Goal: Information Seeking & Learning: Learn about a topic

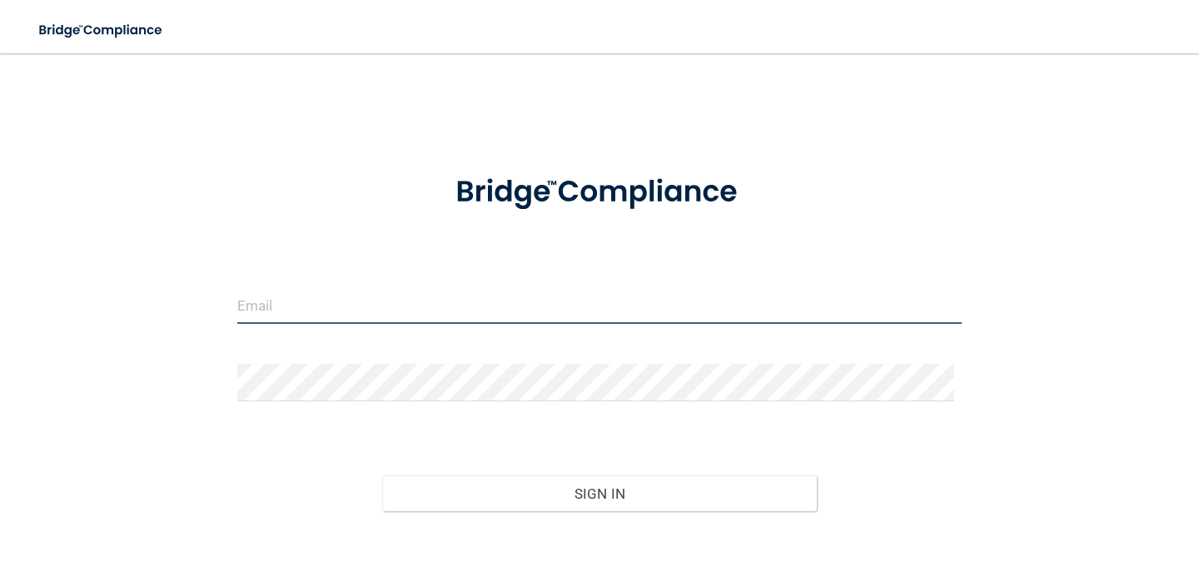
type input "[EMAIL_ADDRESS][DOMAIN_NAME]"
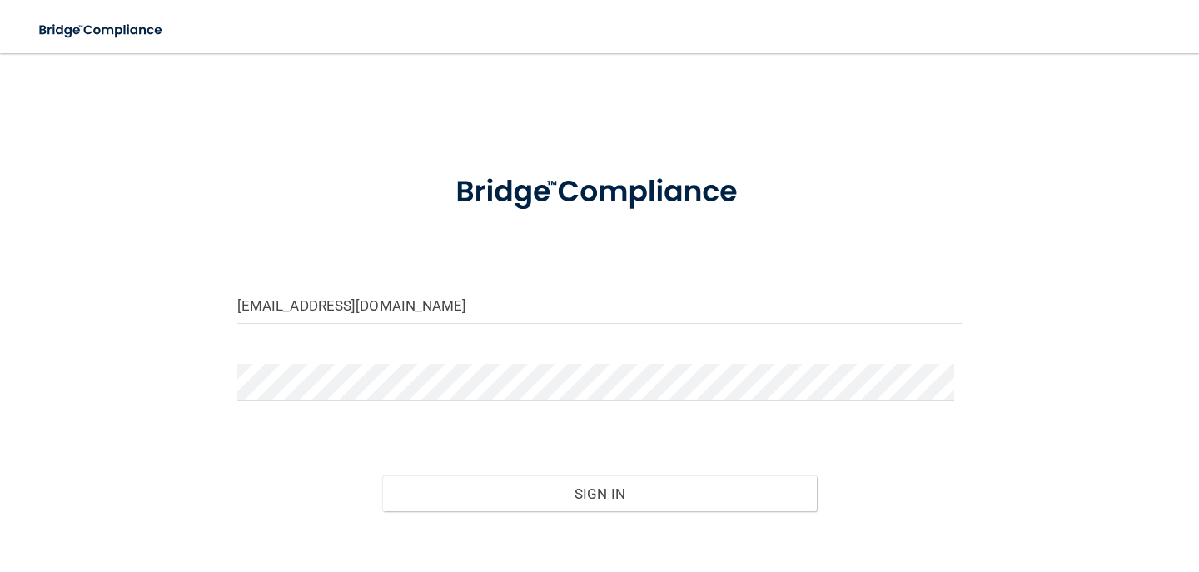
click at [419, 342] on form "tia-leewhitted@reddoorpediatric.com Invalid email/password. You don't have perm…" at bounding box center [599, 373] width 724 height 441
click at [549, 470] on div "Sign In" at bounding box center [599, 477] width 749 height 70
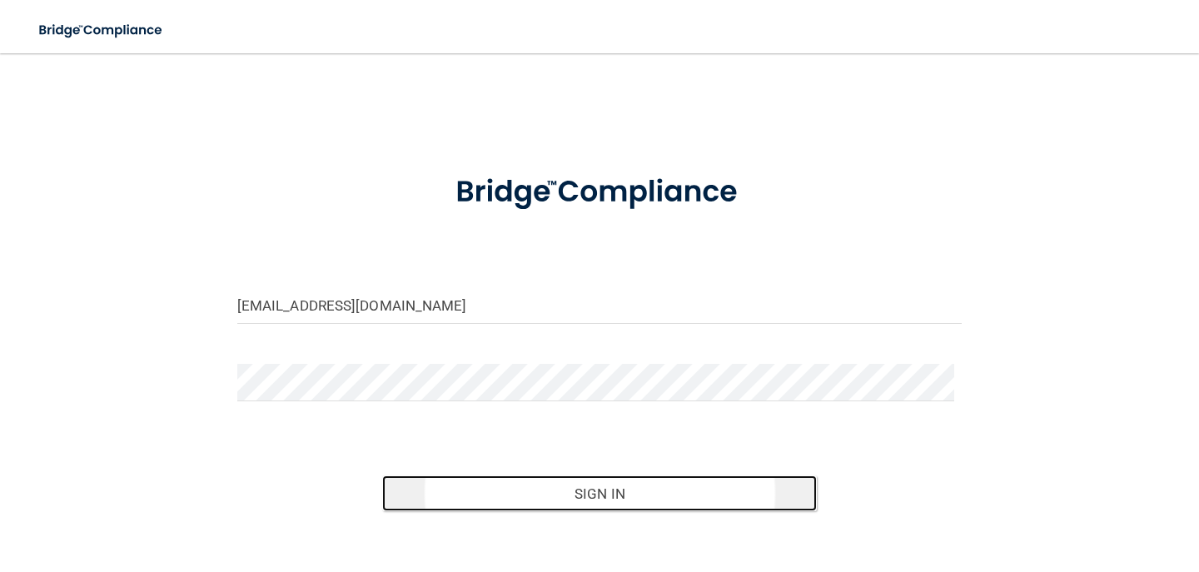
click at [554, 486] on button "Sign In" at bounding box center [599, 493] width 435 height 37
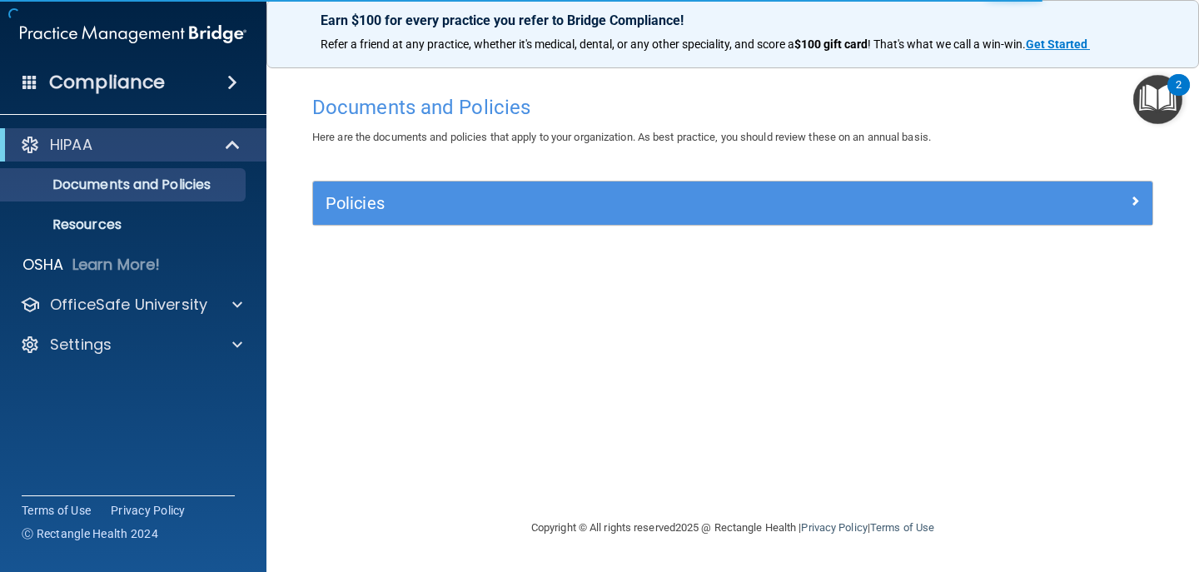
click at [1151, 97] on img "Open Resource Center, 2 new notifications" at bounding box center [1157, 99] width 49 height 49
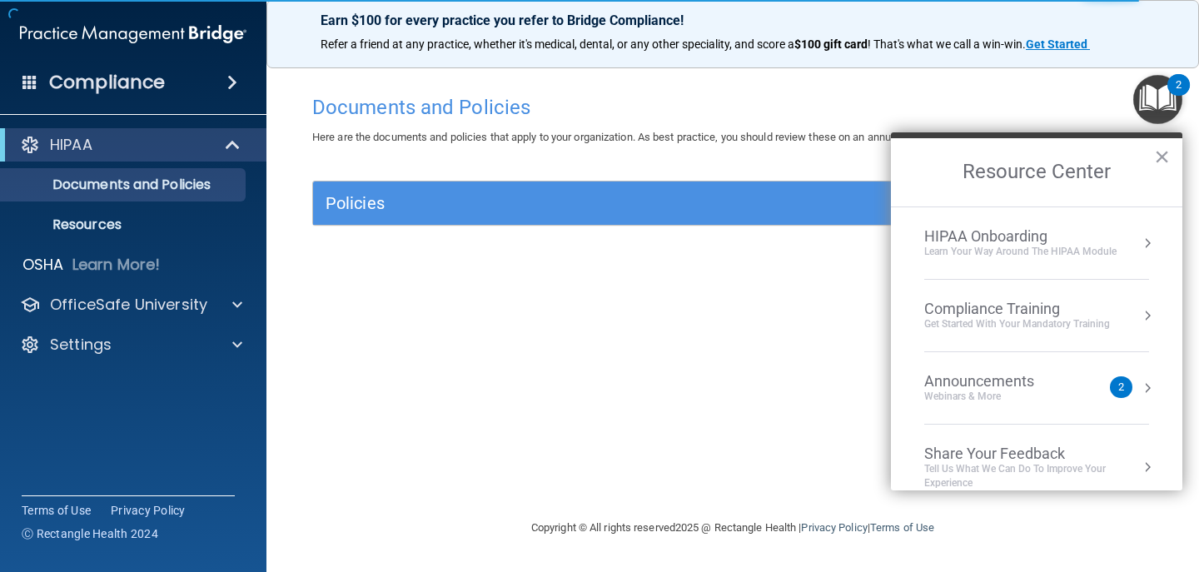
click at [534, 284] on div "Documents and Policies Here are the documents and policies that apply to your o…" at bounding box center [733, 302] width 866 height 431
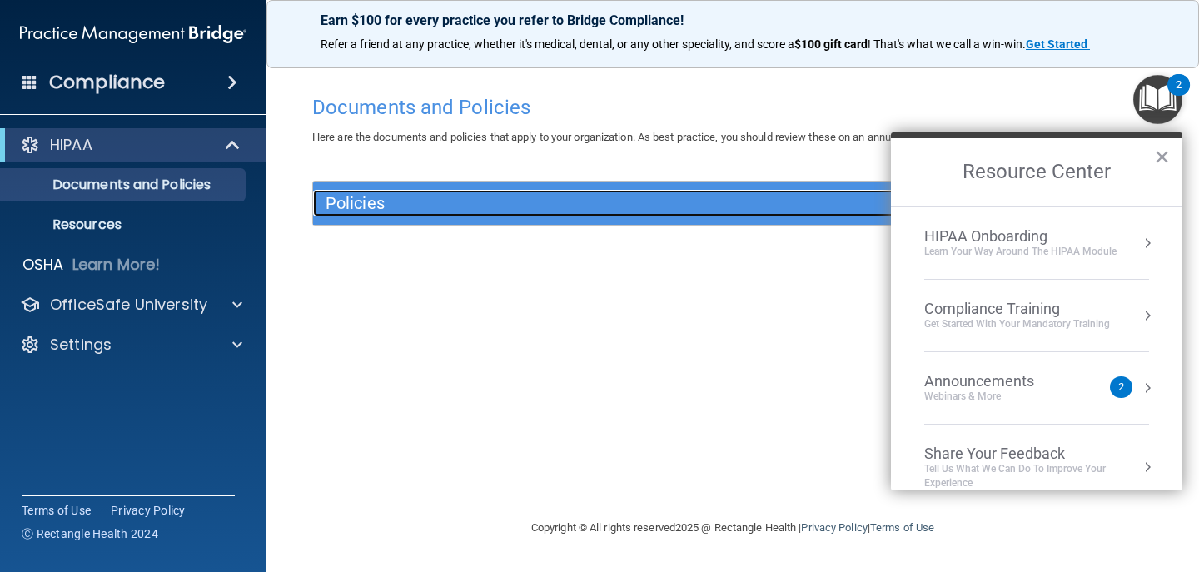
click at [574, 191] on div "Policies" at bounding box center [627, 203] width 629 height 27
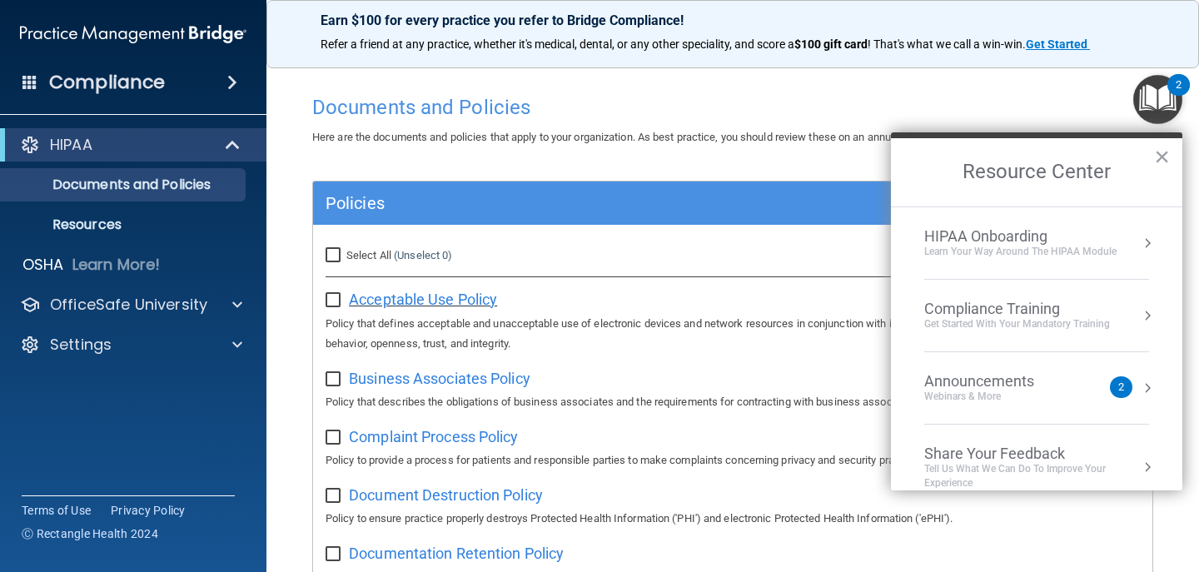
click at [457, 303] on span "Acceptable Use Policy" at bounding box center [423, 299] width 148 height 17
click at [444, 376] on span "Business Associates Policy" at bounding box center [439, 378] width 181 height 17
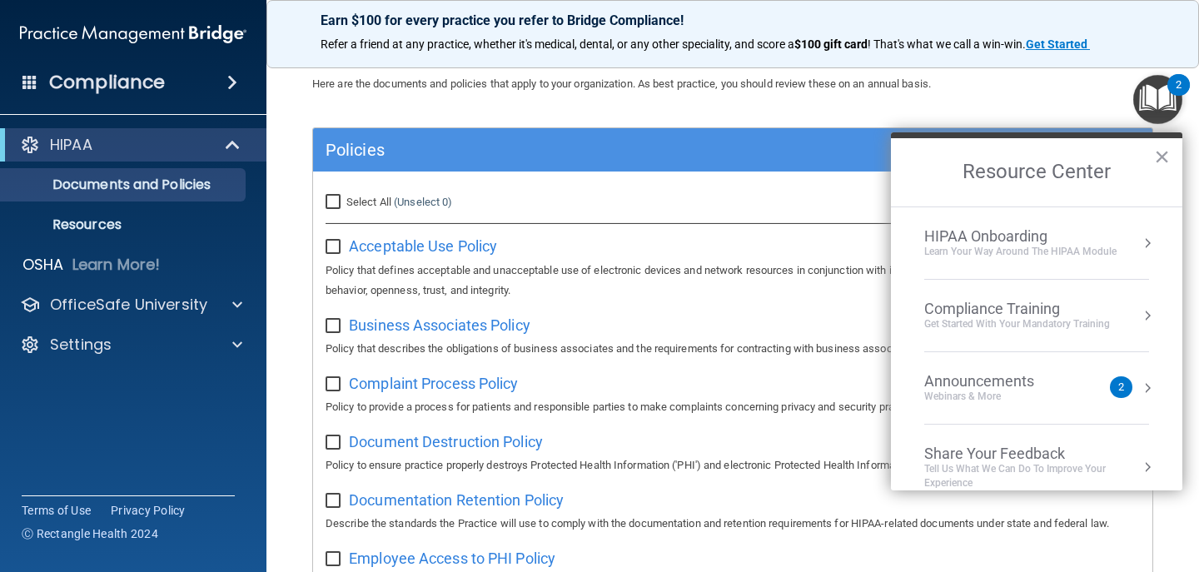
scroll to position [56, 0]
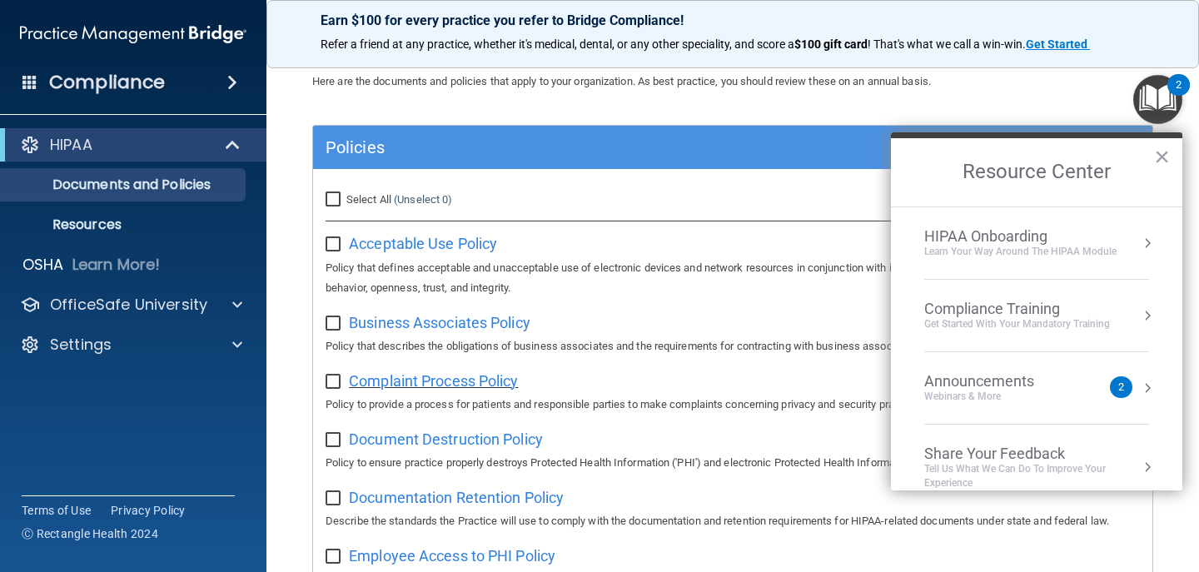
click at [497, 372] on span "Complaint Process Policy" at bounding box center [433, 380] width 169 height 17
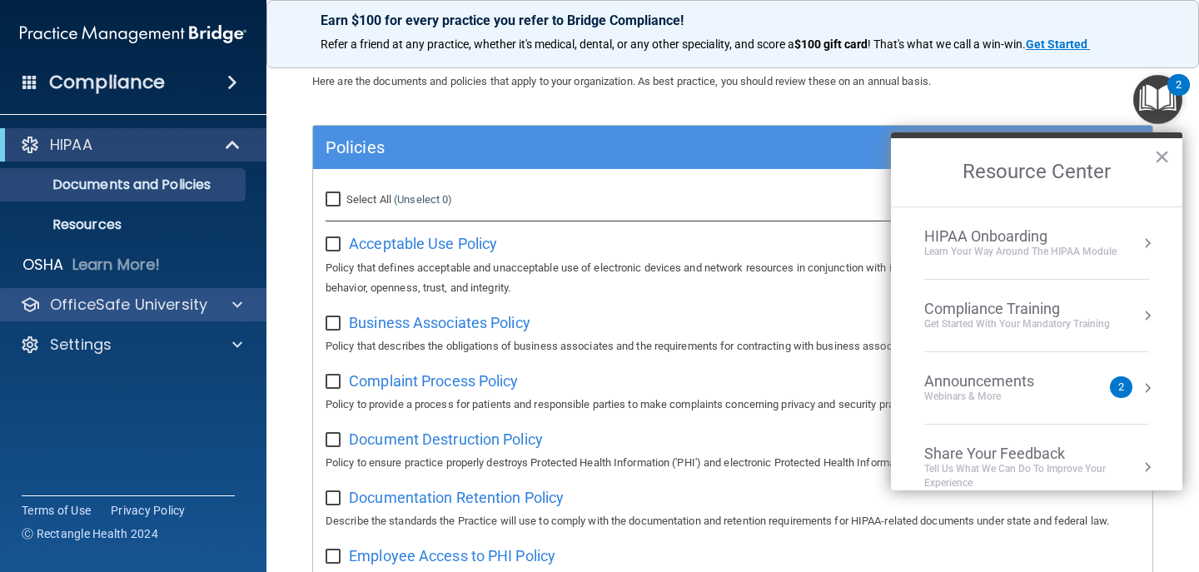
click at [155, 316] on div "OfficeSafe University" at bounding box center [133, 304] width 267 height 33
click at [246, 301] on div at bounding box center [235, 305] width 42 height 20
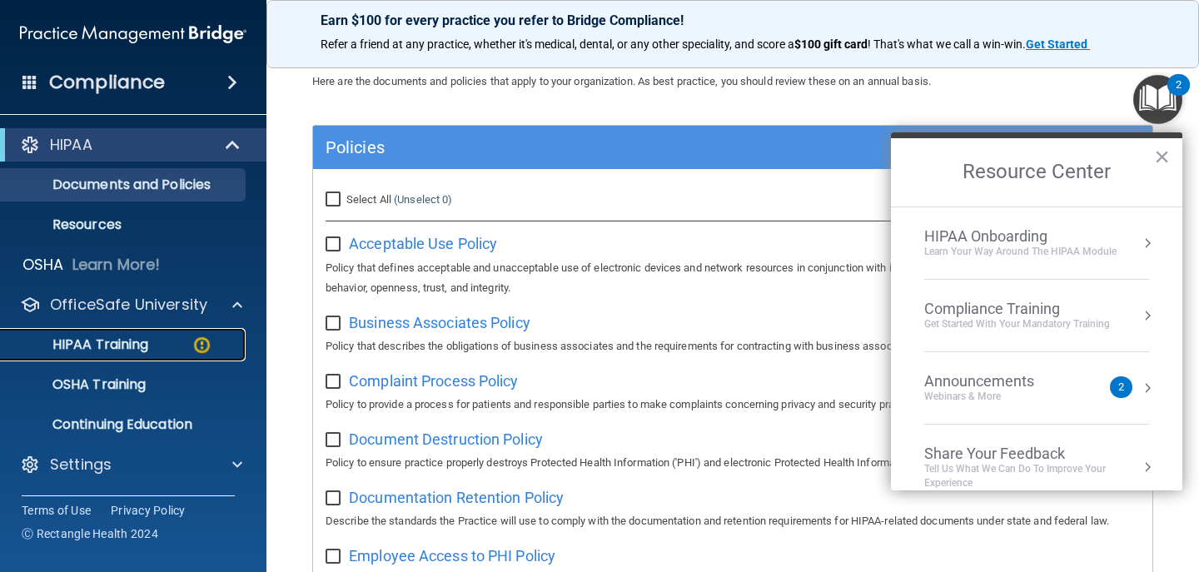
click at [146, 343] on p "HIPAA Training" at bounding box center [79, 344] width 137 height 17
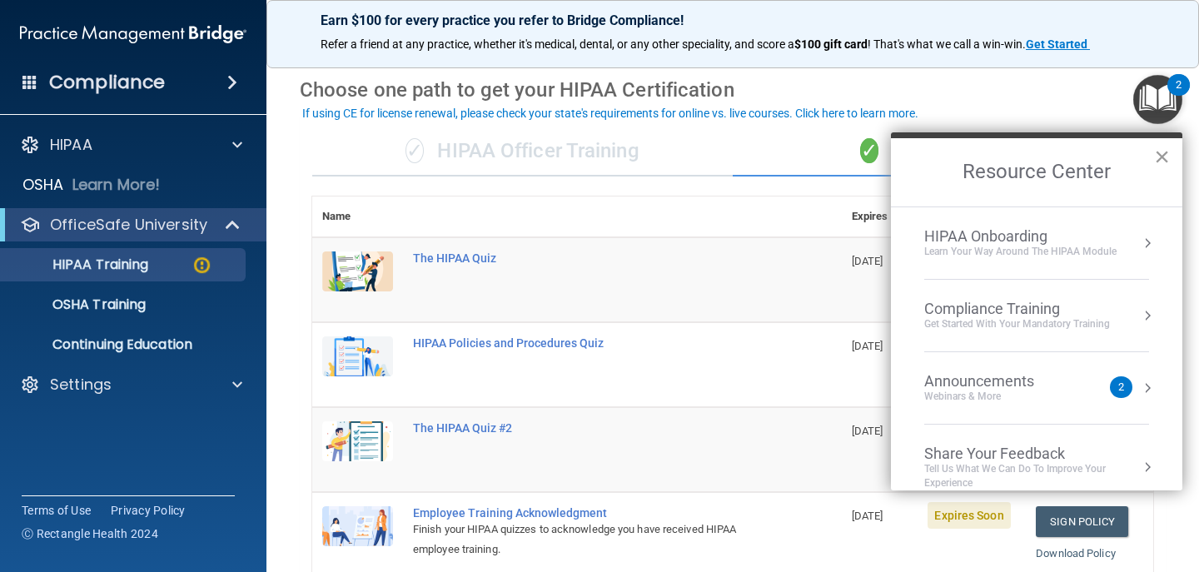
click at [1156, 157] on button "×" at bounding box center [1162, 156] width 16 height 27
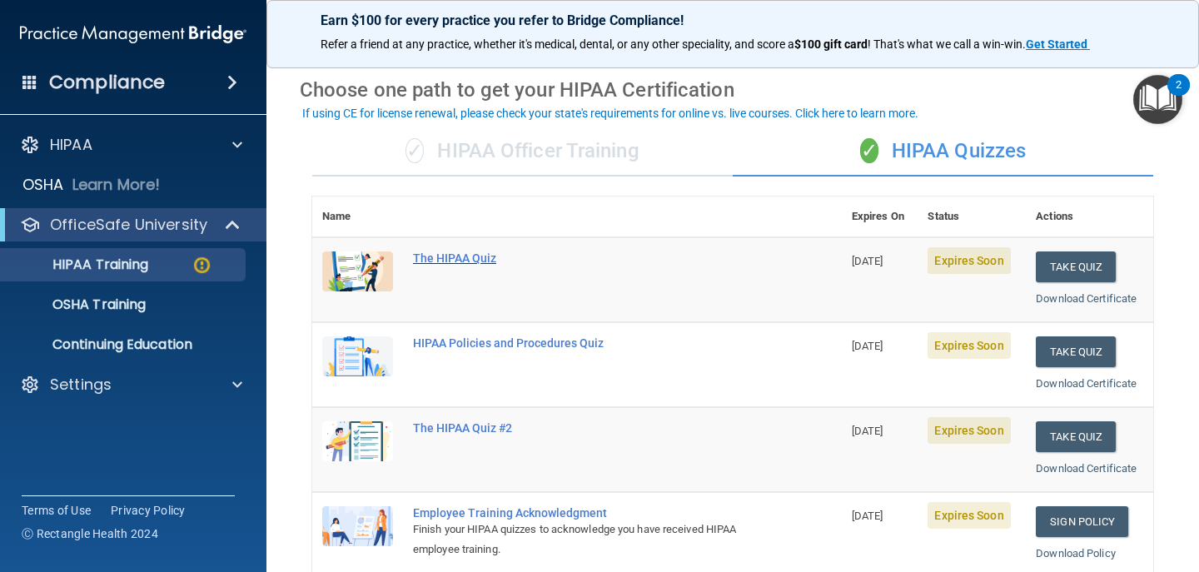
click at [479, 257] on div "The HIPAA Quiz" at bounding box center [586, 257] width 346 height 13
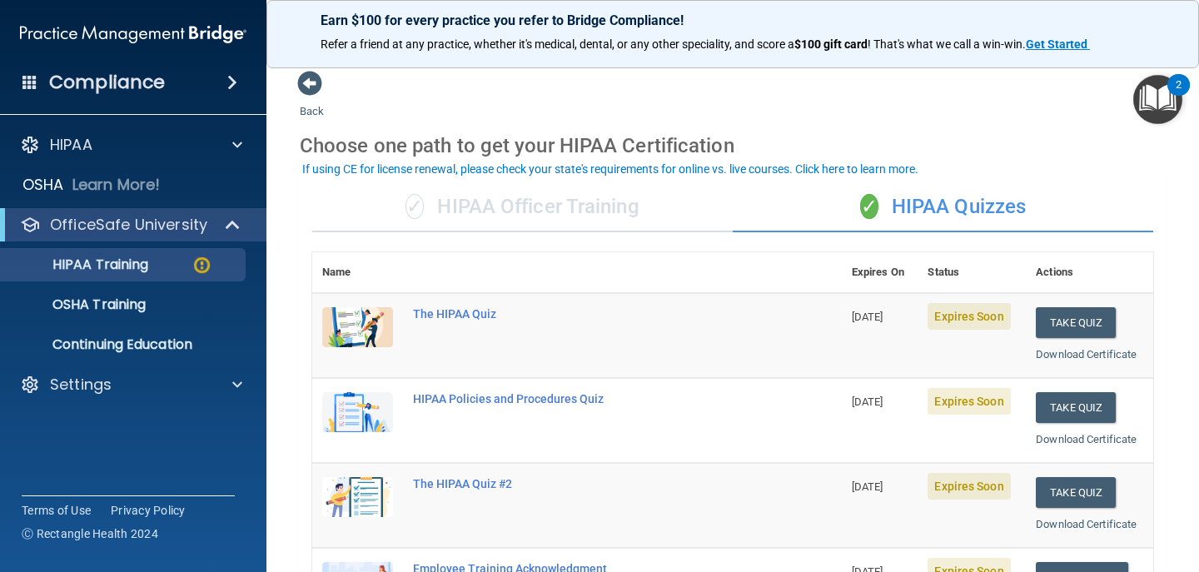
click at [503, 193] on div "✓ HIPAA Officer Training" at bounding box center [522, 207] width 420 height 50
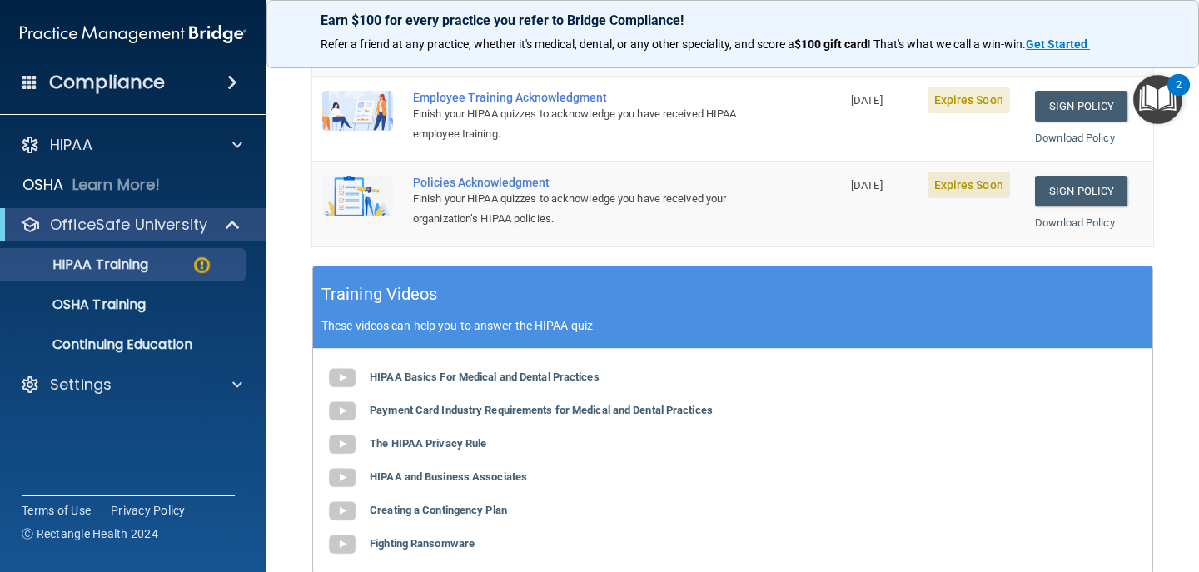
scroll to position [360, 0]
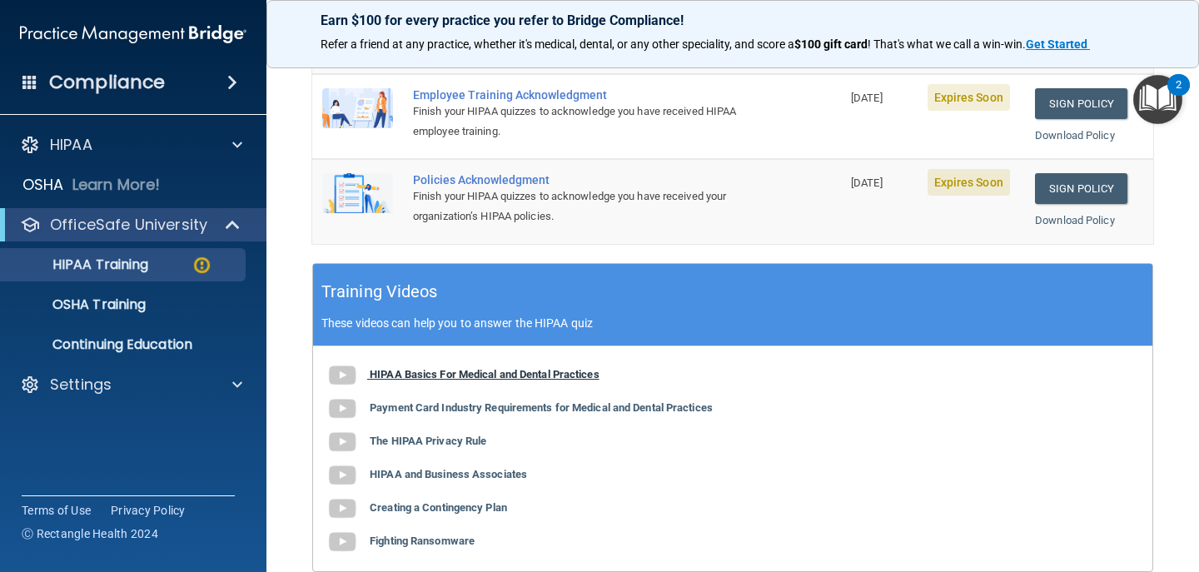
click at [509, 371] on b "HIPAA Basics For Medical and Dental Practices" at bounding box center [485, 374] width 230 height 12
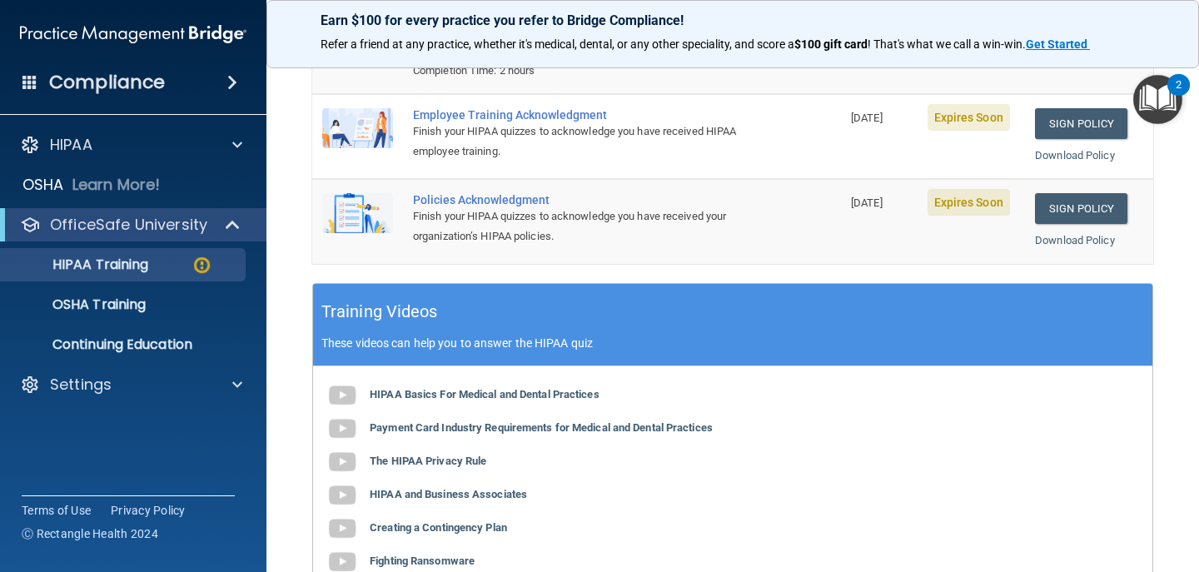
scroll to position [0, 0]
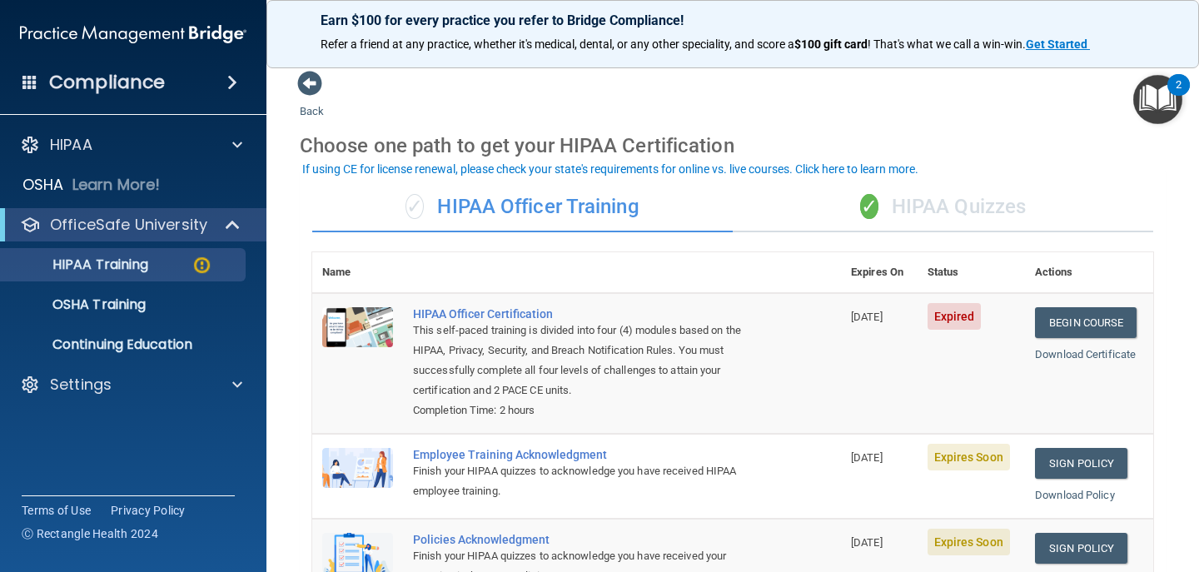
click at [950, 212] on div "✓ HIPAA Quizzes" at bounding box center [943, 207] width 420 height 50
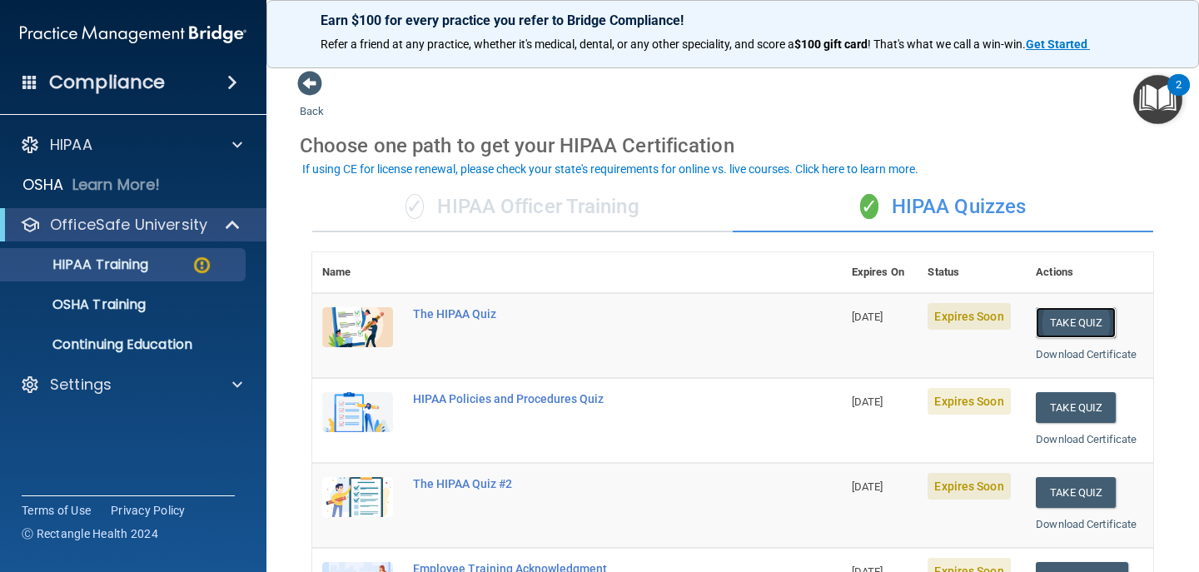
click at [1077, 327] on button "Take Quiz" at bounding box center [1076, 322] width 80 height 31
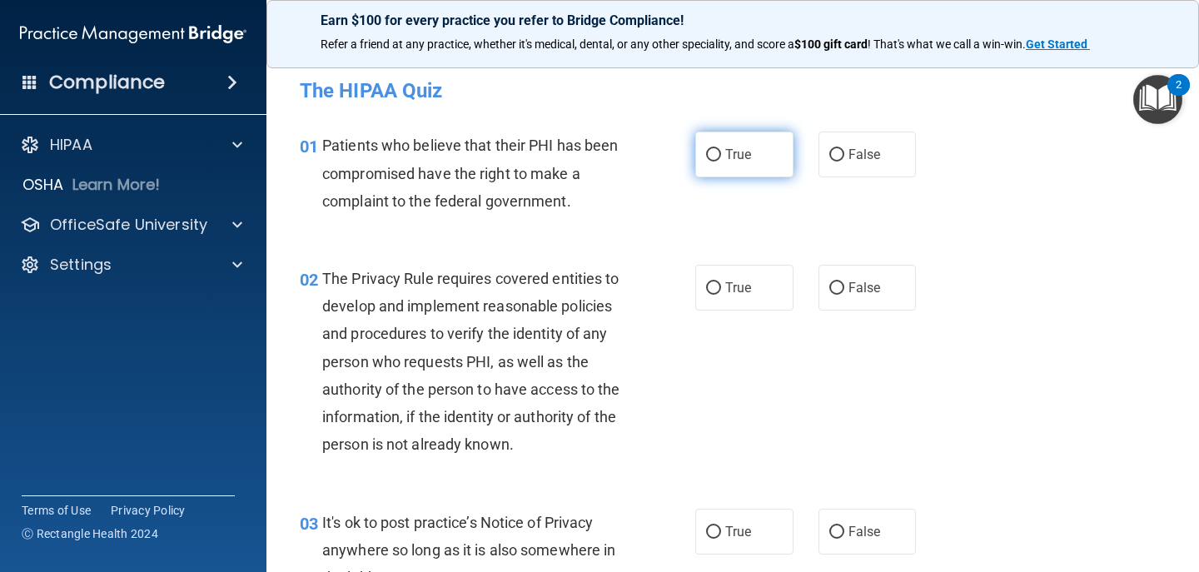
click at [697, 151] on label "True" at bounding box center [744, 155] width 98 height 46
click at [706, 151] on input "True" at bounding box center [713, 155] width 15 height 12
radio input "true"
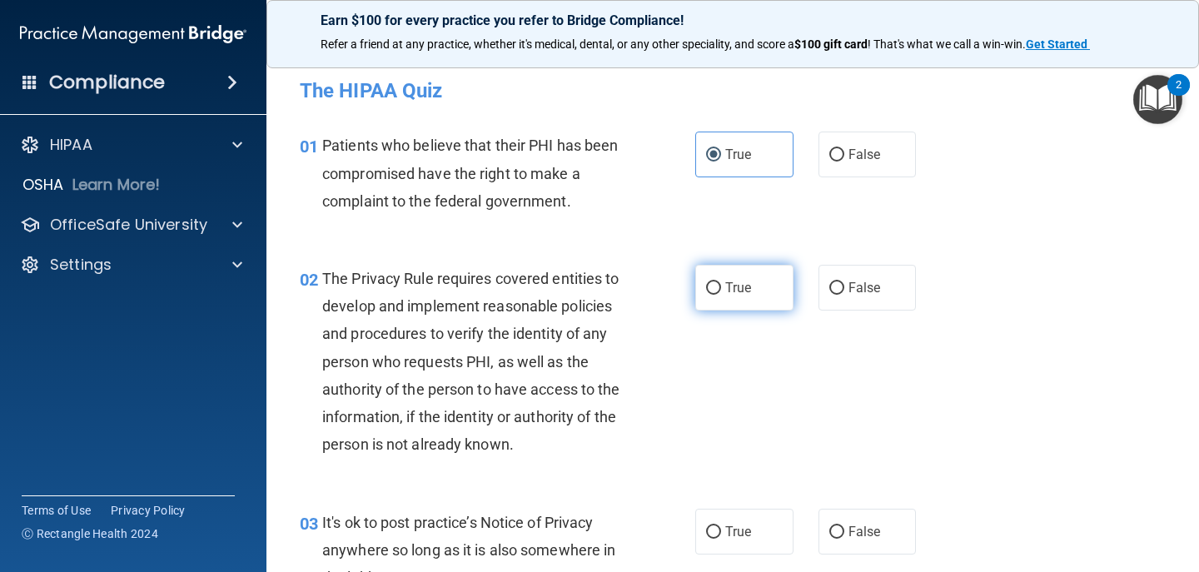
click at [741, 280] on span "True" at bounding box center [738, 288] width 26 height 16
click at [721, 282] on input "True" at bounding box center [713, 288] width 15 height 12
radio input "true"
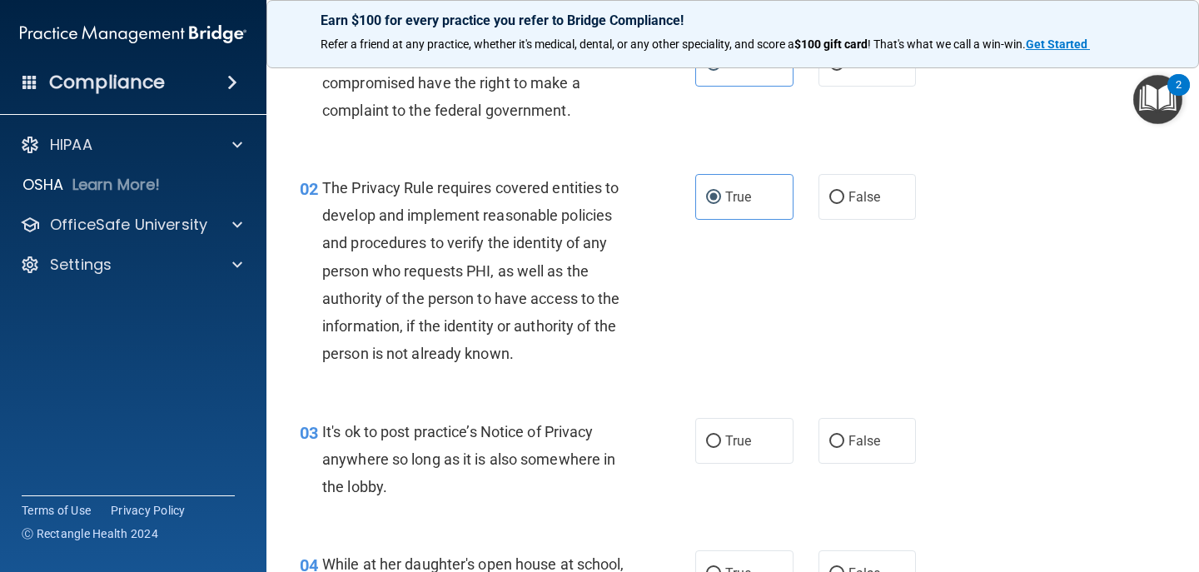
scroll to position [108, 0]
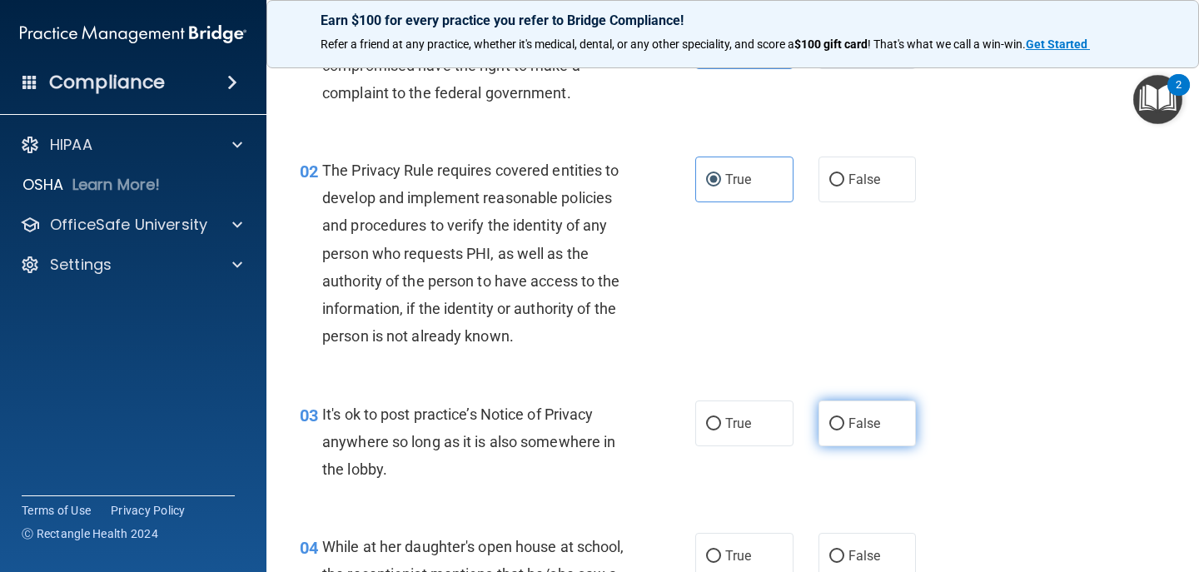
click at [829, 427] on input "False" at bounding box center [836, 424] width 15 height 12
radio input "true"
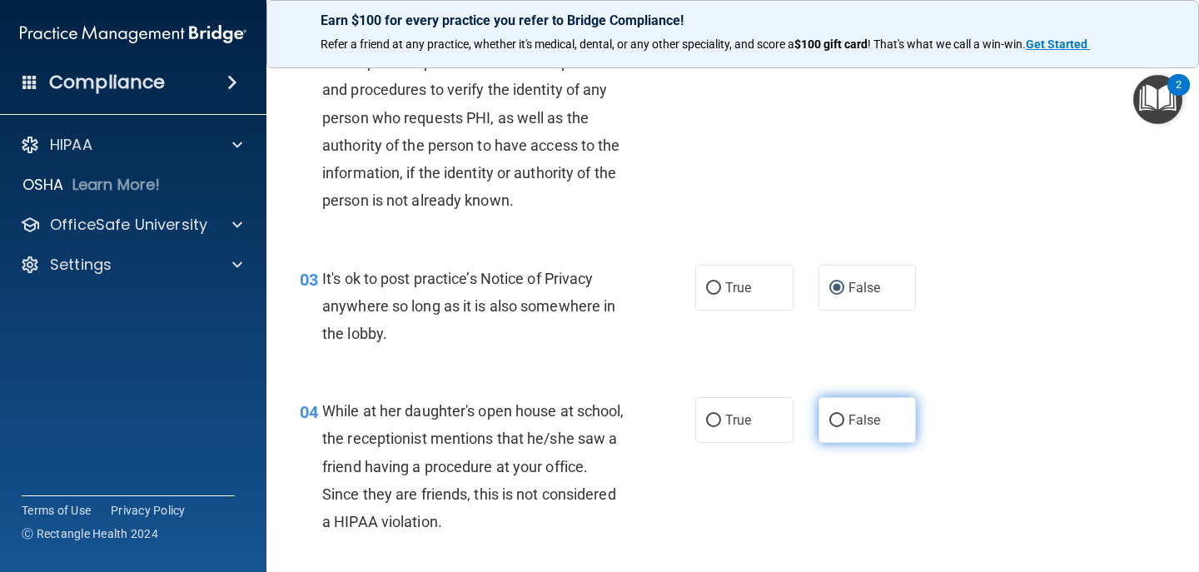
scroll to position [252, 0]
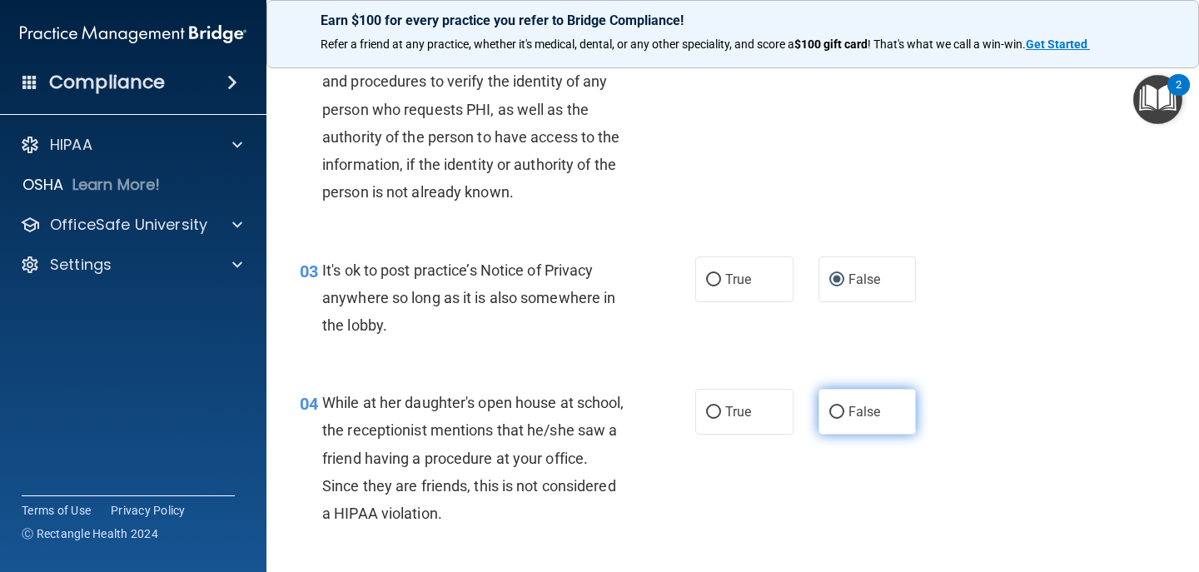
click at [825, 425] on label "False" at bounding box center [867, 412] width 98 height 46
click at [829, 419] on input "False" at bounding box center [836, 412] width 15 height 12
radio input "true"
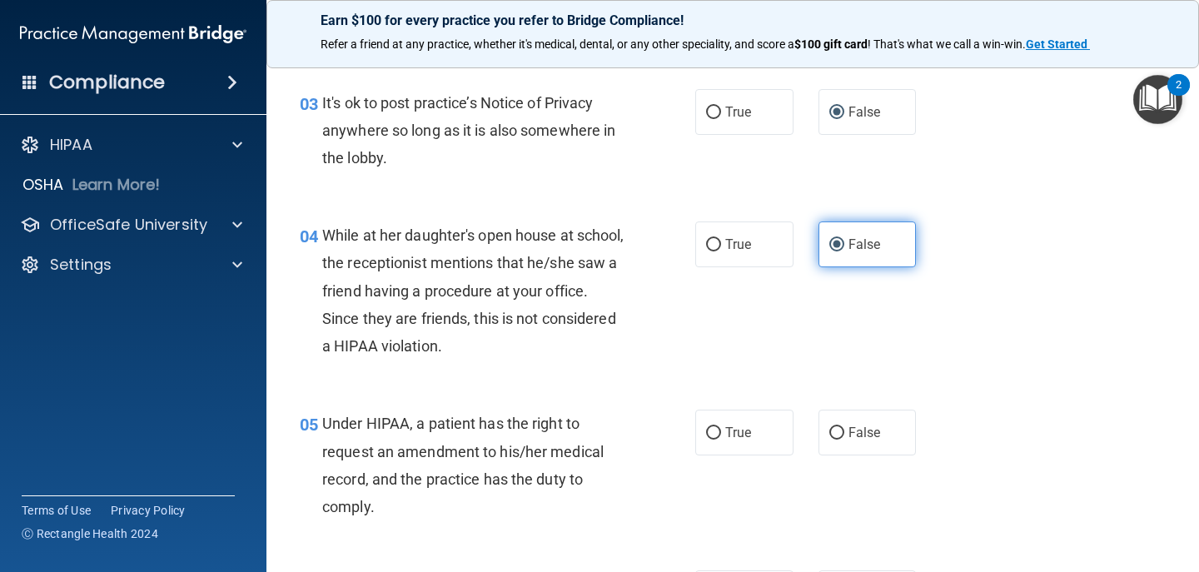
scroll to position [489, 0]
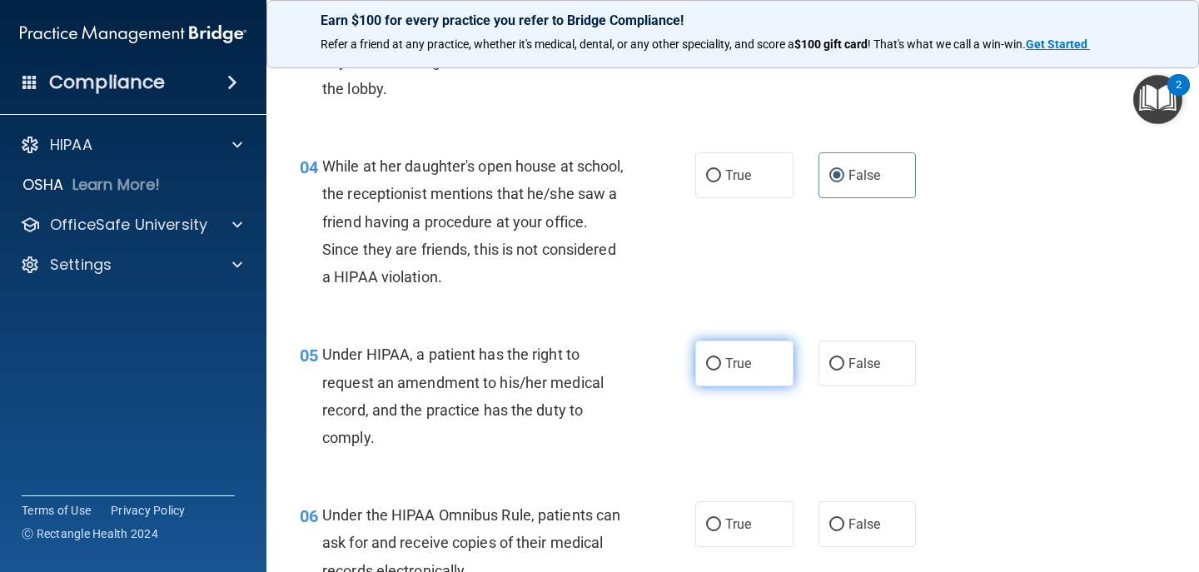
click at [732, 356] on span "True" at bounding box center [738, 364] width 26 height 16
click at [721, 358] on input "True" at bounding box center [713, 364] width 15 height 12
radio input "true"
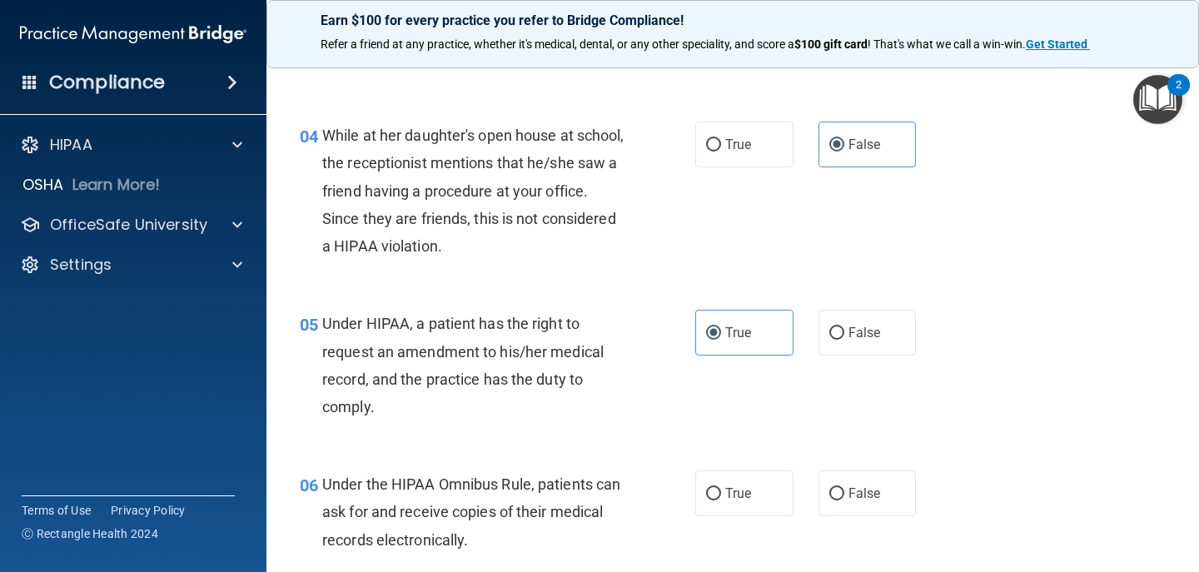
scroll to position [603, 0]
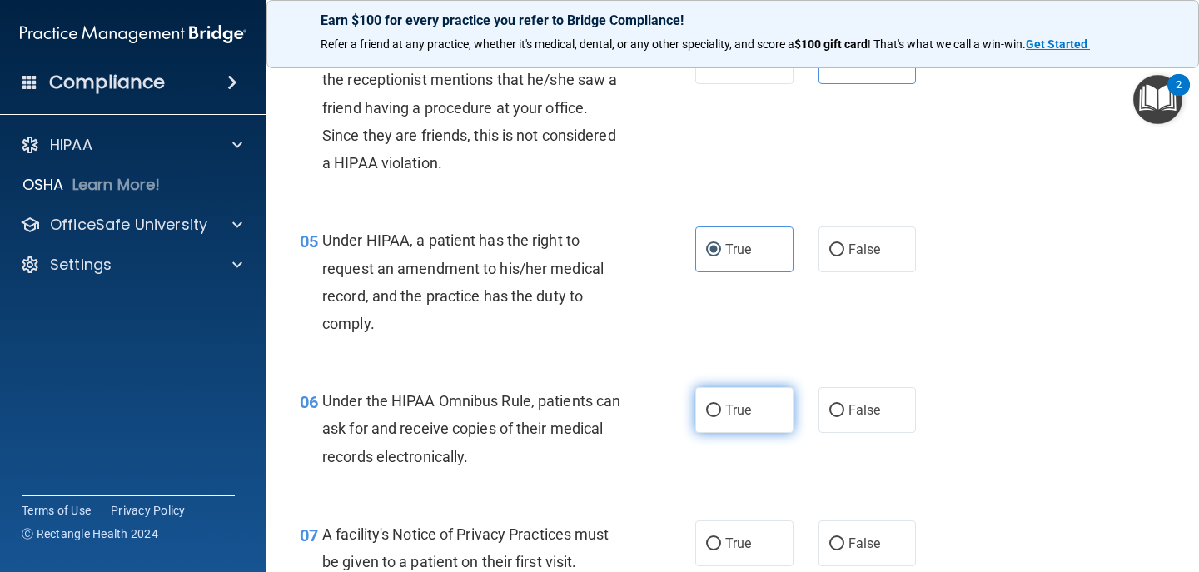
click at [740, 423] on label "True" at bounding box center [744, 410] width 98 height 46
click at [721, 417] on input "True" at bounding box center [713, 411] width 15 height 12
radio input "true"
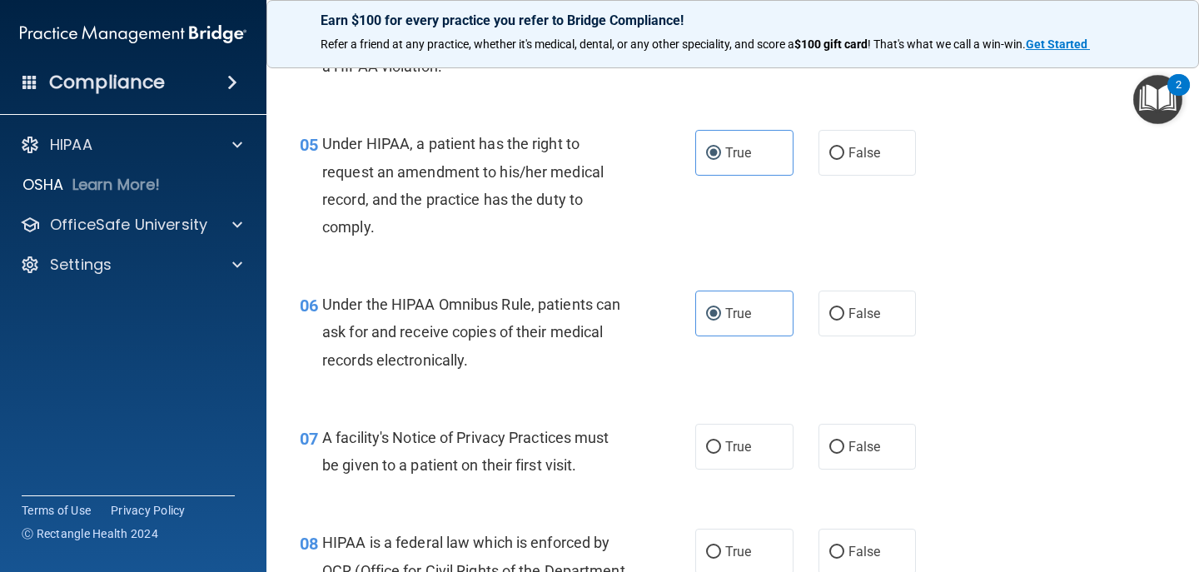
scroll to position [702, 0]
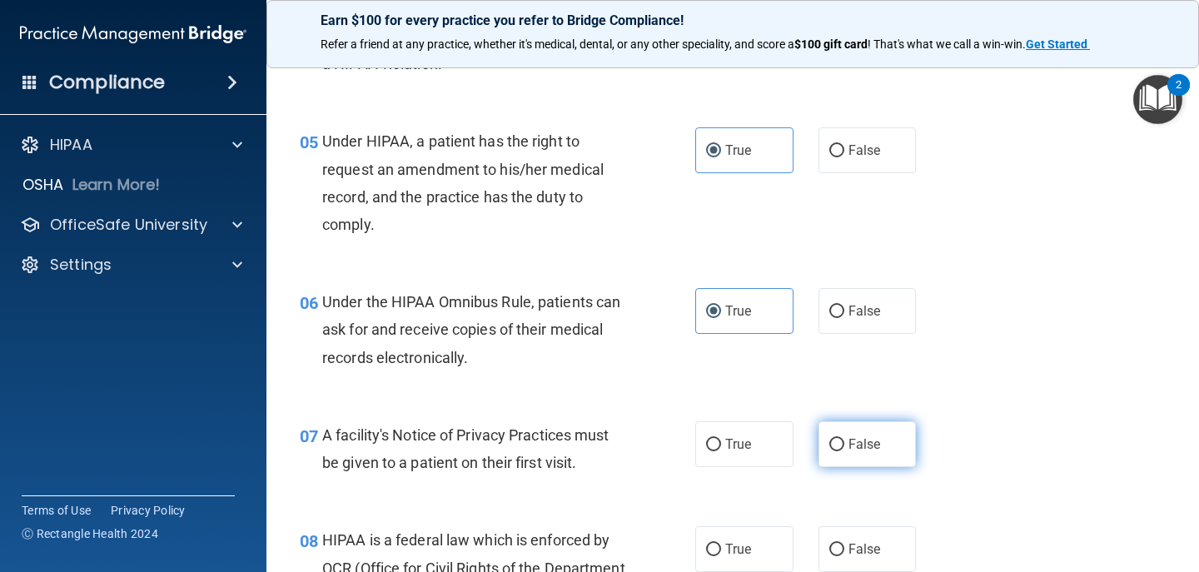
click at [851, 447] on span "False" at bounding box center [864, 444] width 32 height 16
click at [844, 447] on input "False" at bounding box center [836, 445] width 15 height 12
radio input "true"
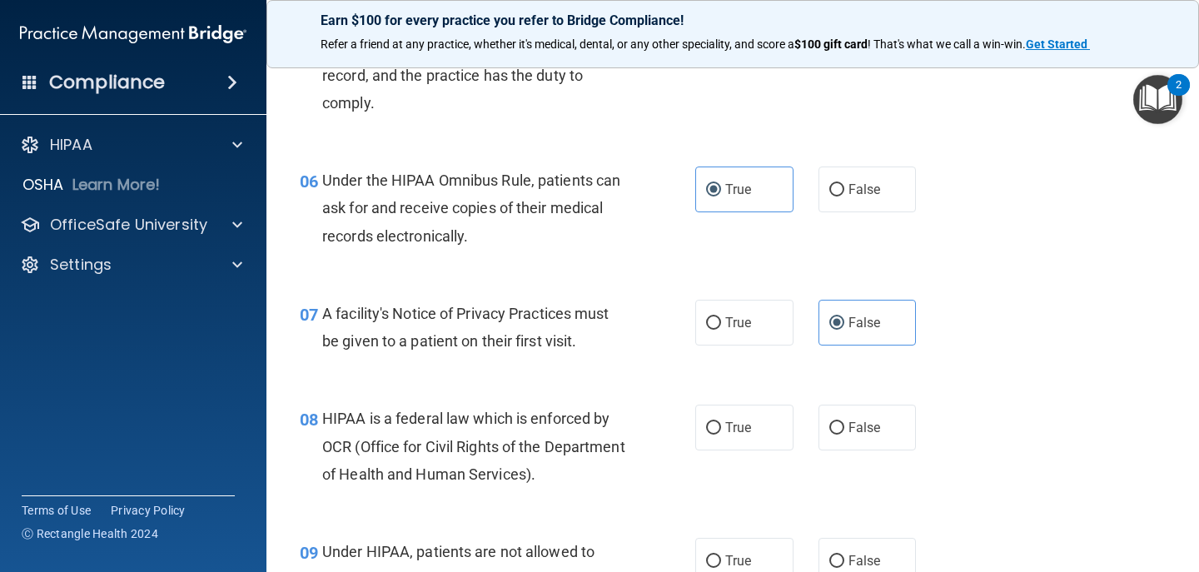
scroll to position [827, 0]
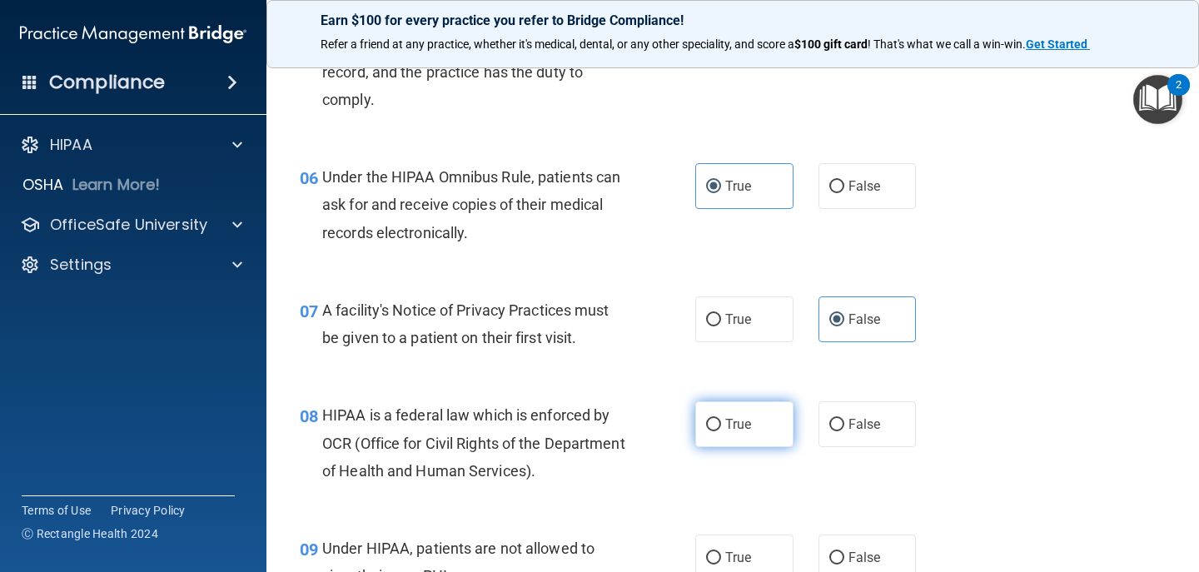
click at [734, 435] on label "True" at bounding box center [744, 424] width 98 height 46
click at [721, 431] on input "True" at bounding box center [713, 425] width 15 height 12
radio input "true"
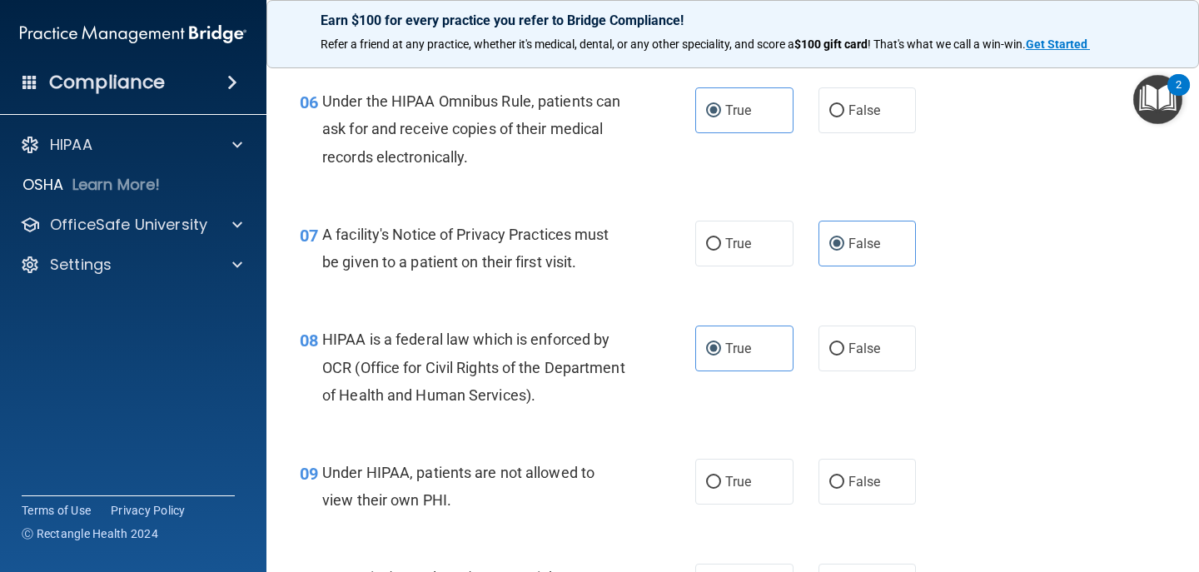
scroll to position [1126, 0]
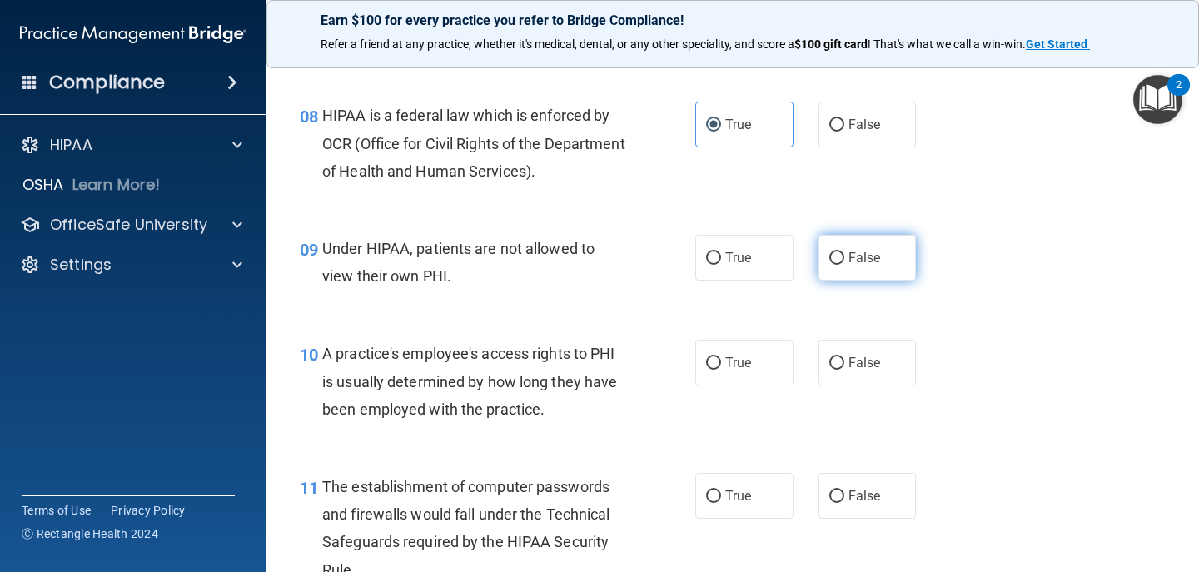
click at [829, 255] on input "False" at bounding box center [836, 258] width 15 height 12
radio input "true"
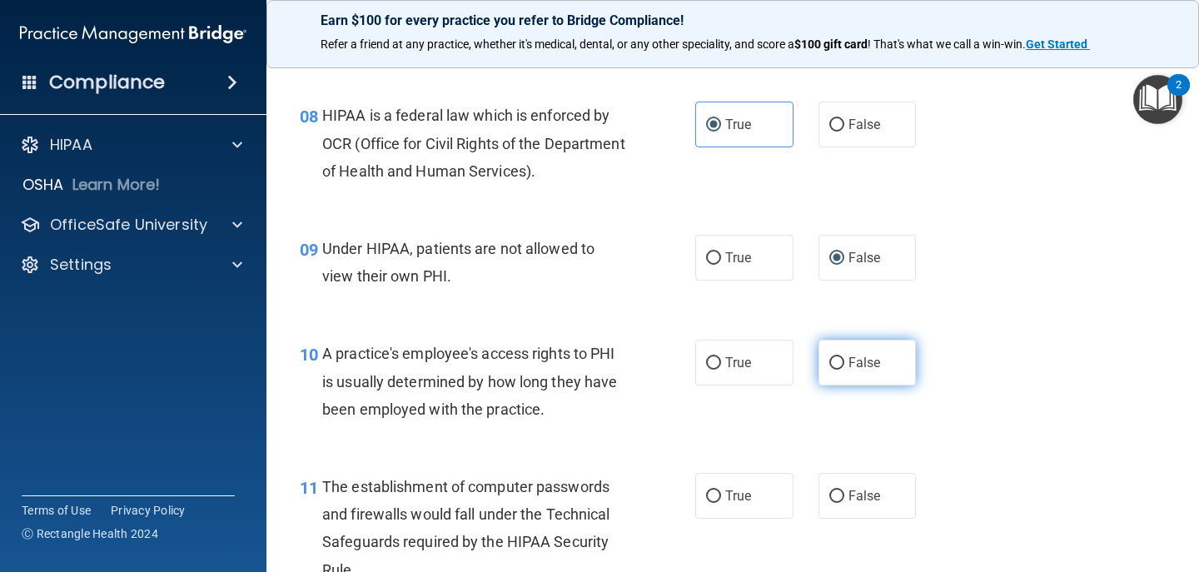
click at [829, 360] on input "False" at bounding box center [836, 363] width 15 height 12
radio input "true"
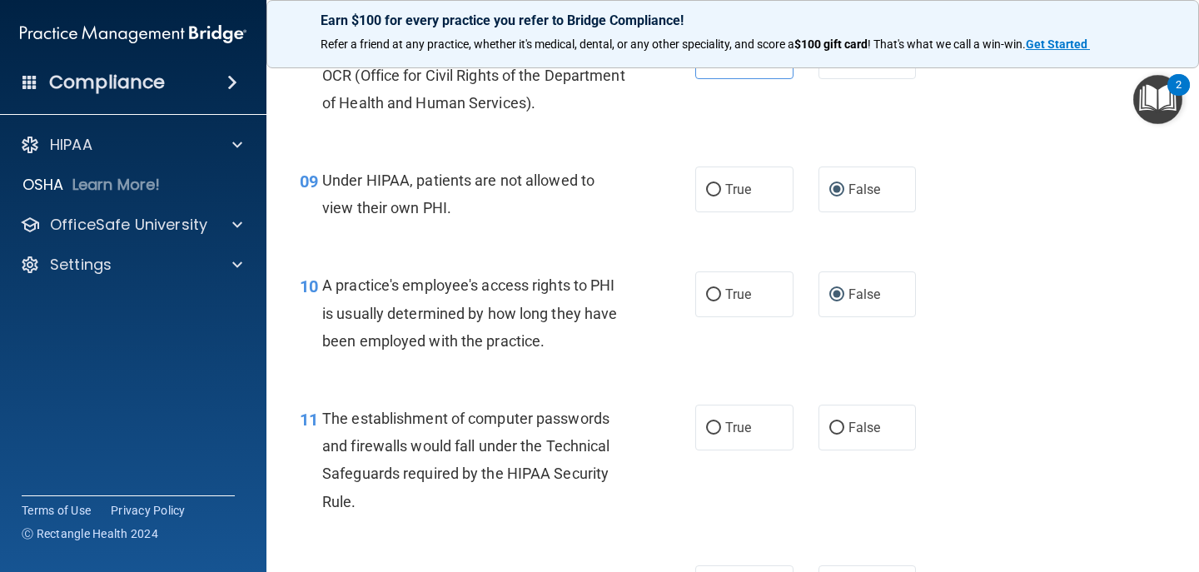
scroll to position [1370, 0]
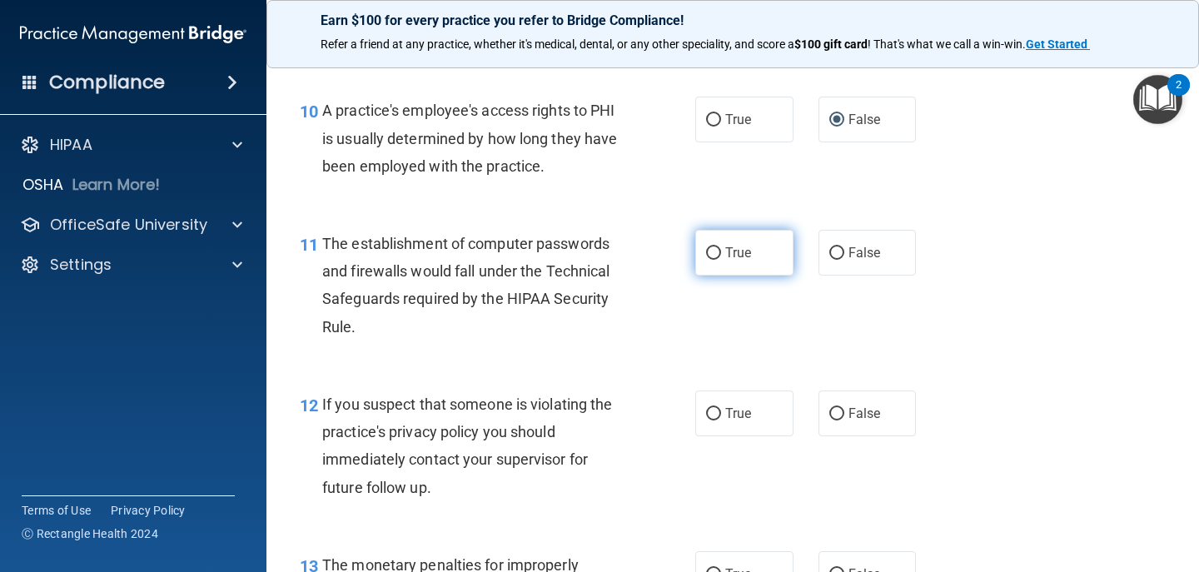
click at [721, 265] on label "True" at bounding box center [744, 253] width 98 height 46
click at [721, 260] on input "True" at bounding box center [713, 253] width 15 height 12
radio input "true"
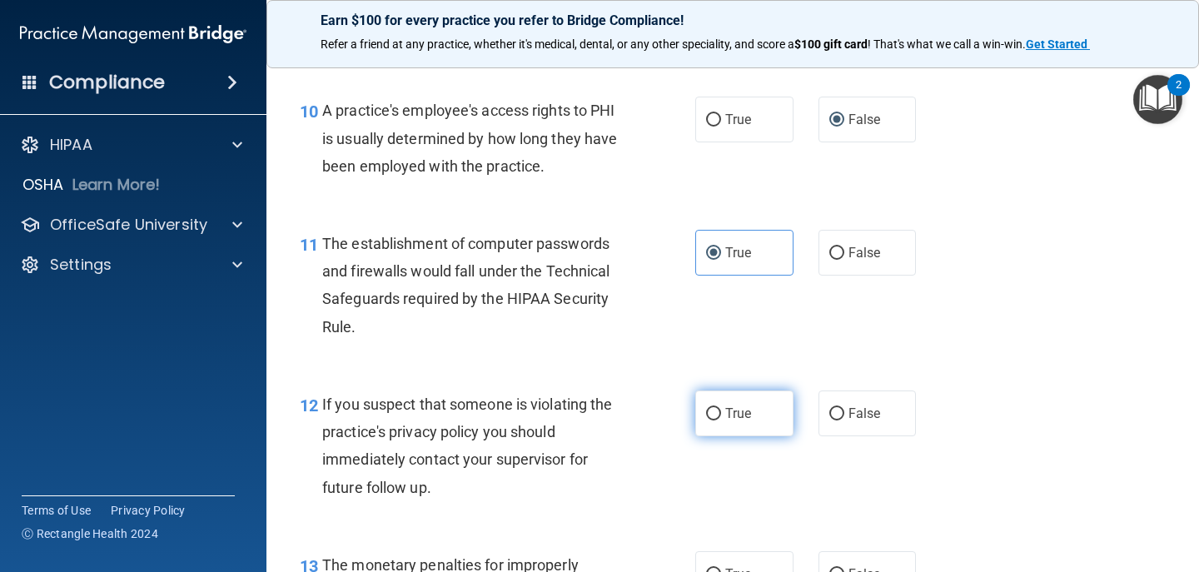
click at [725, 412] on span "True" at bounding box center [738, 413] width 26 height 16
click at [721, 412] on input "True" at bounding box center [713, 414] width 15 height 12
radio input "true"
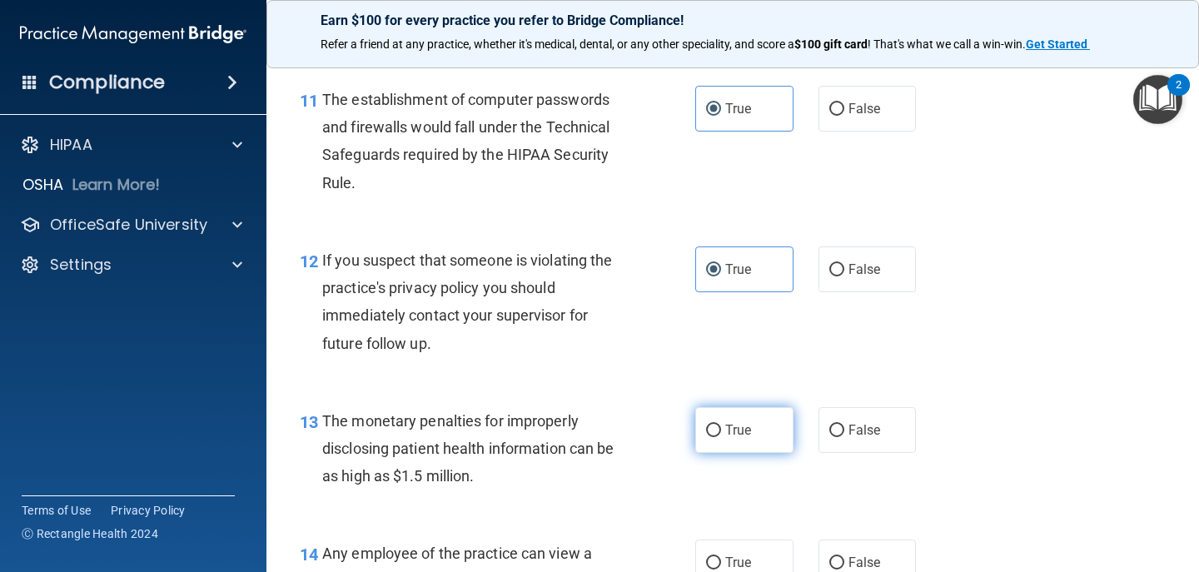
click at [706, 429] on input "True" at bounding box center [713, 431] width 15 height 12
radio input "true"
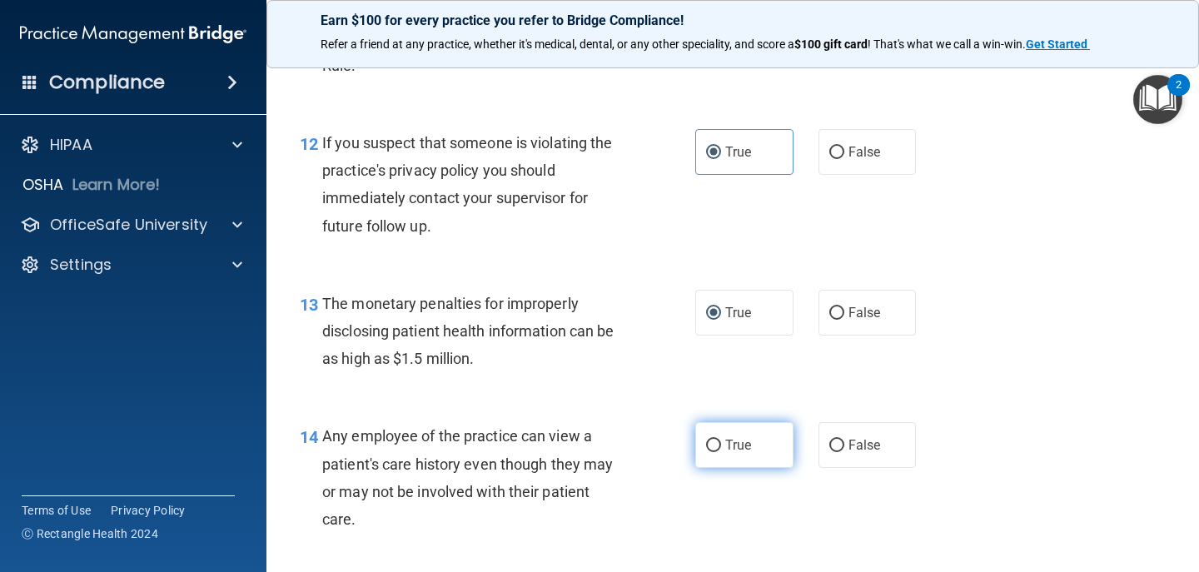
scroll to position [1633, 0]
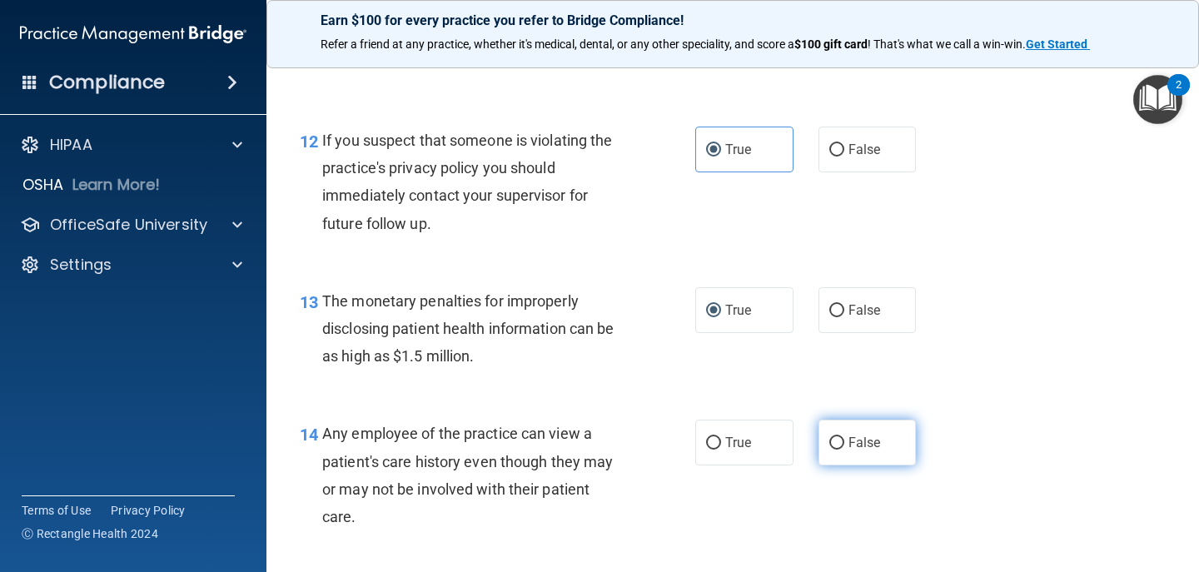
click at [848, 439] on span "False" at bounding box center [864, 443] width 32 height 16
click at [843, 439] on input "False" at bounding box center [836, 443] width 15 height 12
radio input "true"
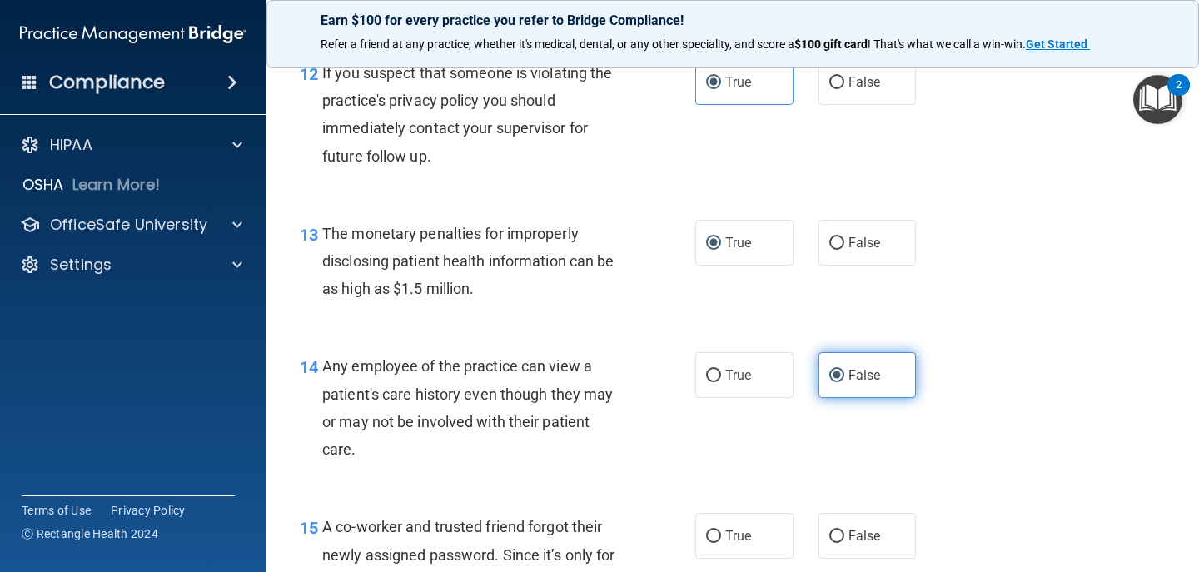
scroll to position [1914, 0]
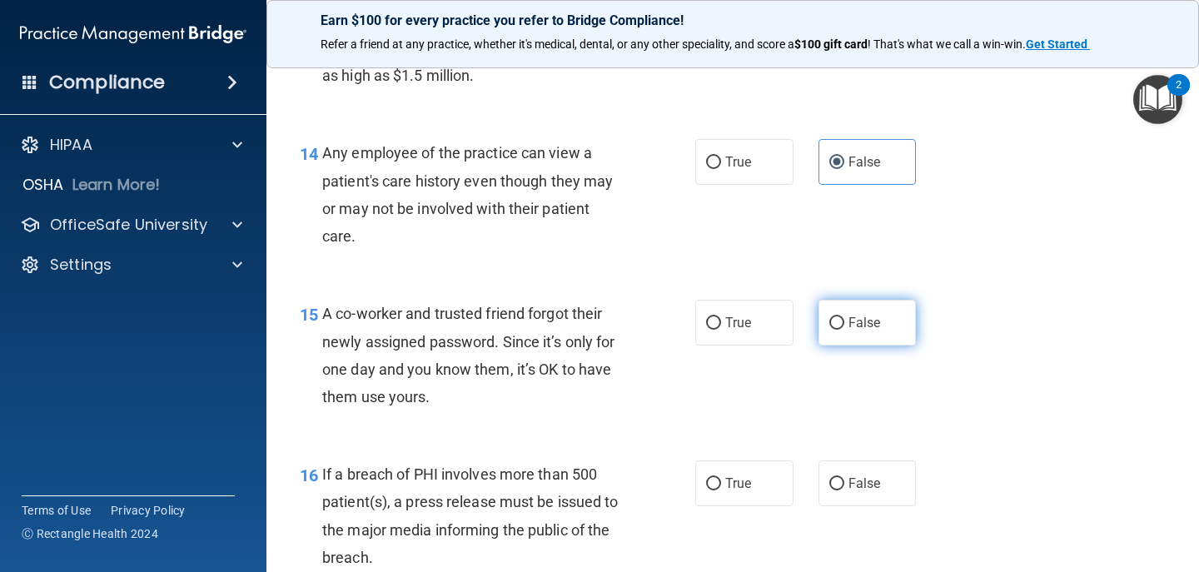
click at [829, 329] on input "False" at bounding box center [836, 323] width 15 height 12
radio input "true"
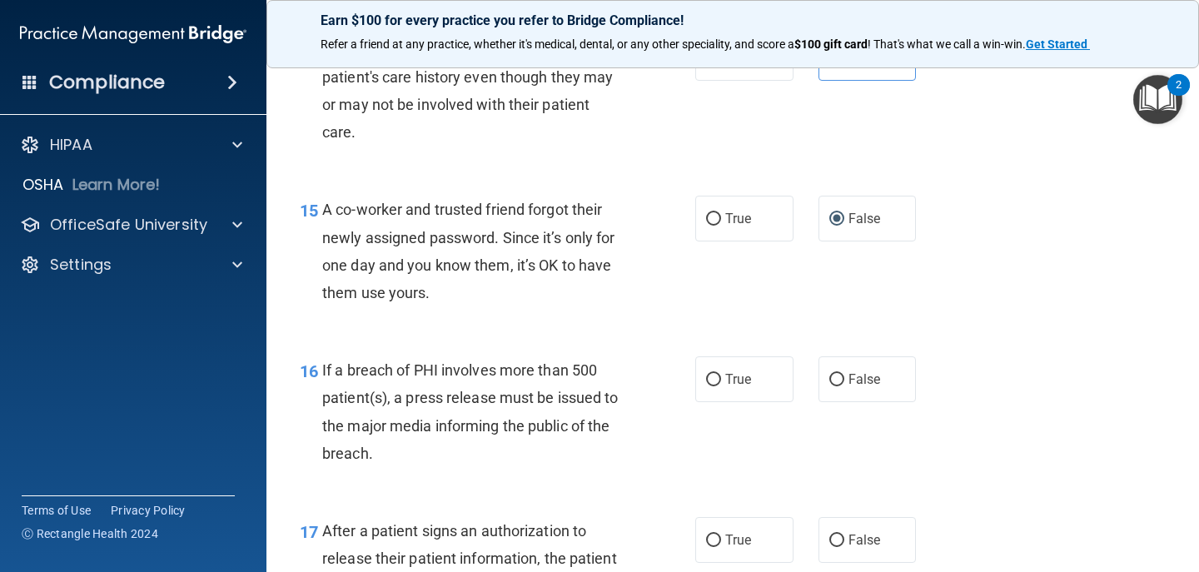
scroll to position [2019, 0]
click at [829, 382] on input "False" at bounding box center [836, 379] width 15 height 12
radio input "true"
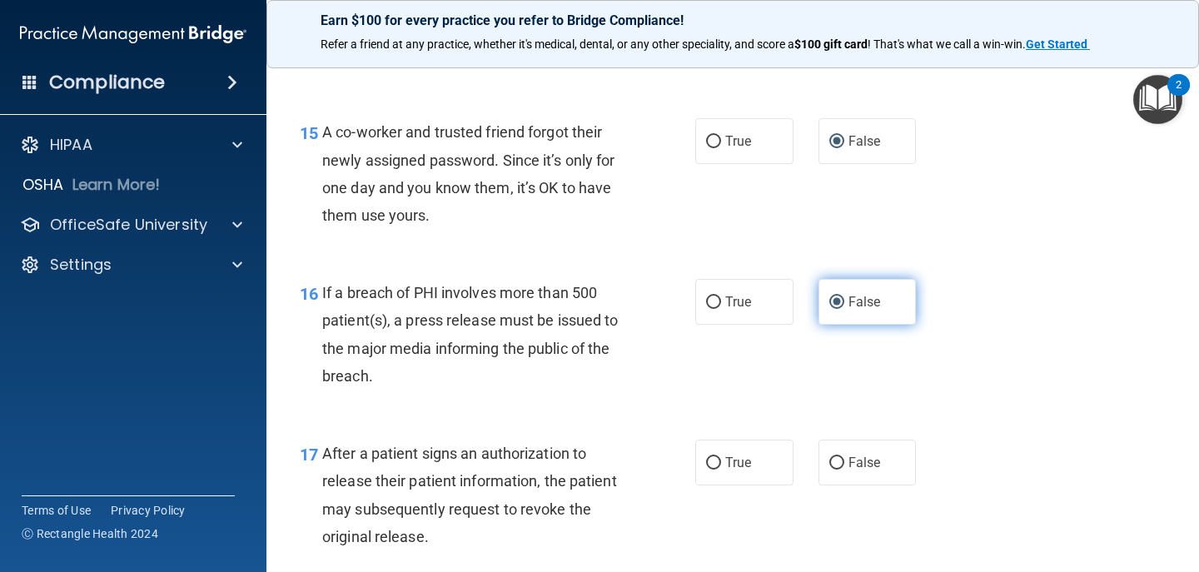
scroll to position [2125, 0]
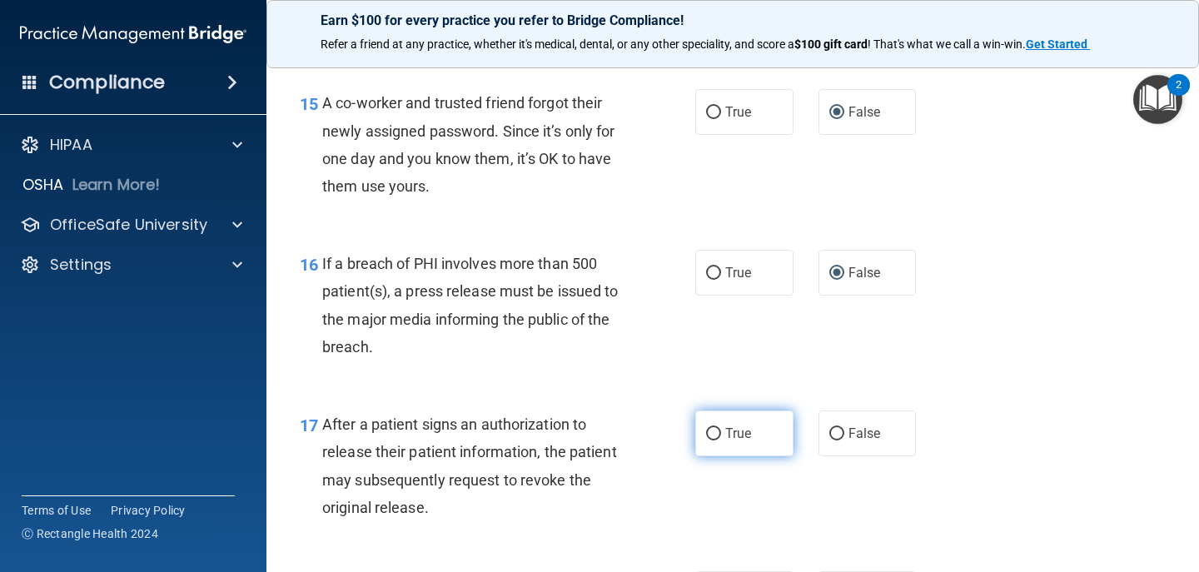
click at [716, 438] on label "True" at bounding box center [744, 433] width 98 height 46
click at [716, 438] on input "True" at bounding box center [713, 434] width 15 height 12
radio input "true"
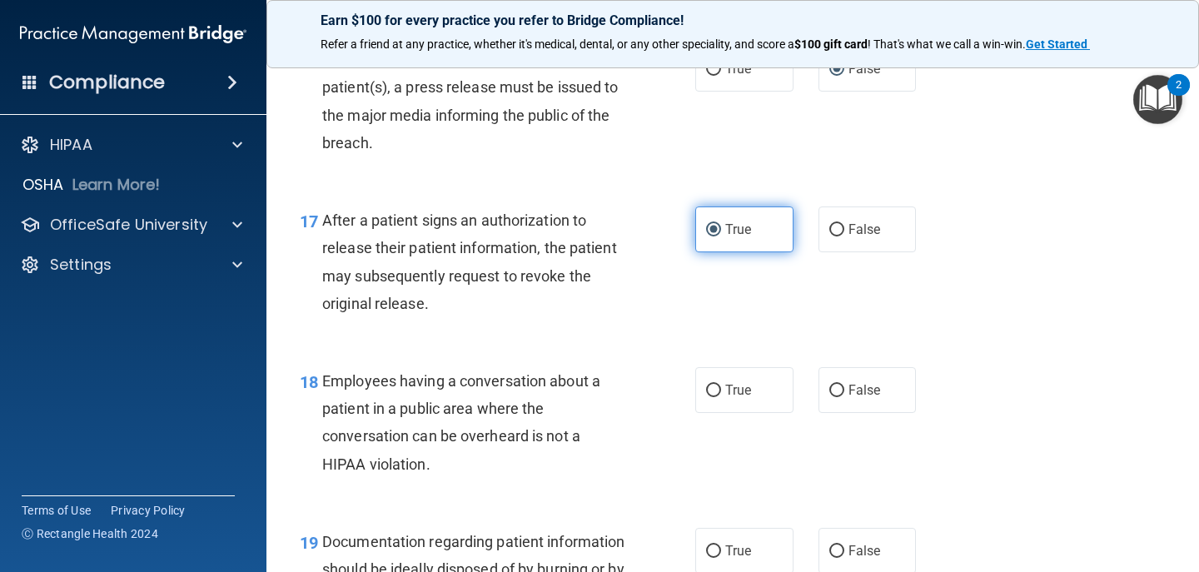
scroll to position [2368, 0]
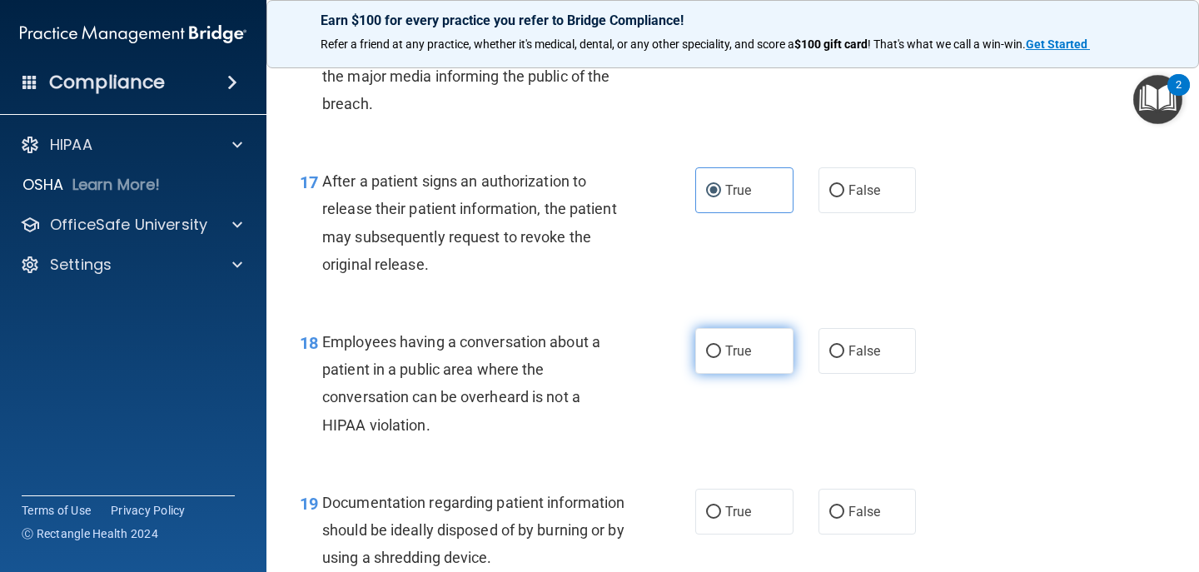
click at [743, 351] on span "True" at bounding box center [738, 351] width 26 height 16
click at [721, 351] on input "True" at bounding box center [713, 352] width 15 height 12
radio input "true"
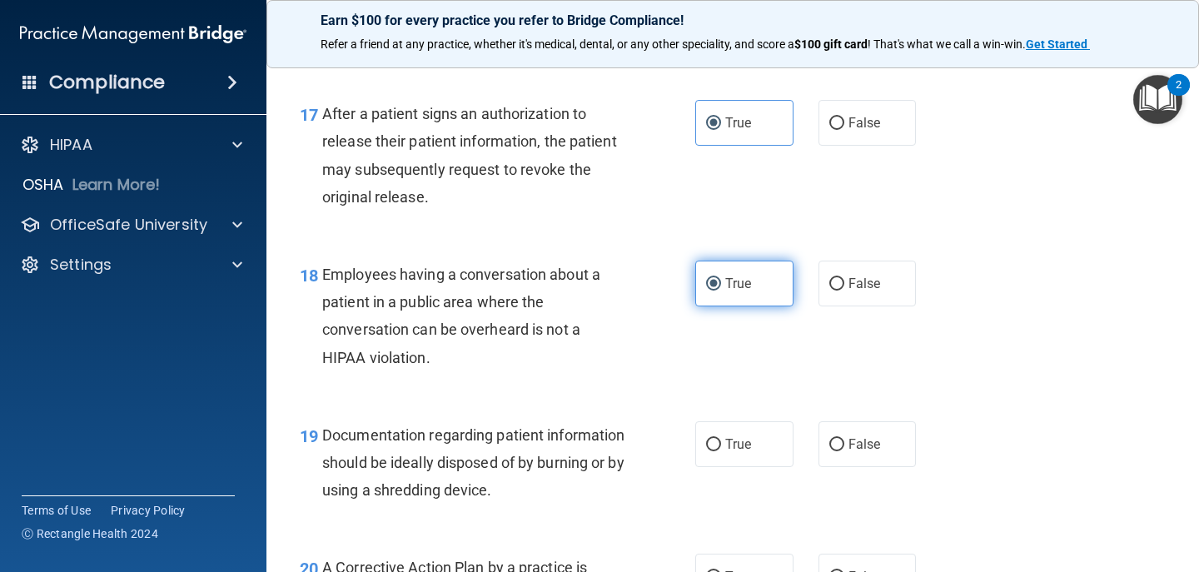
scroll to position [2457, 0]
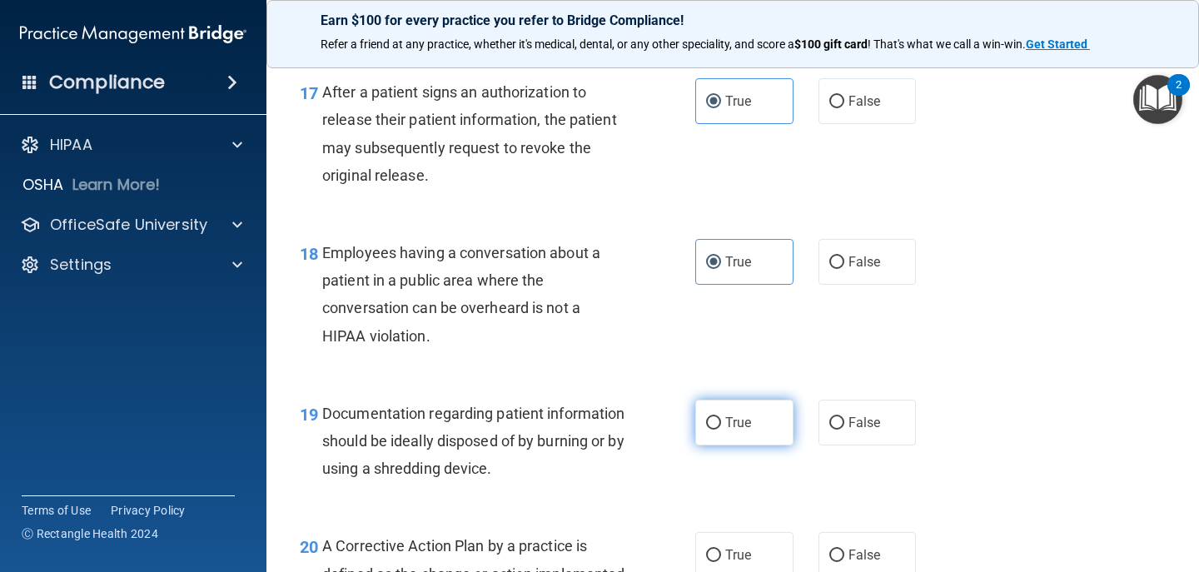
click at [725, 418] on span "True" at bounding box center [738, 423] width 26 height 16
click at [721, 418] on input "True" at bounding box center [713, 423] width 15 height 12
radio input "true"
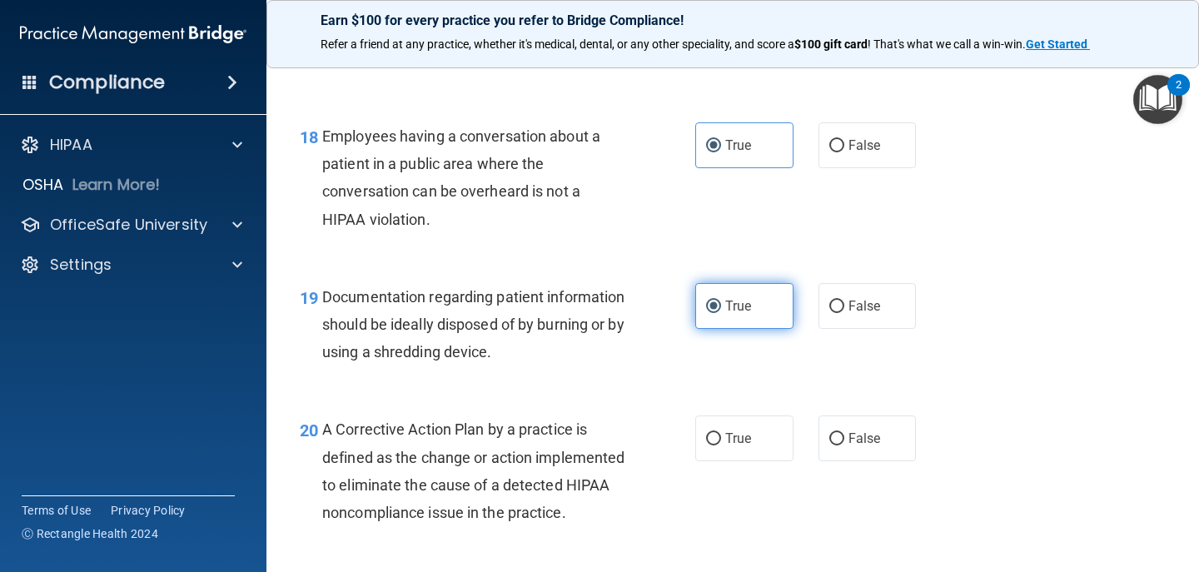
scroll to position [2582, 0]
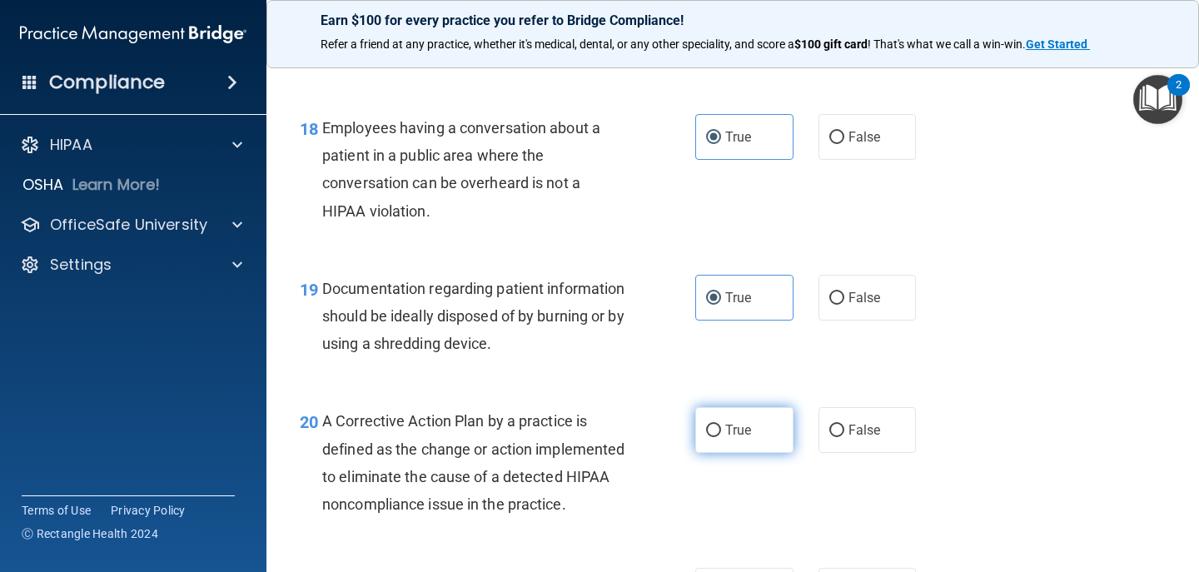
click at [751, 430] on label "True" at bounding box center [744, 430] width 98 height 46
click at [721, 430] on input "True" at bounding box center [713, 431] width 15 height 12
radio input "true"
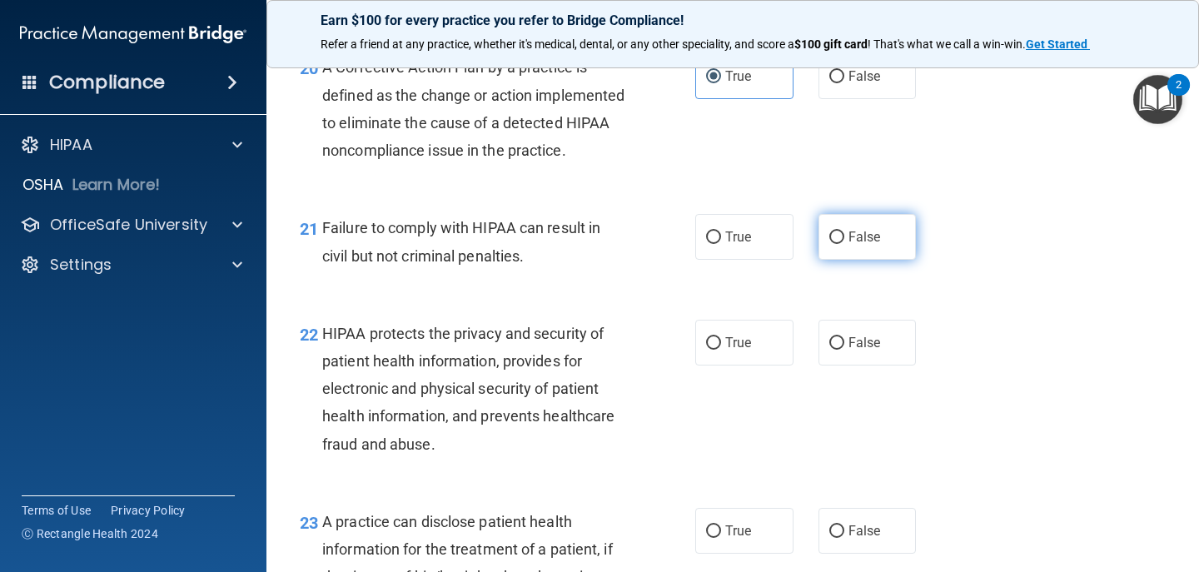
click at [819, 260] on label "False" at bounding box center [867, 237] width 98 height 46
click at [829, 244] on input "False" at bounding box center [836, 237] width 15 height 12
radio input "true"
click at [743, 365] on label "True" at bounding box center [744, 343] width 98 height 46
click at [721, 350] on input "True" at bounding box center [713, 343] width 15 height 12
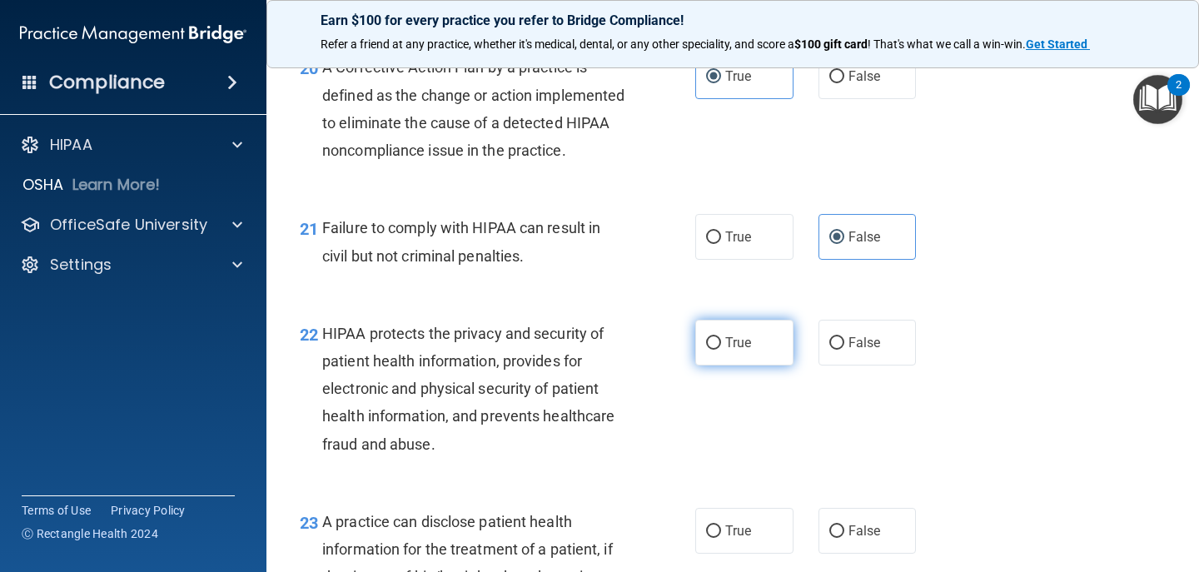
radio input "true"
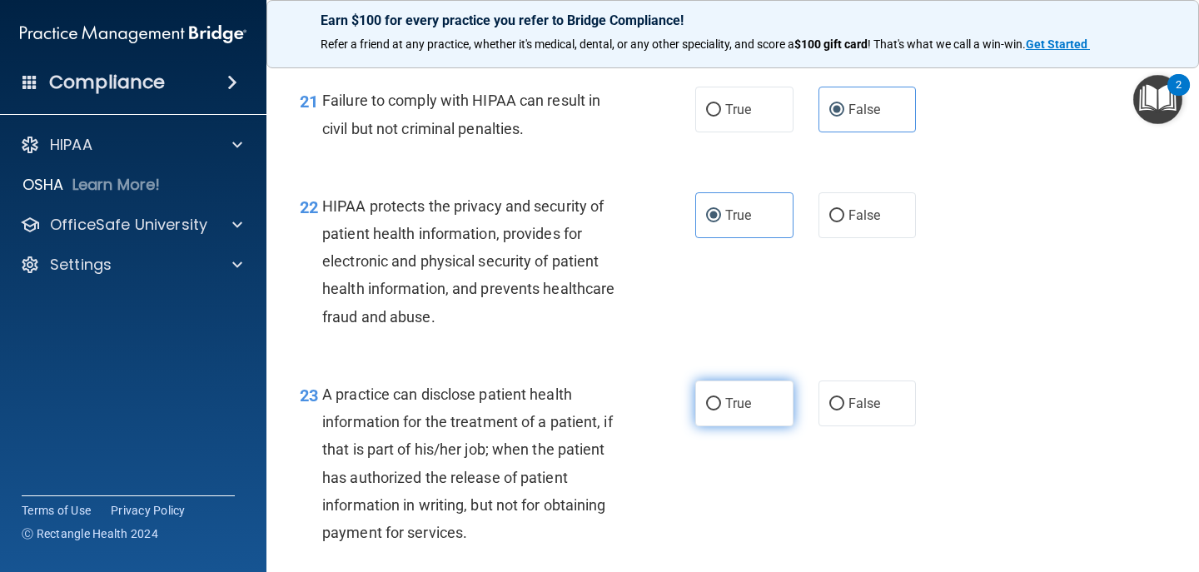
scroll to position [3070, 0]
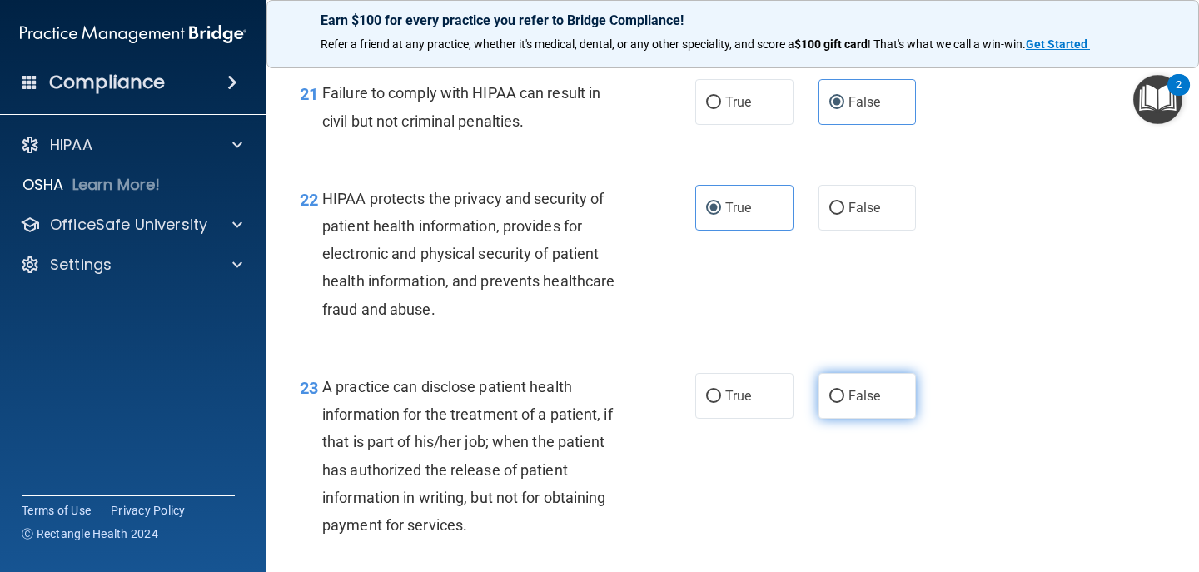
click at [818, 419] on label "False" at bounding box center [867, 396] width 98 height 46
click at [829, 403] on input "False" at bounding box center [836, 396] width 15 height 12
radio input "true"
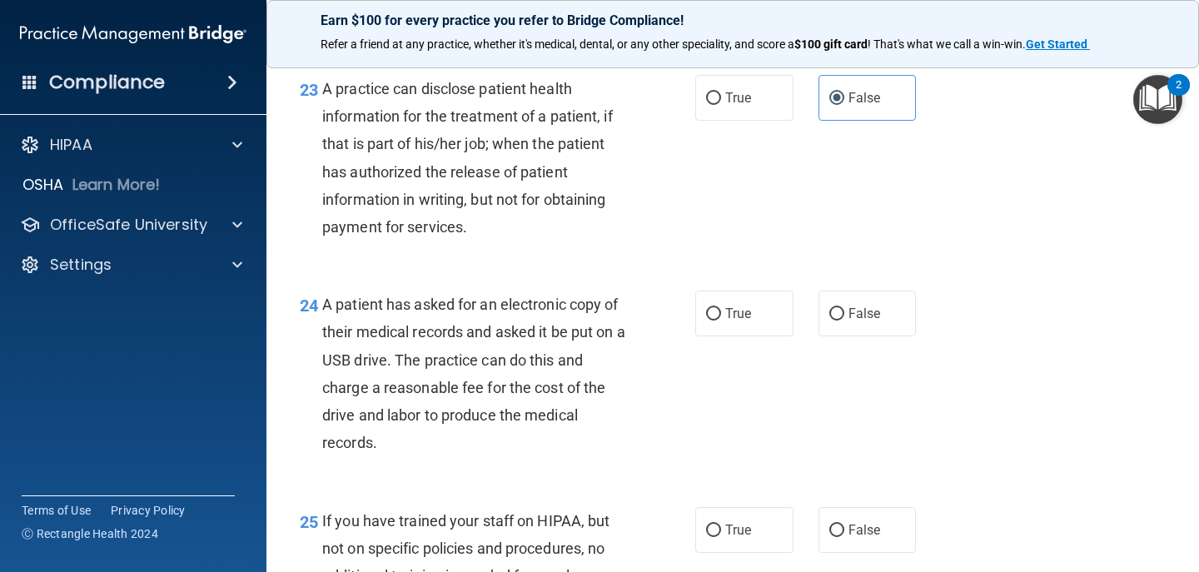
scroll to position [3374, 0]
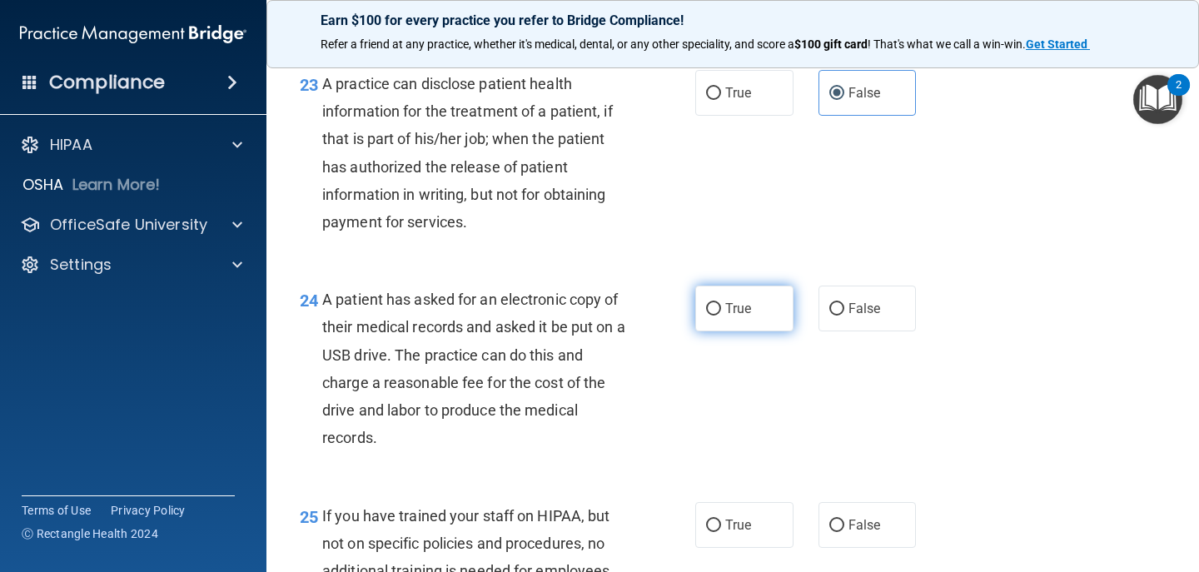
click at [716, 331] on label "True" at bounding box center [744, 309] width 98 height 46
click at [716, 316] on input "True" at bounding box center [713, 309] width 15 height 12
radio input "true"
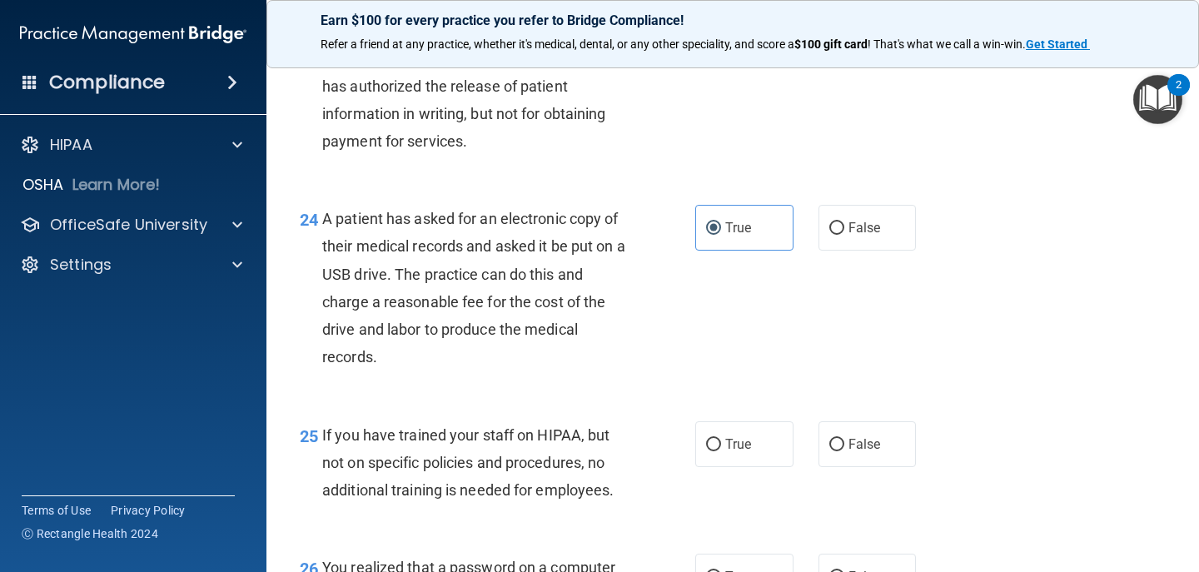
scroll to position [3480, 0]
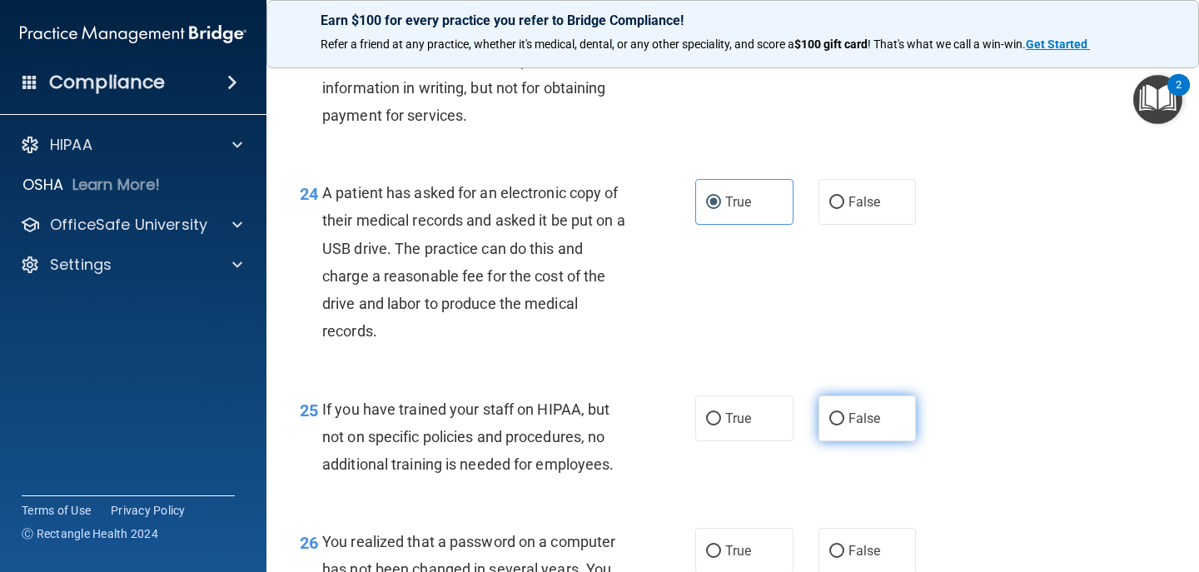
click at [830, 425] on input "False" at bounding box center [836, 419] width 15 height 12
radio input "true"
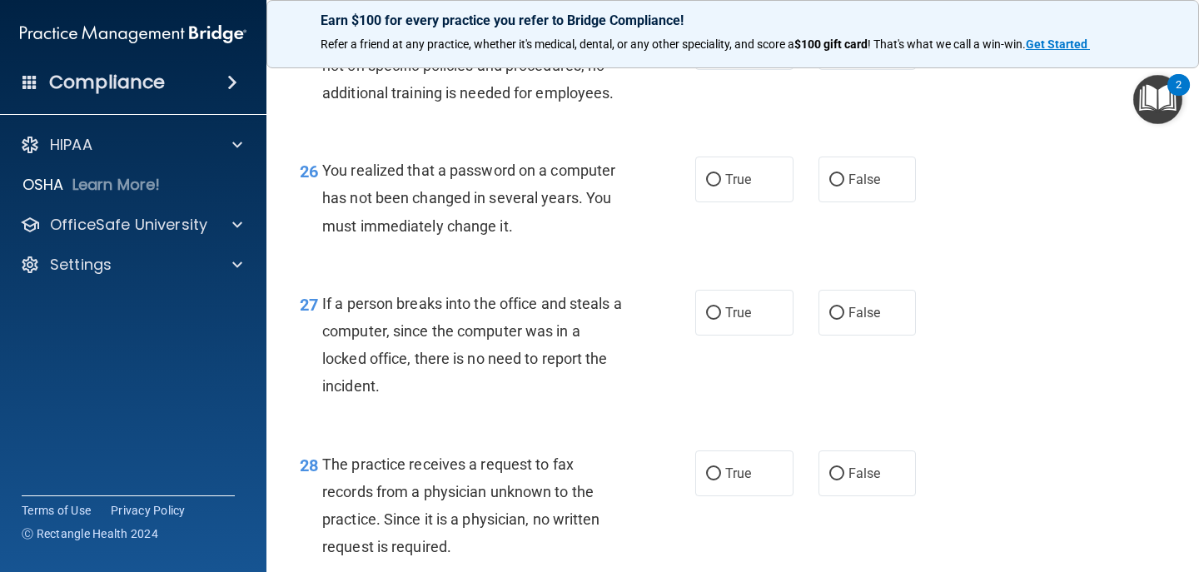
scroll to position [3848, 0]
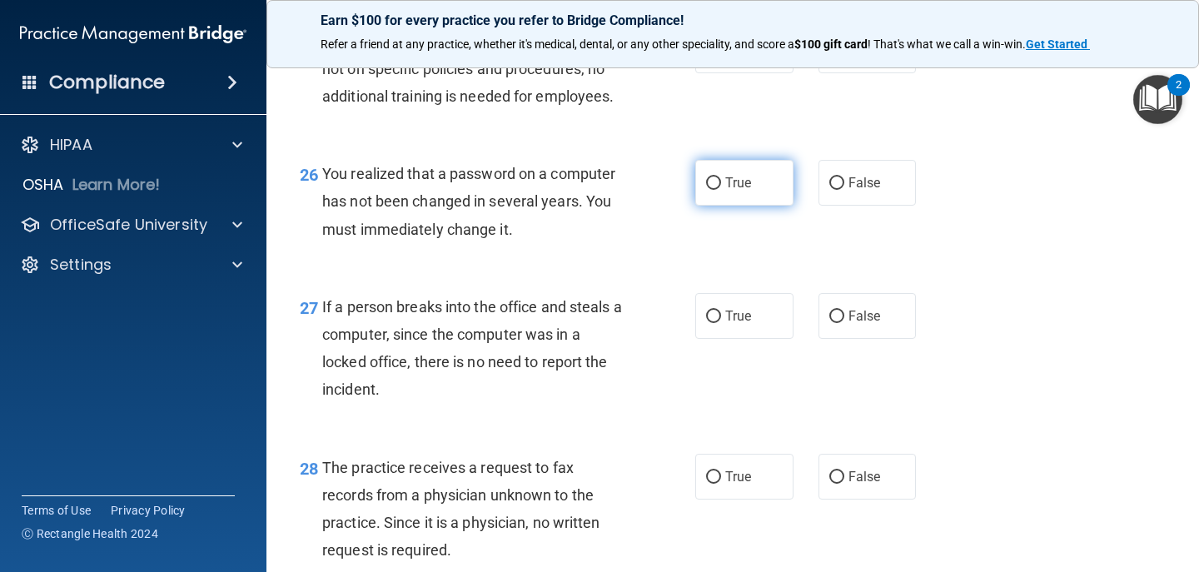
click at [730, 206] on label "True" at bounding box center [744, 183] width 98 height 46
click at [721, 190] on input "True" at bounding box center [713, 183] width 15 height 12
radio input "true"
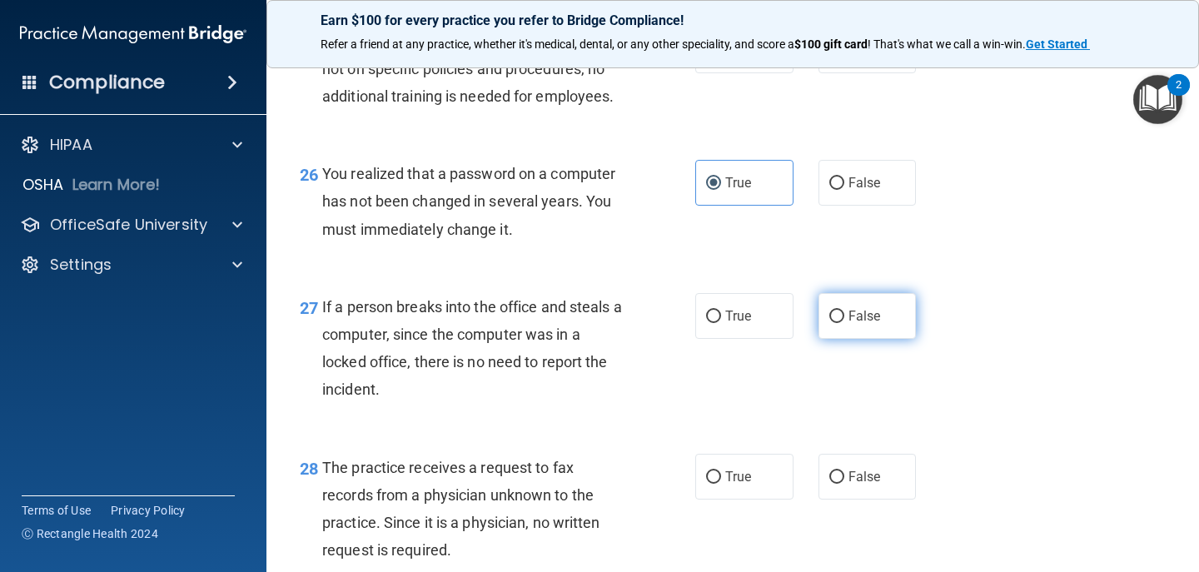
click at [861, 324] on span "False" at bounding box center [864, 316] width 32 height 16
click at [844, 323] on input "False" at bounding box center [836, 317] width 15 height 12
radio input "true"
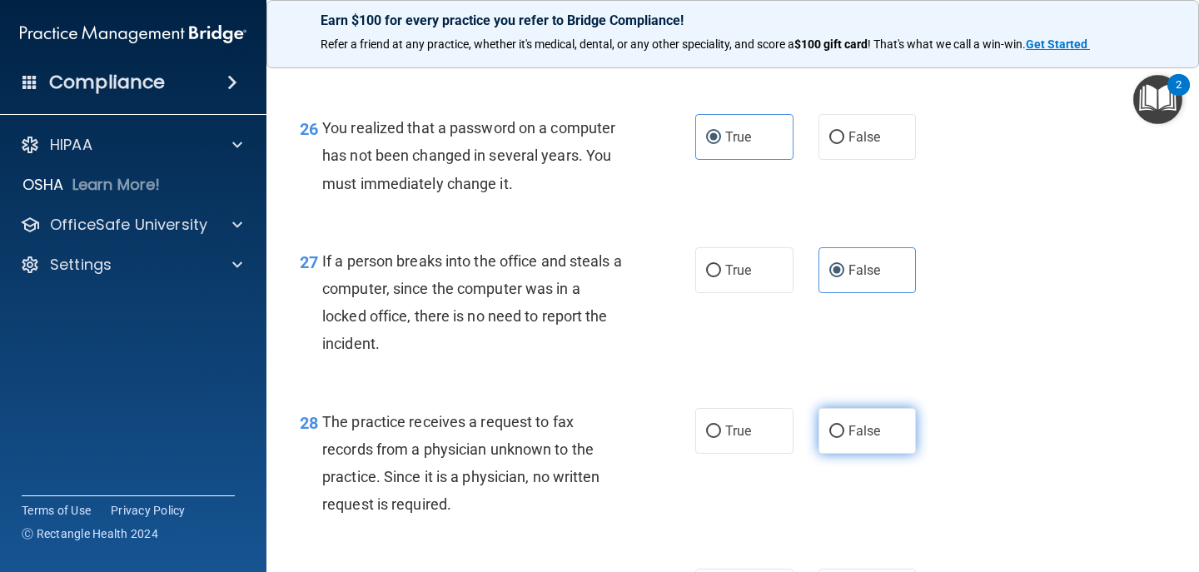
scroll to position [3975, 0]
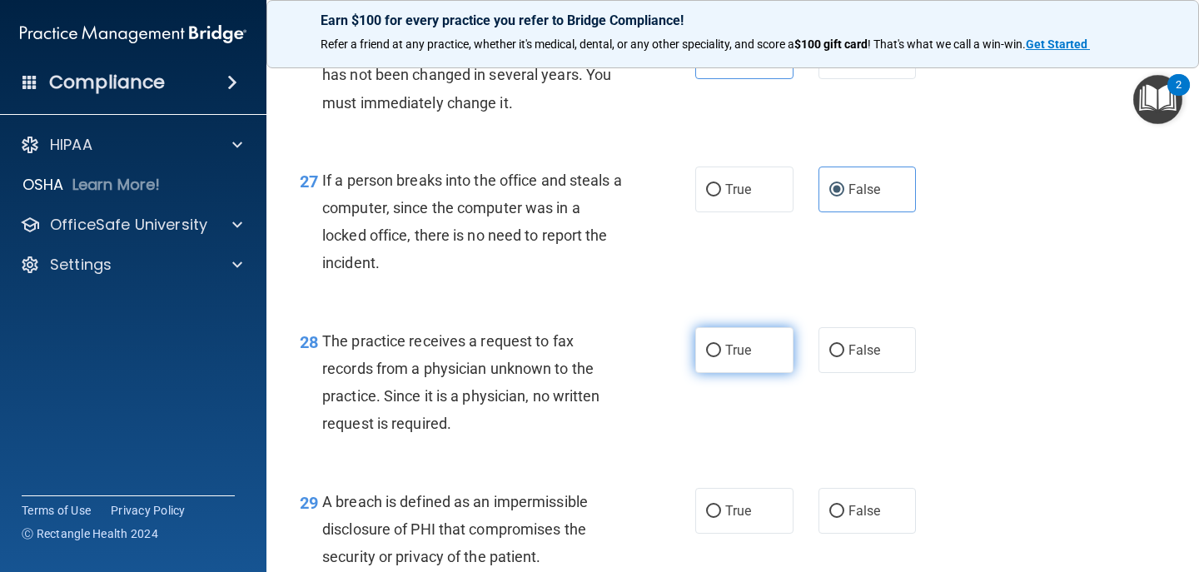
click at [743, 364] on label "True" at bounding box center [744, 350] width 98 height 46
click at [721, 357] on input "True" at bounding box center [713, 351] width 15 height 12
radio input "true"
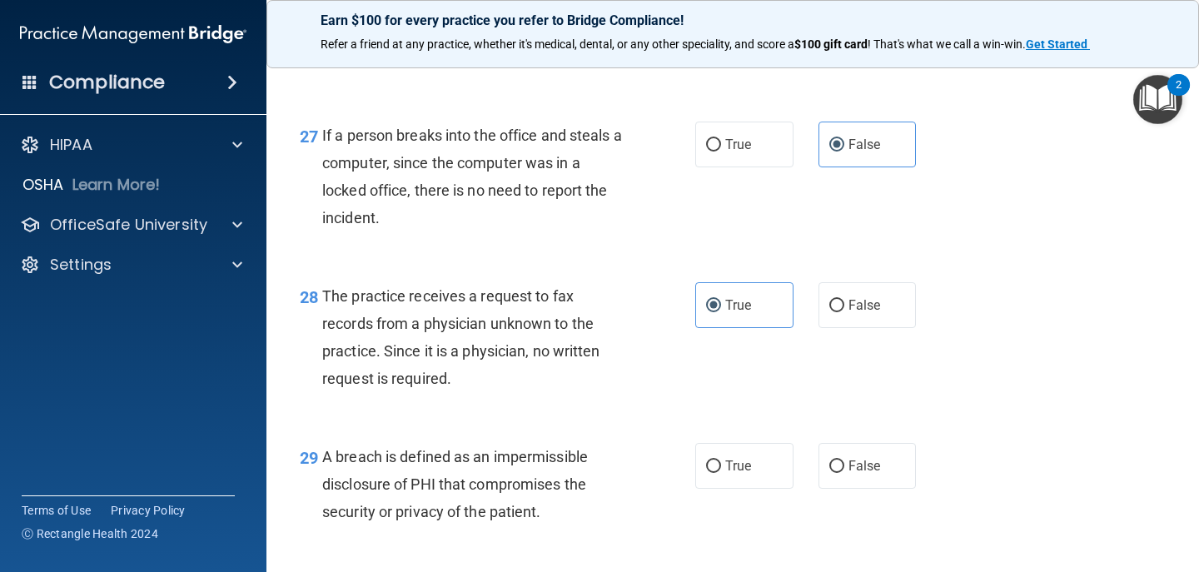
scroll to position [4065, 0]
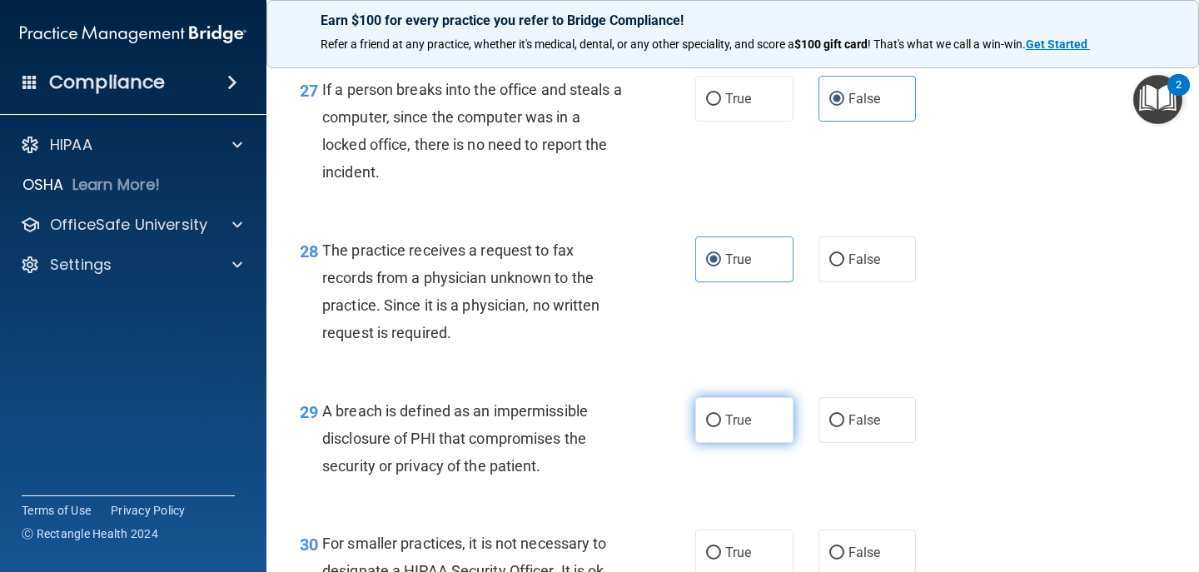
click at [697, 438] on label "True" at bounding box center [744, 420] width 98 height 46
click at [706, 427] on input "True" at bounding box center [713, 421] width 15 height 12
radio input "true"
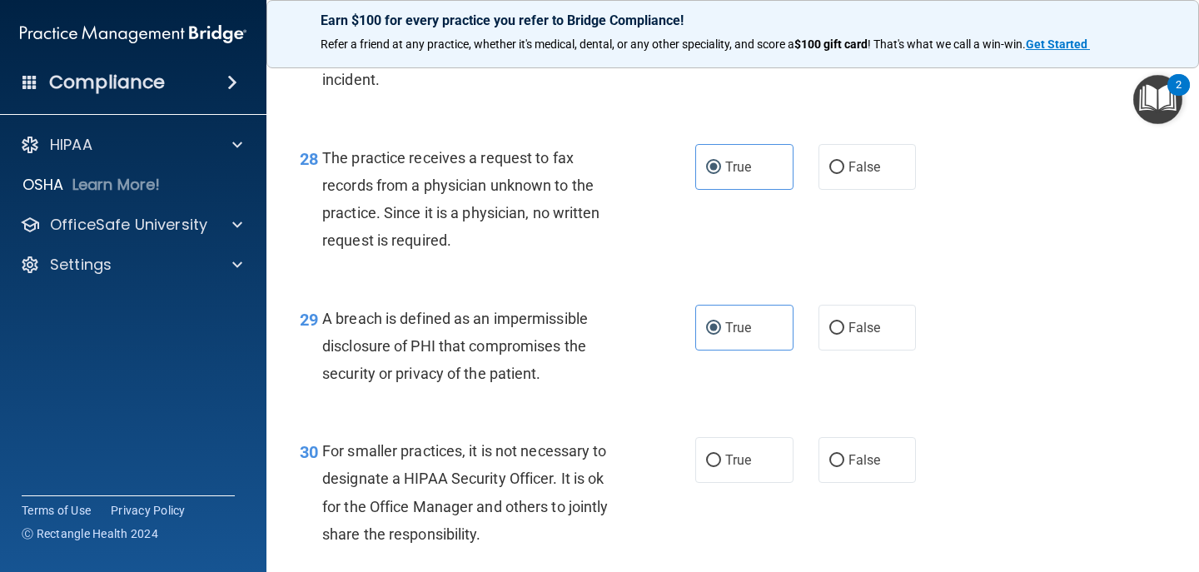
scroll to position [4299, 0]
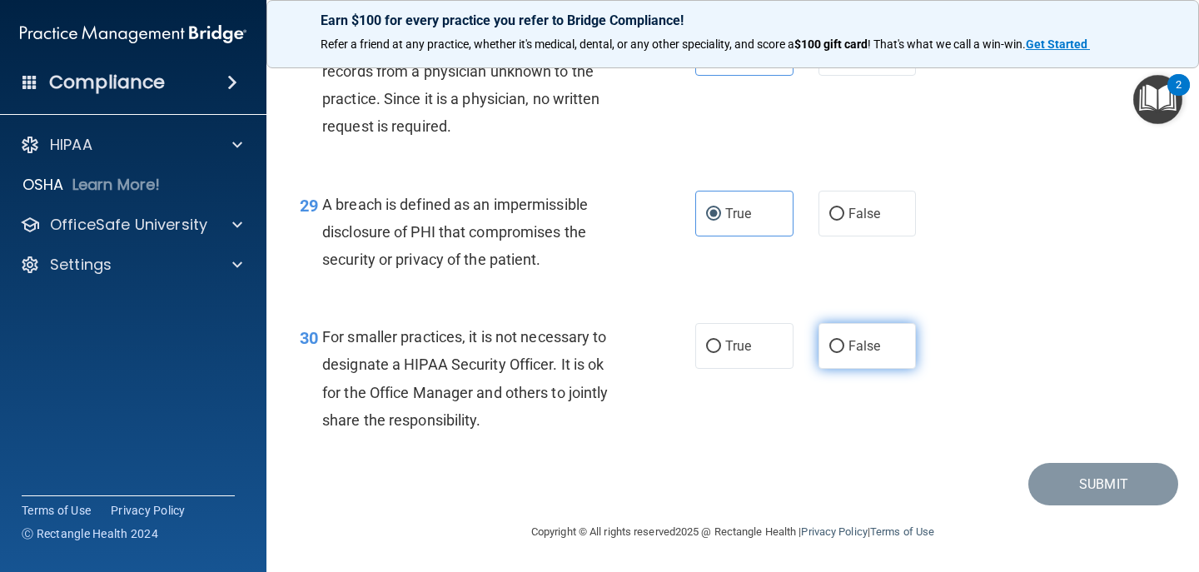
click at [823, 355] on label "False" at bounding box center [867, 346] width 98 height 46
click at [829, 353] on input "False" at bounding box center [836, 347] width 15 height 12
radio input "true"
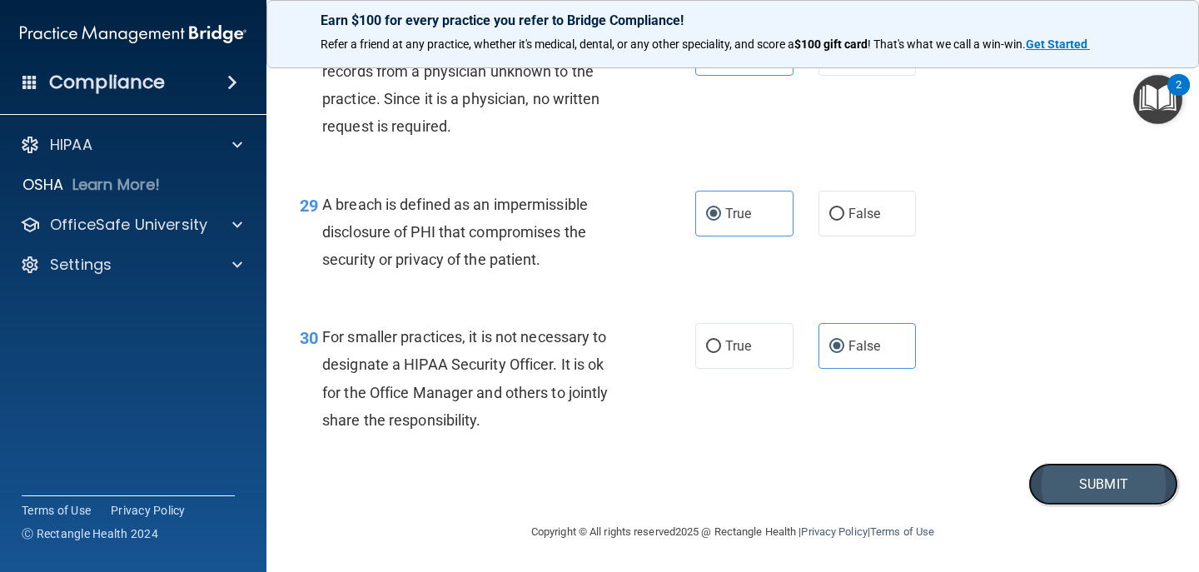
click at [1062, 480] on button "Submit" at bounding box center [1103, 484] width 150 height 42
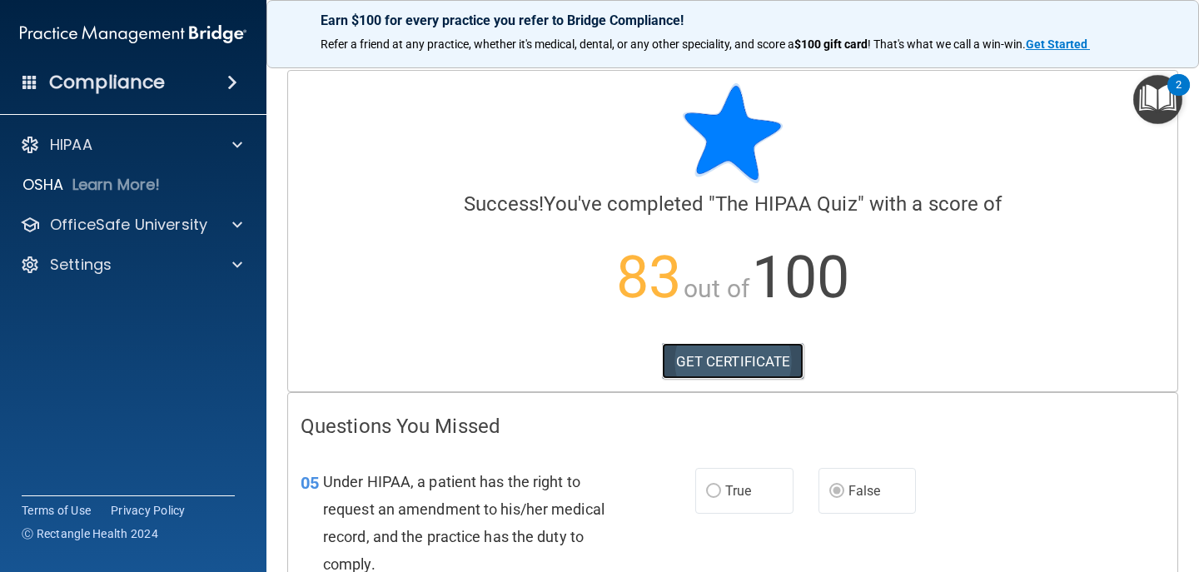
click at [748, 364] on link "GET CERTIFICATE" at bounding box center [733, 361] width 142 height 37
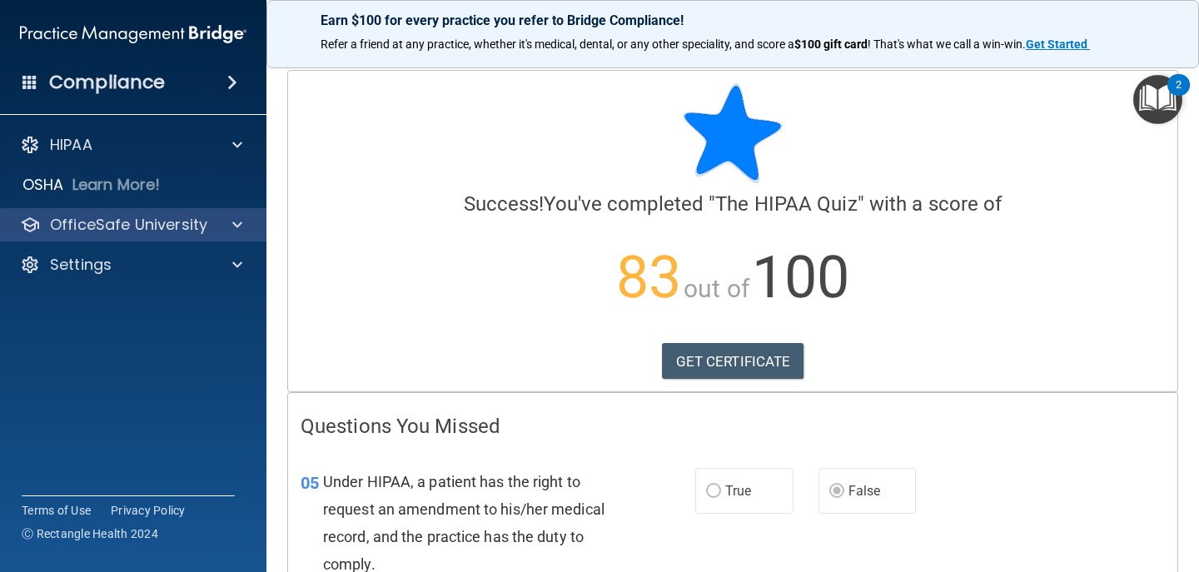
click at [112, 235] on div "OfficeSafe University" at bounding box center [133, 224] width 267 height 33
click at [130, 227] on p "OfficeSafe University" at bounding box center [128, 225] width 157 height 20
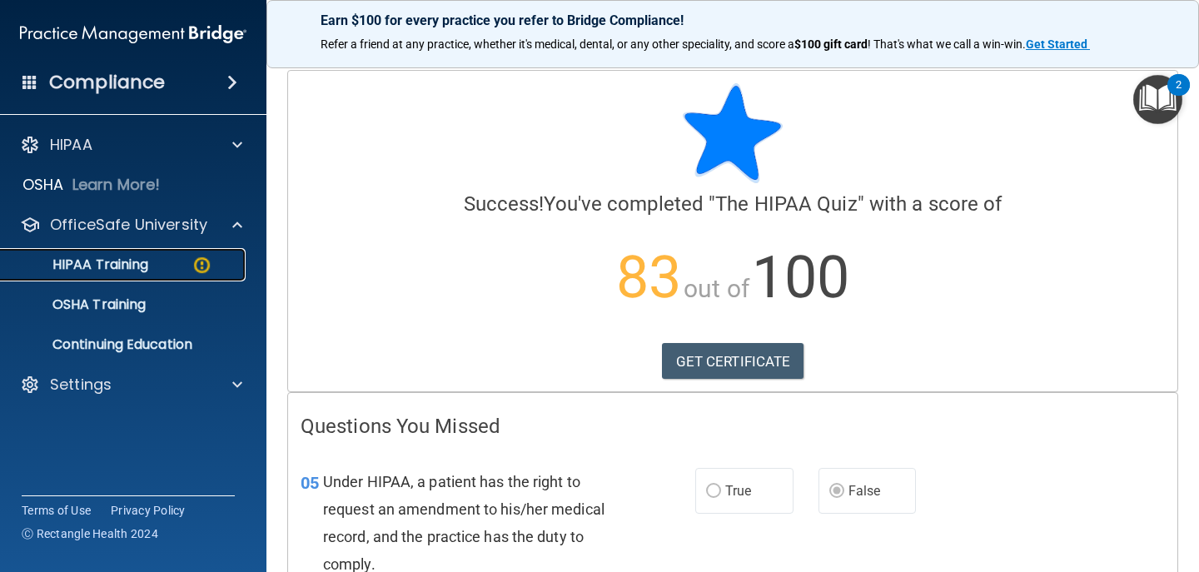
click at [117, 265] on p "HIPAA Training" at bounding box center [79, 264] width 137 height 17
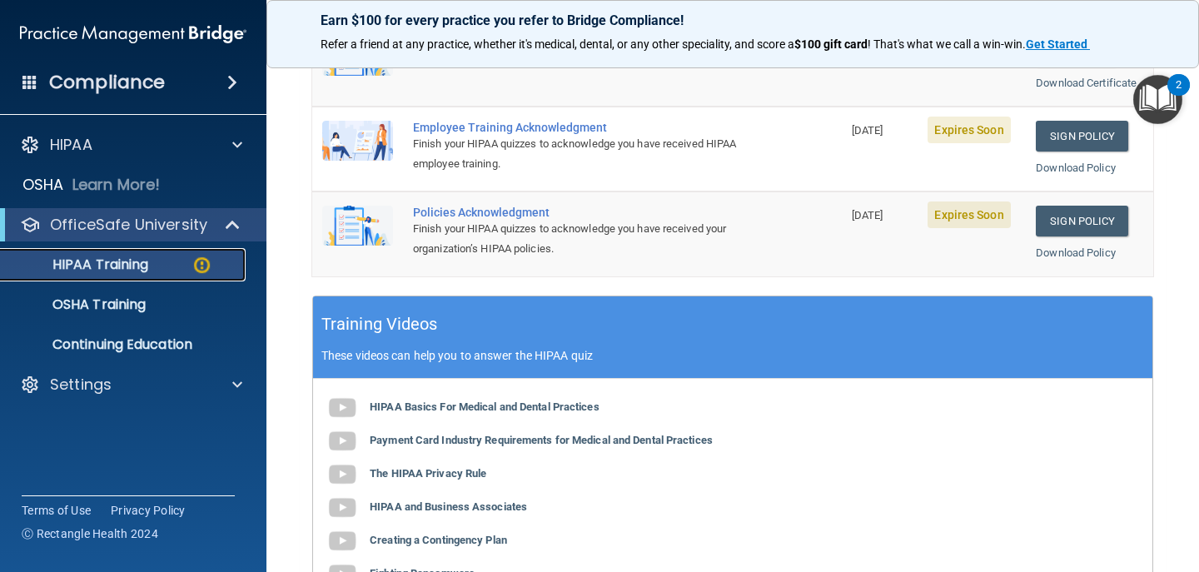
scroll to position [455, 0]
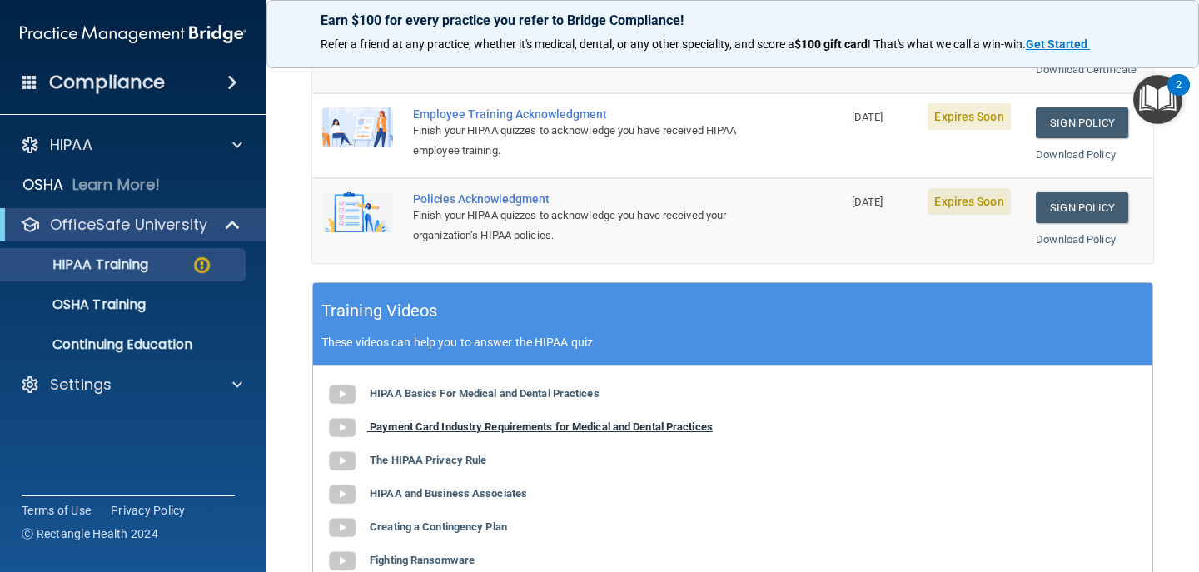
click at [423, 420] on b "Payment Card Industry Requirements for Medical and Dental Practices" at bounding box center [541, 426] width 343 height 12
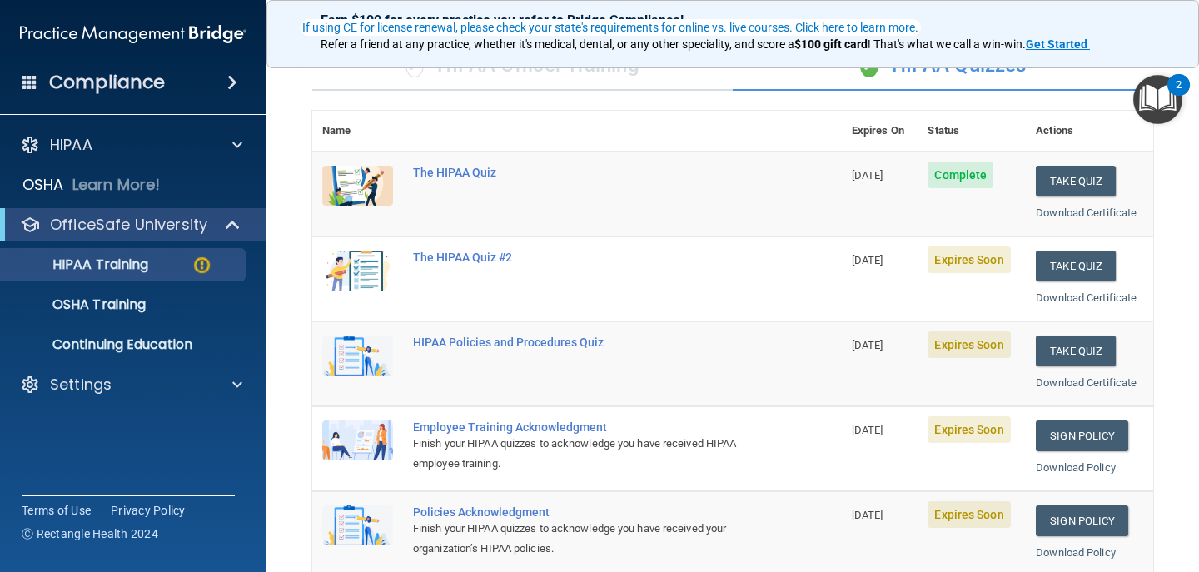
scroll to position [0, 0]
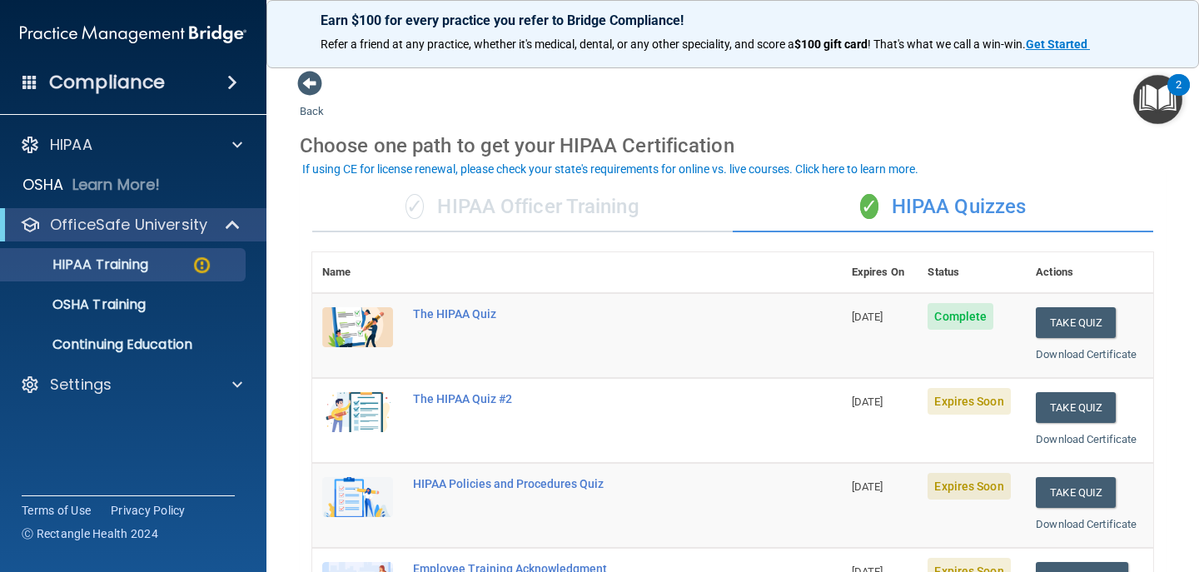
click at [898, 206] on div "✓ HIPAA Quizzes" at bounding box center [943, 207] width 420 height 50
click at [449, 396] on div "The HIPAA Quiz #2" at bounding box center [586, 398] width 346 height 13
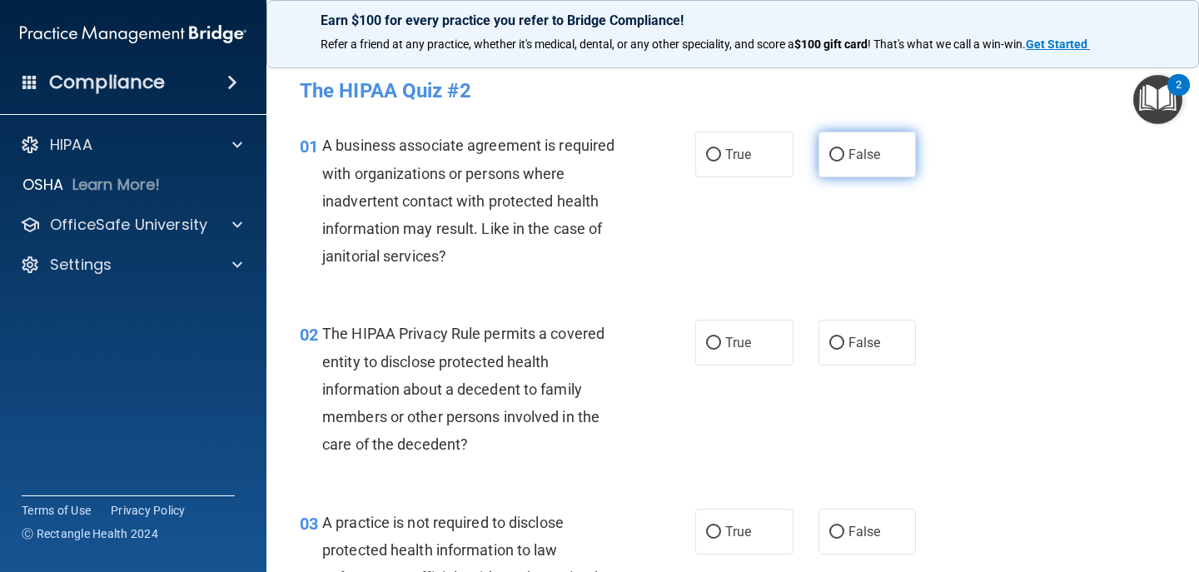
click at [836, 160] on input "False" at bounding box center [836, 155] width 15 height 12
radio input "true"
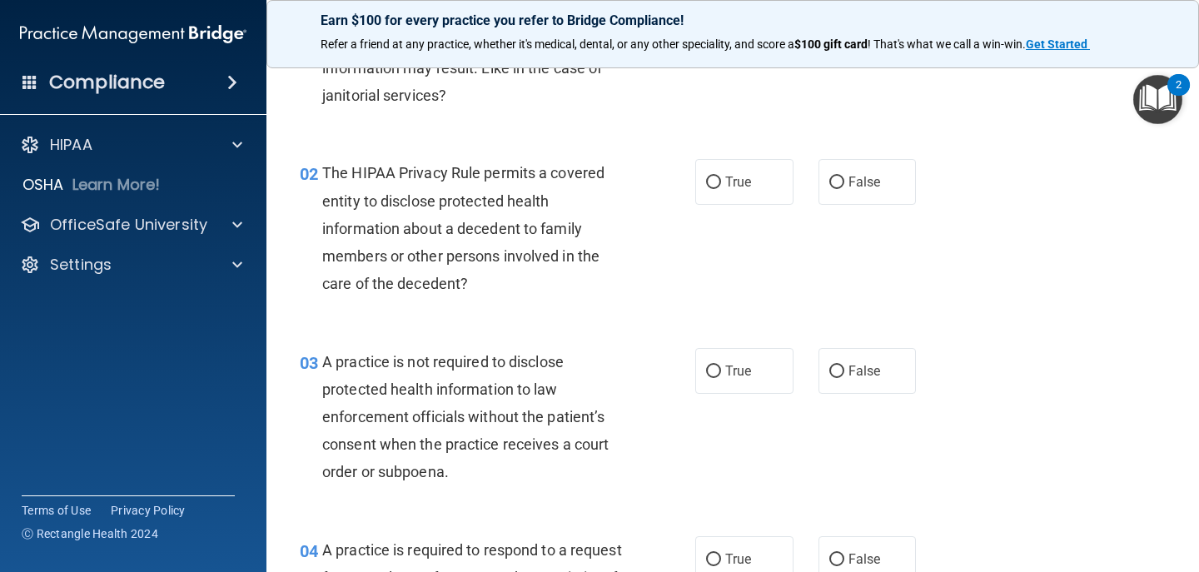
scroll to position [163, 0]
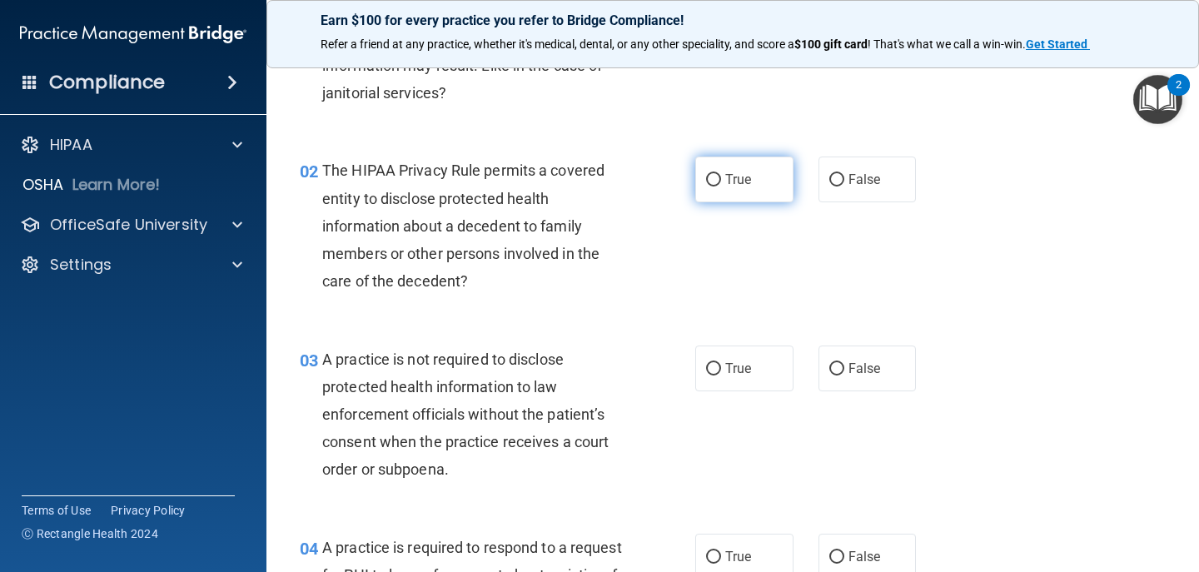
click at [740, 190] on label "True" at bounding box center [744, 180] width 98 height 46
click at [721, 186] on input "True" at bounding box center [713, 180] width 15 height 12
radio input "true"
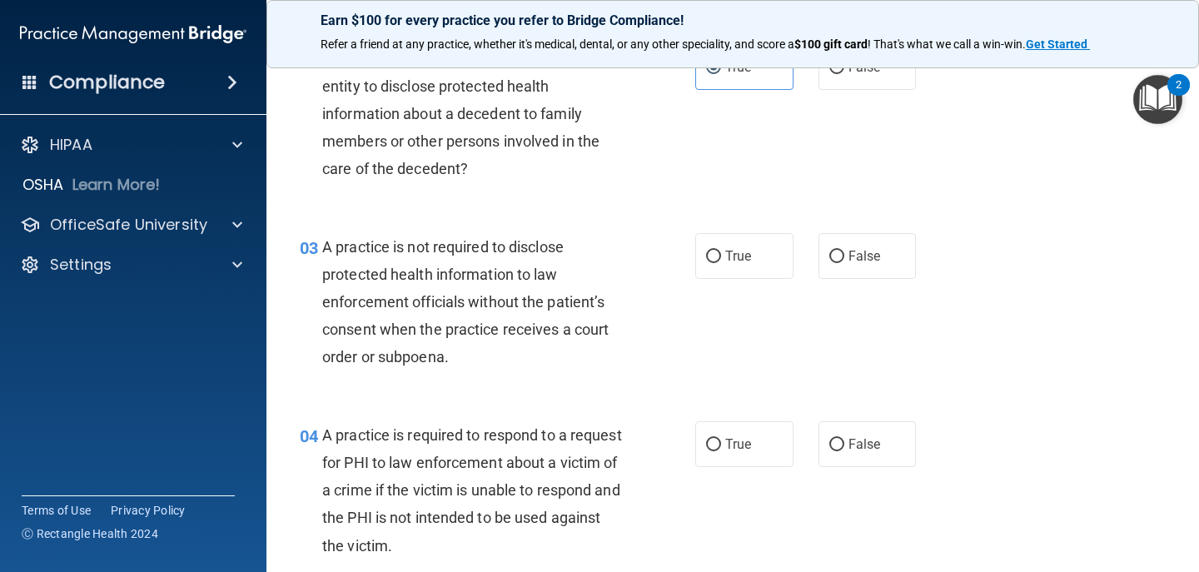
scroll to position [279, 0]
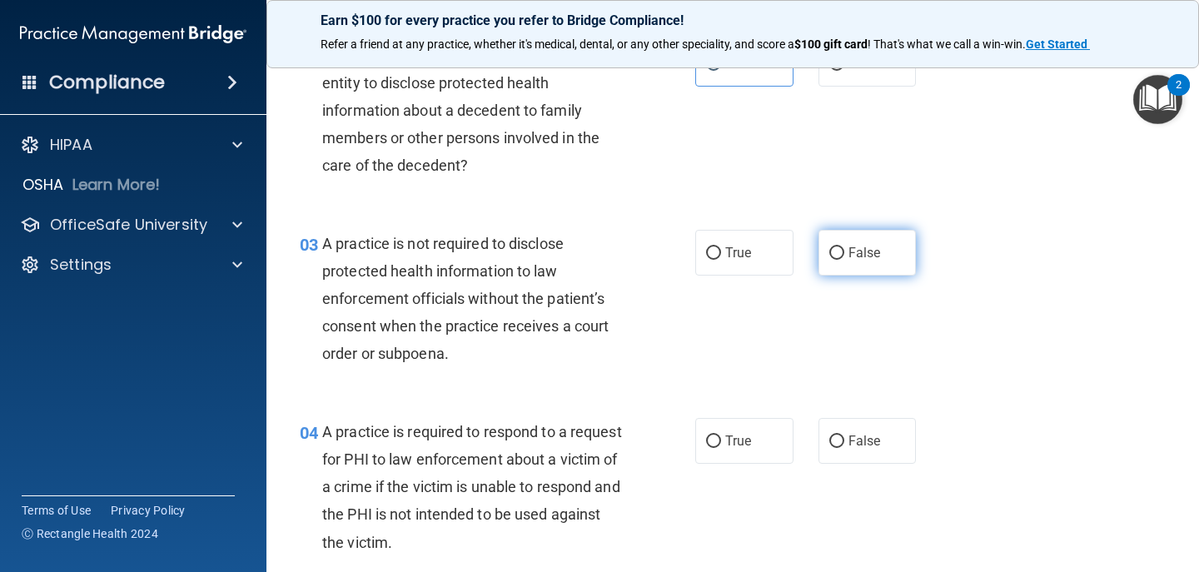
click at [843, 239] on label "False" at bounding box center [867, 253] width 98 height 46
click at [843, 247] on input "False" at bounding box center [836, 253] width 15 height 12
radio input "true"
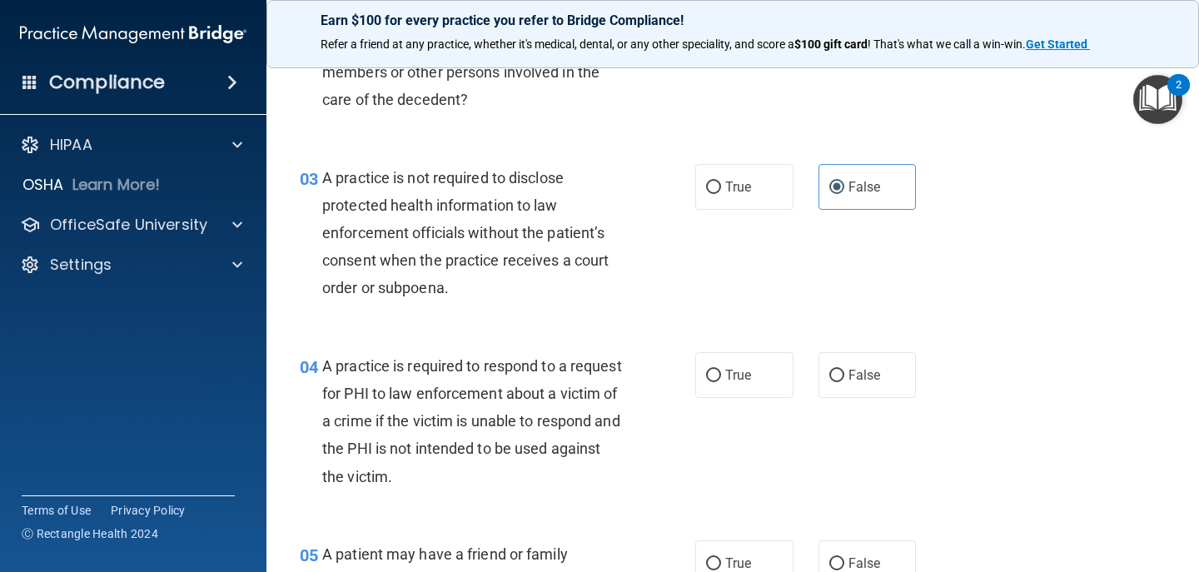
scroll to position [346, 0]
click at [725, 371] on span "True" at bounding box center [738, 373] width 26 height 16
click at [721, 371] on input "True" at bounding box center [713, 374] width 15 height 12
radio input "true"
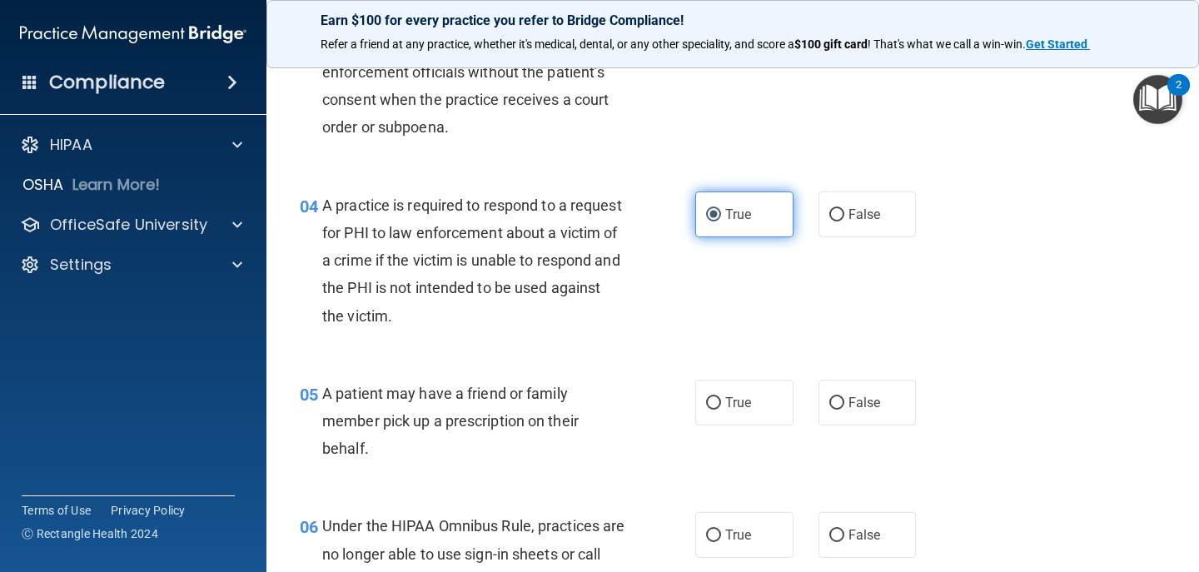
scroll to position [513, 0]
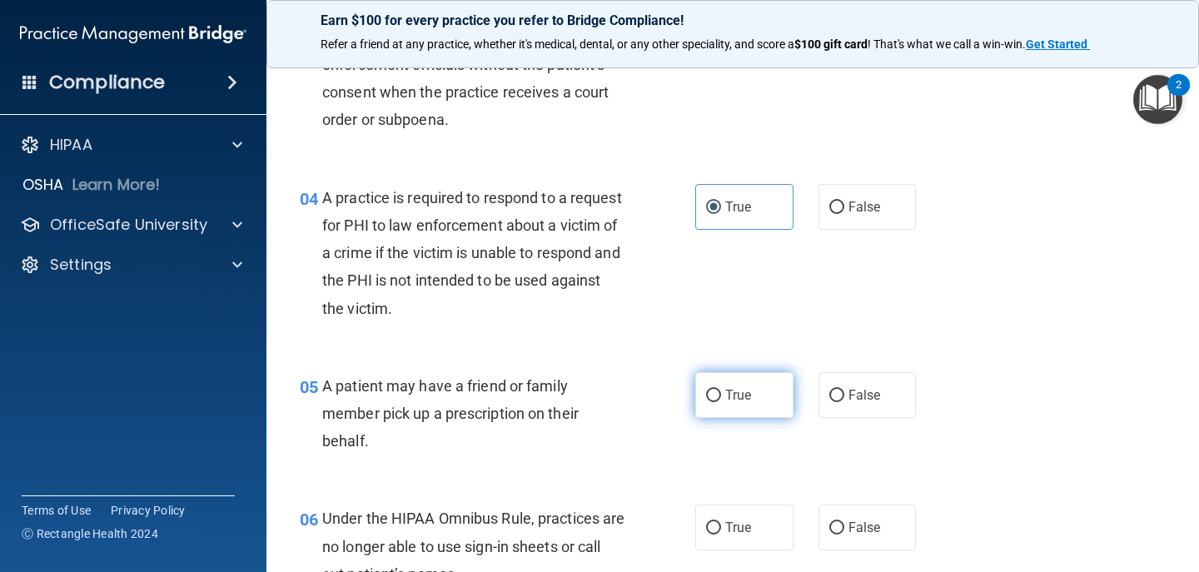
click at [725, 390] on span "True" at bounding box center [738, 395] width 26 height 16
click at [721, 390] on input "True" at bounding box center [713, 396] width 15 height 12
radio input "true"
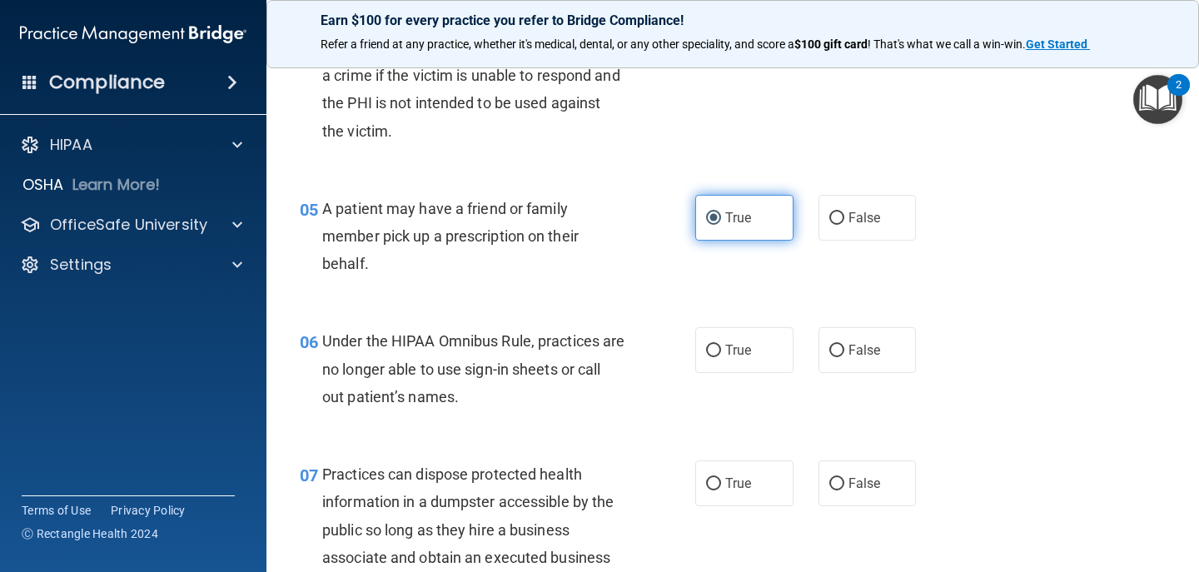
scroll to position [692, 0]
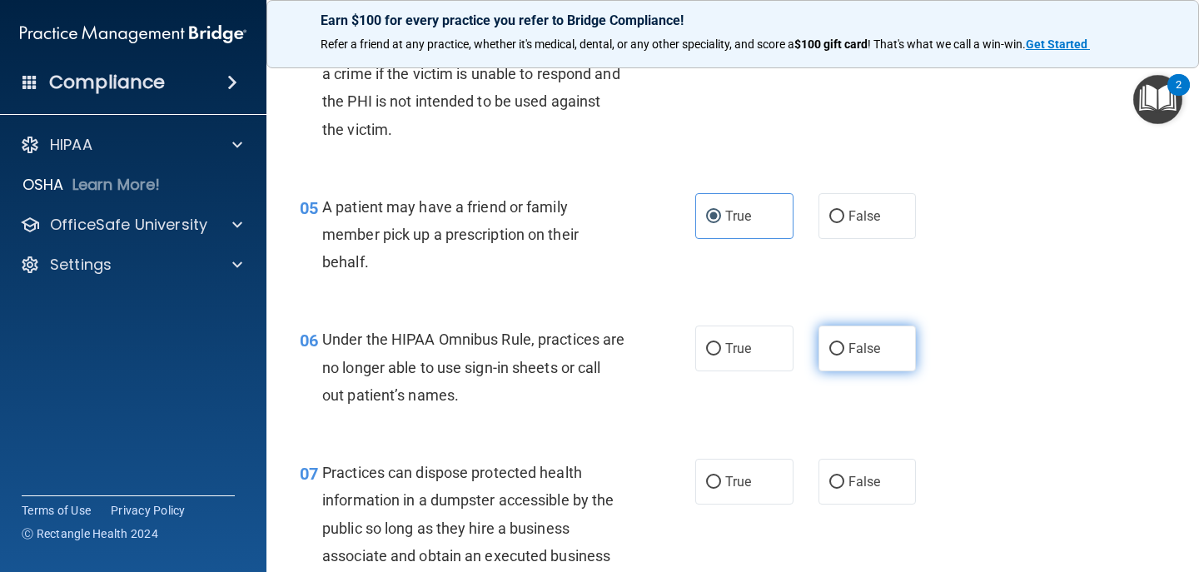
click at [824, 360] on label "False" at bounding box center [867, 349] width 98 height 46
click at [829, 356] on input "False" at bounding box center [836, 349] width 15 height 12
radio input "true"
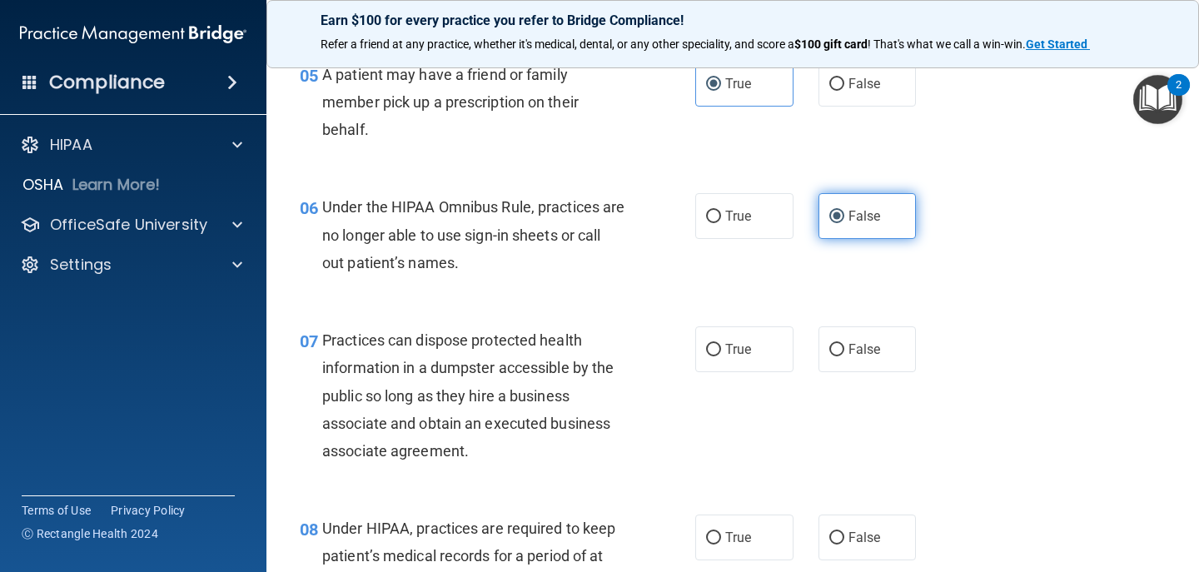
scroll to position [829, 0]
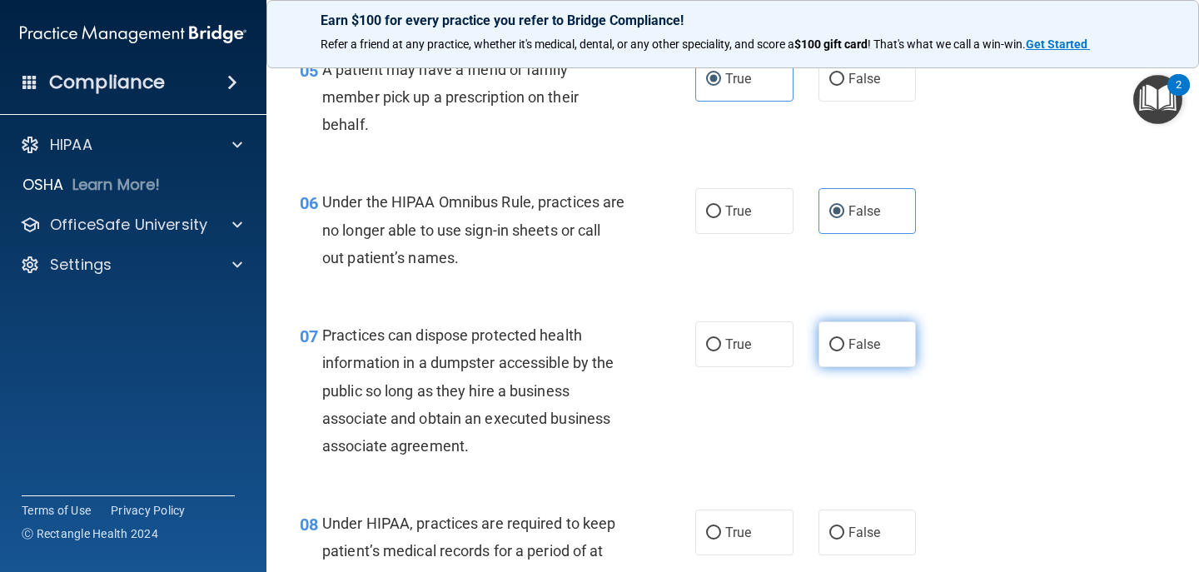
click at [865, 343] on span "False" at bounding box center [864, 344] width 32 height 16
click at [844, 343] on input "False" at bounding box center [836, 345] width 15 height 12
radio input "true"
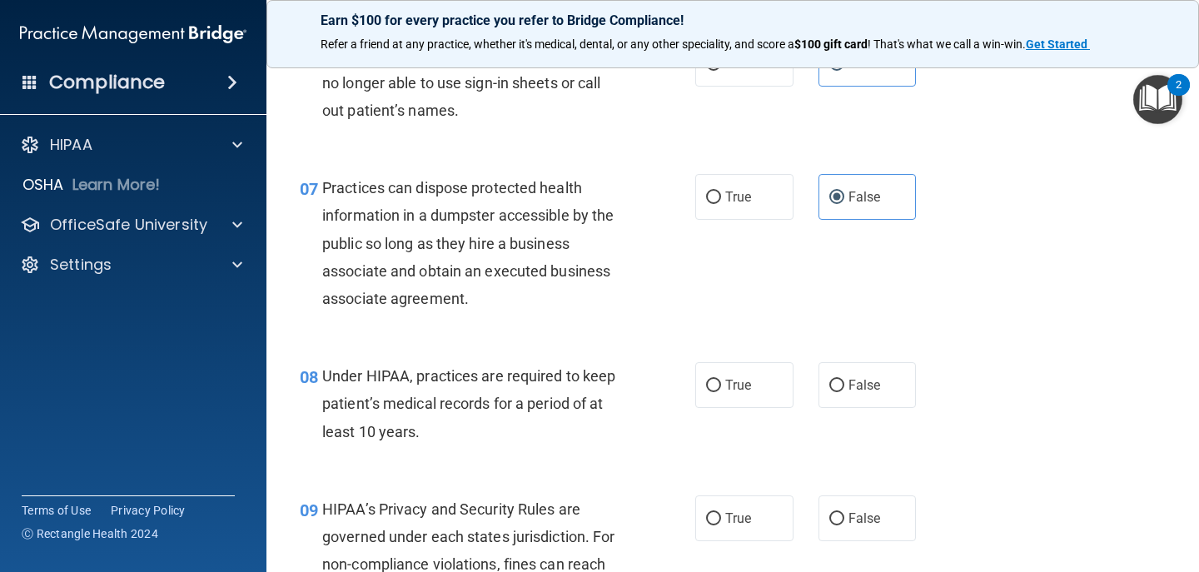
scroll to position [978, 0]
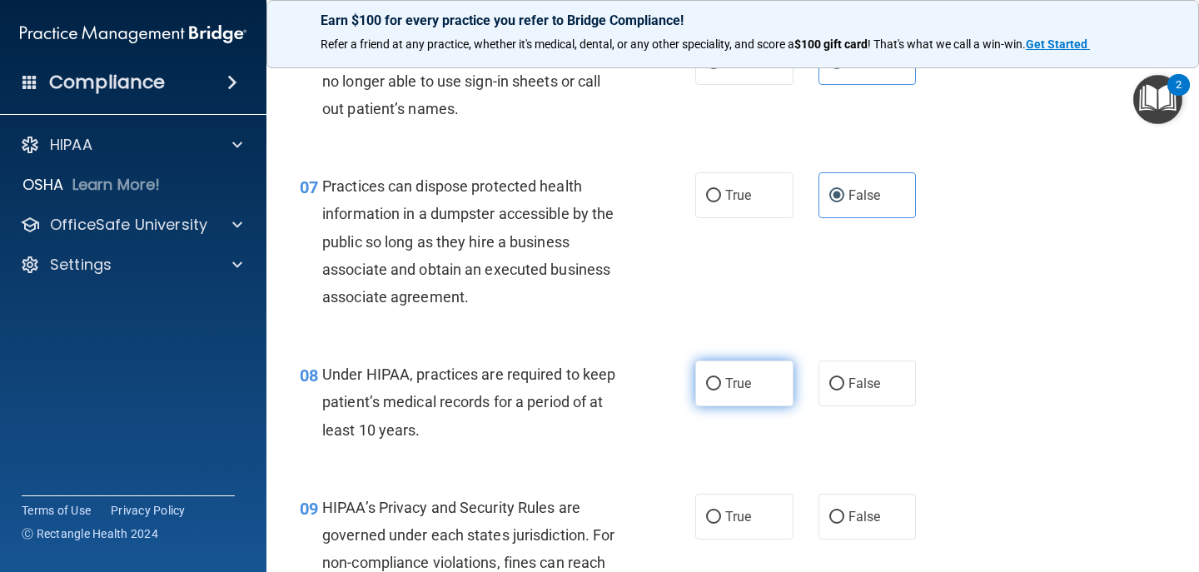
click at [725, 380] on span "True" at bounding box center [738, 383] width 26 height 16
click at [721, 380] on input "True" at bounding box center [713, 384] width 15 height 12
radio input "true"
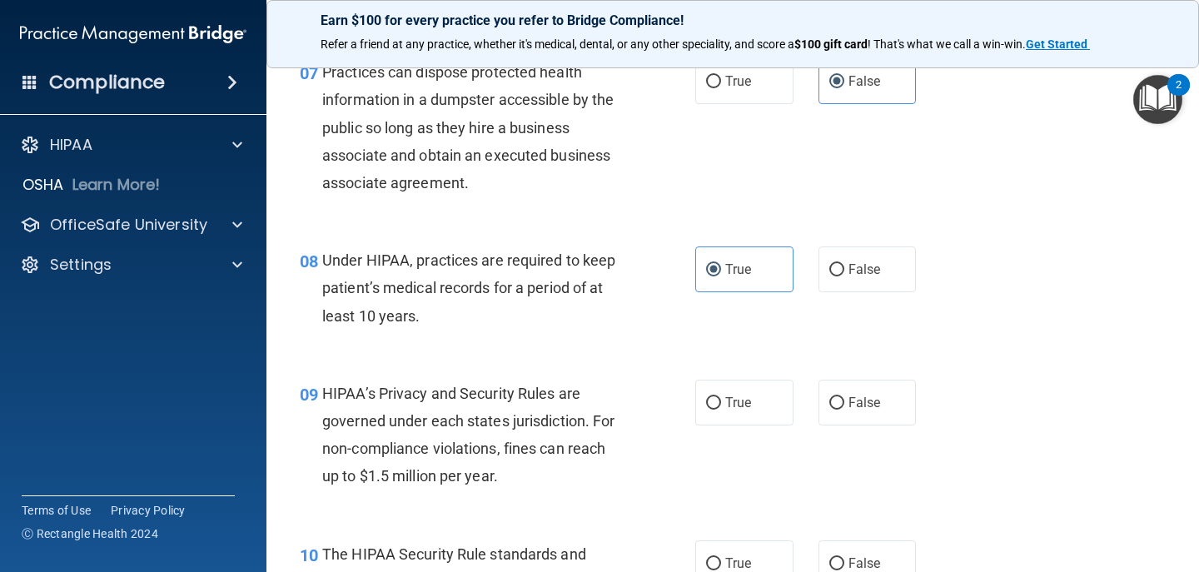
scroll to position [1093, 0]
click at [725, 405] on span "True" at bounding box center [738, 402] width 26 height 16
click at [721, 405] on input "True" at bounding box center [713, 402] width 15 height 12
radio input "true"
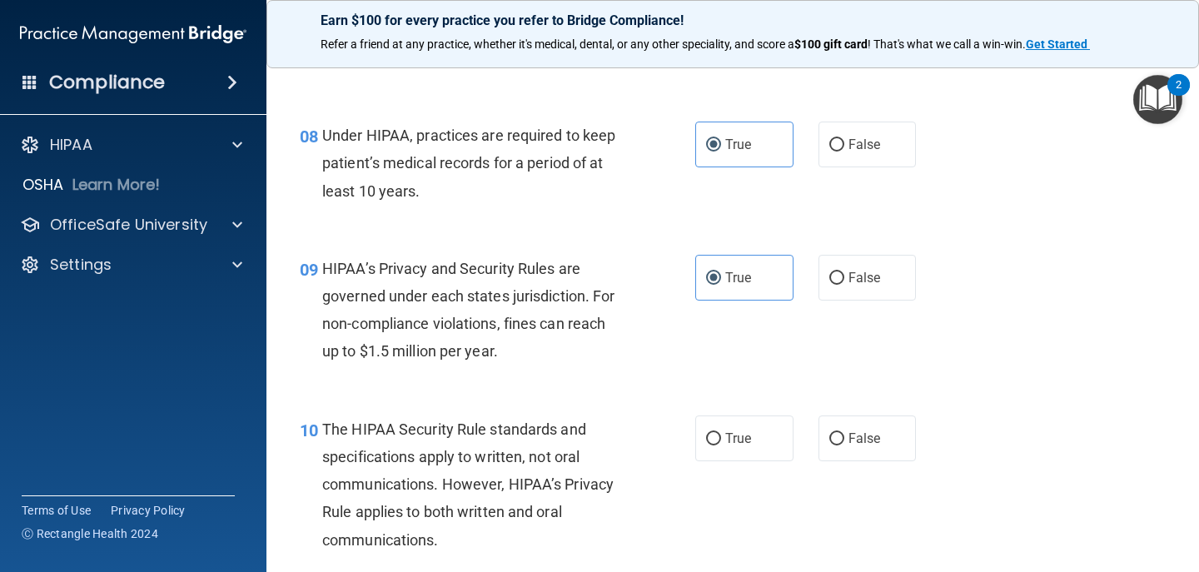
scroll to position [1224, 0]
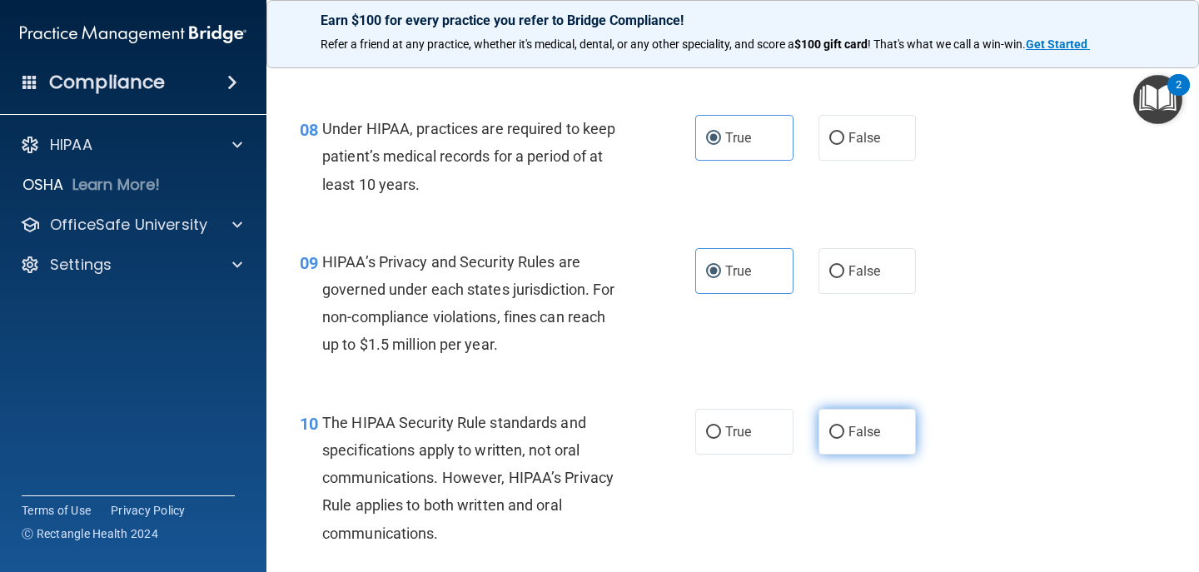
click at [858, 438] on span "False" at bounding box center [864, 432] width 32 height 16
click at [844, 438] on input "False" at bounding box center [836, 432] width 15 height 12
radio input "true"
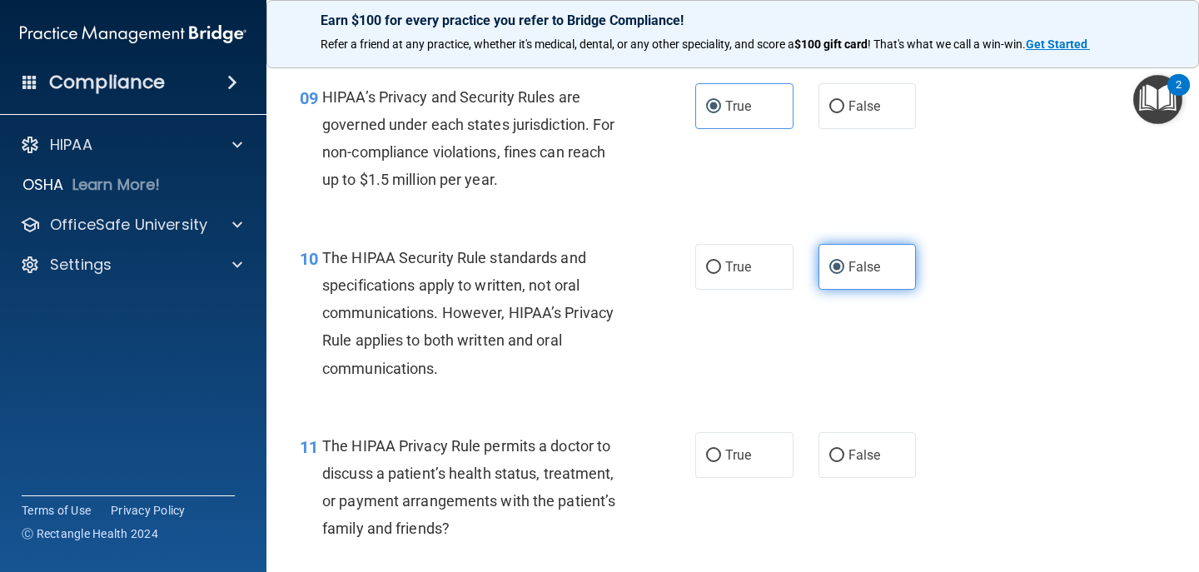
scroll to position [1392, 0]
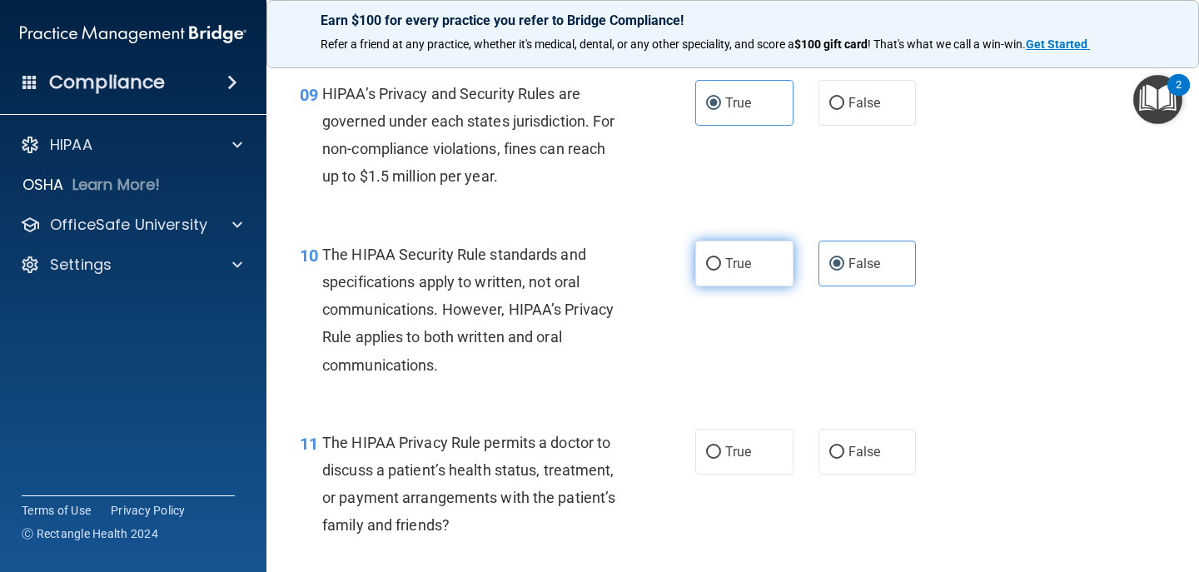
click at [730, 264] on span "True" at bounding box center [738, 264] width 26 height 16
click at [721, 264] on input "True" at bounding box center [713, 264] width 15 height 12
radio input "true"
radio input "false"
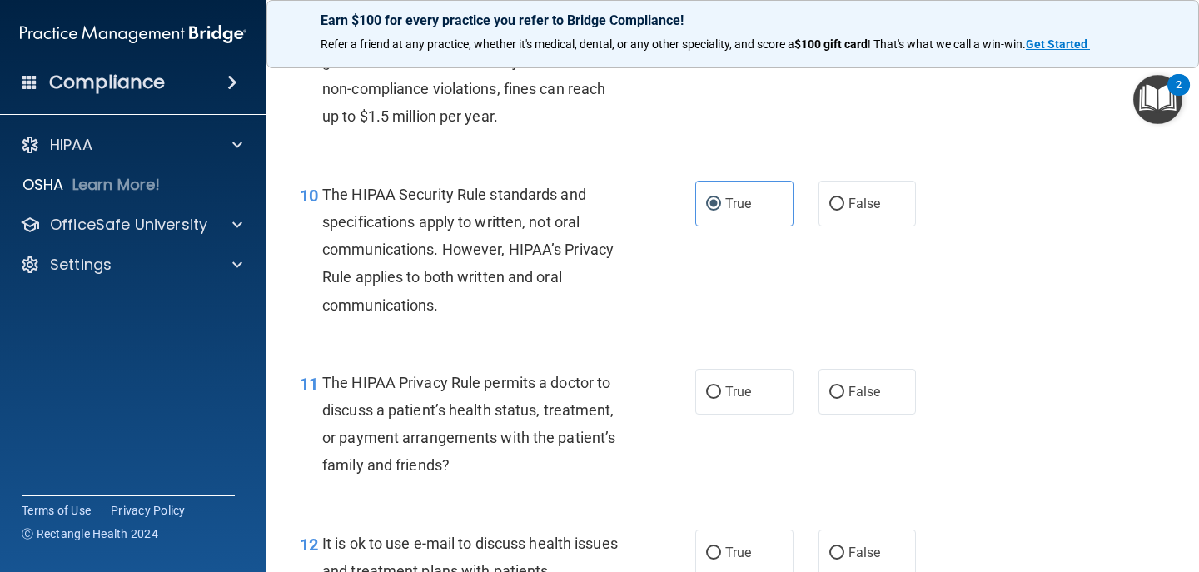
scroll to position [1454, 0]
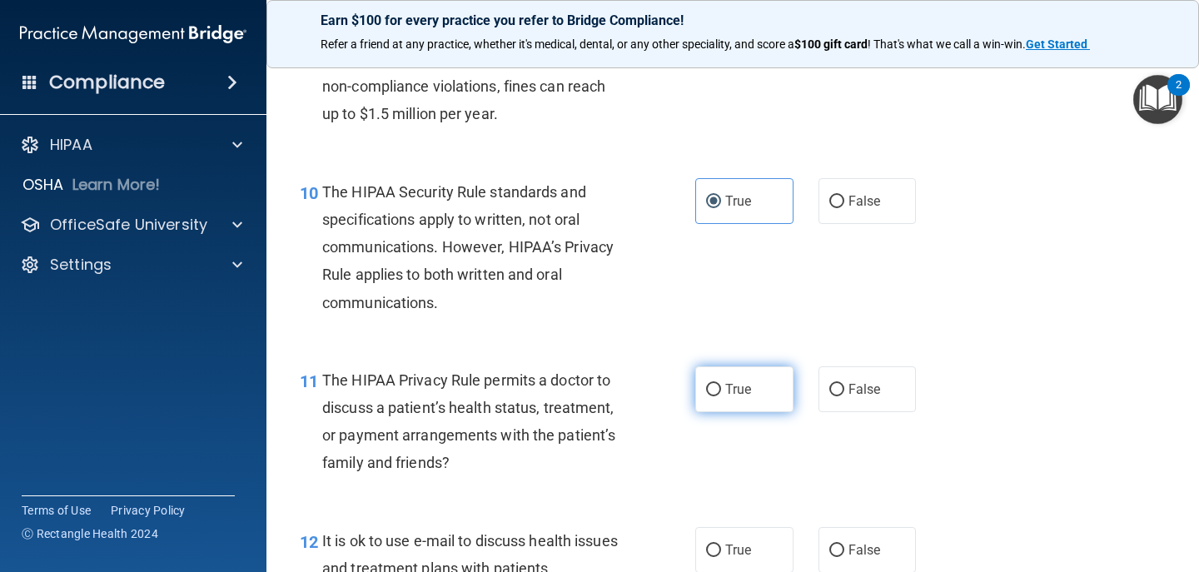
click at [745, 397] on label "True" at bounding box center [744, 389] width 98 height 46
click at [721, 396] on input "True" at bounding box center [713, 390] width 15 height 12
radio input "true"
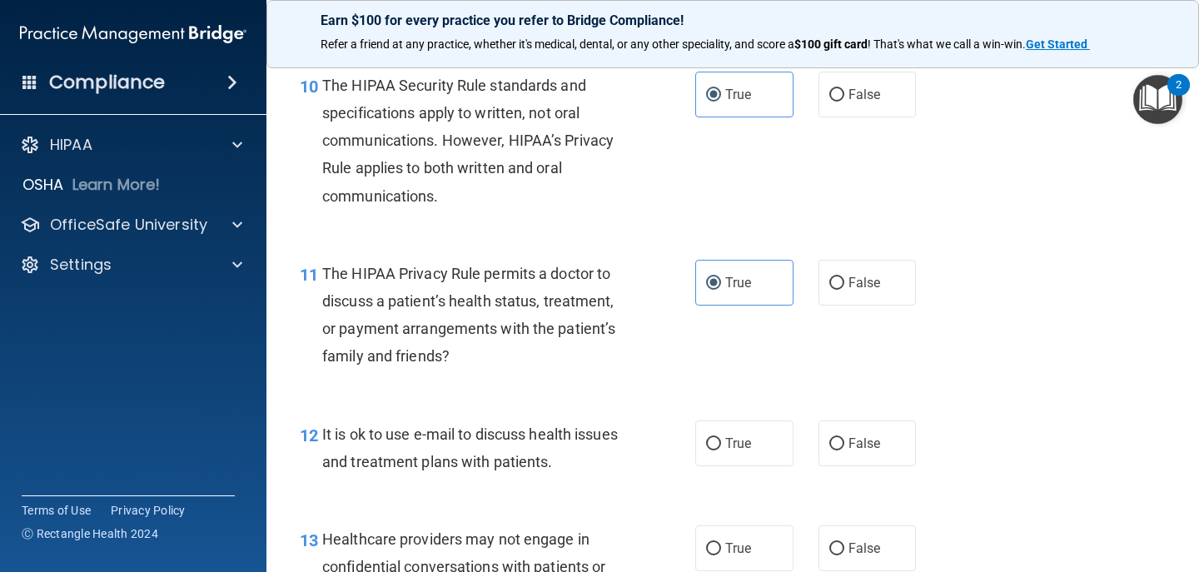
scroll to position [1568, 0]
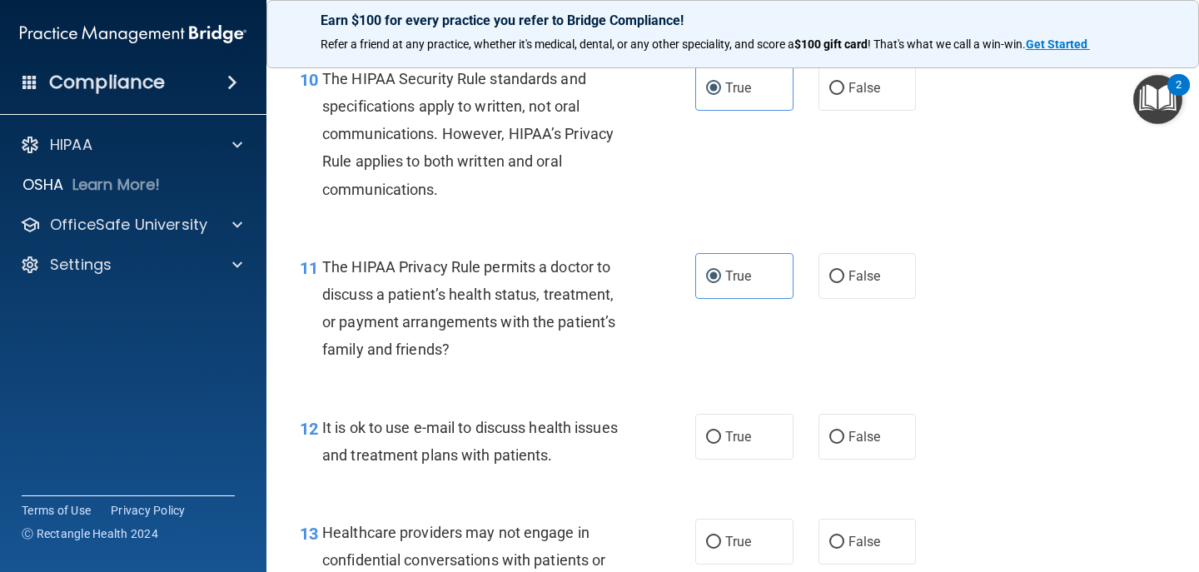
click at [768, 434] on label "True" at bounding box center [744, 437] width 98 height 46
click at [721, 434] on input "True" at bounding box center [713, 437] width 15 height 12
radio input "true"
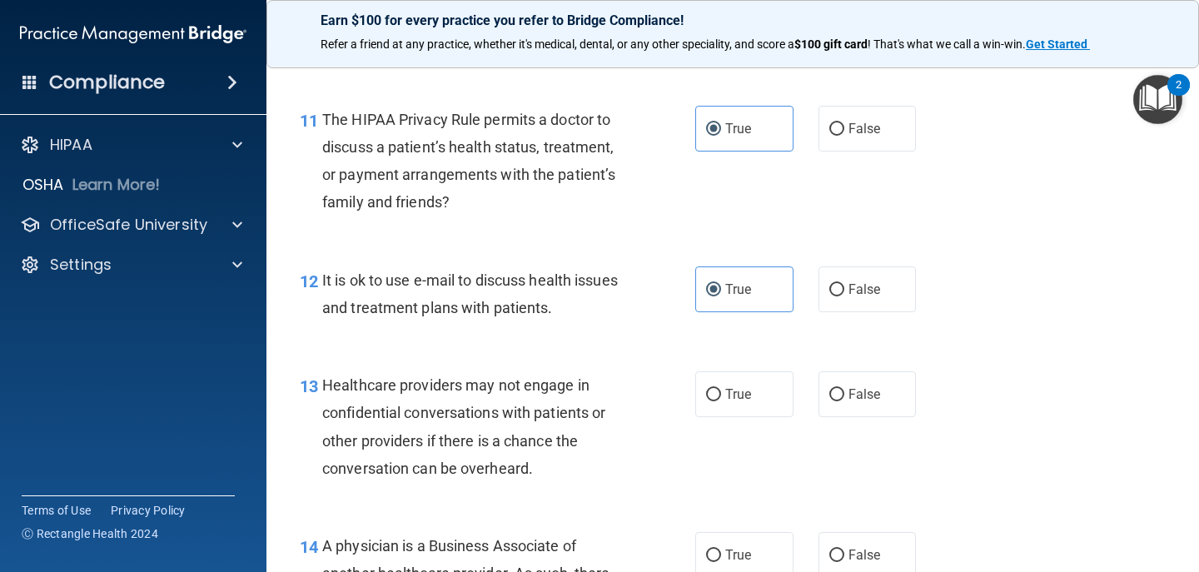
scroll to position [1722, 0]
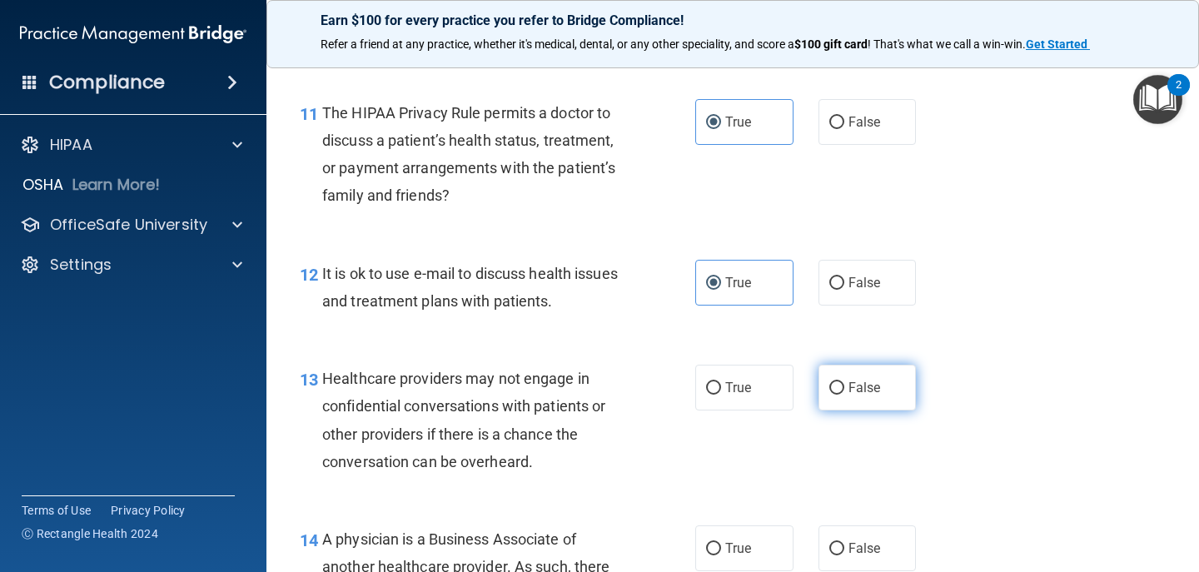
click at [835, 386] on input "False" at bounding box center [836, 388] width 15 height 12
radio input "true"
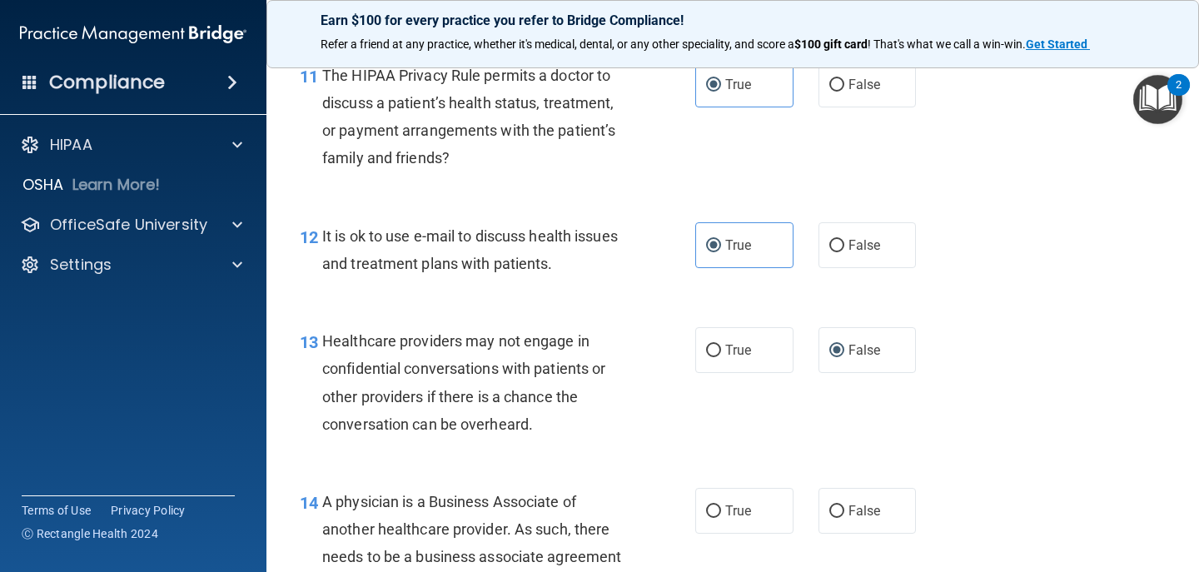
scroll to position [1809, 0]
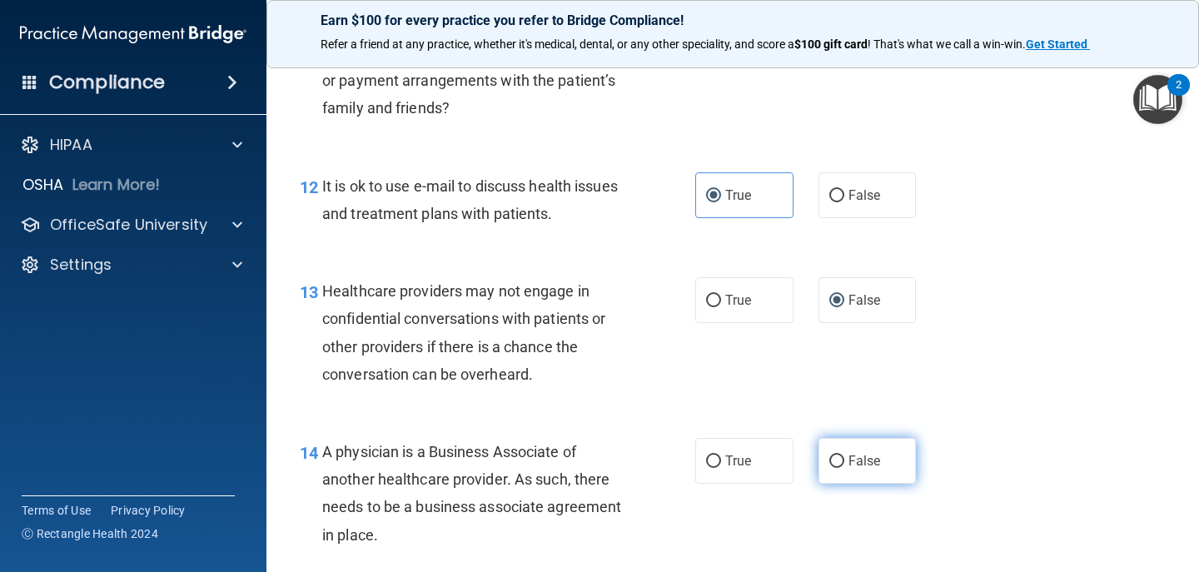
click at [849, 451] on label "False" at bounding box center [867, 461] width 98 height 46
click at [844, 455] on input "False" at bounding box center [836, 461] width 15 height 12
radio input "true"
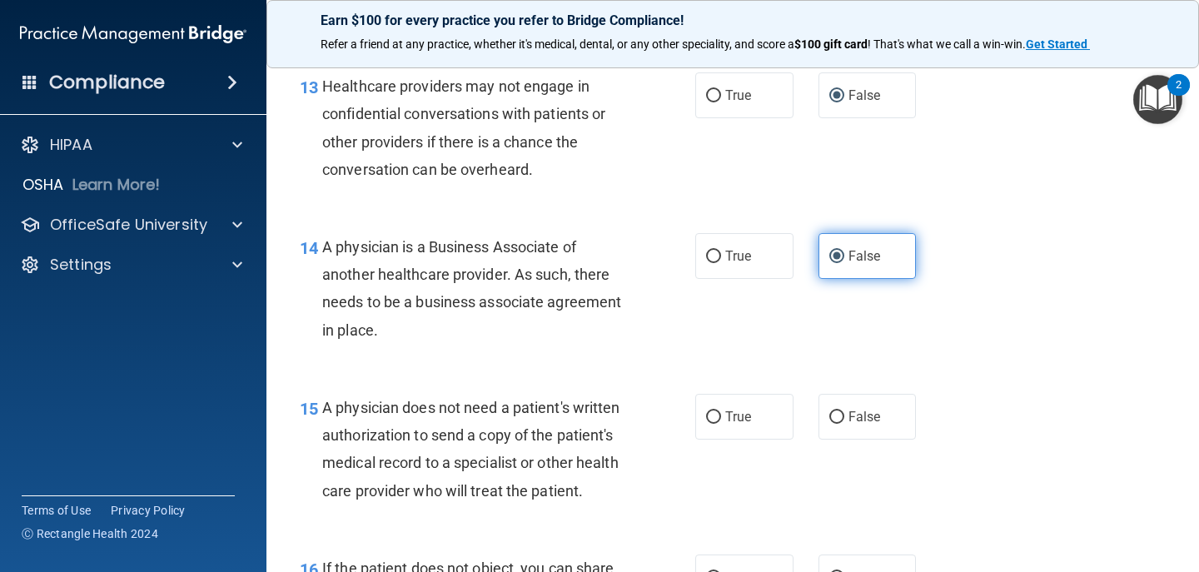
scroll to position [2016, 0]
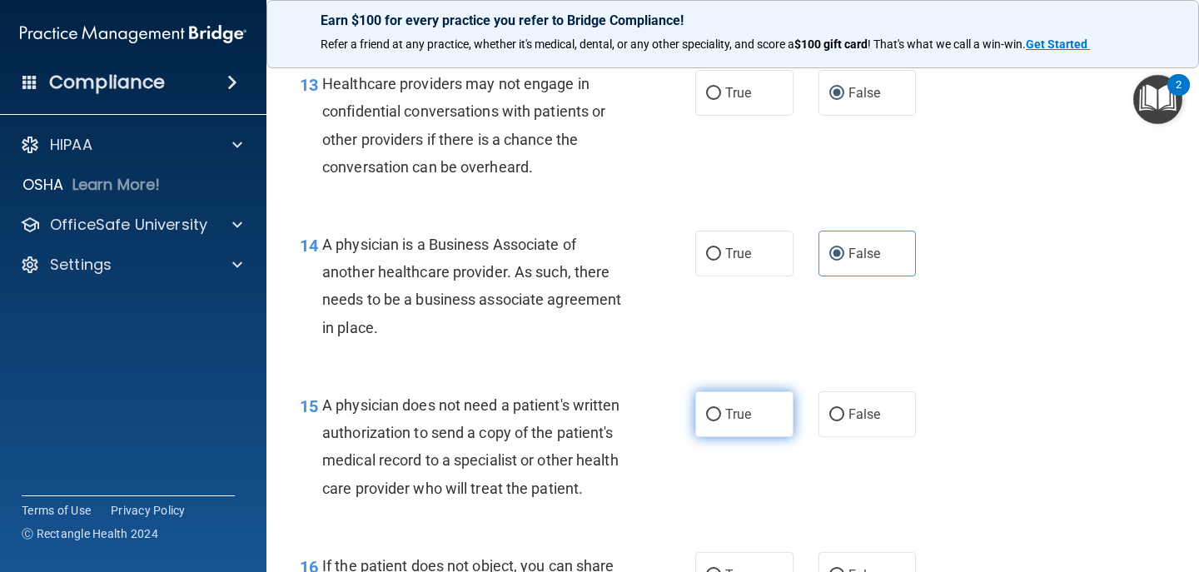
click at [752, 420] on label "True" at bounding box center [744, 414] width 98 height 46
click at [721, 420] on input "True" at bounding box center [713, 415] width 15 height 12
radio input "true"
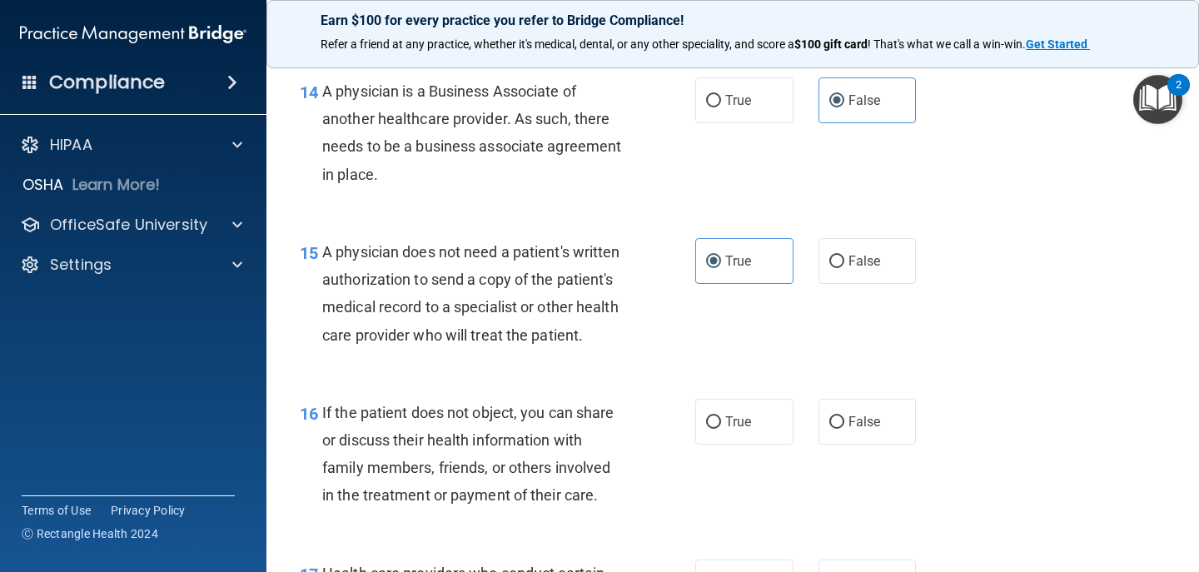
scroll to position [2173, 0]
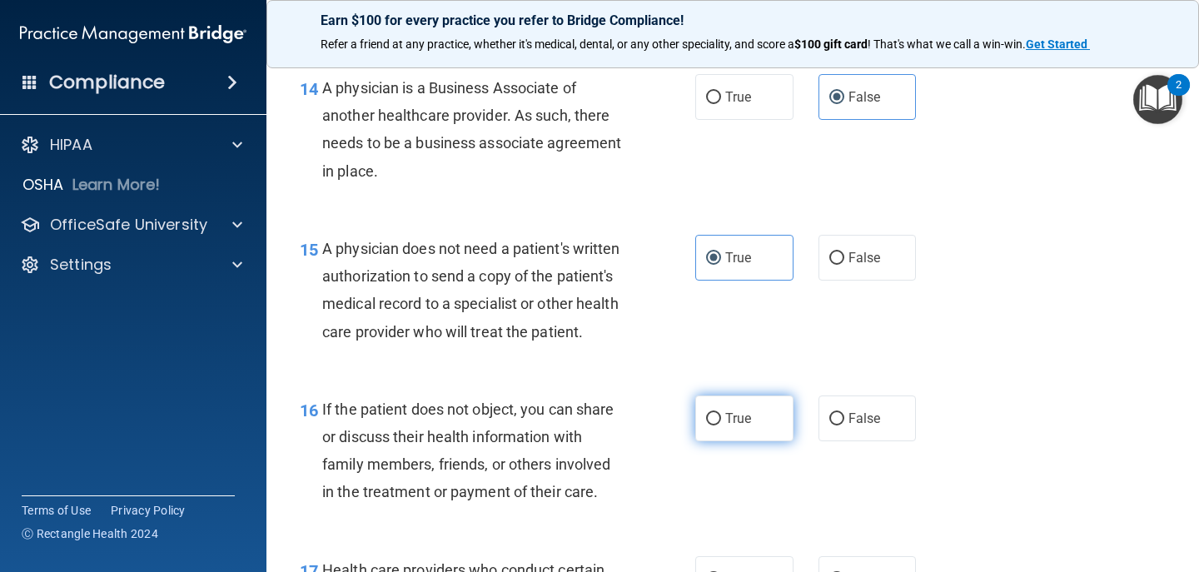
click at [719, 441] on label "True" at bounding box center [744, 418] width 98 height 46
click at [719, 425] on input "True" at bounding box center [713, 419] width 15 height 12
radio input "true"
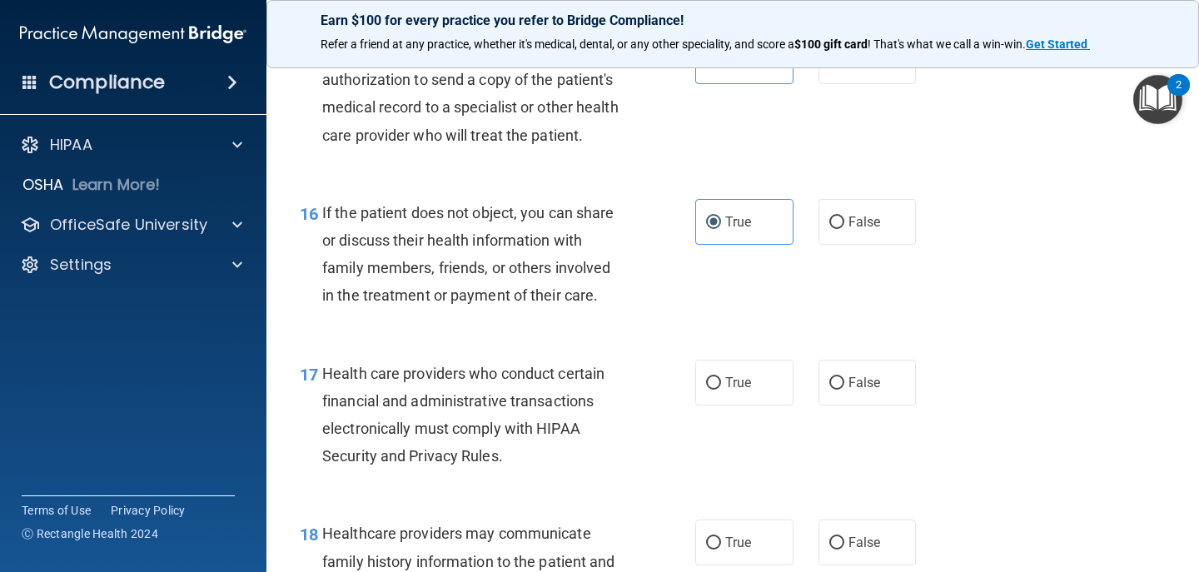
scroll to position [2370, 0]
click at [708, 389] on input "True" at bounding box center [713, 382] width 15 height 12
radio input "true"
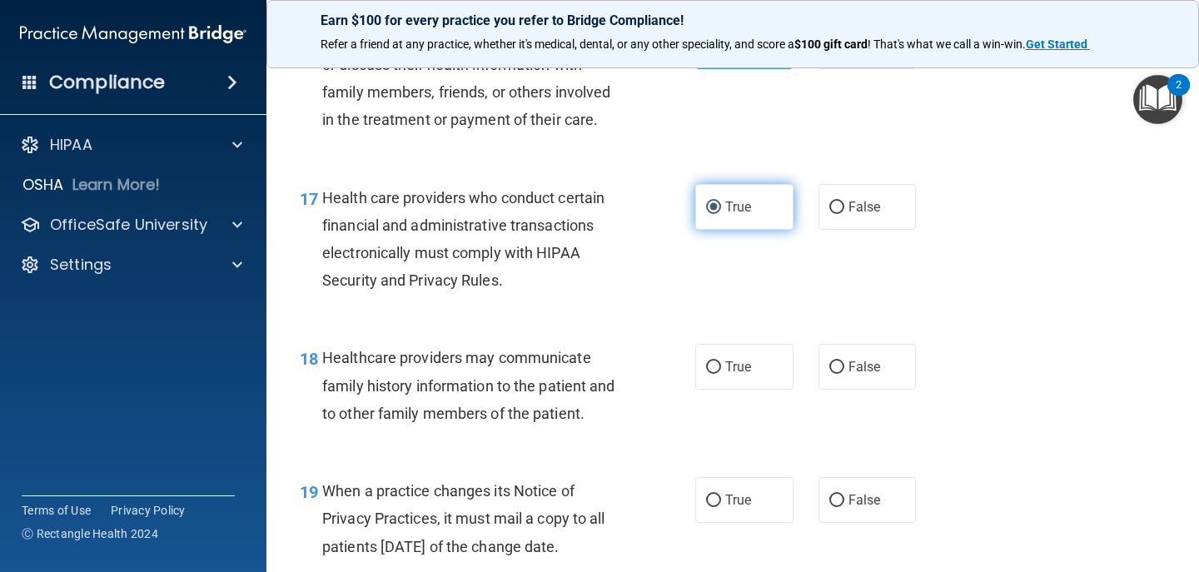
scroll to position [2547, 0]
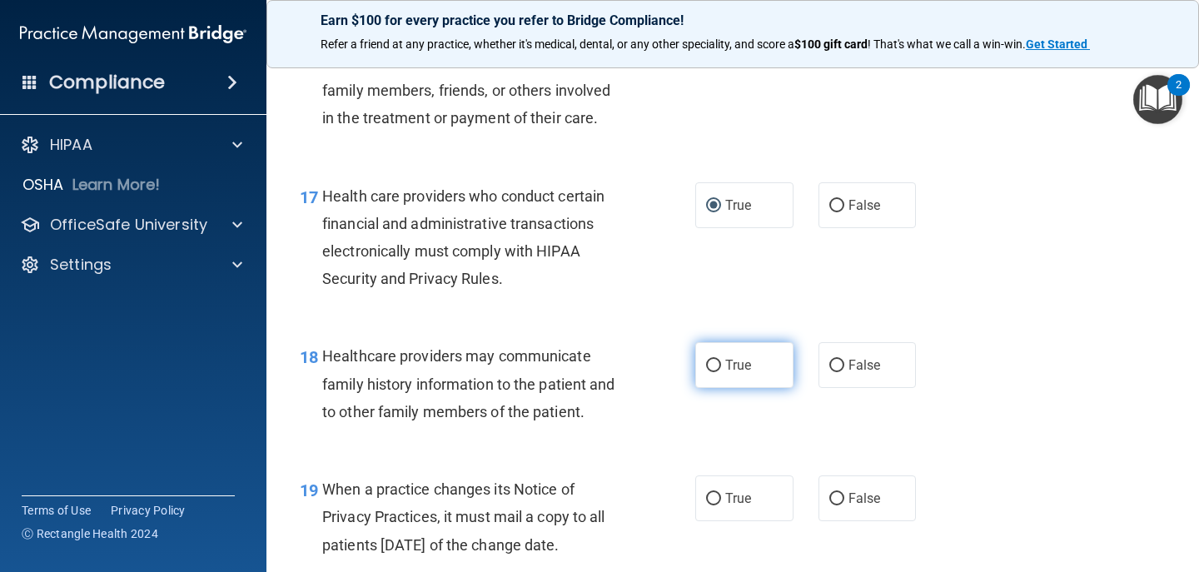
click at [743, 373] on span "True" at bounding box center [738, 365] width 26 height 16
click at [721, 372] on input "True" at bounding box center [713, 366] width 15 height 12
radio input "true"
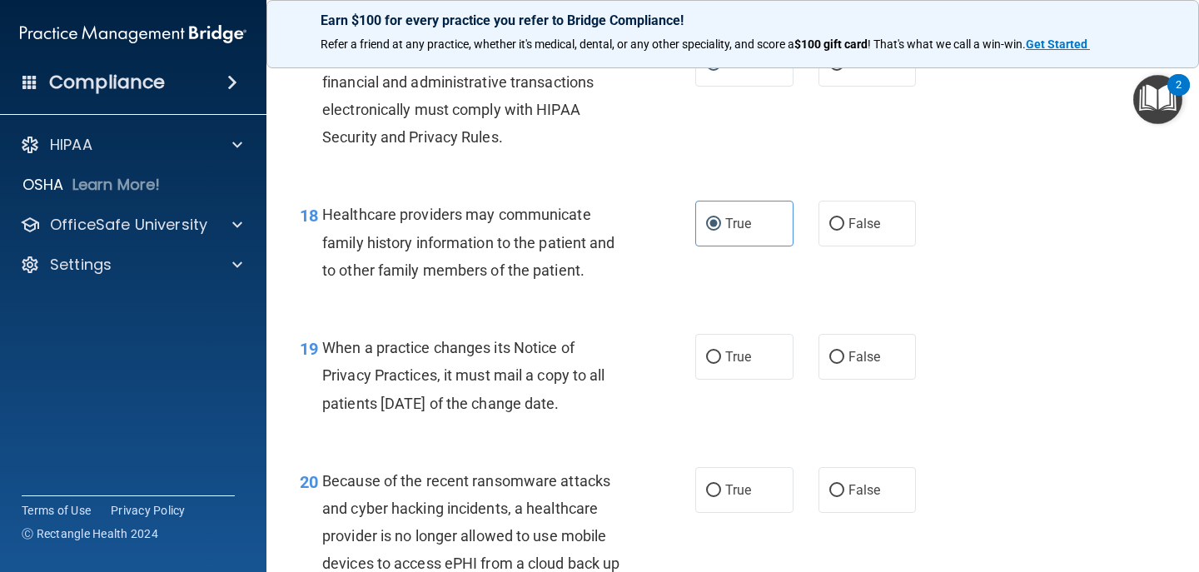
scroll to position [2690, 0]
click at [835, 362] on input "False" at bounding box center [836, 356] width 15 height 12
radio input "true"
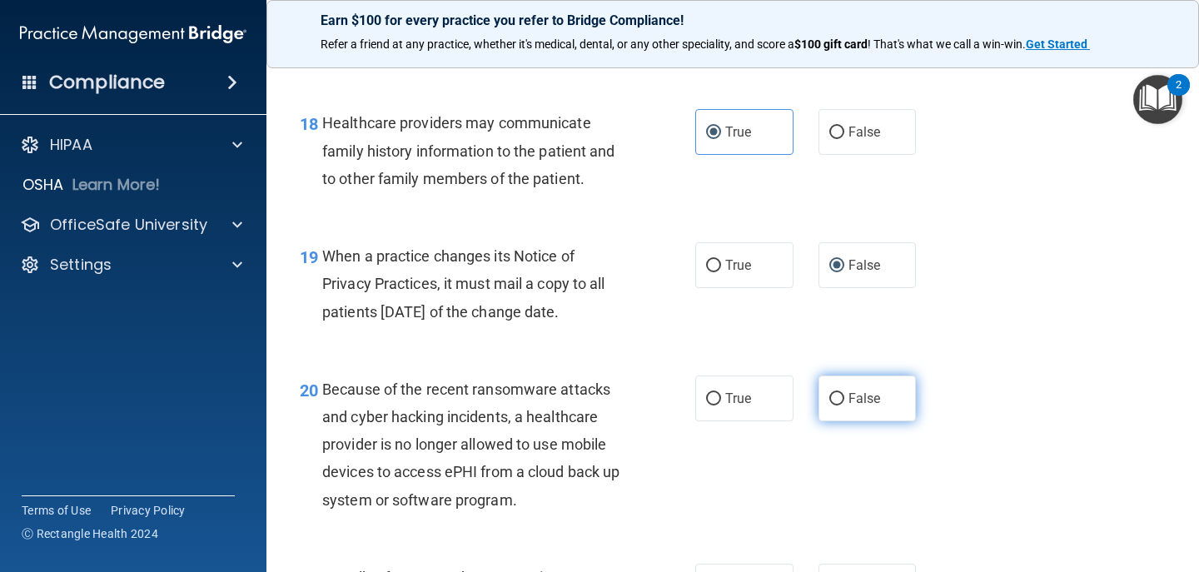
click at [848, 406] on span "False" at bounding box center [864, 398] width 32 height 16
click at [844, 405] on input "False" at bounding box center [836, 399] width 15 height 12
radio input "true"
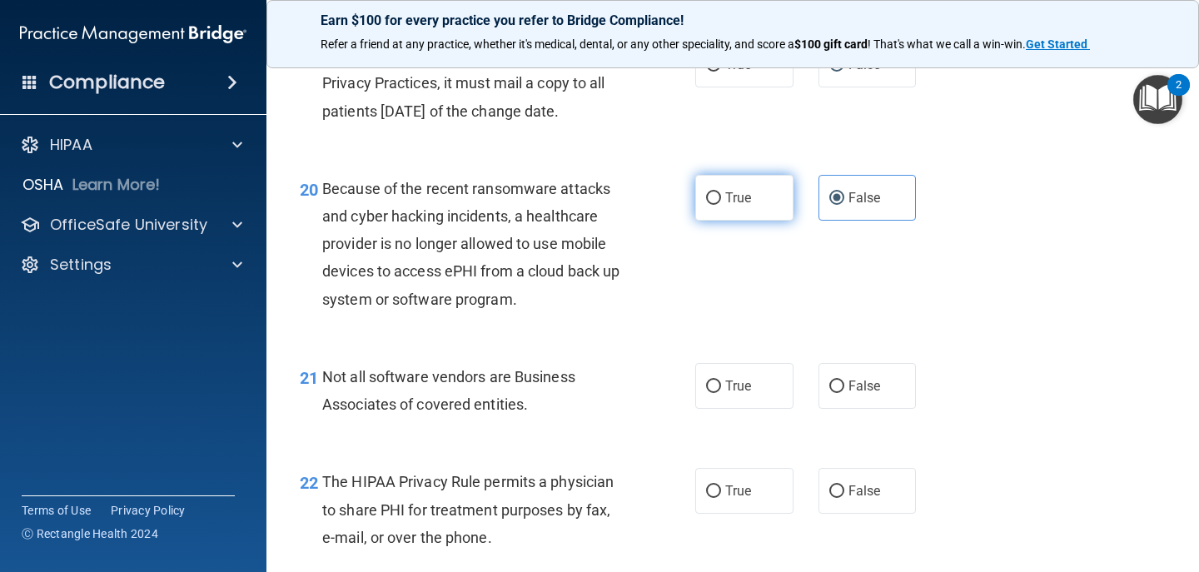
scroll to position [2988, 0]
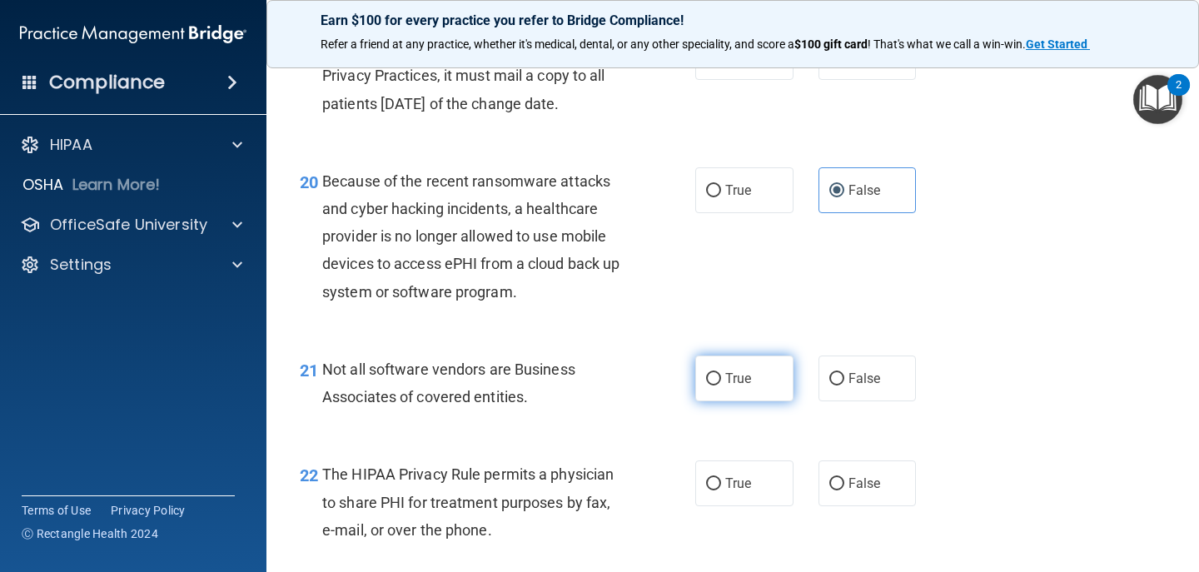
click at [725, 386] on span "True" at bounding box center [738, 378] width 26 height 16
click at [719, 385] on input "True" at bounding box center [713, 379] width 15 height 12
radio input "true"
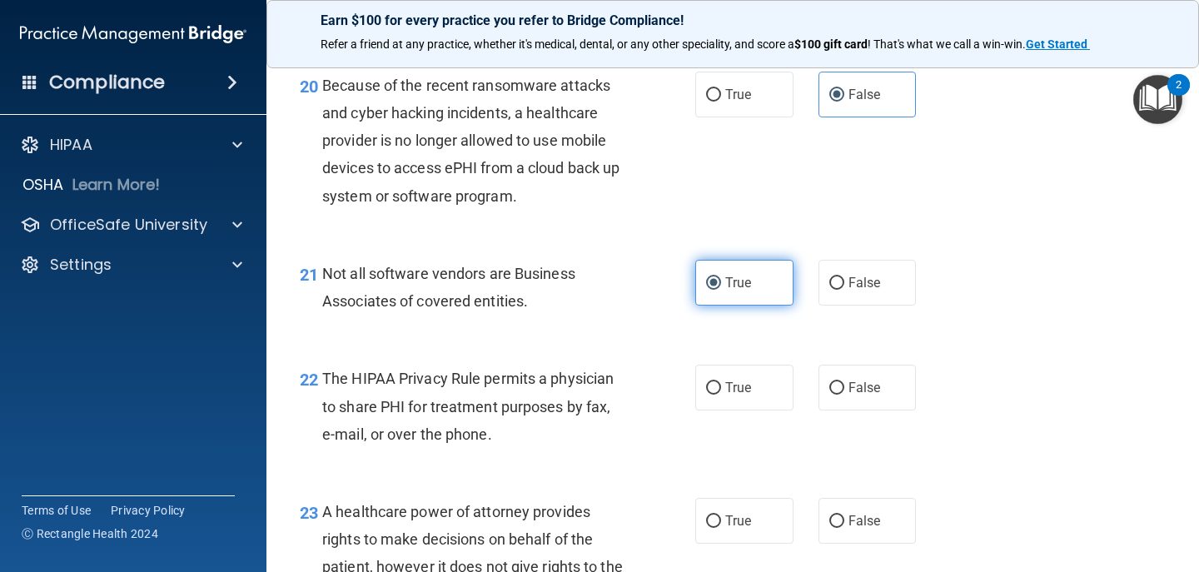
scroll to position [3085, 0]
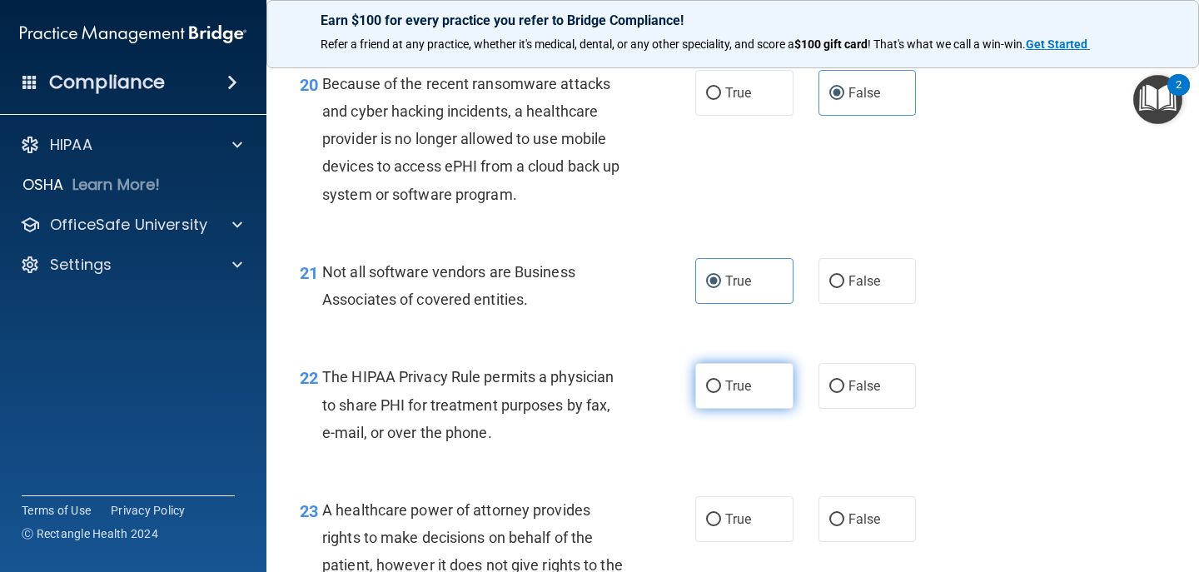
click at [719, 404] on label "True" at bounding box center [744, 386] width 98 height 46
click at [719, 393] on input "True" at bounding box center [713, 386] width 15 height 12
radio input "true"
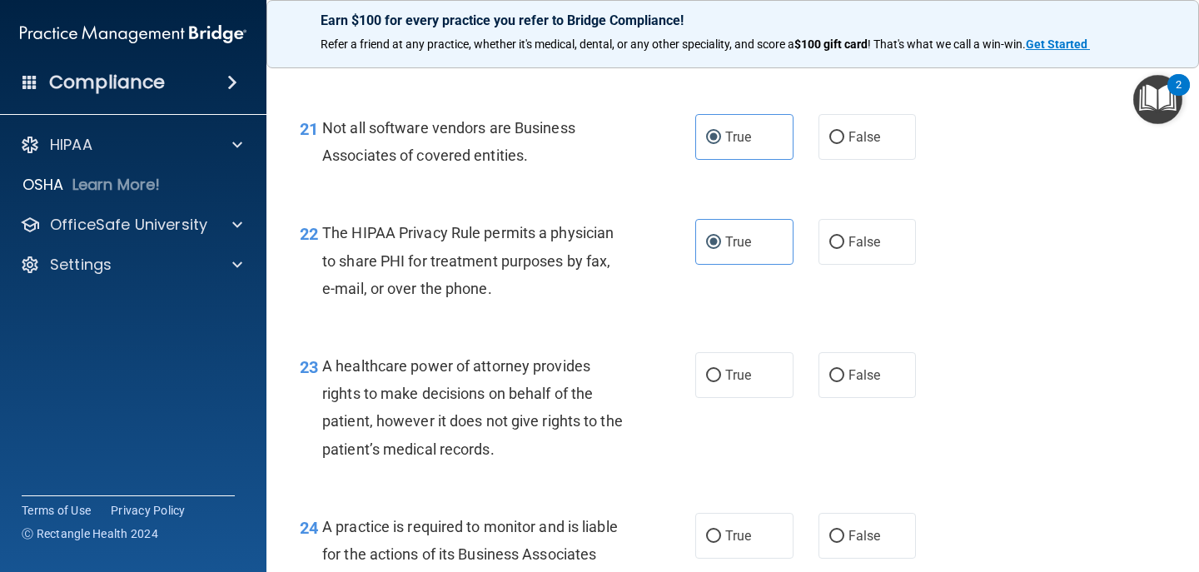
scroll to position [3230, 0]
click at [829, 381] on input "False" at bounding box center [836, 375] width 15 height 12
radio input "true"
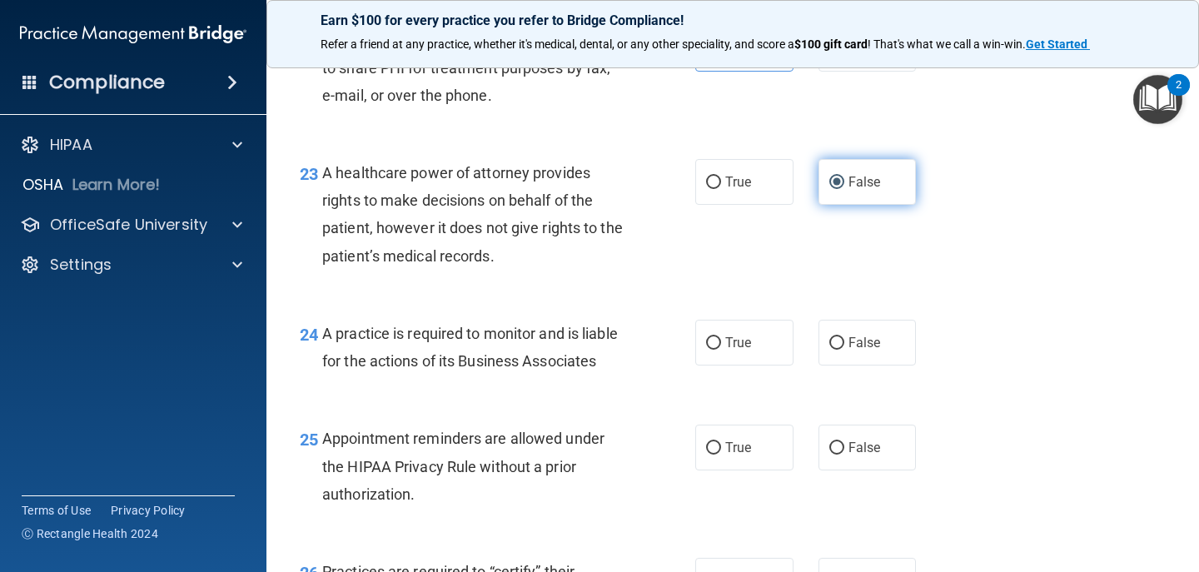
scroll to position [3424, 0]
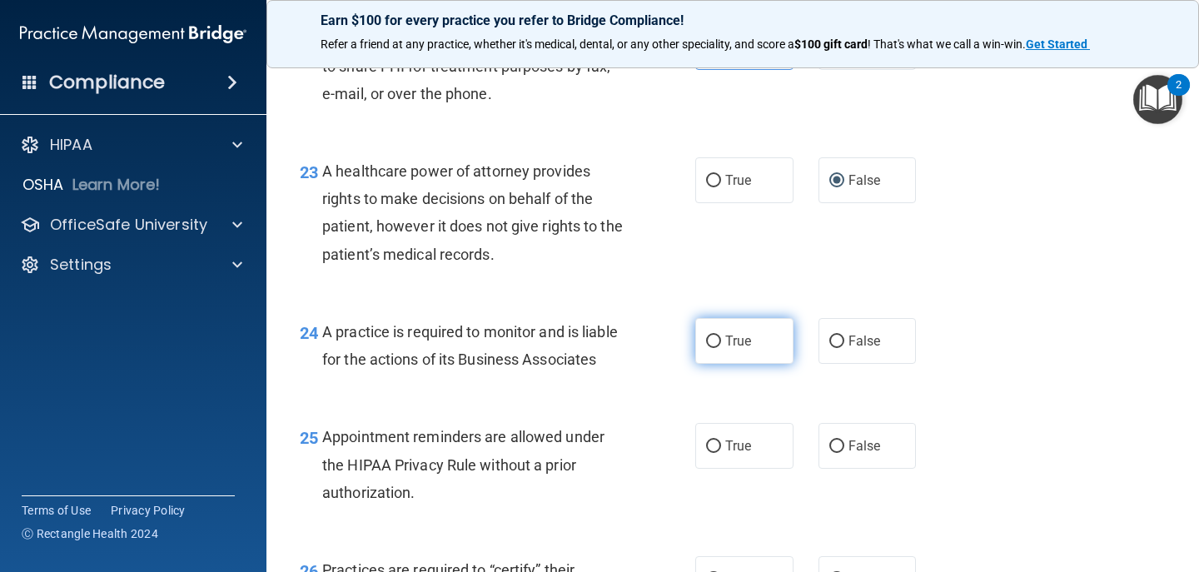
click at [706, 348] on input "True" at bounding box center [713, 342] width 15 height 12
radio input "true"
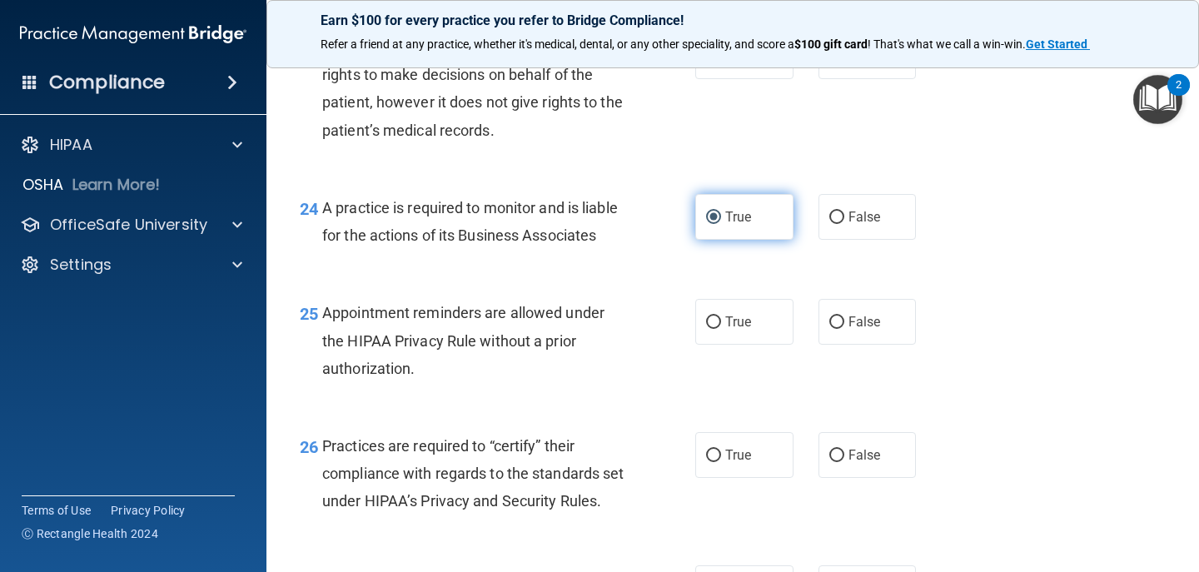
scroll to position [3550, 0]
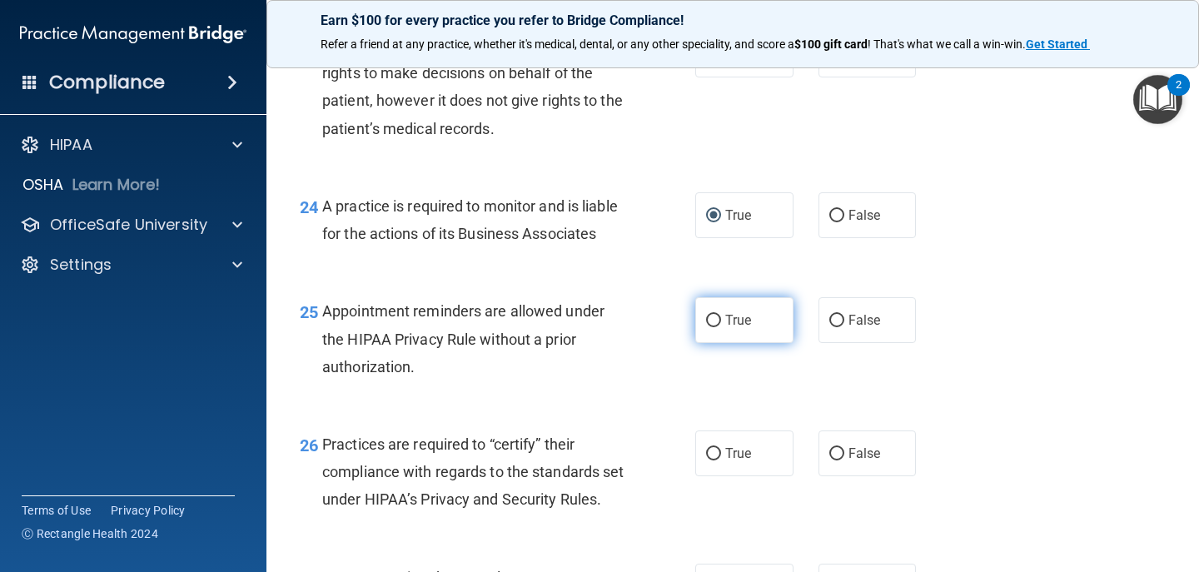
click at [715, 343] on label "True" at bounding box center [744, 320] width 98 height 46
click at [715, 327] on input "True" at bounding box center [713, 321] width 15 height 12
radio input "true"
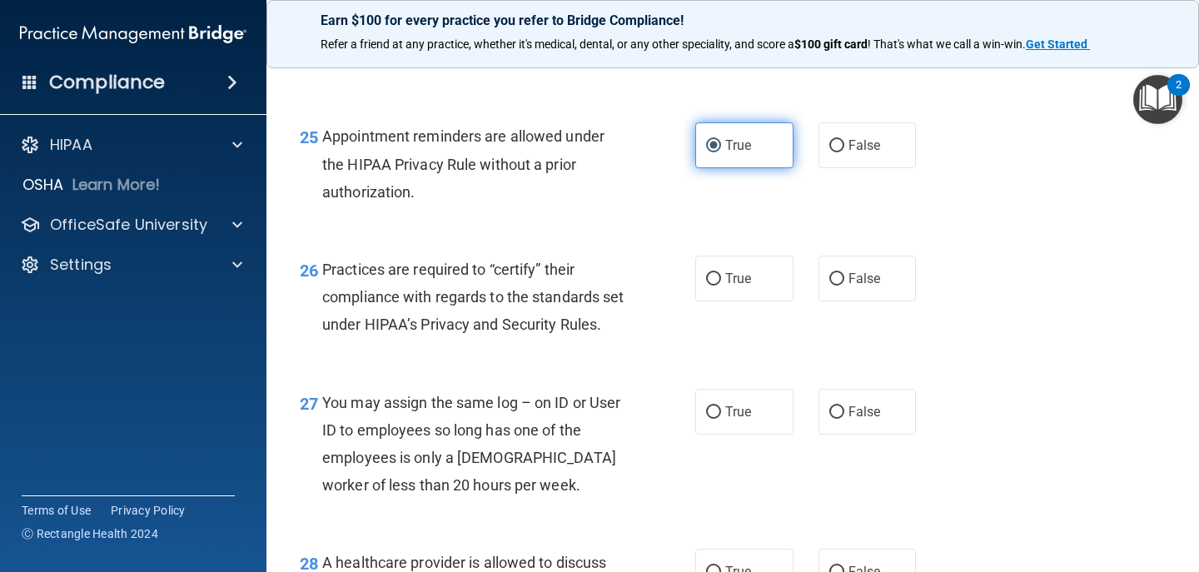
scroll to position [3733, 0]
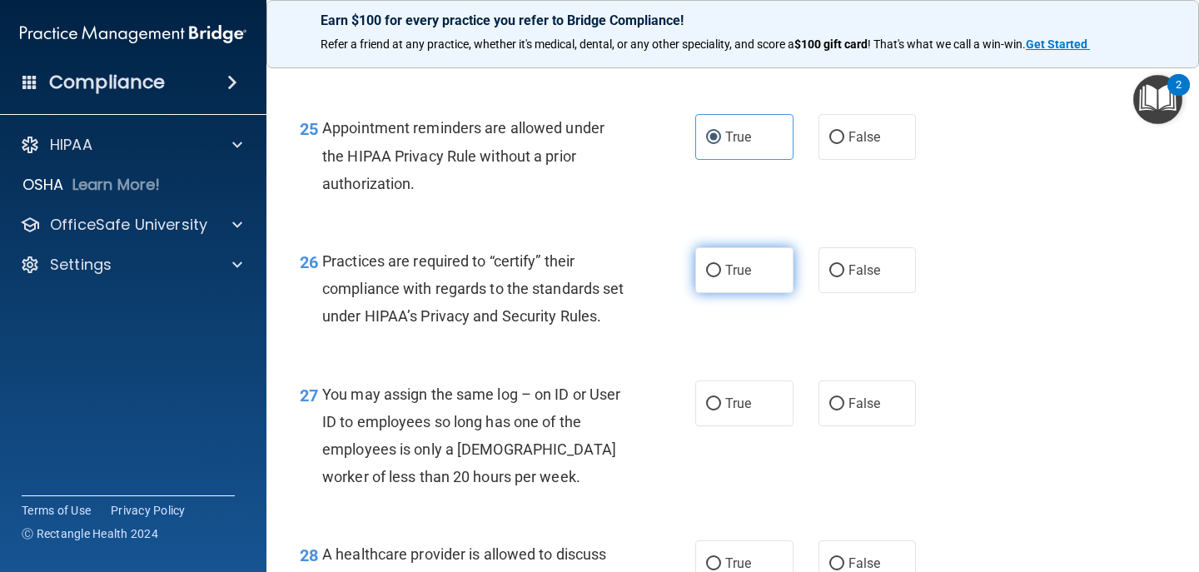
click at [728, 293] on label "True" at bounding box center [744, 270] width 98 height 46
click at [721, 277] on input "True" at bounding box center [713, 271] width 15 height 12
radio input "true"
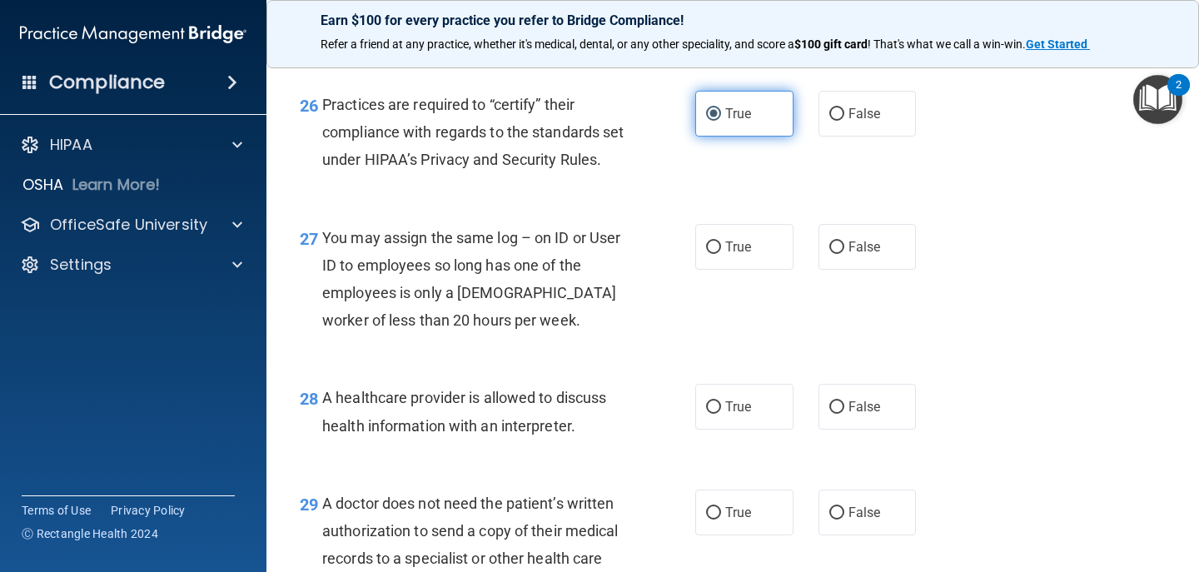
scroll to position [3891, 0]
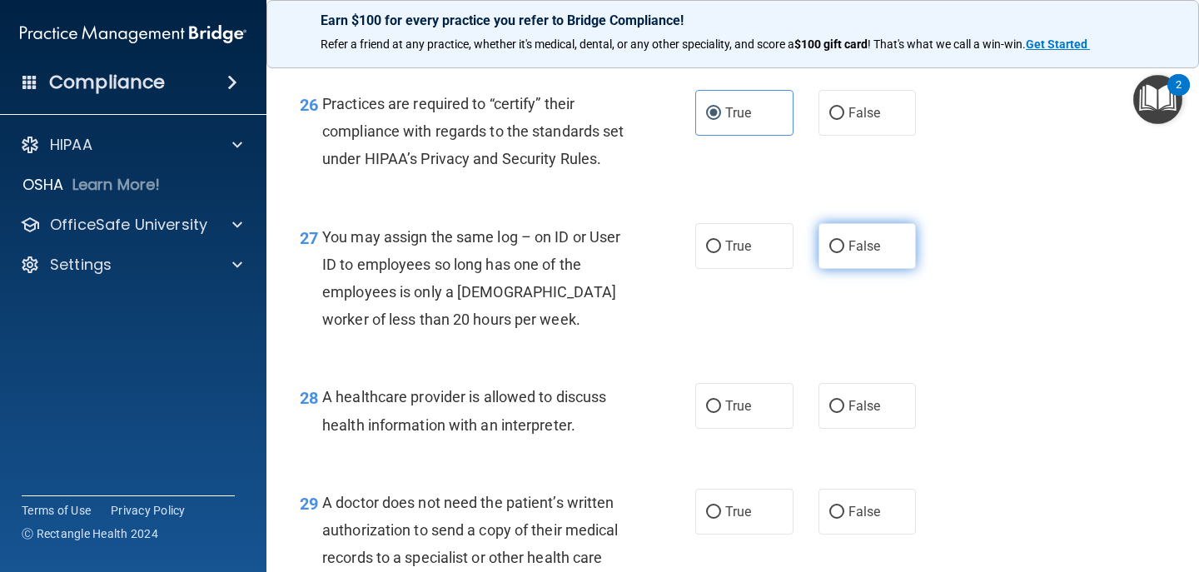
click at [863, 254] on span "False" at bounding box center [864, 246] width 32 height 16
click at [844, 253] on input "False" at bounding box center [836, 247] width 15 height 12
radio input "true"
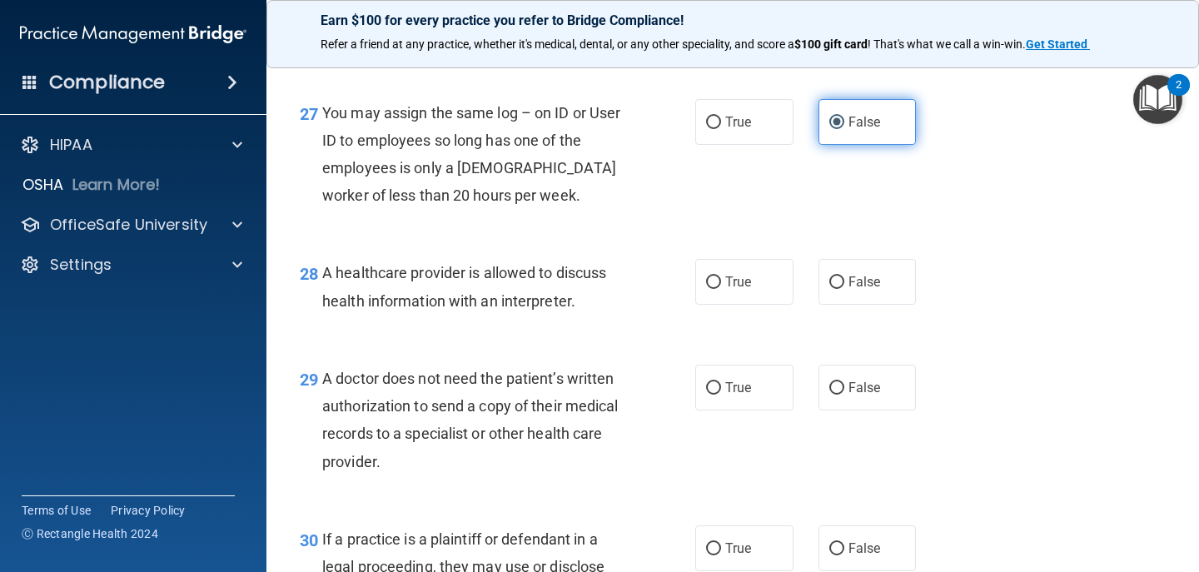
scroll to position [4022, 0]
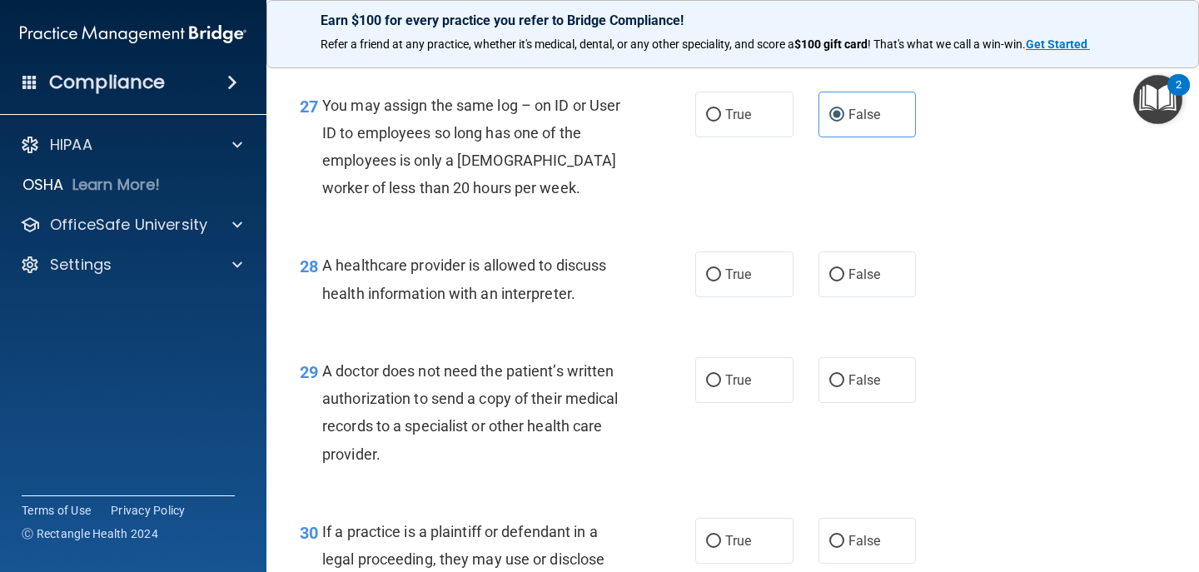
click at [727, 336] on div "28 A healthcare provider is allowed to discuss health information with an inter…" at bounding box center [732, 283] width 891 height 105
click at [727, 297] on label "True" at bounding box center [744, 274] width 98 height 46
click at [721, 281] on input "True" at bounding box center [713, 275] width 15 height 12
radio input "true"
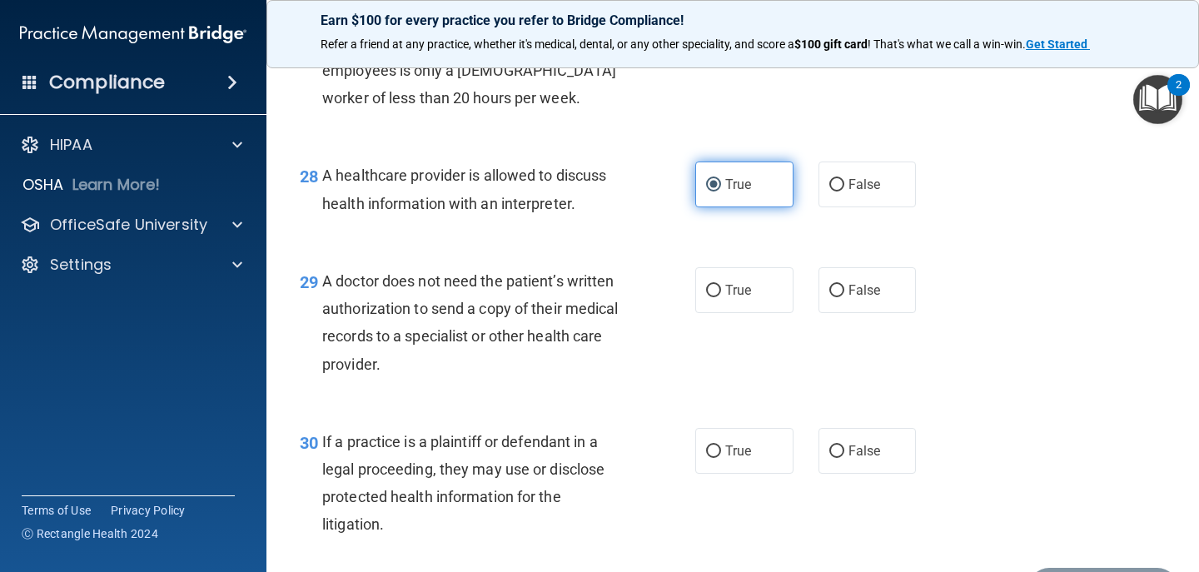
scroll to position [4115, 0]
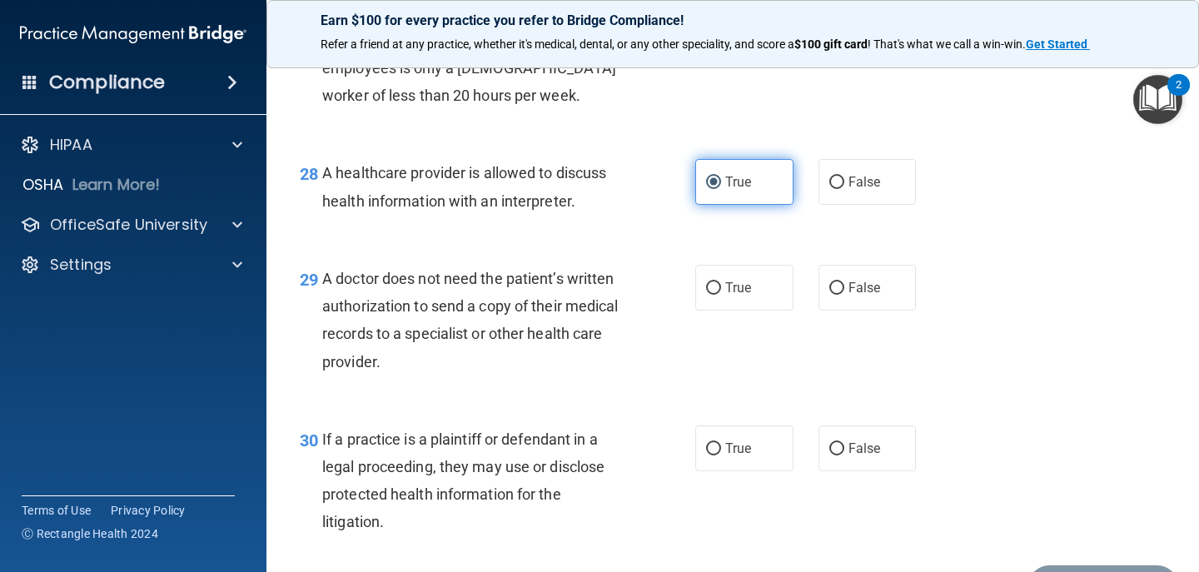
click at [727, 296] on span "True" at bounding box center [738, 288] width 26 height 16
click at [721, 295] on input "True" at bounding box center [713, 288] width 15 height 12
radio input "true"
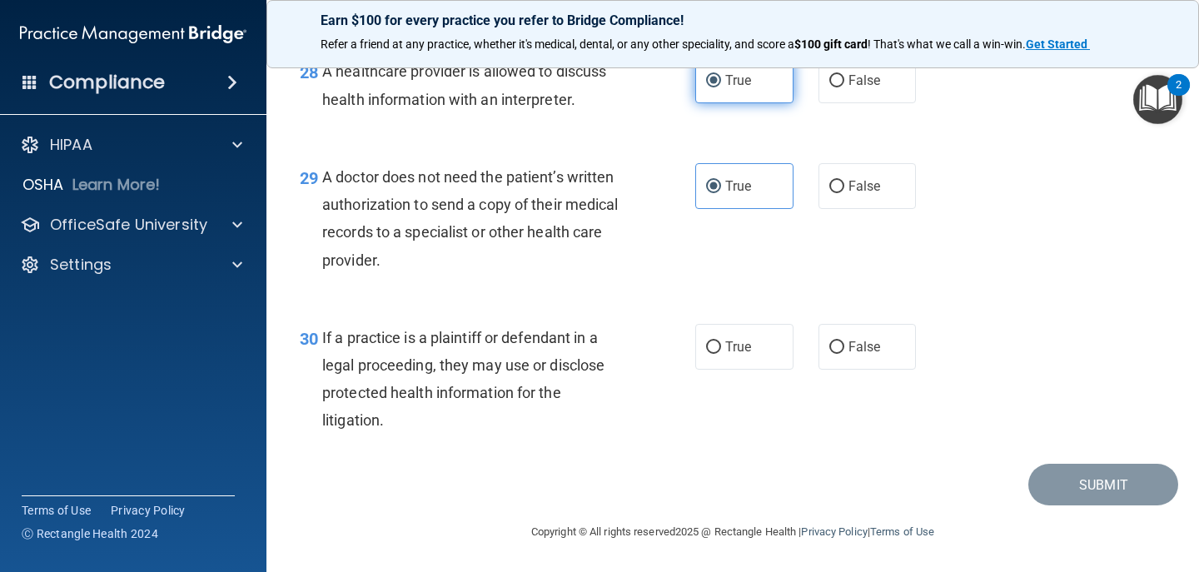
scroll to position [4282, 0]
click at [767, 365] on label "True" at bounding box center [744, 347] width 98 height 46
click at [721, 354] on input "True" at bounding box center [713, 347] width 15 height 12
radio input "true"
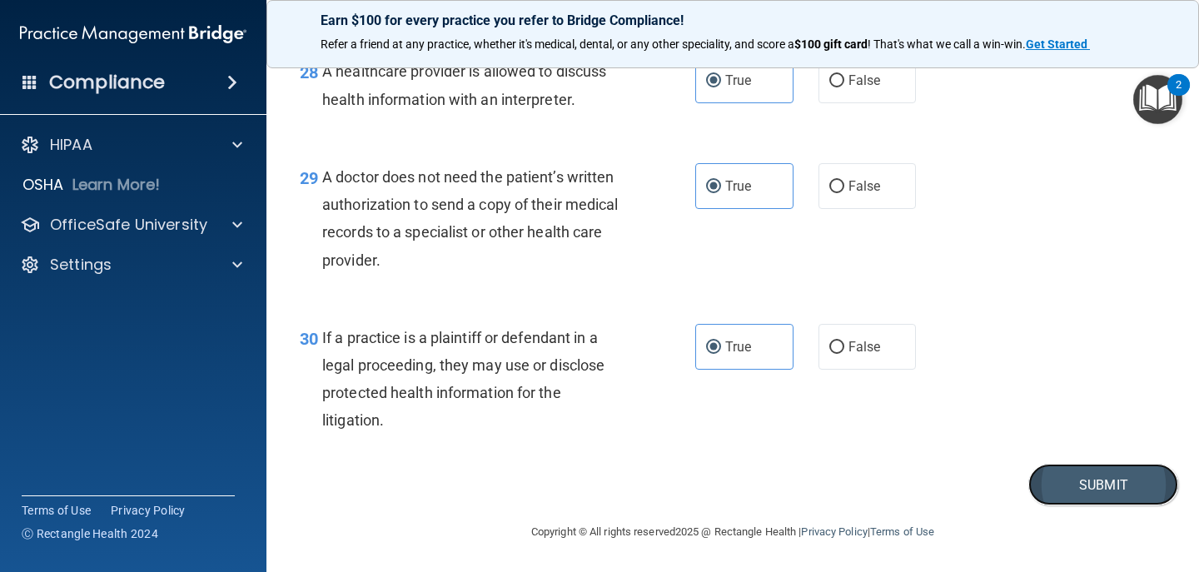
click at [1141, 496] on button "Submit" at bounding box center [1103, 485] width 150 height 42
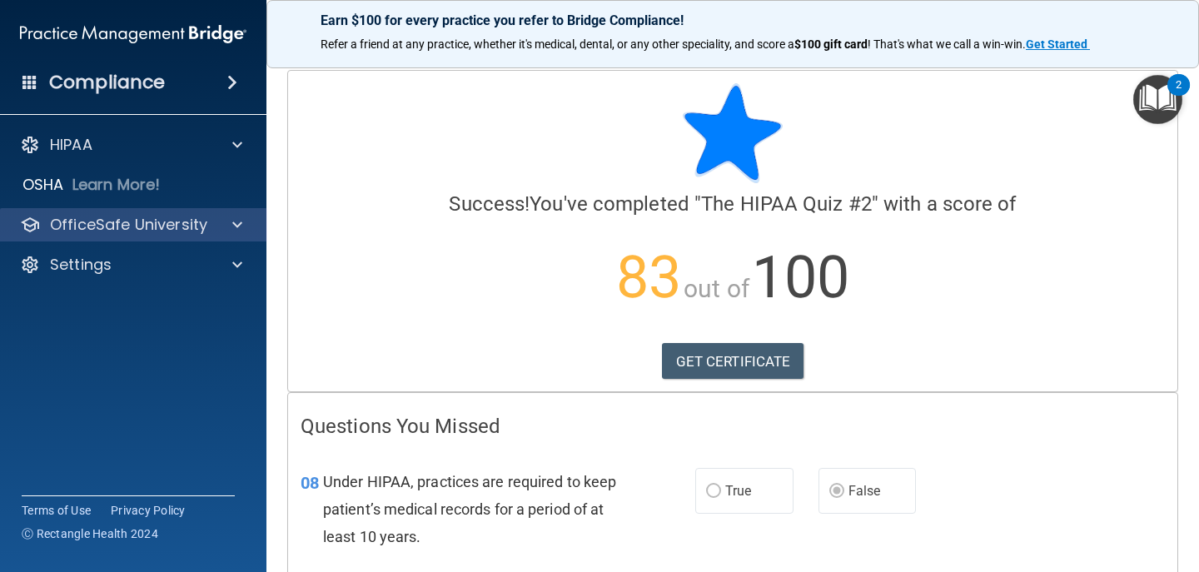
click at [160, 237] on div "OfficeSafe University" at bounding box center [133, 224] width 267 height 33
click at [226, 222] on div at bounding box center [235, 225] width 42 height 20
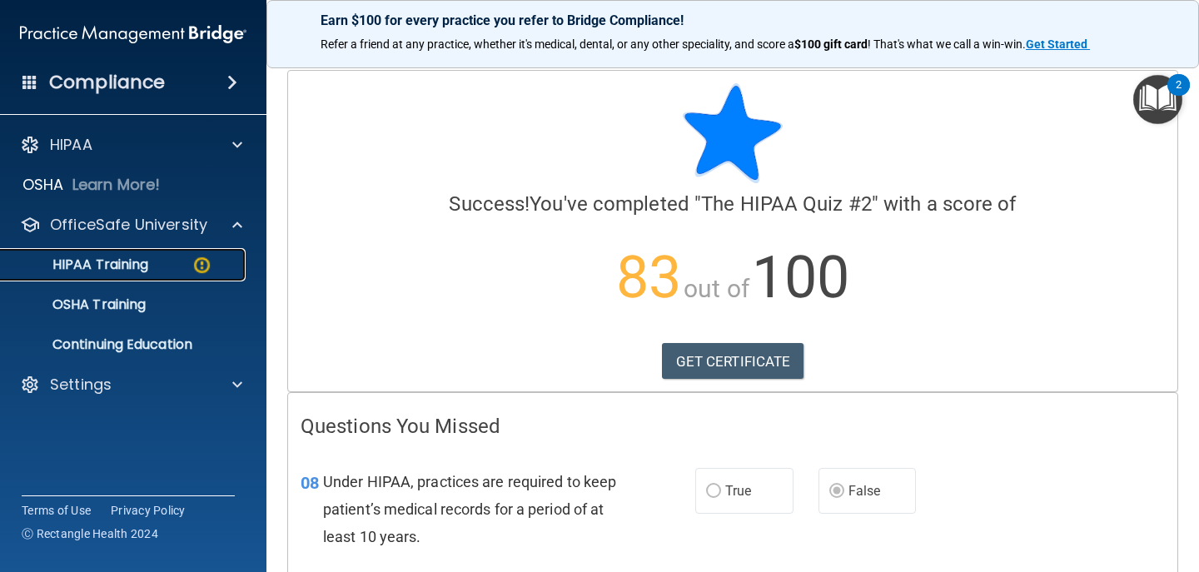
click at [164, 274] on link "HIPAA Training" at bounding box center [114, 264] width 262 height 33
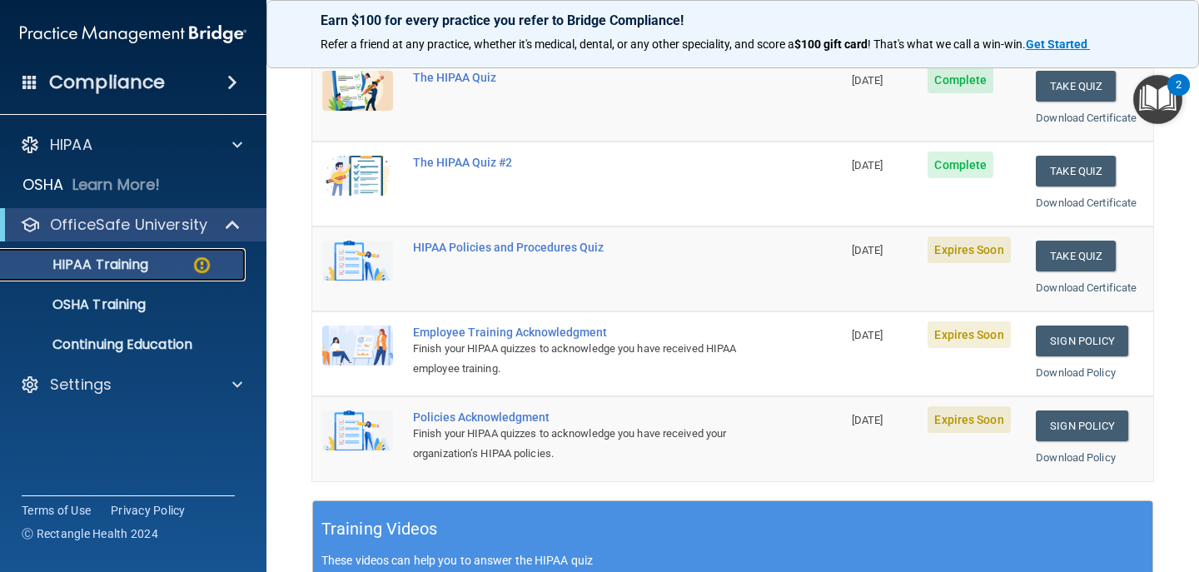
scroll to position [231, 0]
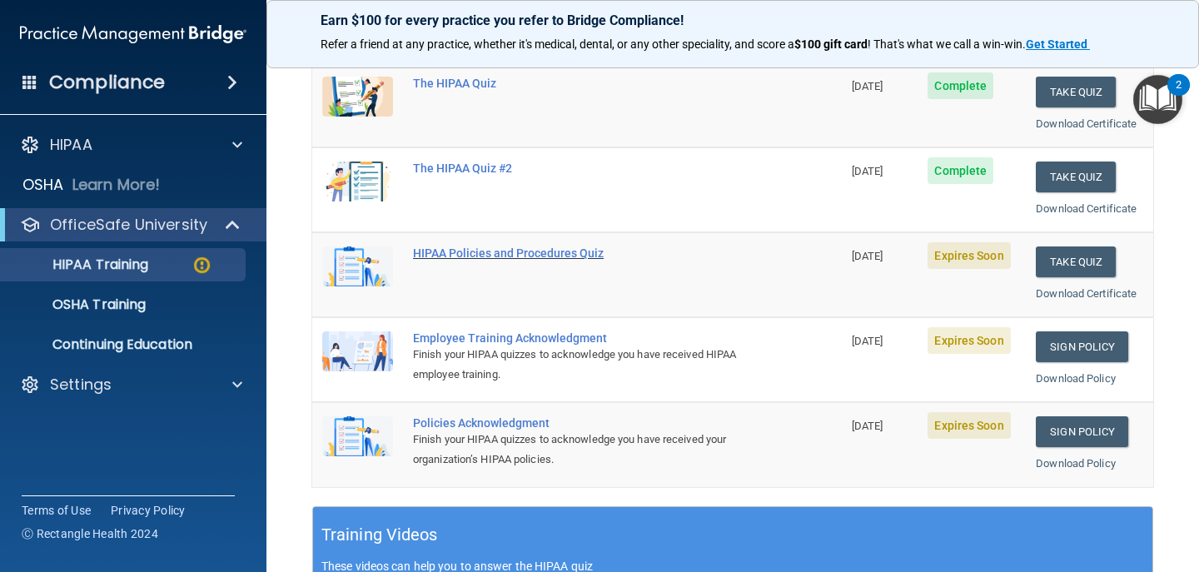
click at [514, 248] on div "HIPAA Policies and Procedures Quiz" at bounding box center [586, 252] width 346 height 13
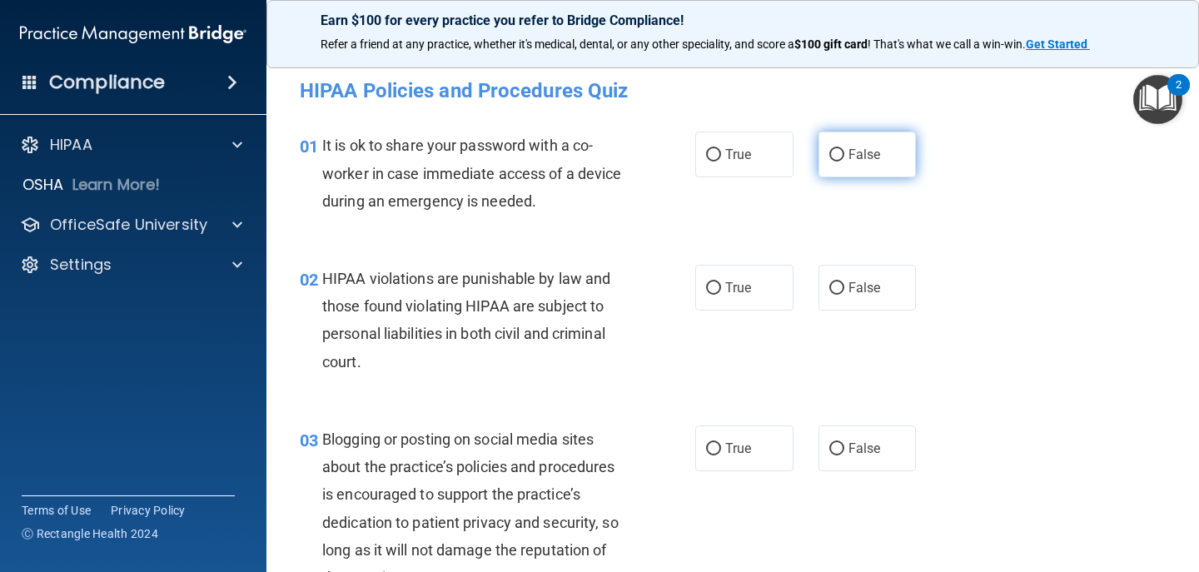
click at [835, 145] on label "False" at bounding box center [867, 155] width 98 height 46
click at [835, 149] on input "False" at bounding box center [836, 155] width 15 height 12
radio input "true"
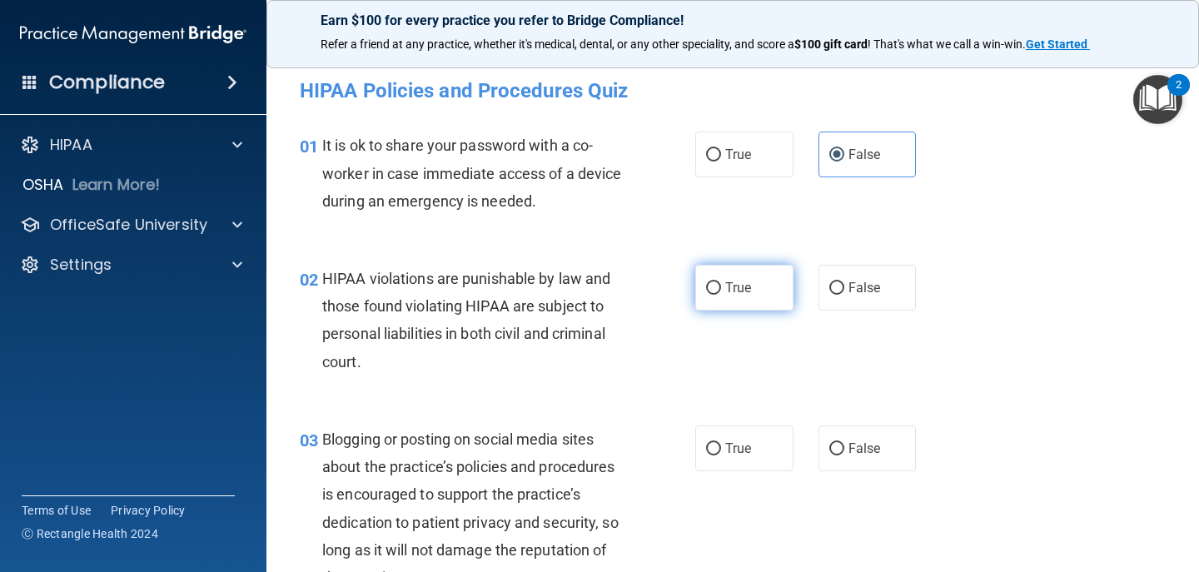
click at [753, 296] on label "True" at bounding box center [744, 288] width 98 height 46
click at [721, 295] on input "True" at bounding box center [713, 288] width 15 height 12
radio input "true"
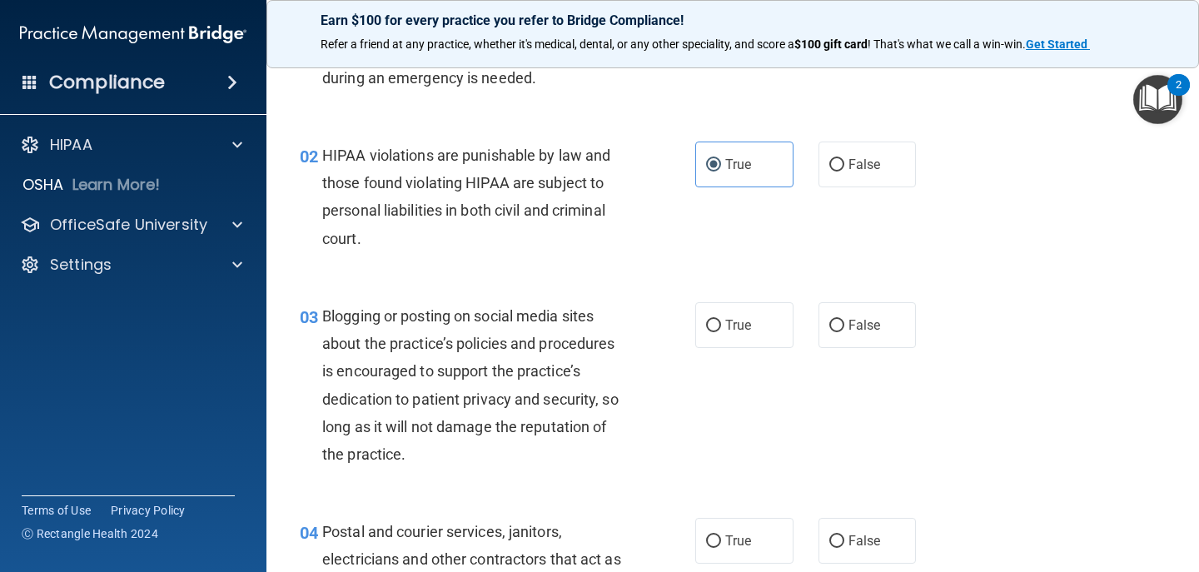
scroll to position [128, 0]
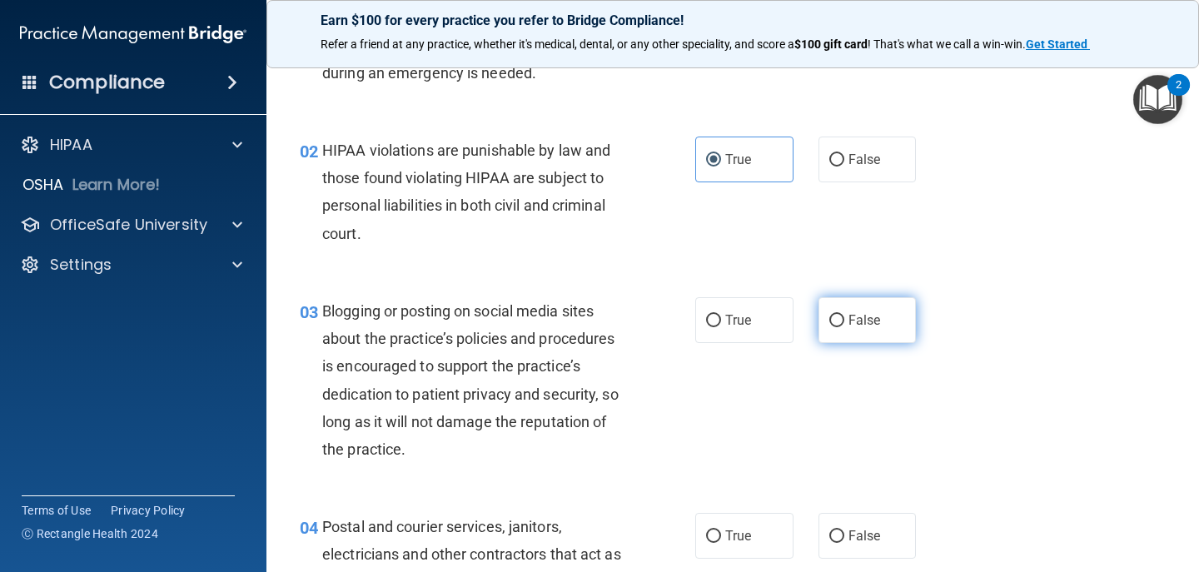
click at [886, 318] on label "False" at bounding box center [867, 320] width 98 height 46
click at [844, 318] on input "False" at bounding box center [836, 321] width 15 height 12
radio input "true"
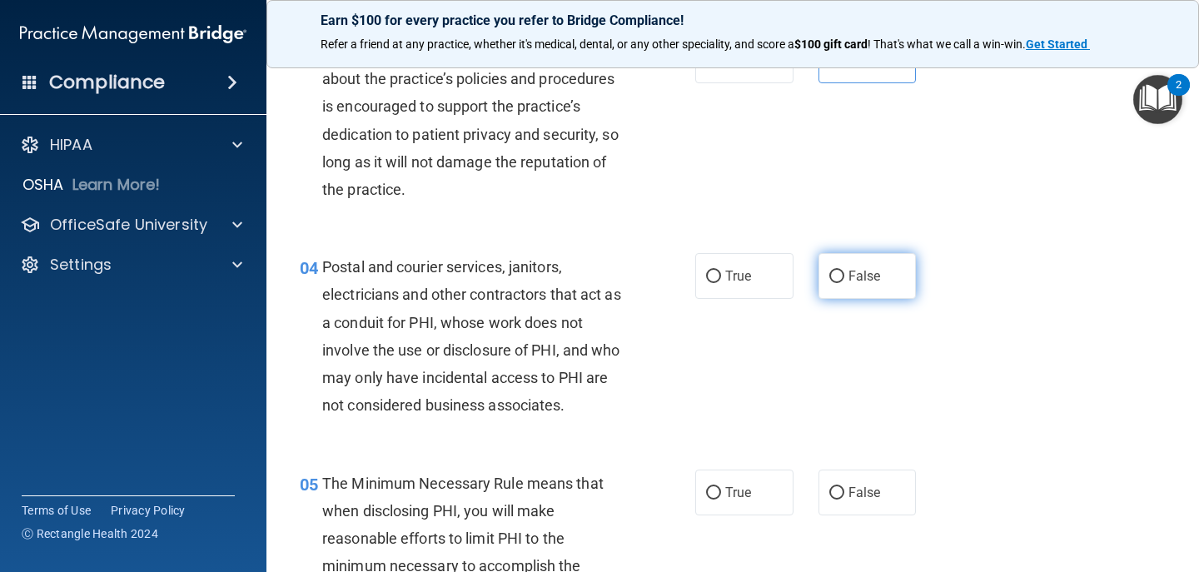
scroll to position [467, 0]
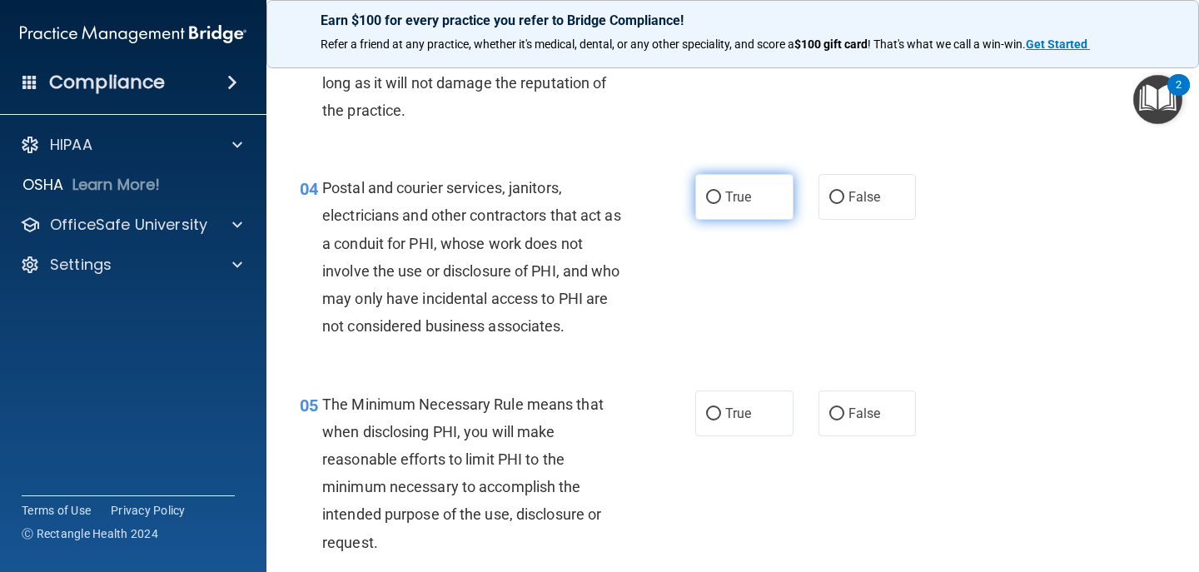
click at [726, 209] on label "True" at bounding box center [744, 197] width 98 height 46
click at [721, 204] on input "True" at bounding box center [713, 197] width 15 height 12
radio input "true"
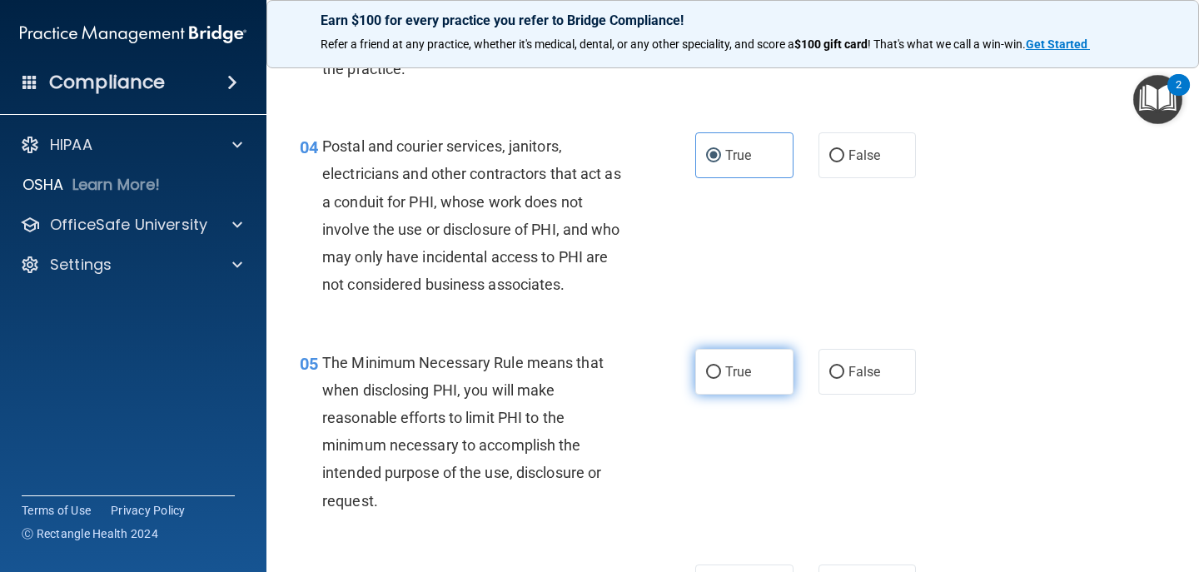
scroll to position [510, 0]
click at [742, 366] on span "True" at bounding box center [738, 371] width 26 height 16
click at [721, 366] on input "True" at bounding box center [713, 371] width 15 height 12
radio input "true"
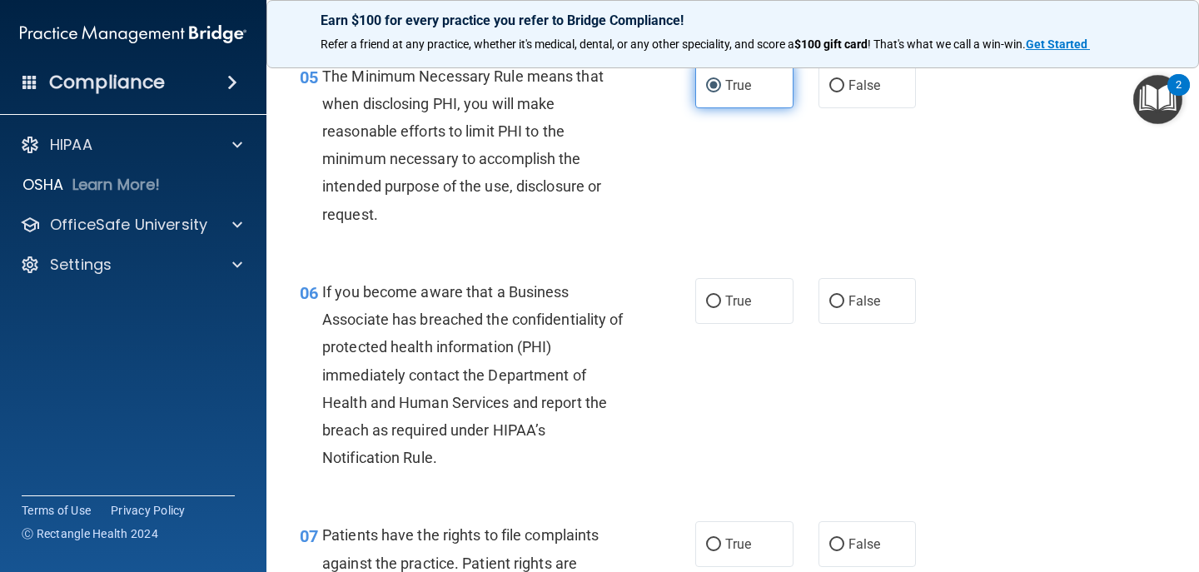
scroll to position [815, 0]
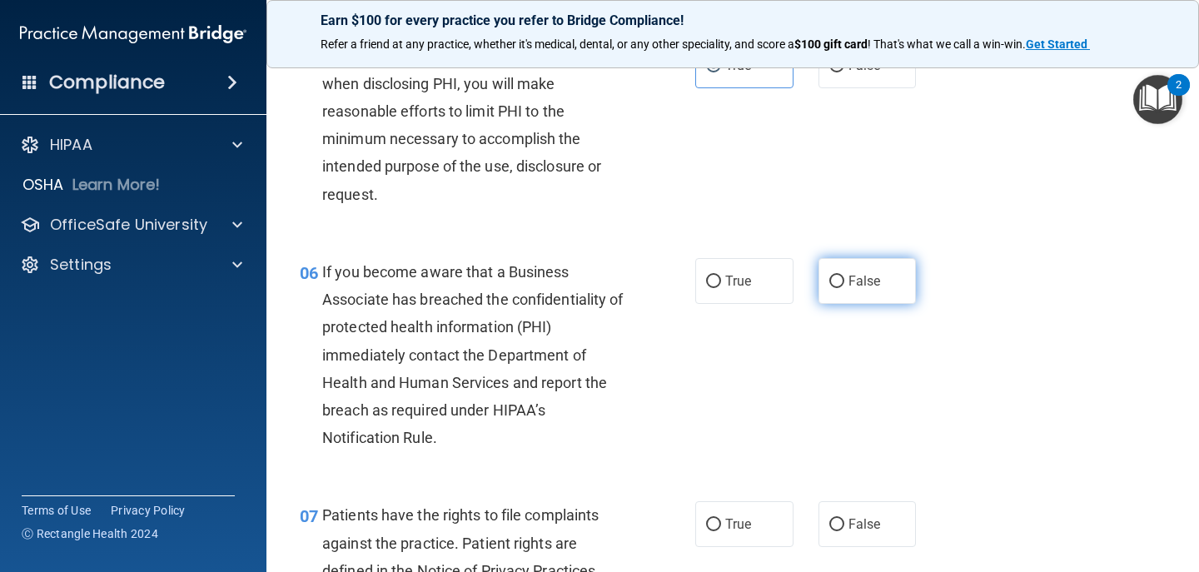
click at [829, 283] on input "False" at bounding box center [836, 282] width 15 height 12
radio input "true"
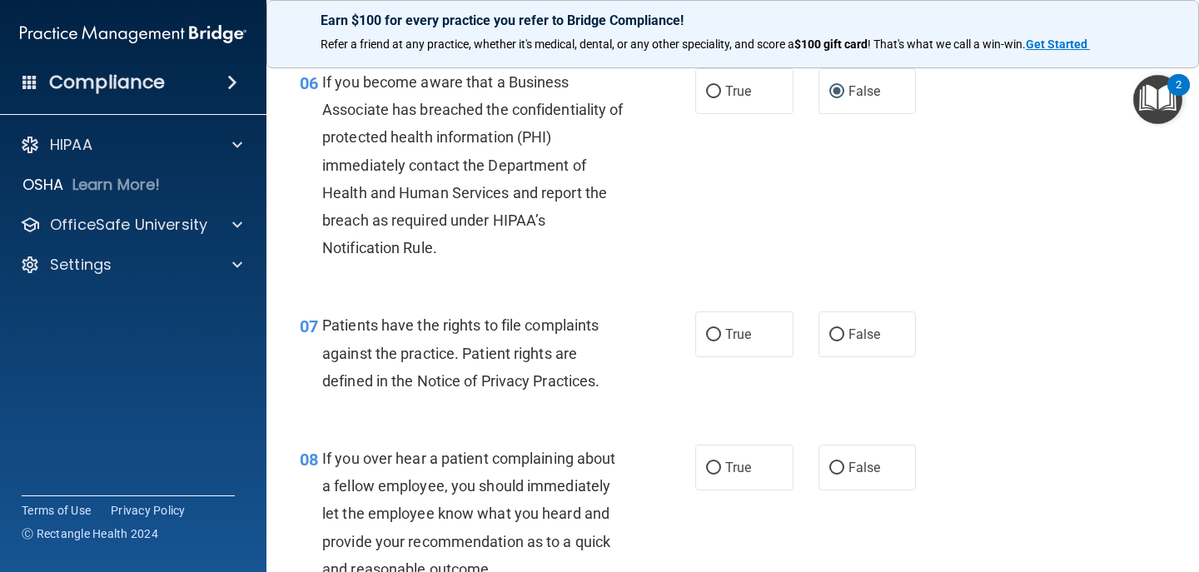
scroll to position [1062, 0]
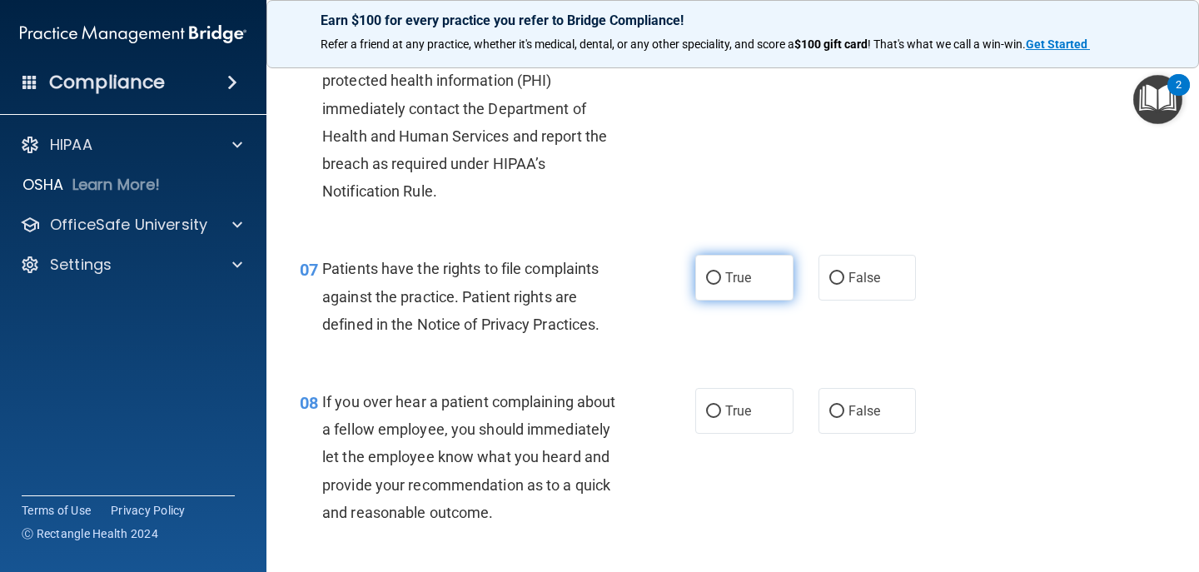
click at [715, 263] on label "True" at bounding box center [744, 278] width 98 height 46
click at [715, 272] on input "True" at bounding box center [713, 278] width 15 height 12
radio input "true"
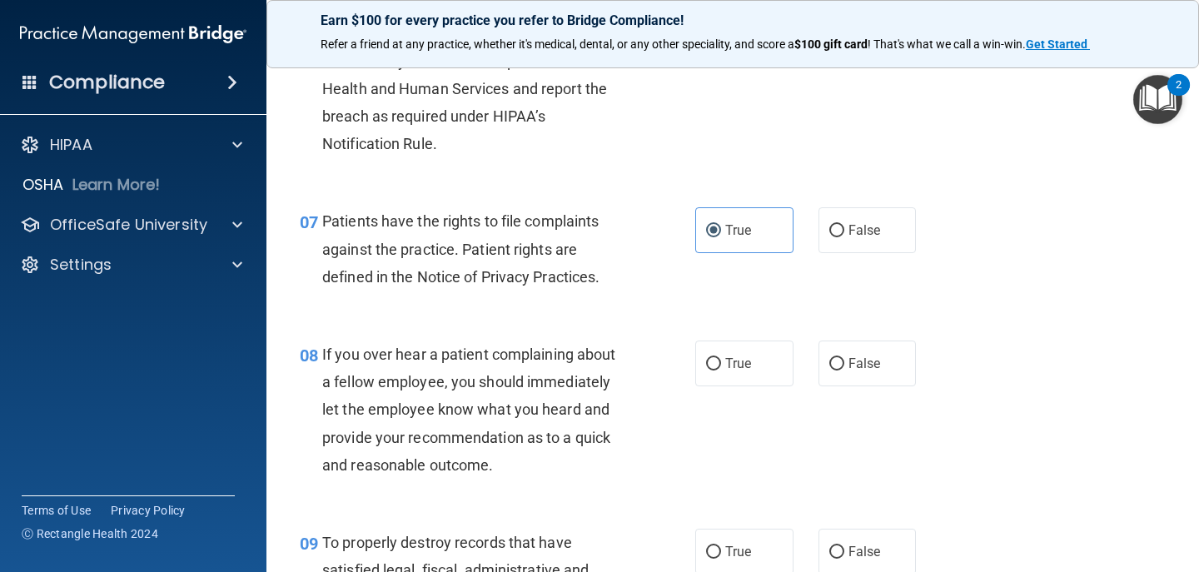
scroll to position [1189, 0]
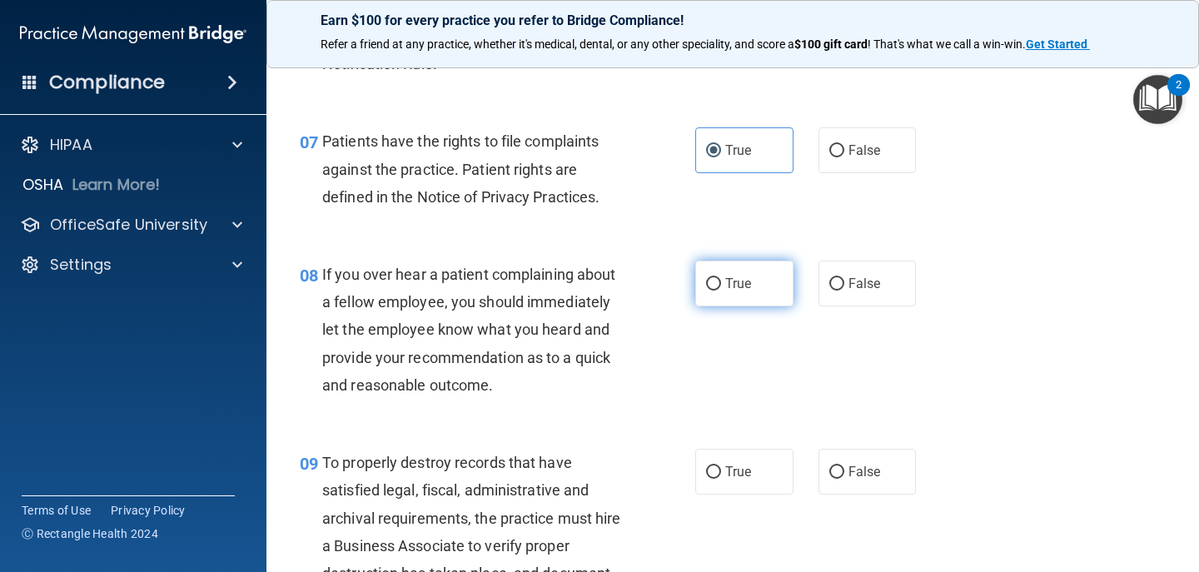
click at [715, 297] on label "True" at bounding box center [744, 284] width 98 height 46
click at [715, 291] on input "True" at bounding box center [713, 284] width 15 height 12
radio input "true"
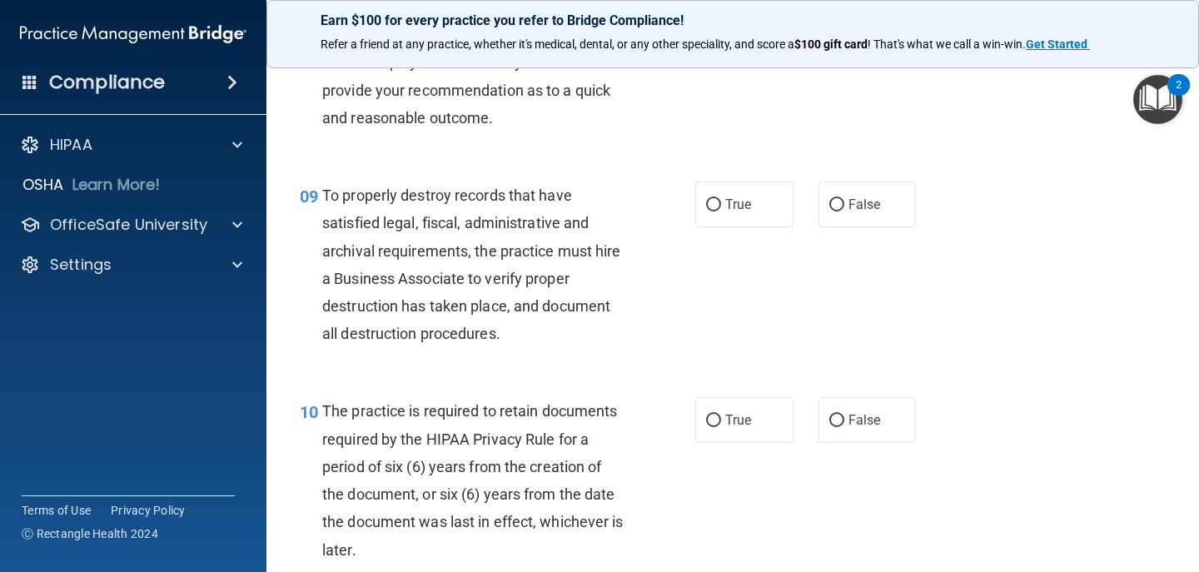
scroll to position [1459, 0]
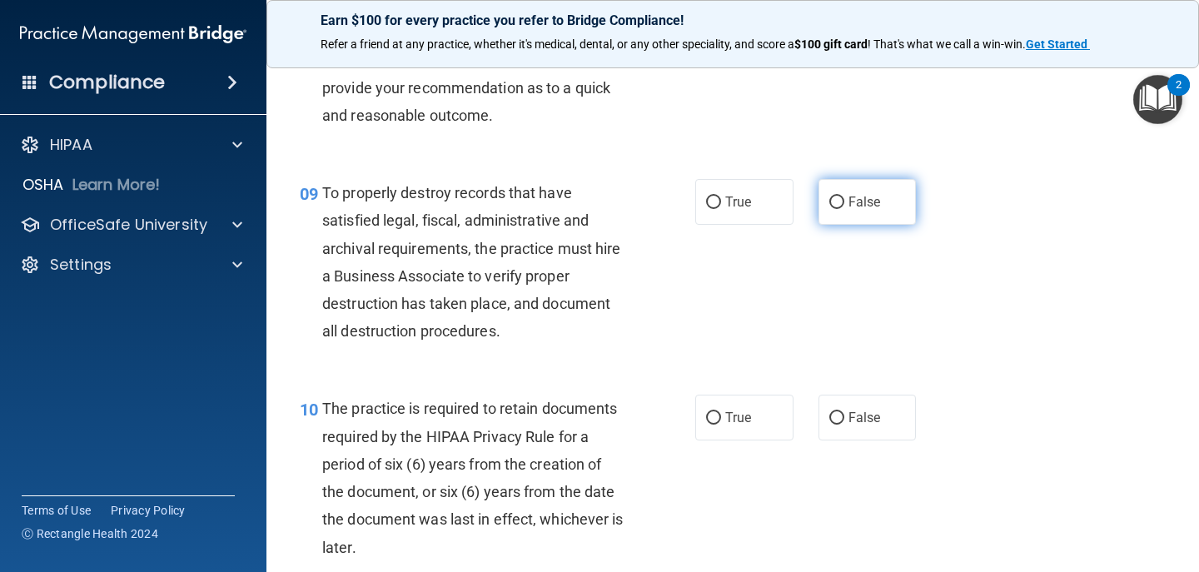
click at [877, 211] on label "False" at bounding box center [867, 202] width 98 height 46
click at [844, 209] on input "False" at bounding box center [836, 202] width 15 height 12
radio input "true"
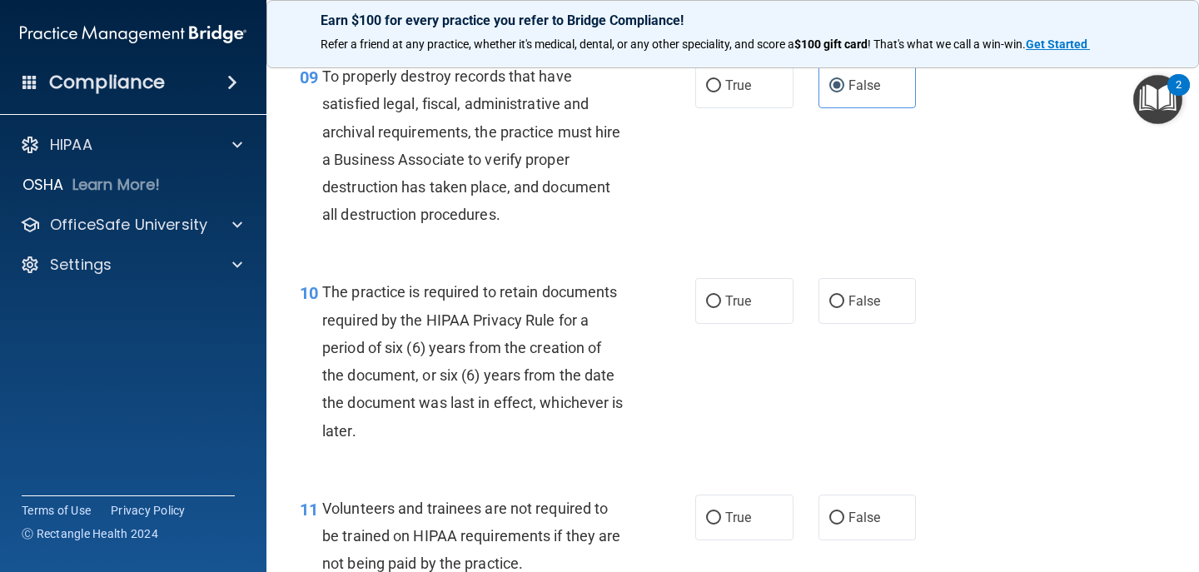
scroll to position [1579, 0]
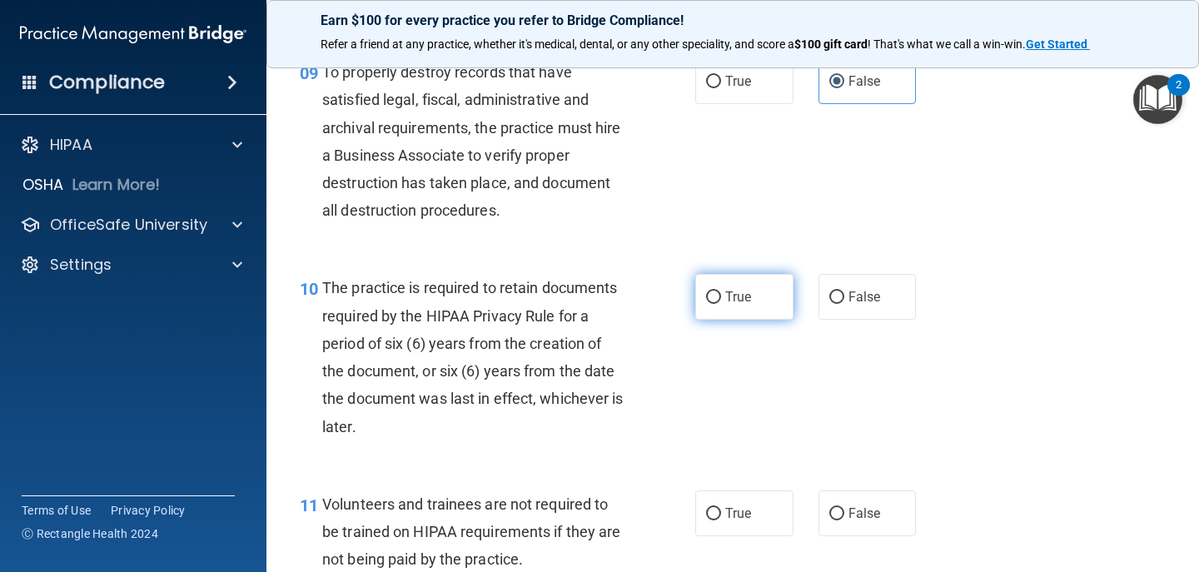
click at [731, 306] on label "True" at bounding box center [744, 297] width 98 height 46
click at [721, 304] on input "True" at bounding box center [713, 297] width 15 height 12
radio input "true"
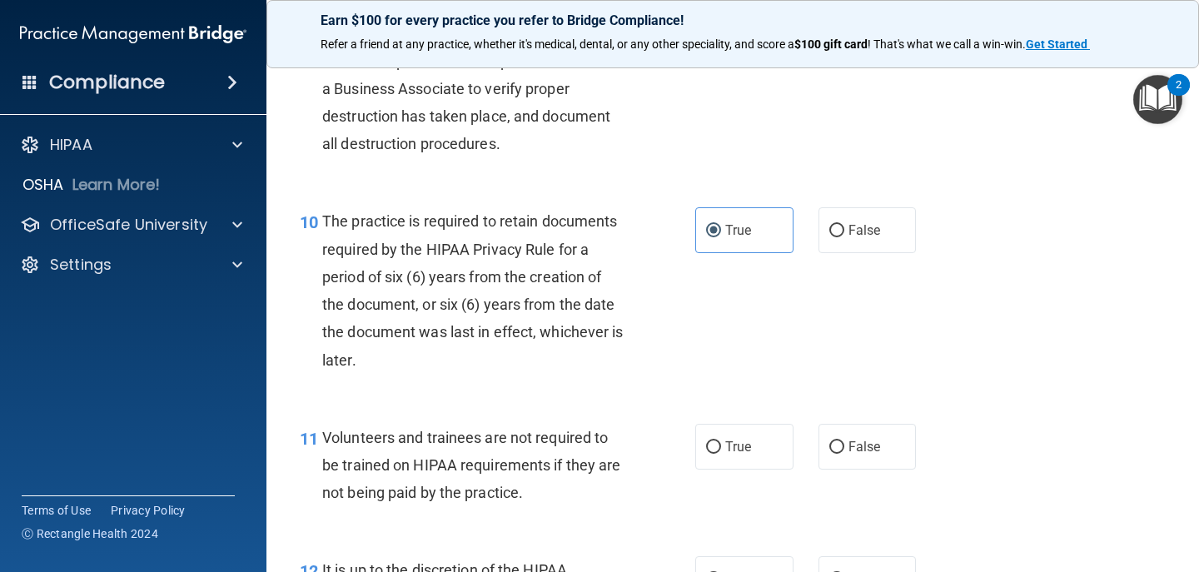
scroll to position [1719, 0]
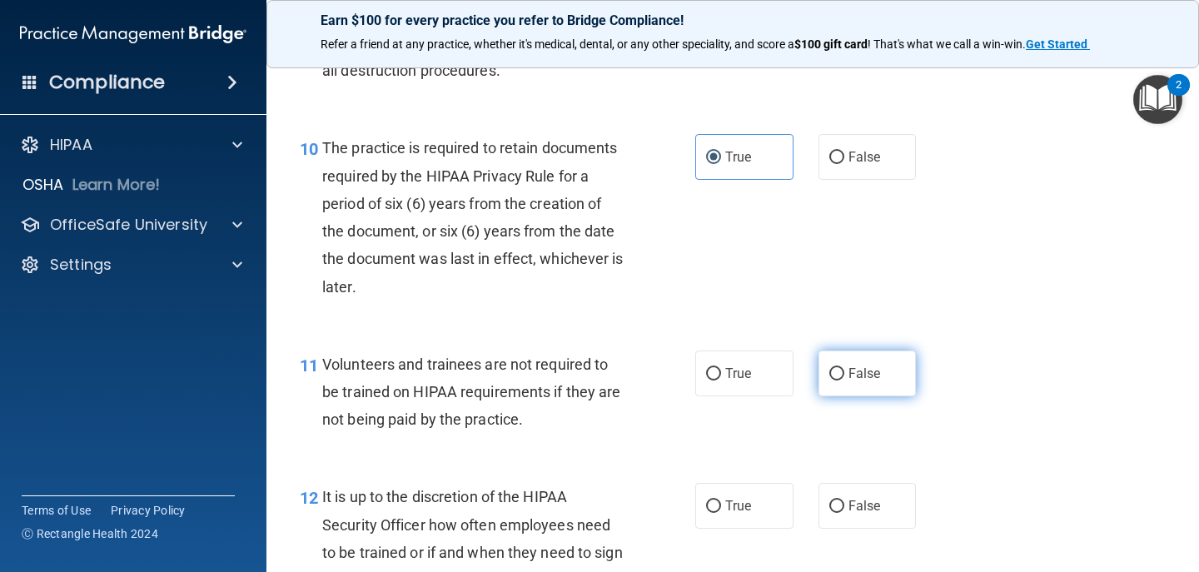
click at [848, 380] on span "False" at bounding box center [864, 373] width 32 height 16
click at [844, 380] on input "False" at bounding box center [836, 374] width 15 height 12
radio input "true"
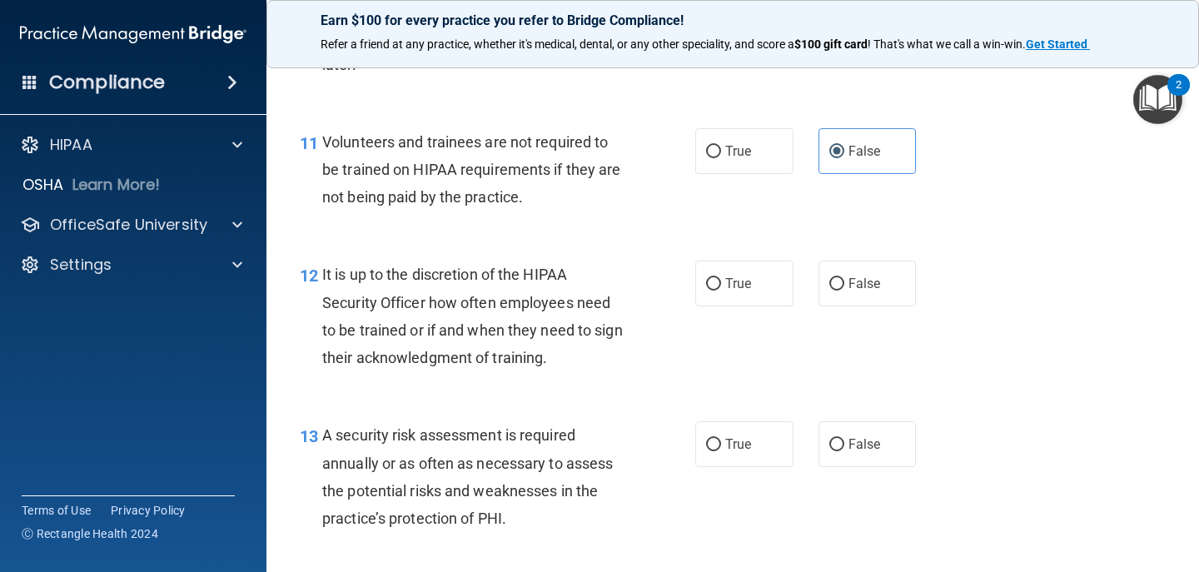
scroll to position [1963, 0]
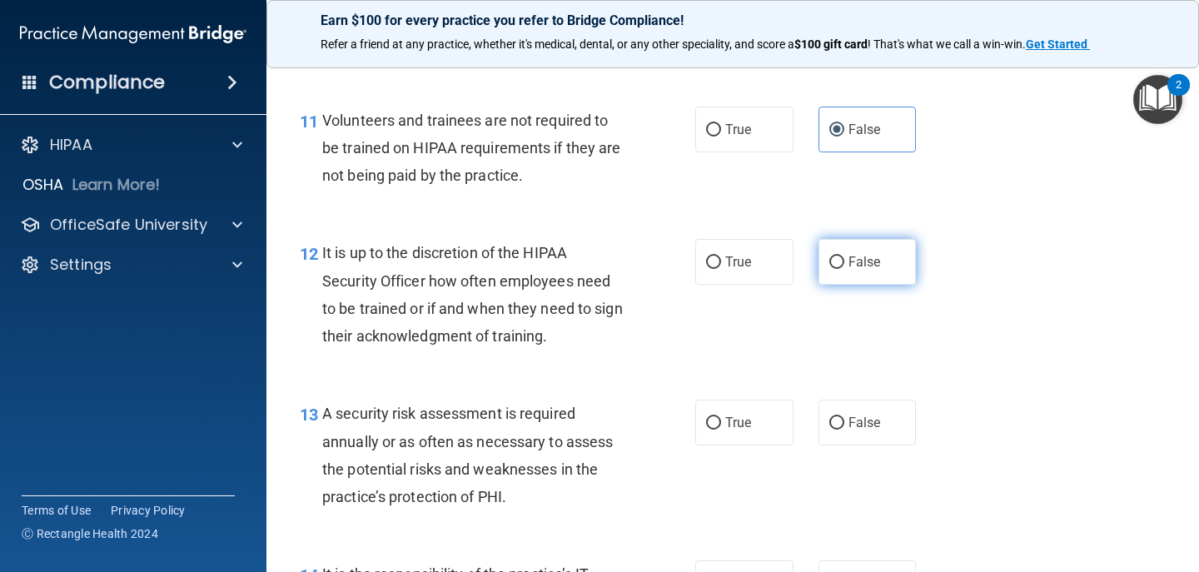
click at [854, 260] on span "False" at bounding box center [864, 262] width 32 height 16
click at [844, 260] on input "False" at bounding box center [836, 262] width 15 height 12
radio input "true"
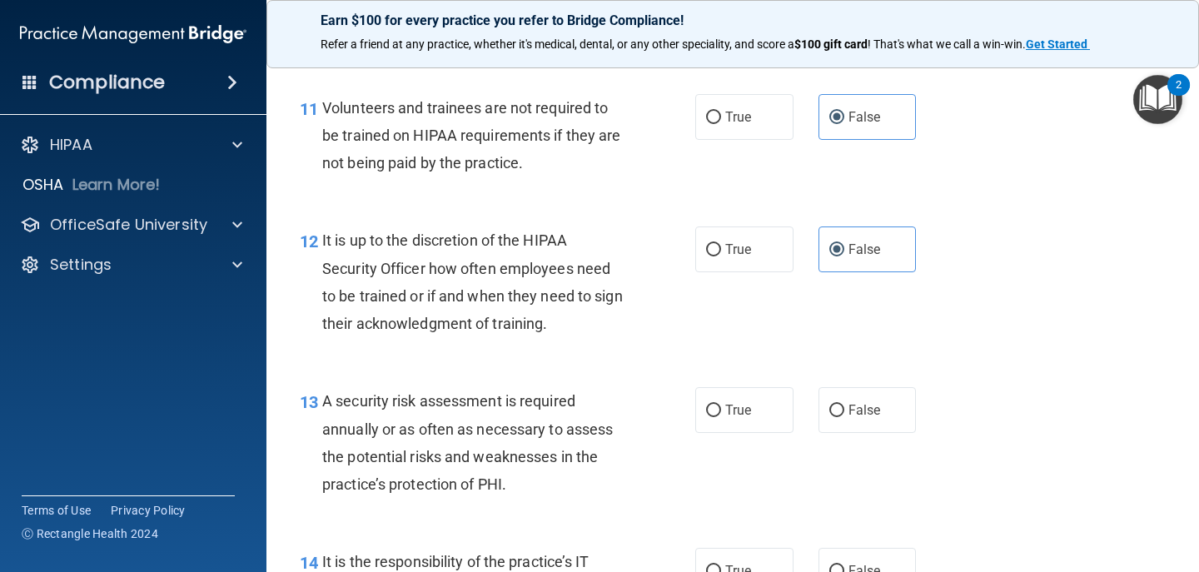
scroll to position [2026, 0]
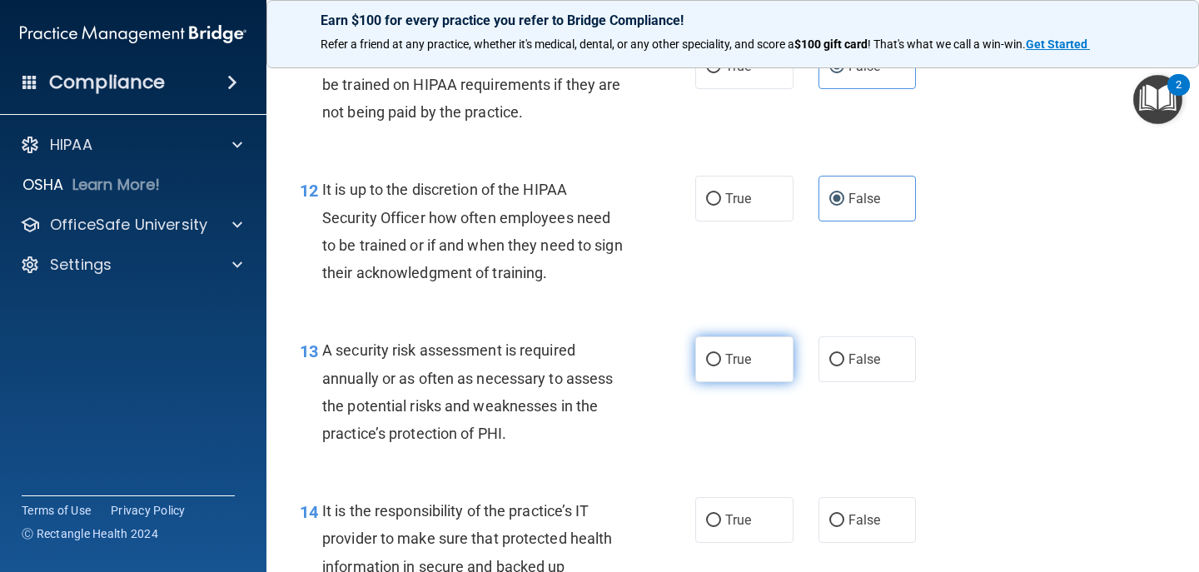
click at [725, 361] on span "True" at bounding box center [738, 359] width 26 height 16
click at [721, 361] on input "True" at bounding box center [713, 360] width 15 height 12
radio input "true"
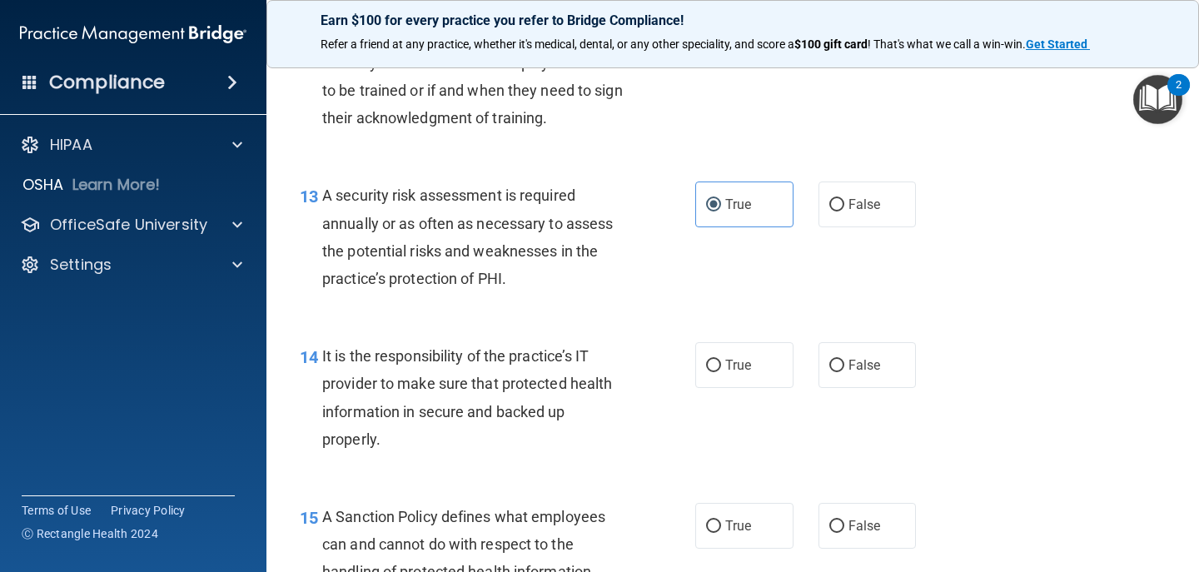
scroll to position [2201, 0]
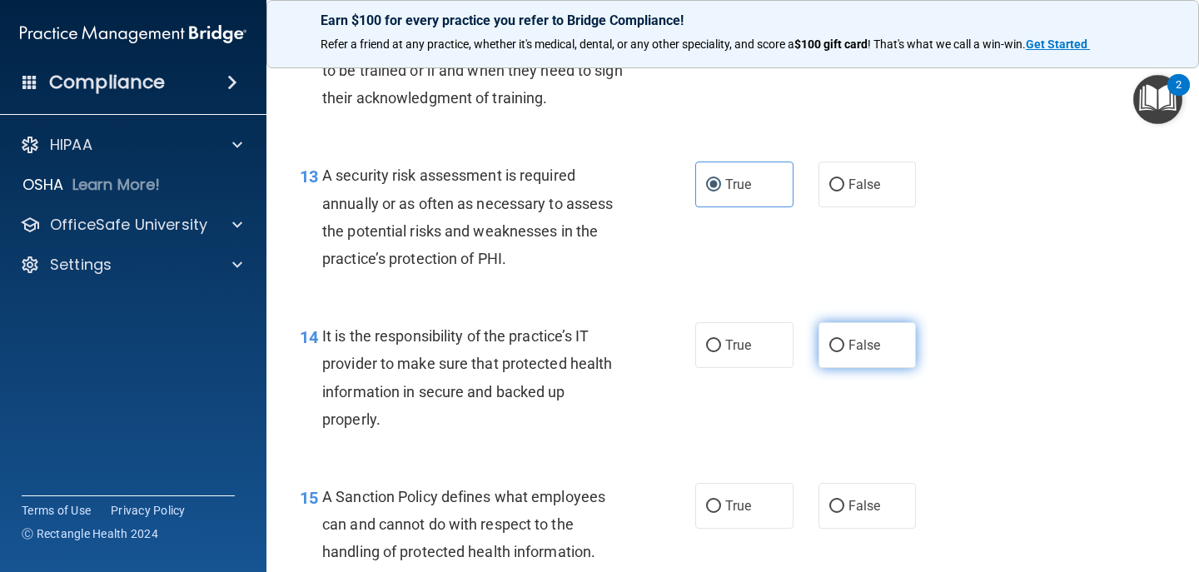
click at [848, 341] on span "False" at bounding box center [864, 345] width 32 height 16
click at [844, 341] on input "False" at bounding box center [836, 346] width 15 height 12
radio input "true"
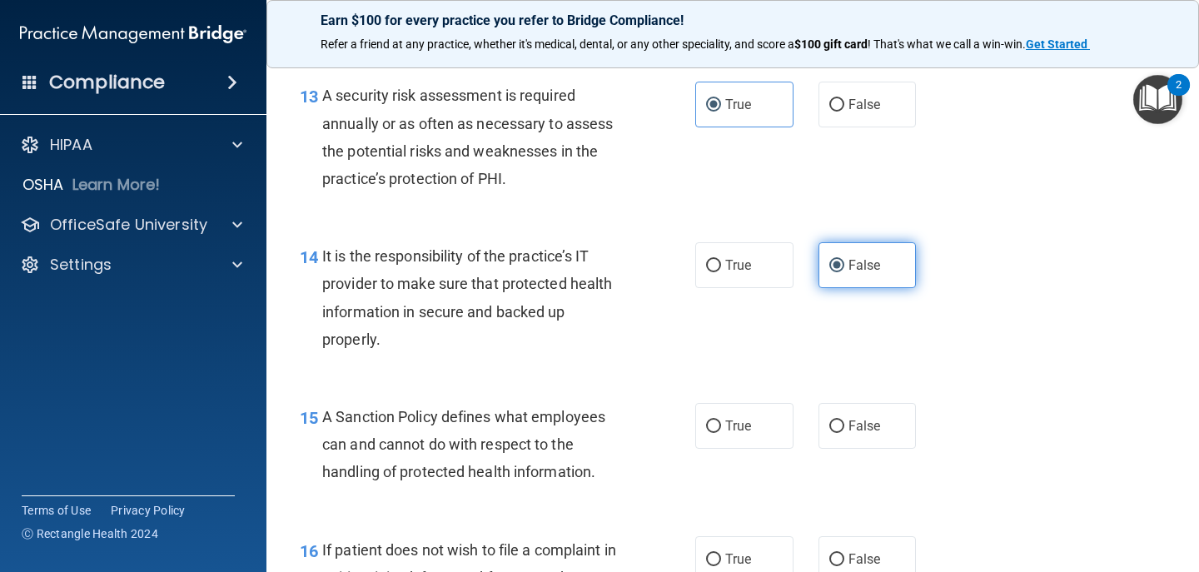
scroll to position [2301, 0]
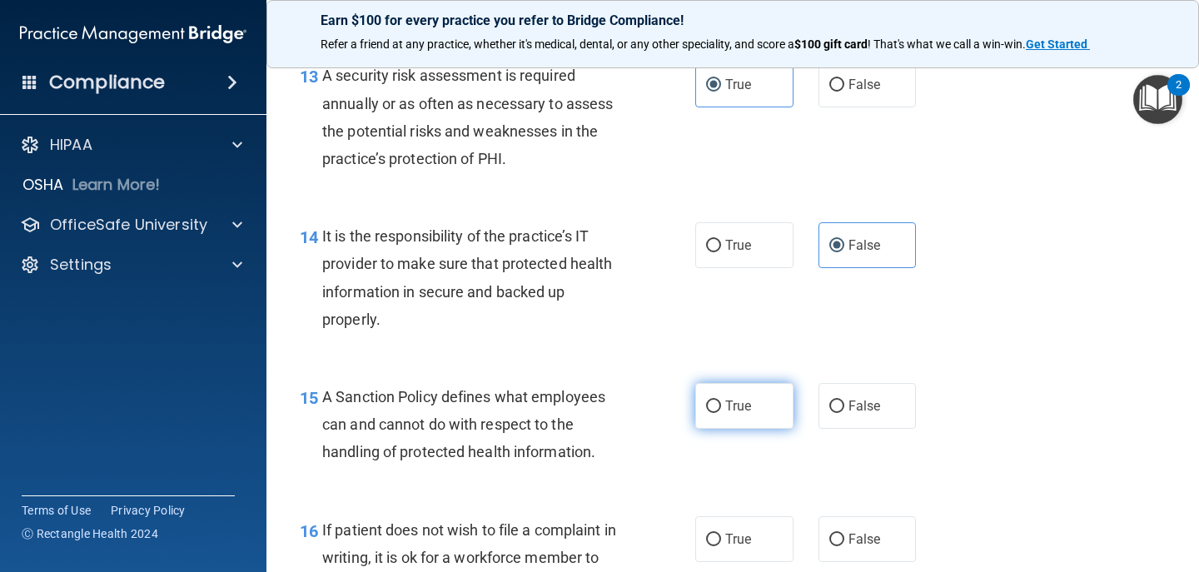
click at [754, 395] on label "True" at bounding box center [744, 406] width 98 height 46
click at [721, 400] on input "True" at bounding box center [713, 406] width 15 height 12
radio input "true"
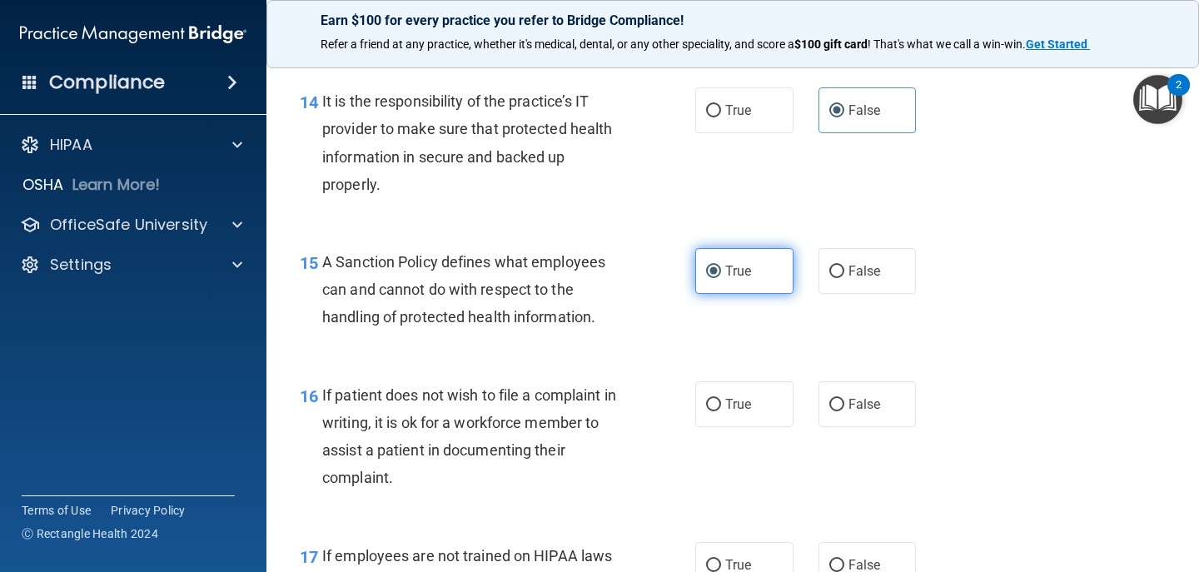
scroll to position [2516, 0]
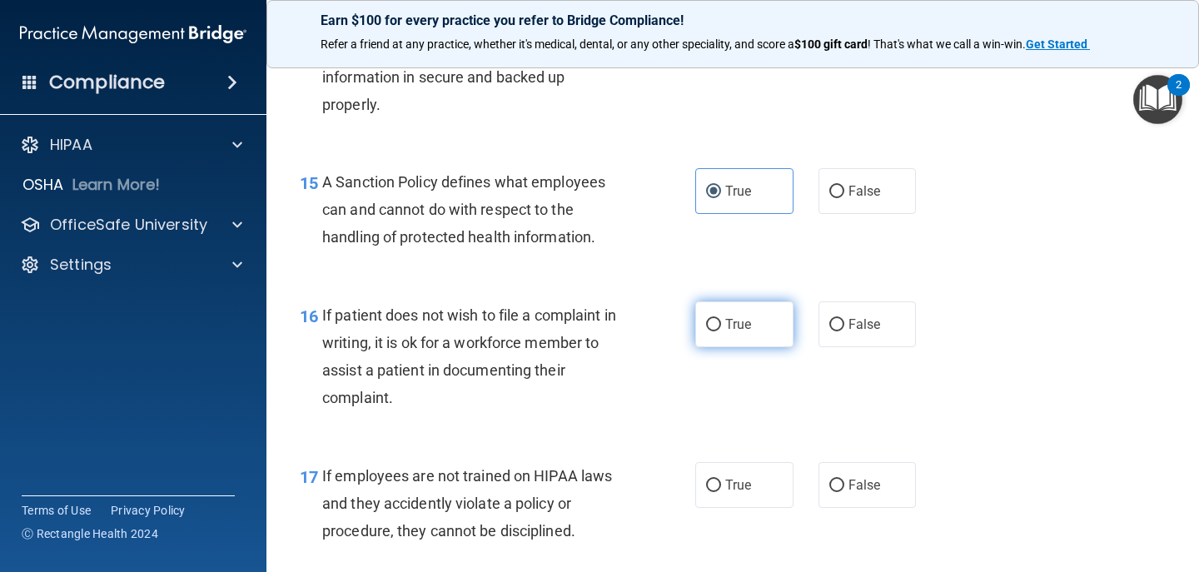
click at [707, 325] on input "True" at bounding box center [713, 325] width 15 height 12
radio input "true"
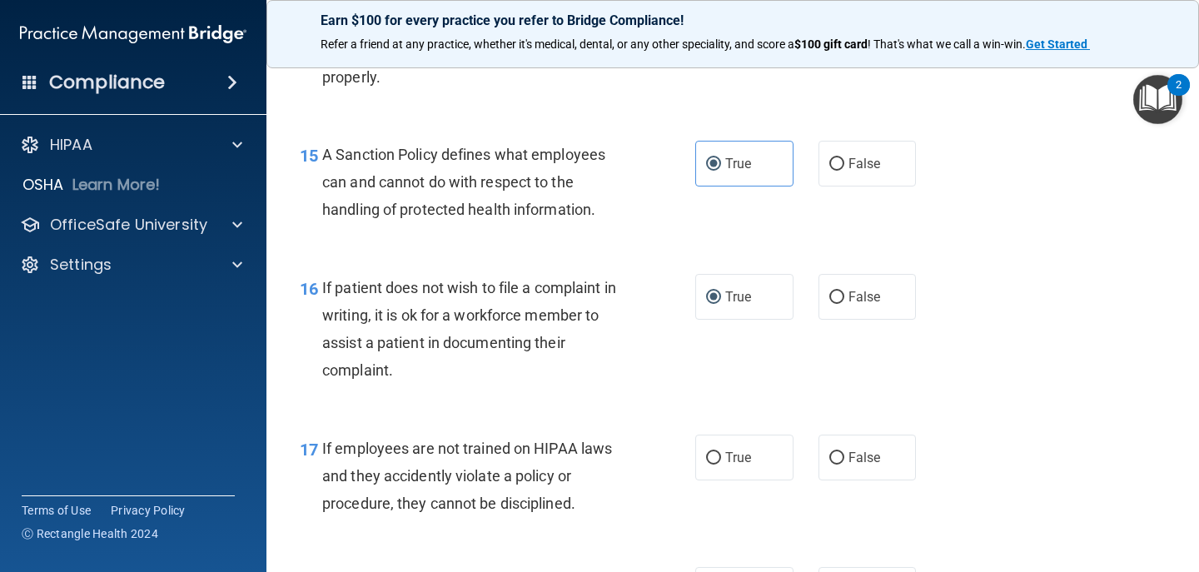
scroll to position [2628, 0]
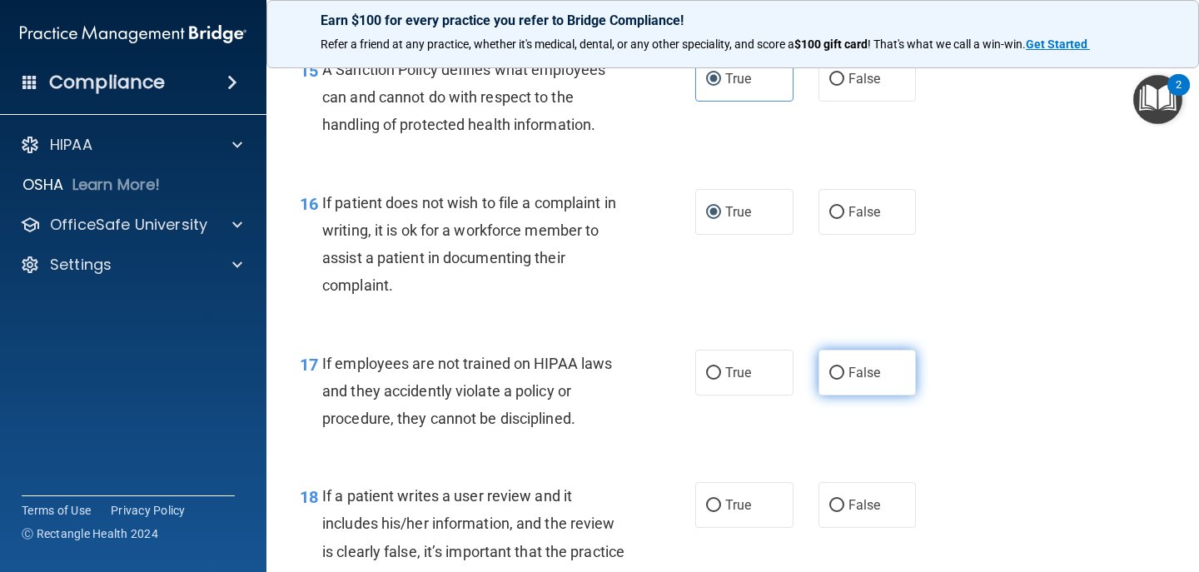
click at [857, 371] on span "False" at bounding box center [864, 373] width 32 height 16
click at [844, 371] on input "False" at bounding box center [836, 373] width 15 height 12
radio input "true"
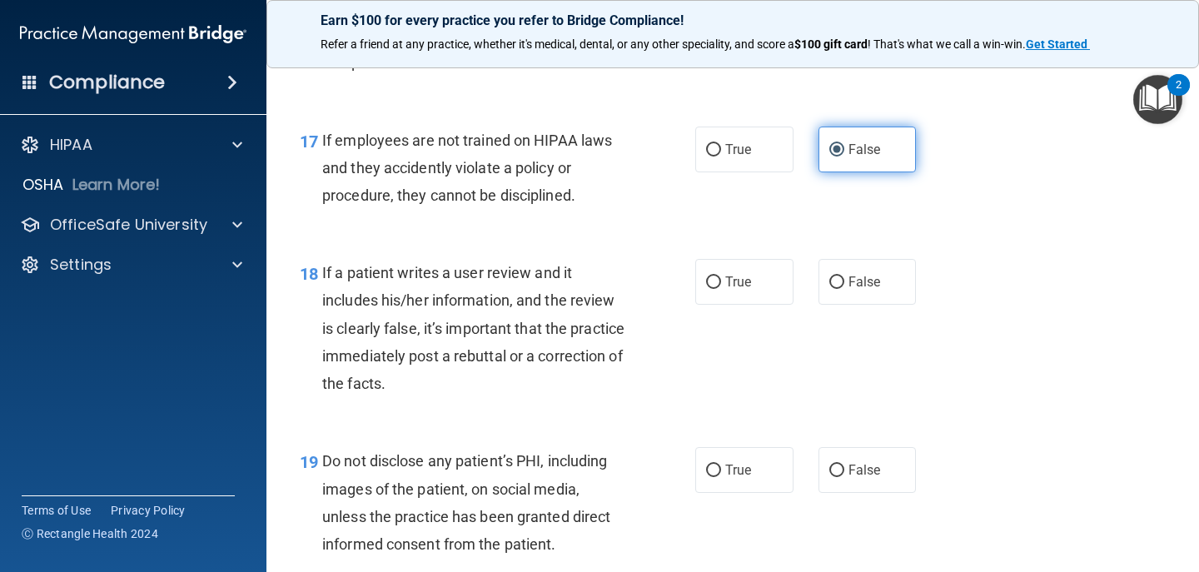
scroll to position [2890, 0]
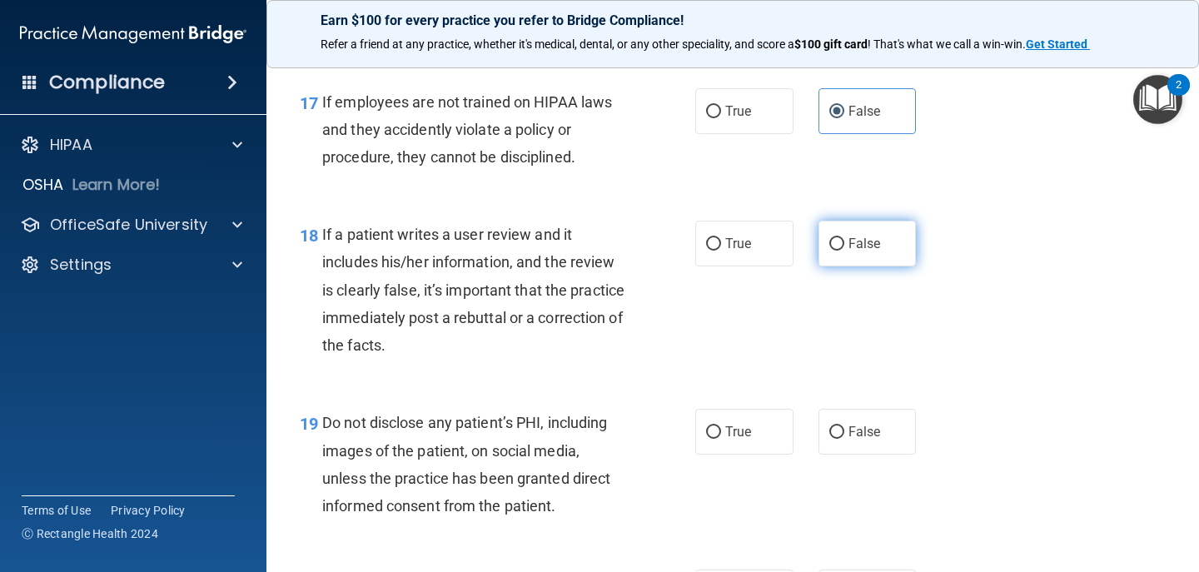
click at [861, 250] on span "False" at bounding box center [864, 244] width 32 height 16
click at [844, 250] on input "False" at bounding box center [836, 244] width 15 height 12
radio input "true"
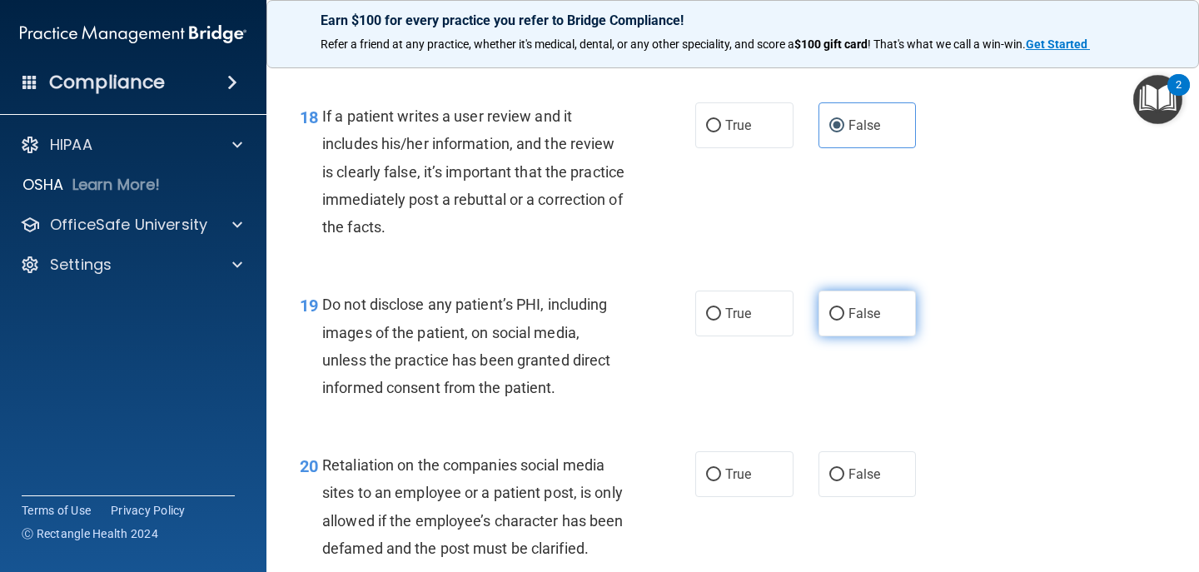
scroll to position [3010, 0]
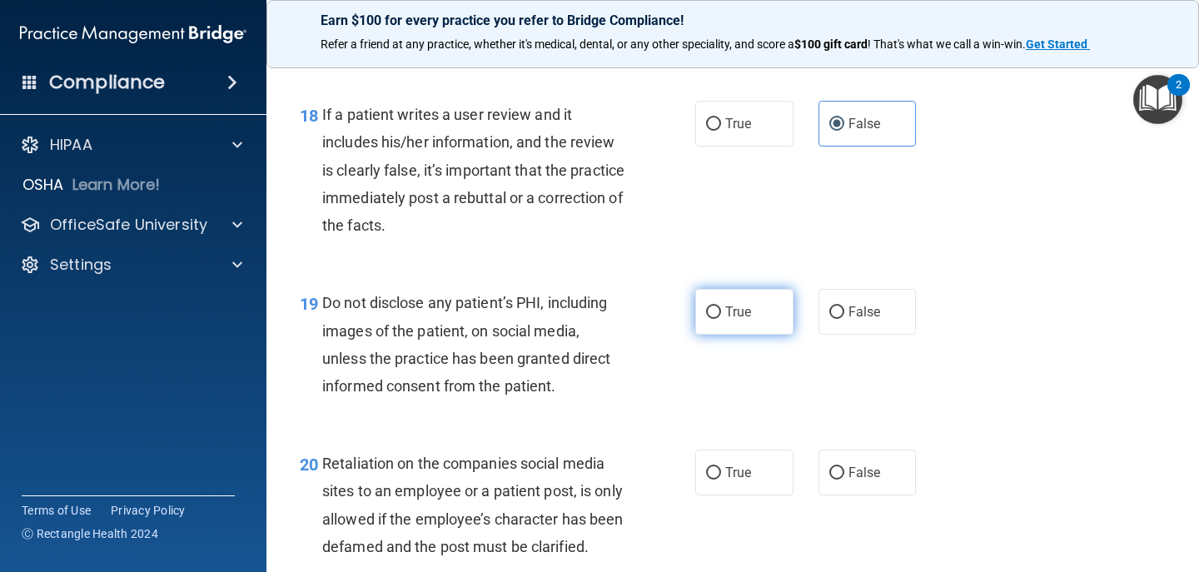
drag, startPoint x: 698, startPoint y: 307, endPoint x: 701, endPoint y: 316, distance: 9.7
click at [698, 307] on label "True" at bounding box center [744, 312] width 98 height 46
click at [706, 307] on input "True" at bounding box center [713, 312] width 15 height 12
radio input "true"
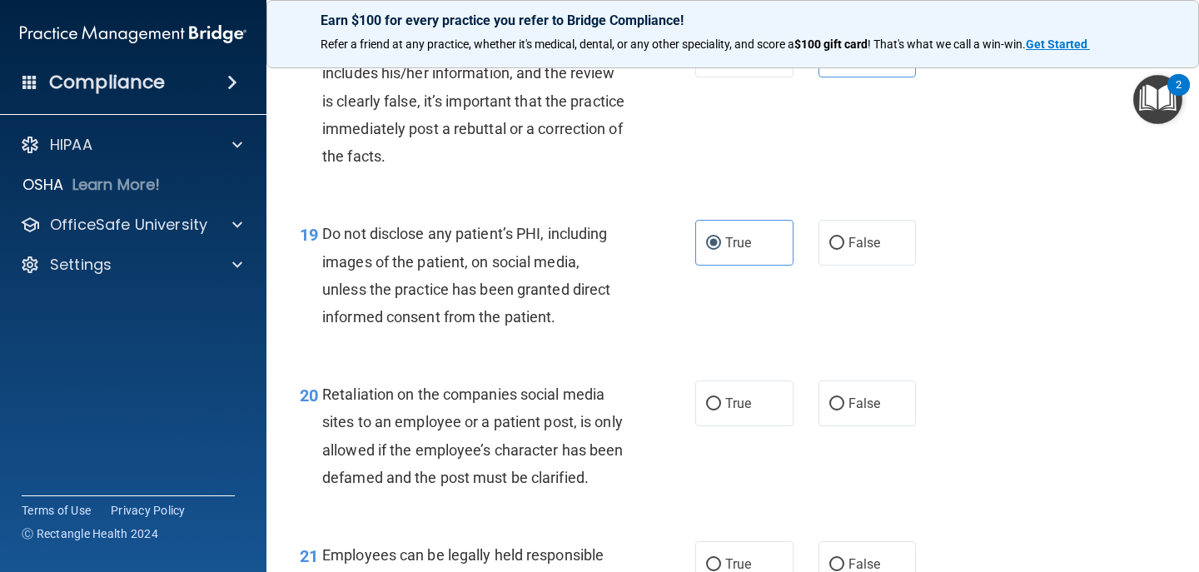
scroll to position [3100, 0]
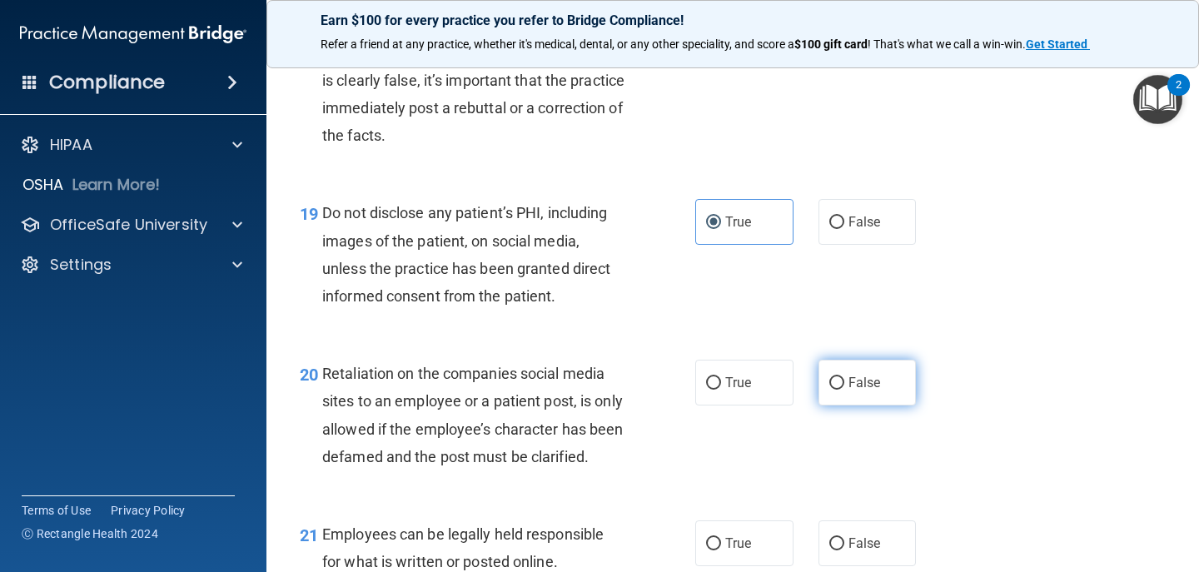
click at [862, 385] on span "False" at bounding box center [864, 383] width 32 height 16
click at [844, 385] on input "False" at bounding box center [836, 383] width 15 height 12
radio input "true"
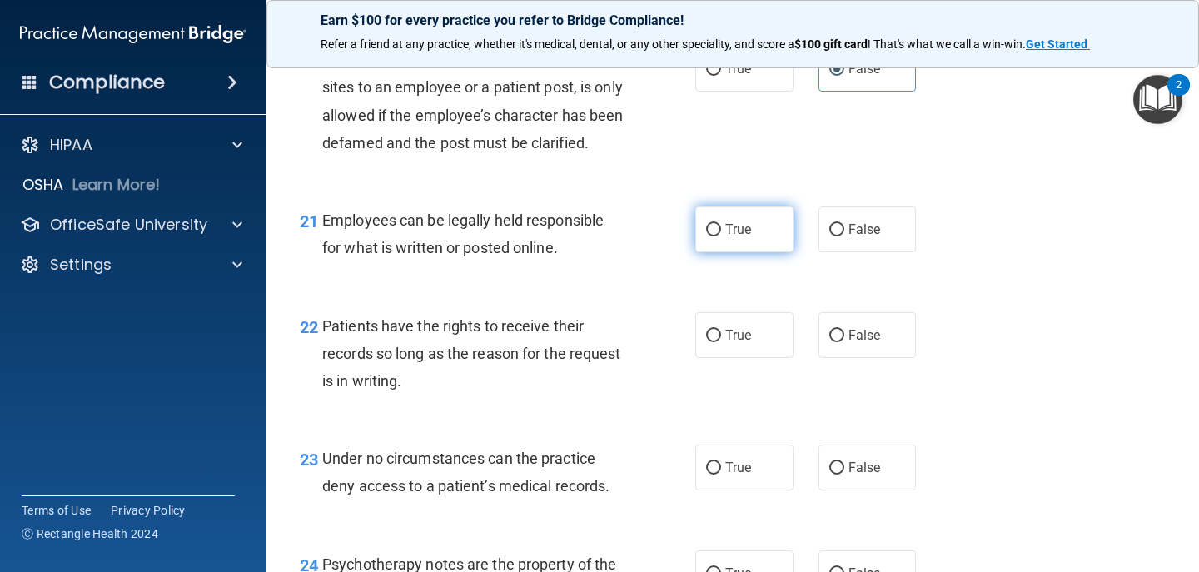
click at [729, 237] on span "True" at bounding box center [738, 229] width 26 height 16
click at [721, 236] on input "True" at bounding box center [713, 230] width 15 height 12
radio input "true"
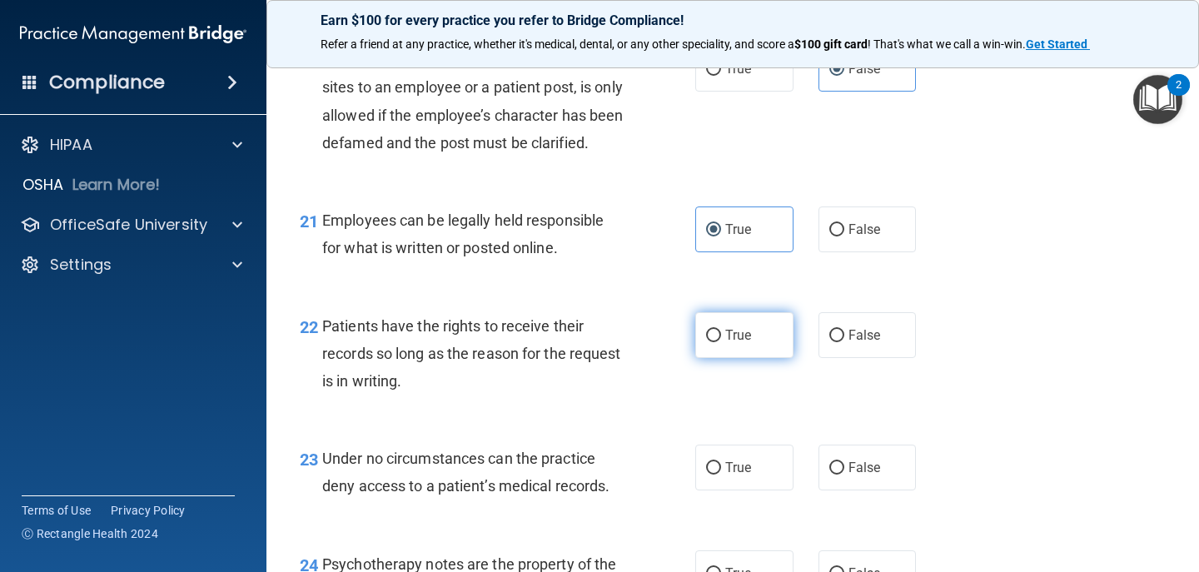
click at [748, 358] on label "True" at bounding box center [744, 335] width 98 height 46
click at [721, 342] on input "True" at bounding box center [713, 336] width 15 height 12
radio input "true"
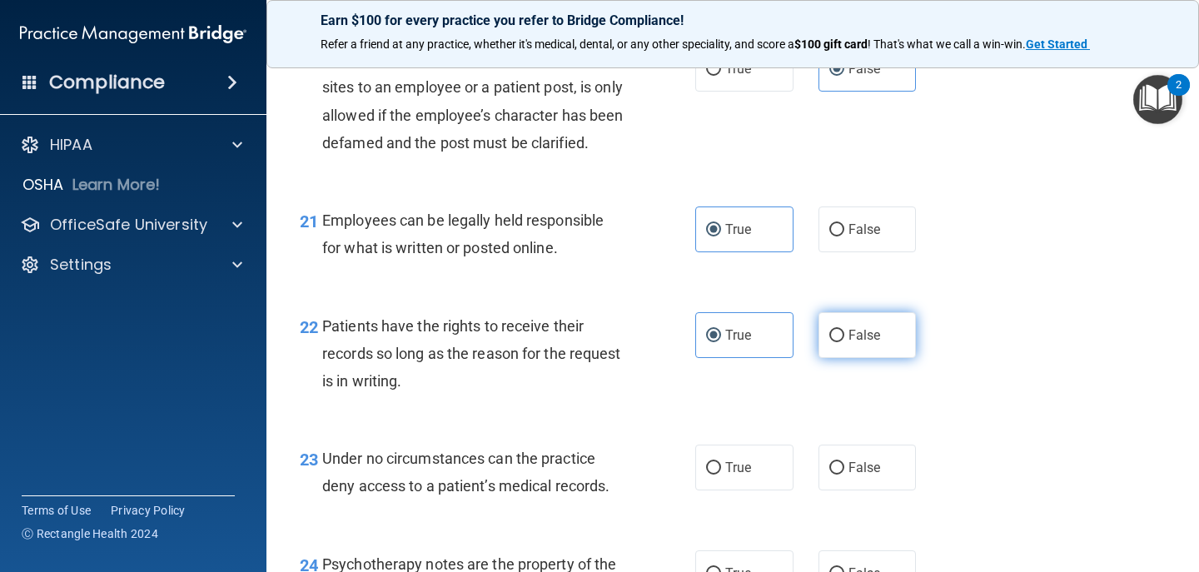
click at [819, 357] on label "False" at bounding box center [867, 335] width 98 height 46
click at [829, 342] on input "False" at bounding box center [836, 336] width 15 height 12
radio input "true"
radio input "false"
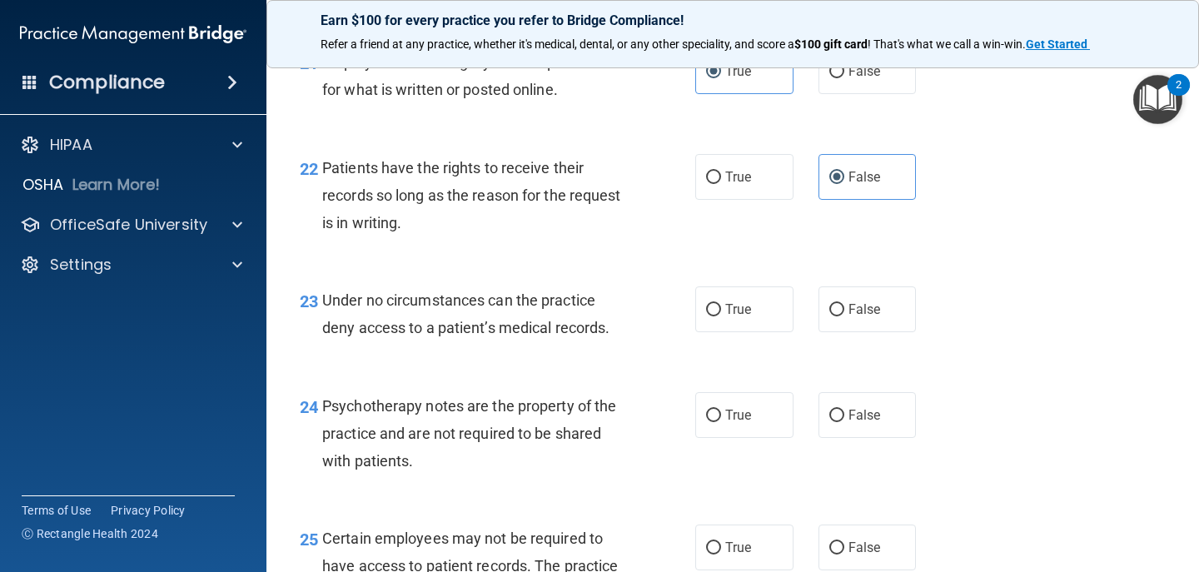
scroll to position [3632, 0]
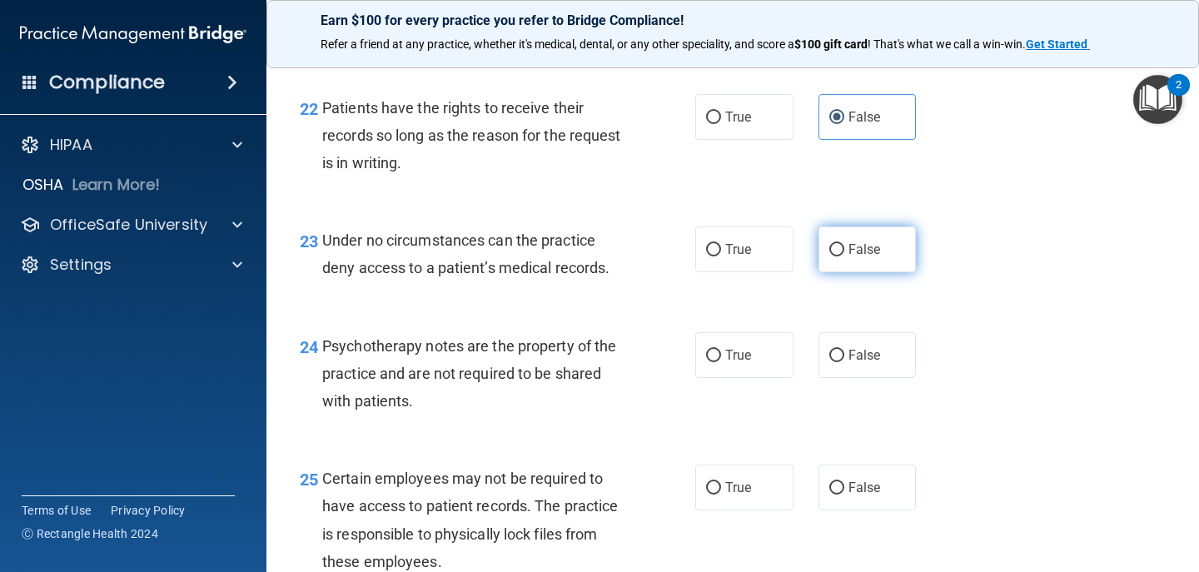
click at [848, 257] on span "False" at bounding box center [864, 249] width 32 height 16
click at [841, 256] on input "False" at bounding box center [836, 250] width 15 height 12
radio input "true"
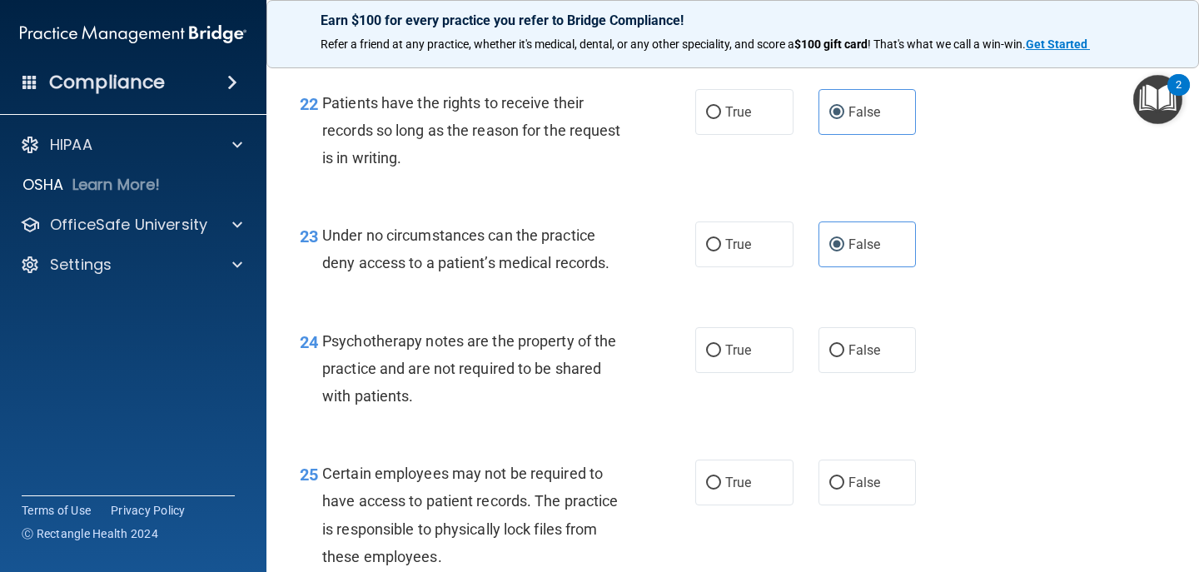
scroll to position [3647, 0]
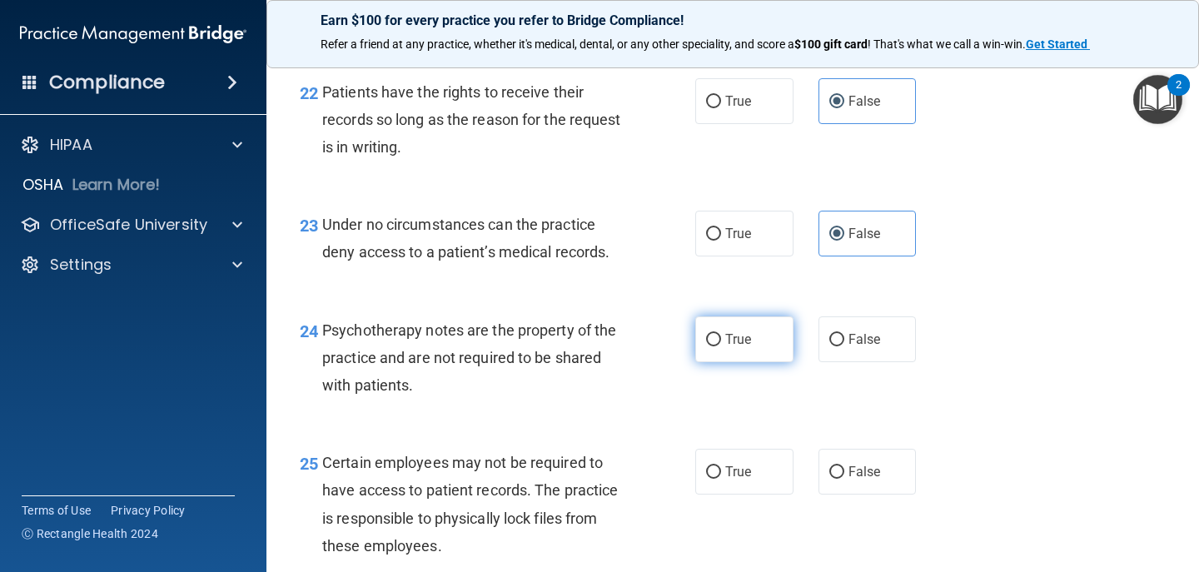
click at [726, 347] on span "True" at bounding box center [738, 339] width 26 height 16
click at [721, 346] on input "True" at bounding box center [713, 340] width 15 height 12
radio input "true"
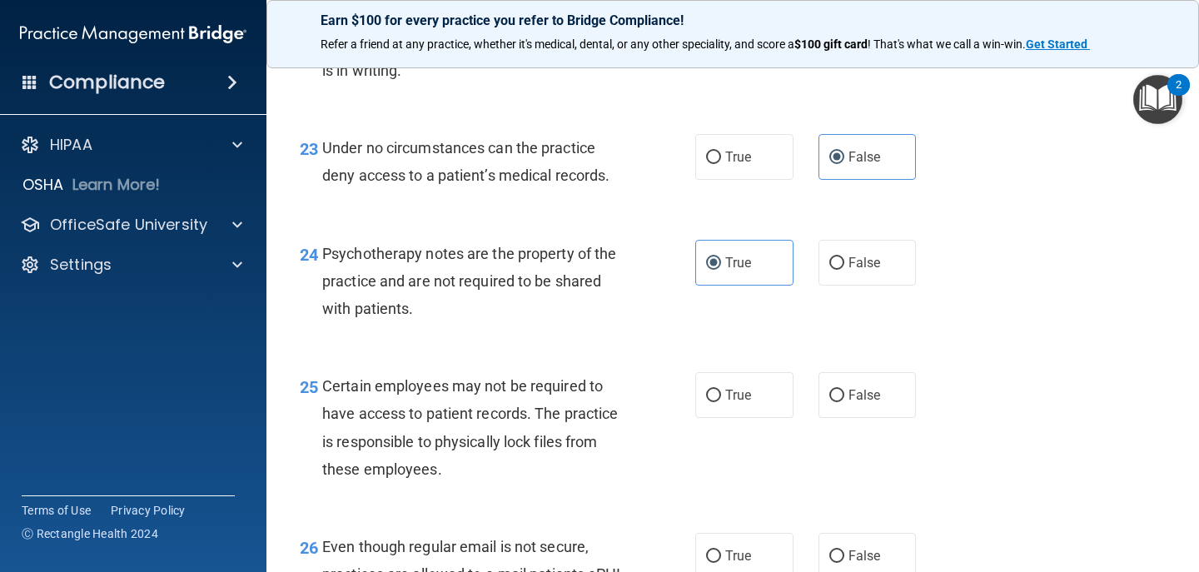
scroll to position [3752, 0]
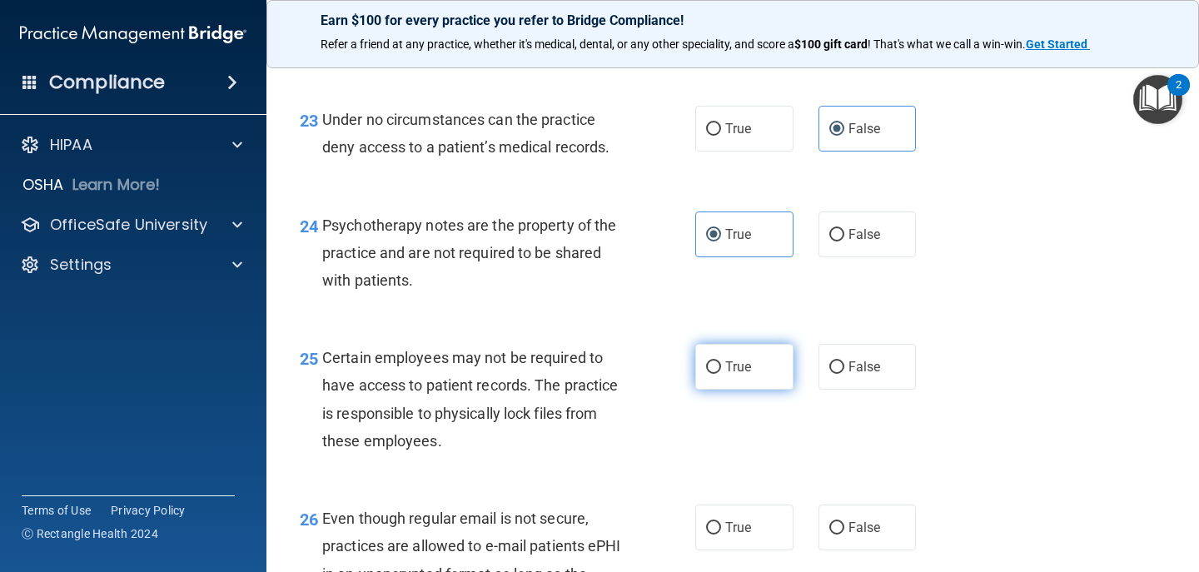
click at [766, 388] on label "True" at bounding box center [744, 367] width 98 height 46
click at [721, 374] on input "True" at bounding box center [713, 367] width 15 height 12
radio input "true"
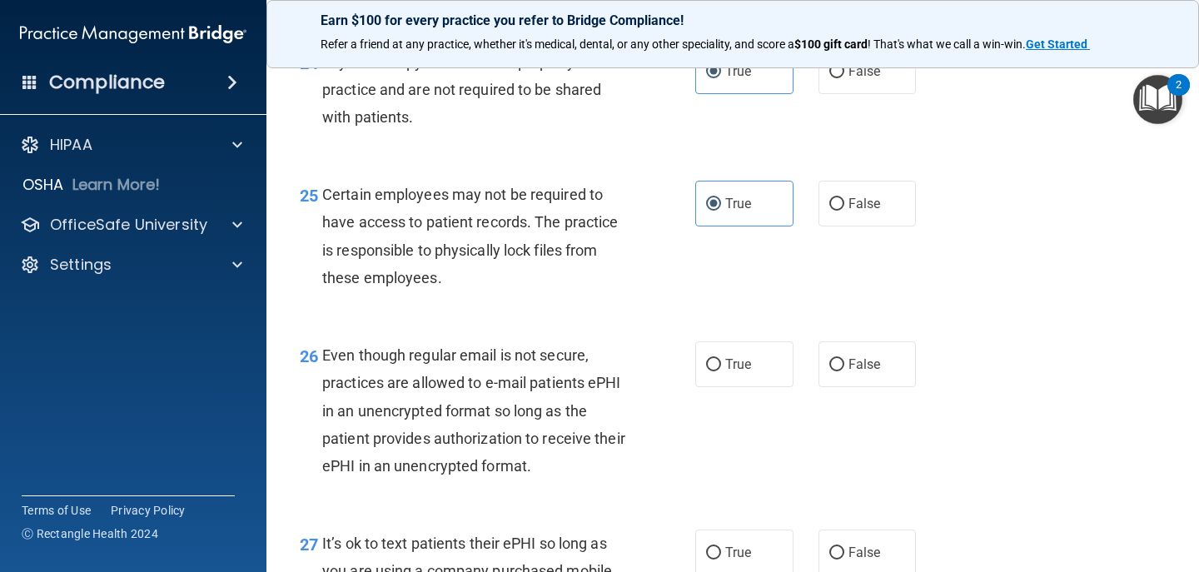
scroll to position [3946, 0]
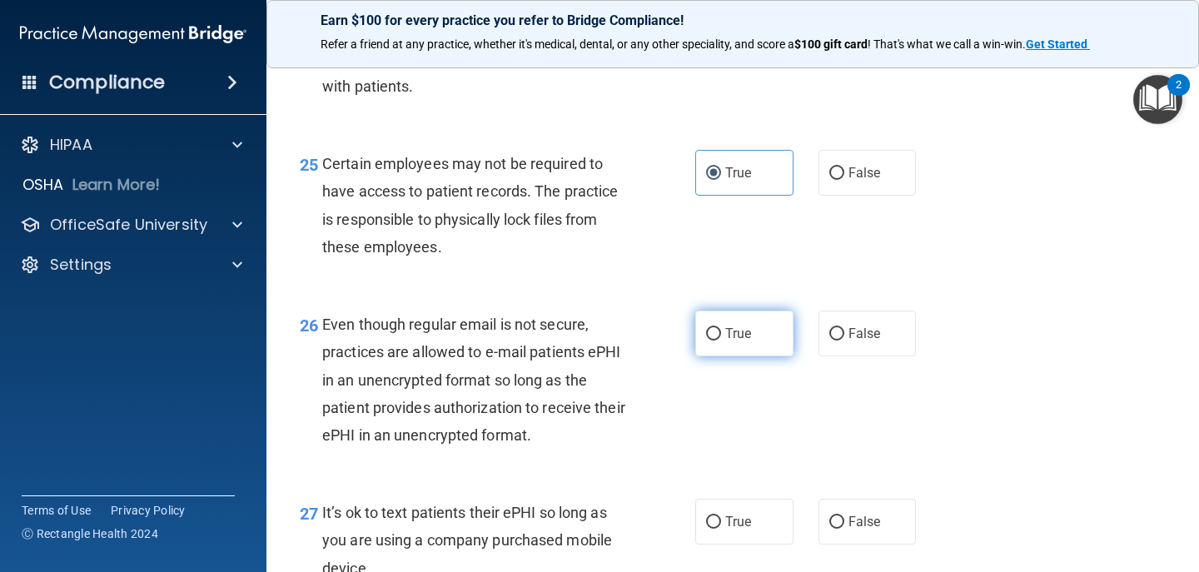
drag, startPoint x: 733, startPoint y: 354, endPoint x: 734, endPoint y: 378, distance: 24.2
click at [733, 341] on span "True" at bounding box center [738, 334] width 26 height 16
click at [721, 341] on input "True" at bounding box center [713, 334] width 15 height 12
radio input "true"
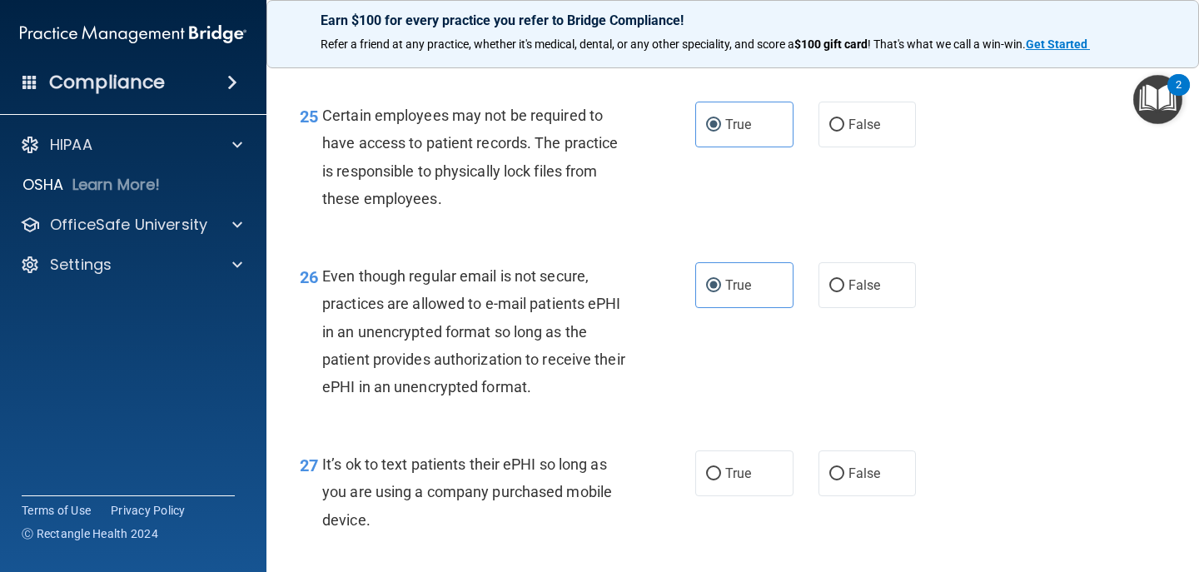
scroll to position [4189, 0]
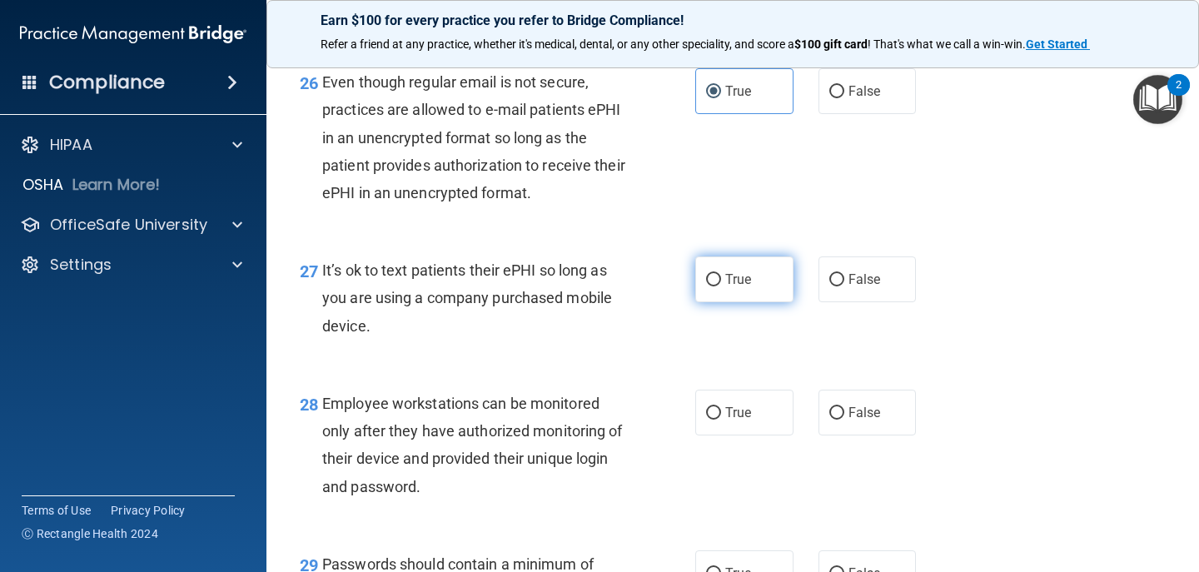
click at [703, 302] on label "True" at bounding box center [744, 279] width 98 height 46
click at [706, 286] on input "True" at bounding box center [713, 280] width 15 height 12
radio input "true"
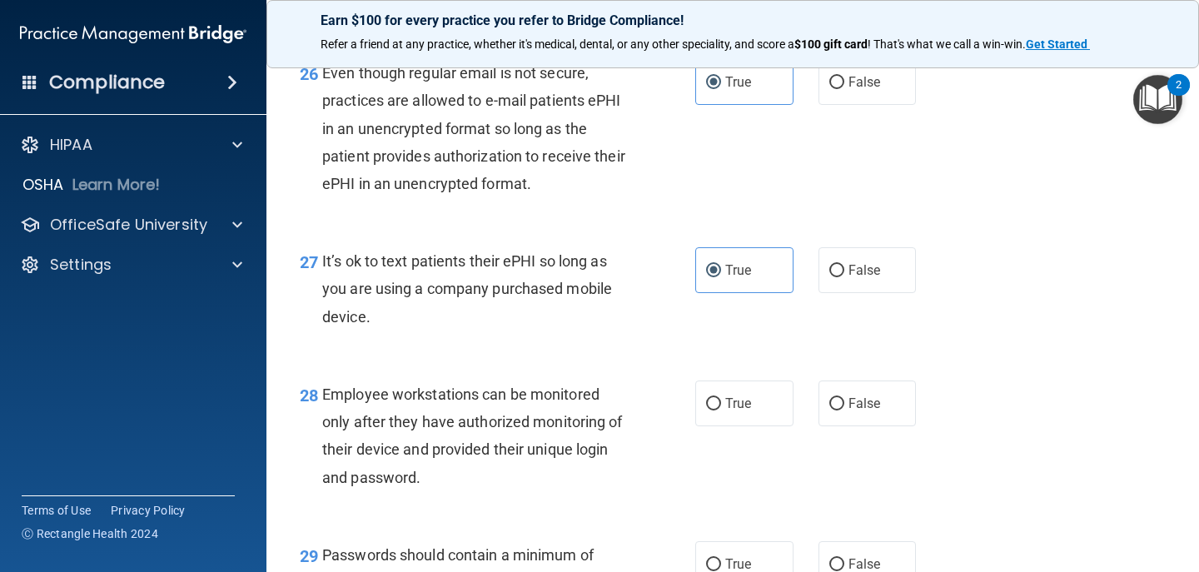
scroll to position [4208, 0]
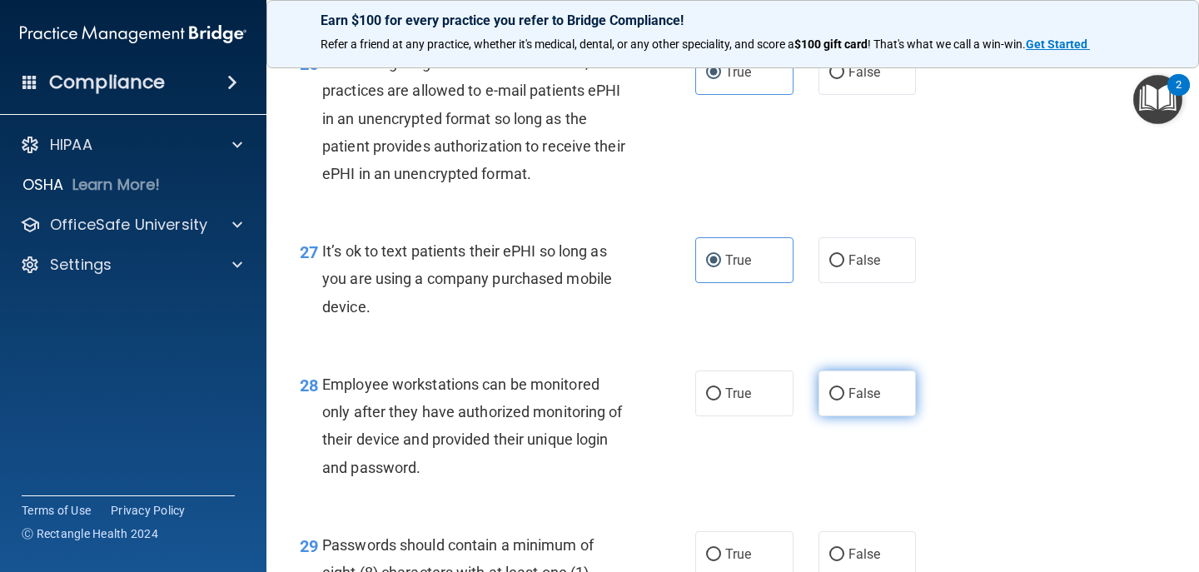
click at [829, 400] on input "False" at bounding box center [836, 394] width 15 height 12
radio input "true"
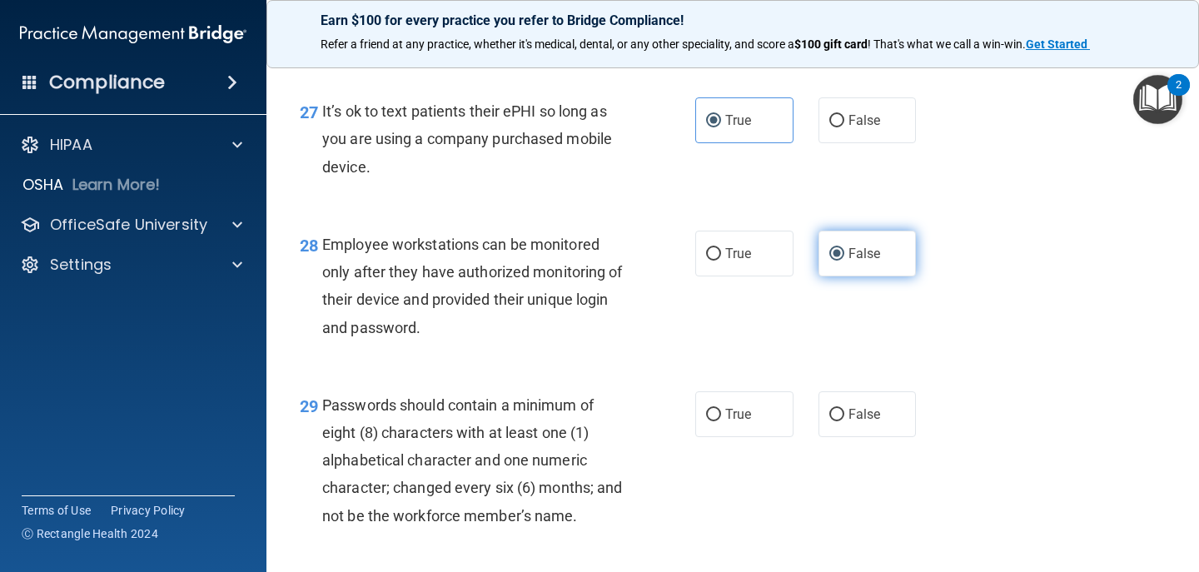
scroll to position [4373, 0]
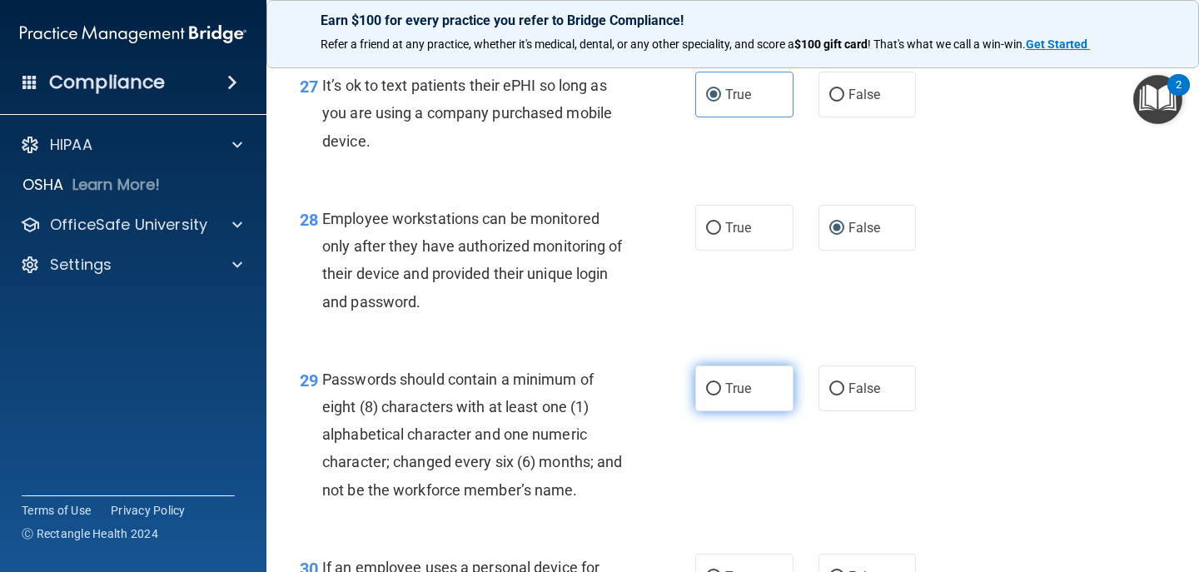
click at [742, 411] on label "True" at bounding box center [744, 388] width 98 height 46
click at [721, 395] on input "True" at bounding box center [713, 389] width 15 height 12
radio input "true"
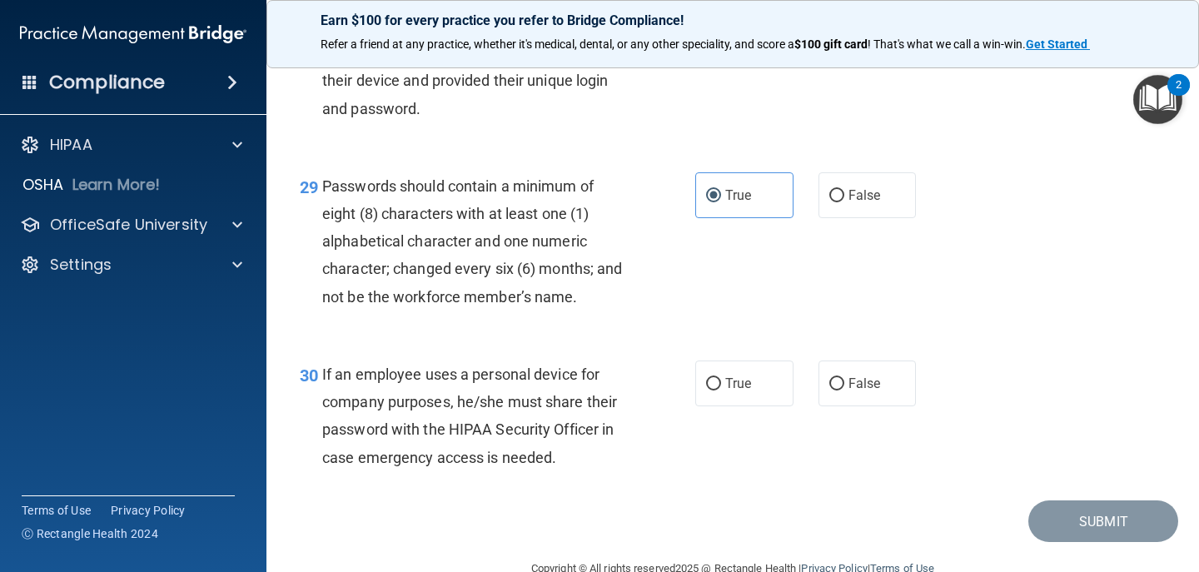
scroll to position [4628, 0]
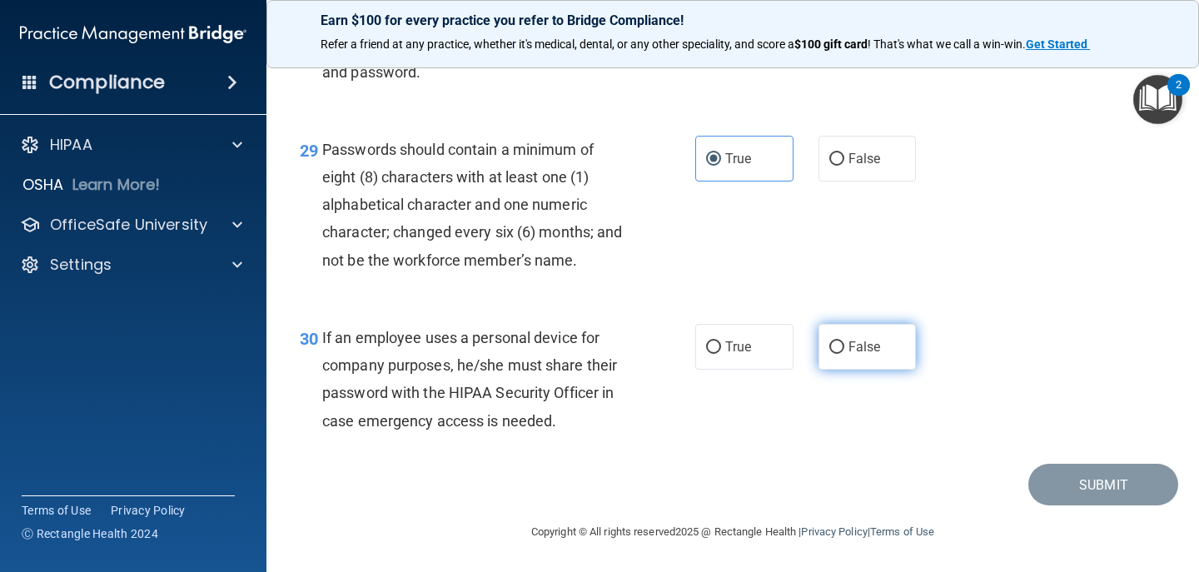
click at [829, 350] on input "False" at bounding box center [836, 347] width 15 height 12
radio input "true"
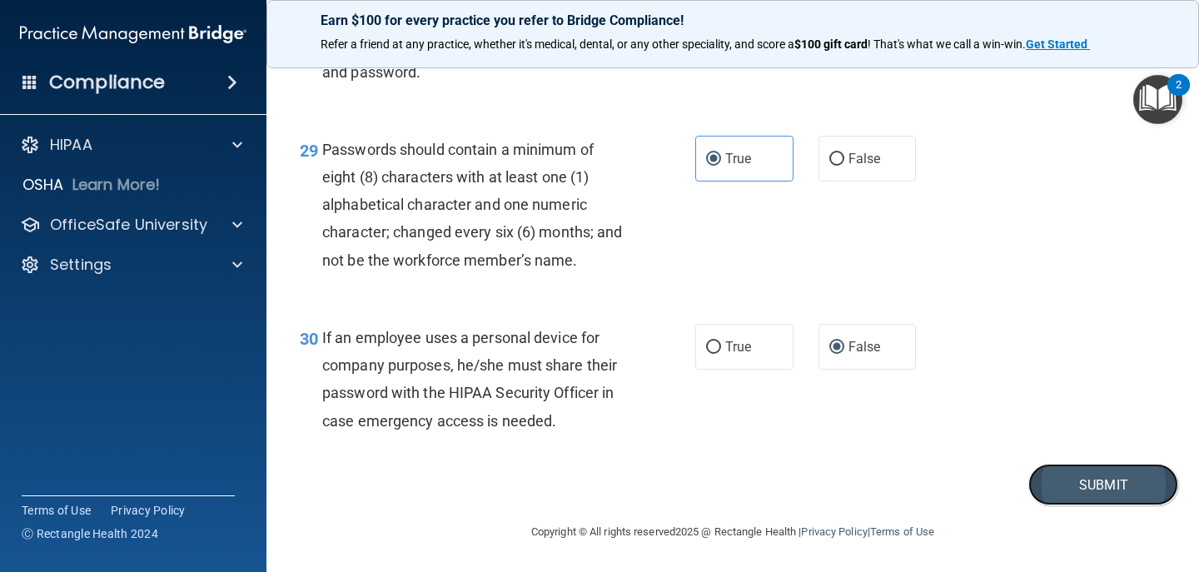
click at [1057, 493] on button "Submit" at bounding box center [1103, 485] width 150 height 42
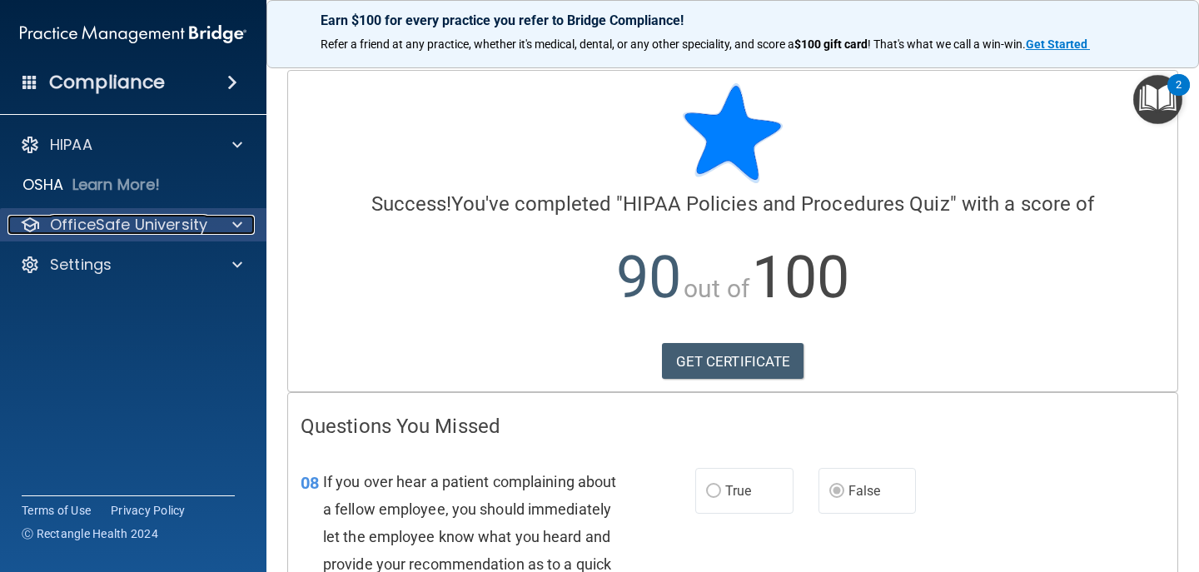
click at [69, 219] on p "OfficeSafe University" at bounding box center [128, 225] width 157 height 20
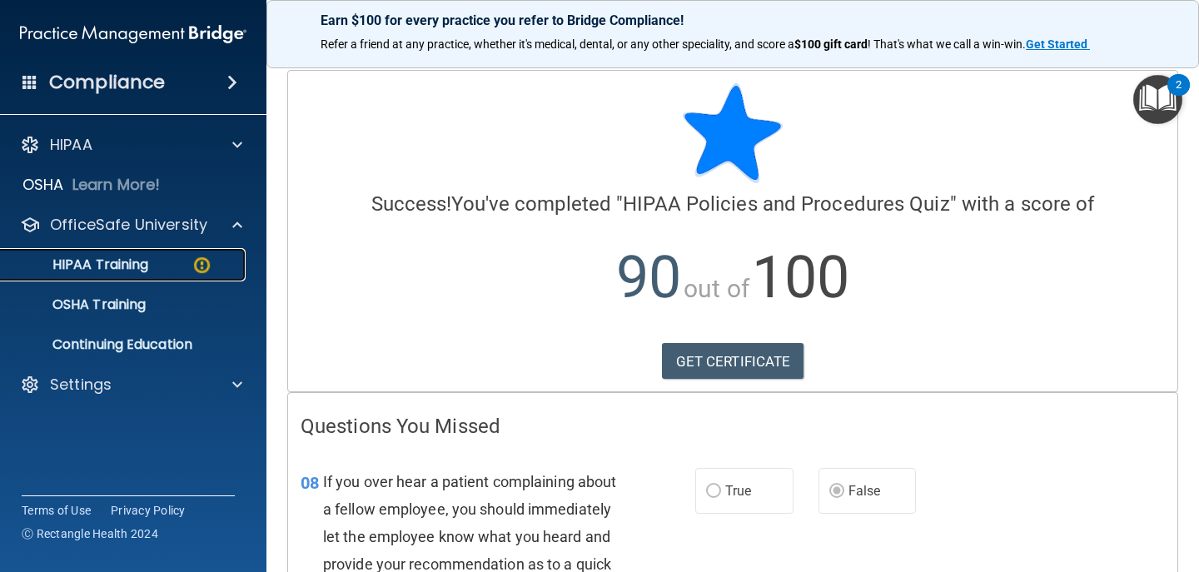
click at [78, 264] on p "HIPAA Training" at bounding box center [79, 264] width 137 height 17
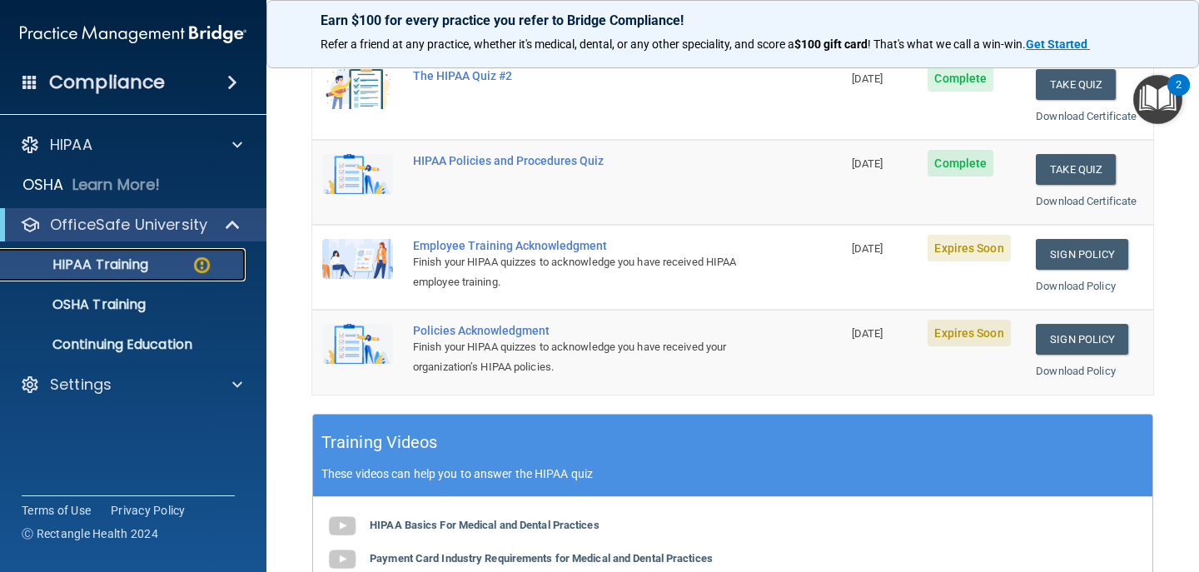
scroll to position [324, 0]
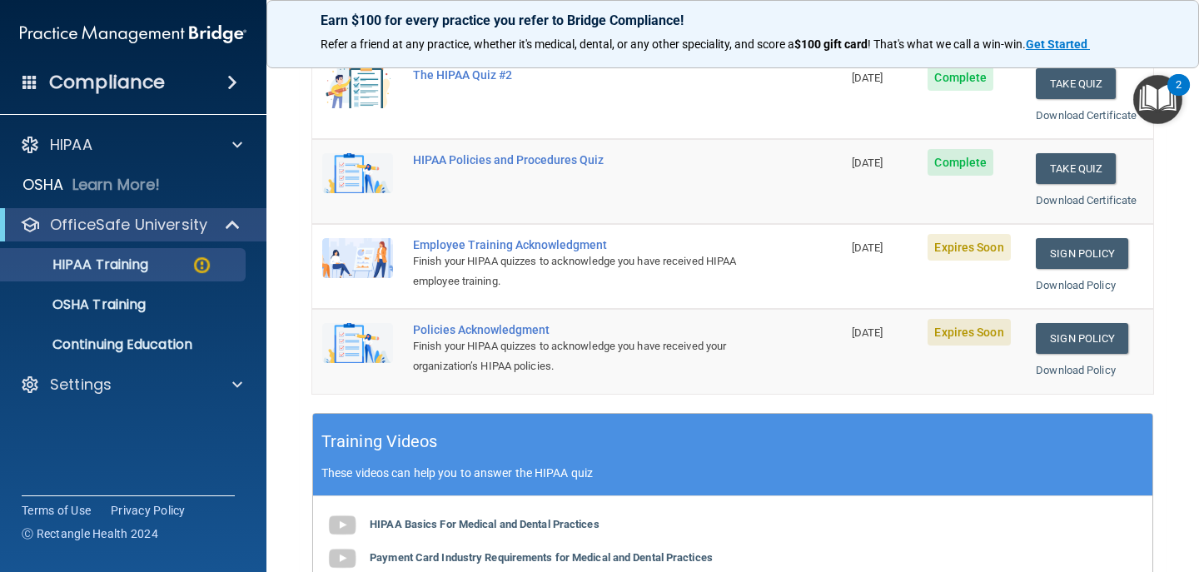
click at [438, 246] on div "Employee Training Acknowledgment" at bounding box center [586, 244] width 346 height 13
click at [1044, 244] on link "Sign Policy" at bounding box center [1082, 253] width 92 height 31
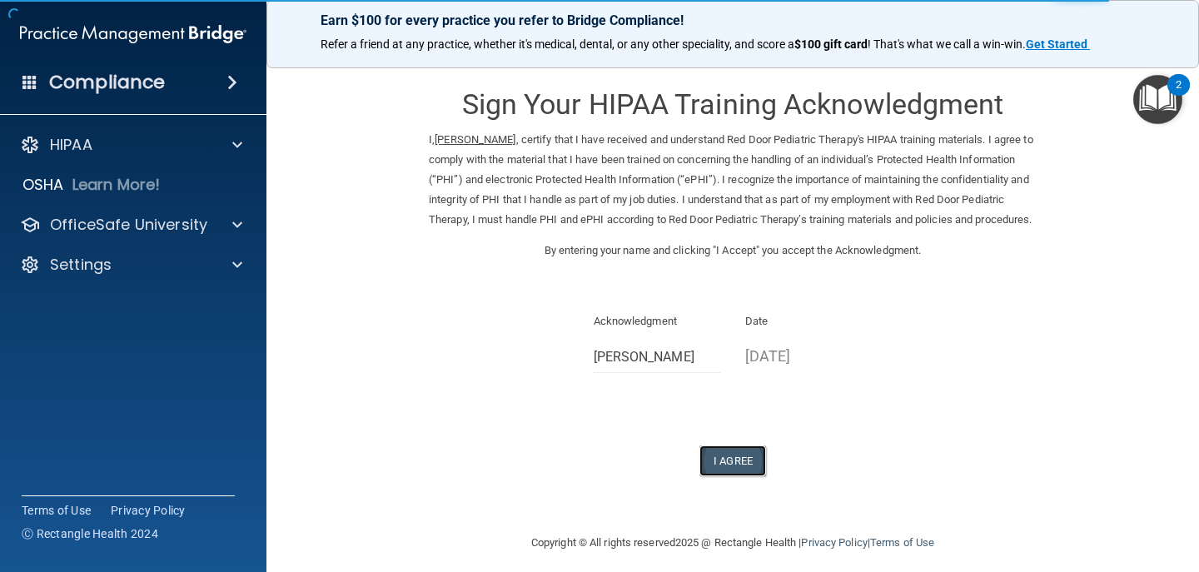
click at [717, 476] on button "I Agree" at bounding box center [732, 460] width 67 height 31
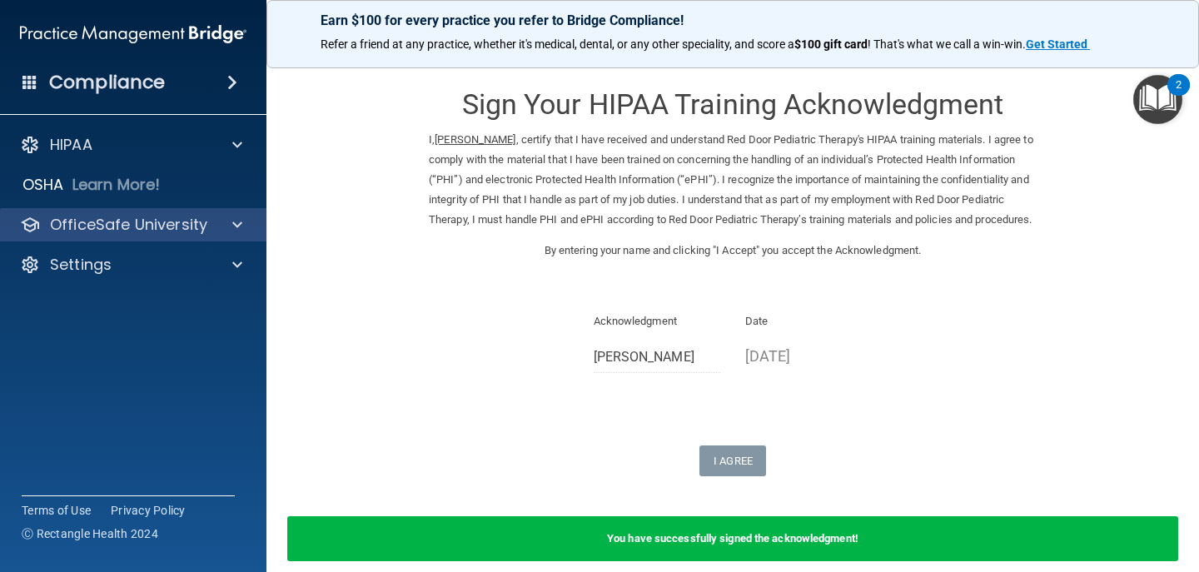
click at [126, 236] on div "OfficeSafe University" at bounding box center [133, 224] width 267 height 33
click at [232, 222] on span at bounding box center [237, 225] width 10 height 20
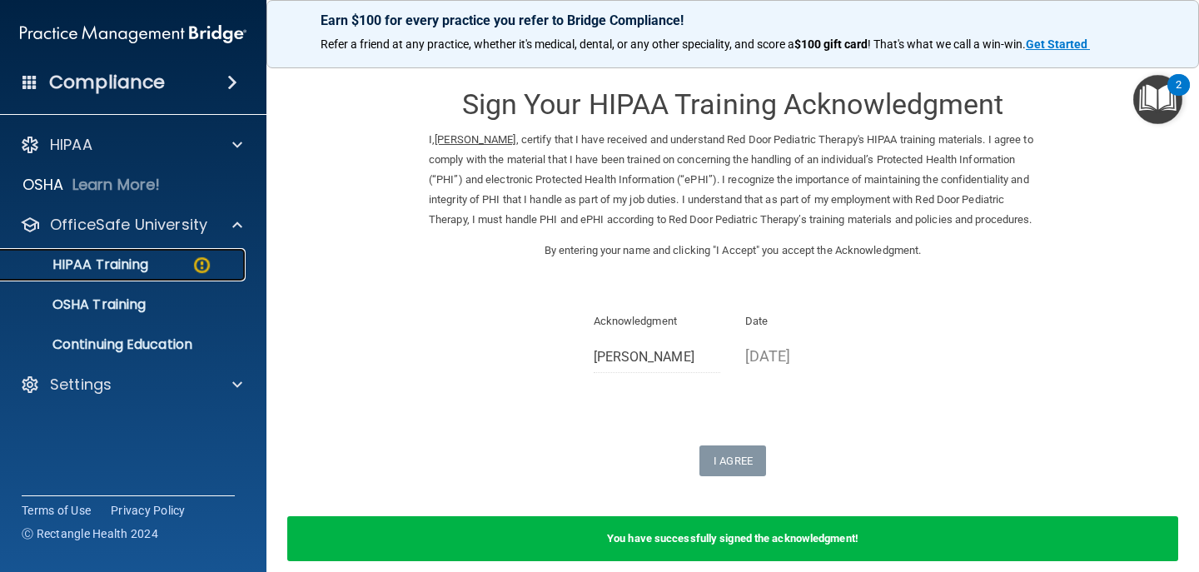
click at [159, 270] on div "HIPAA Training" at bounding box center [124, 264] width 227 height 17
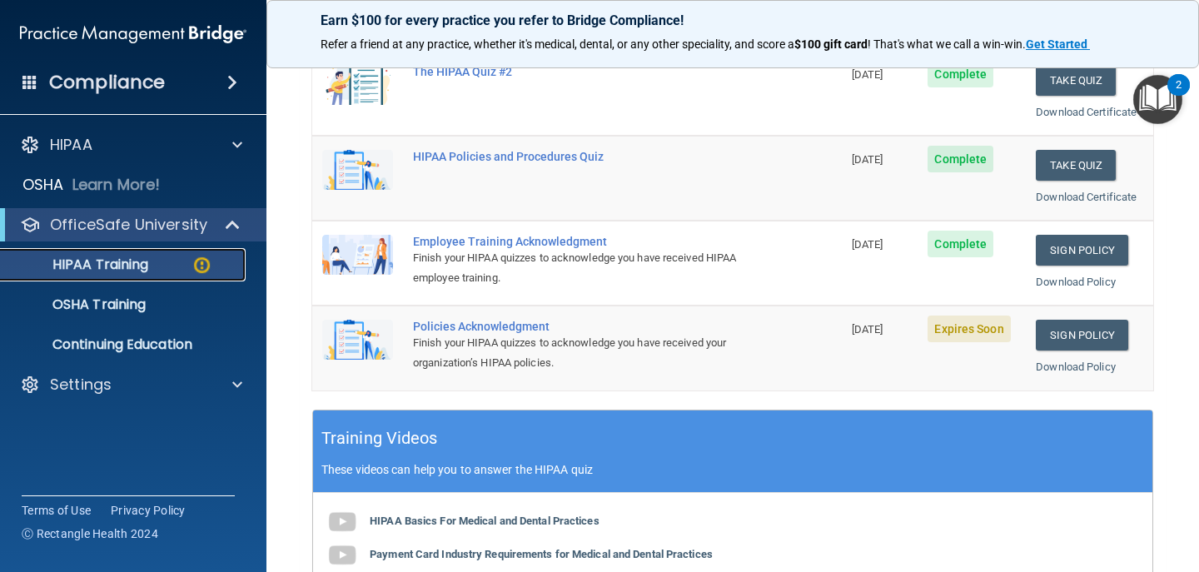
scroll to position [335, 0]
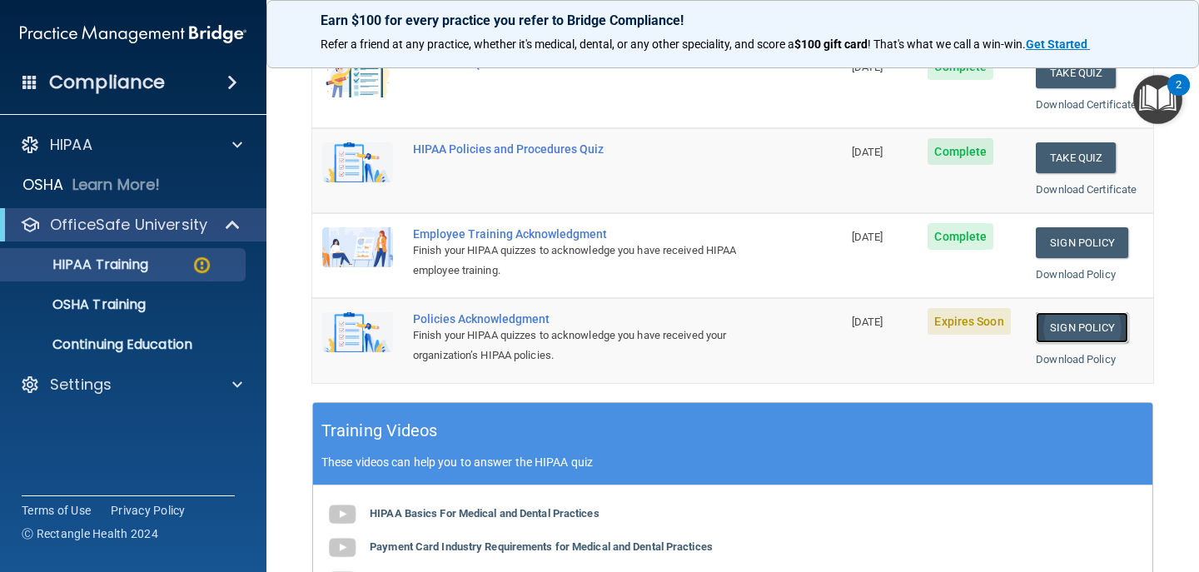
click at [1051, 330] on link "Sign Policy" at bounding box center [1082, 327] width 92 height 31
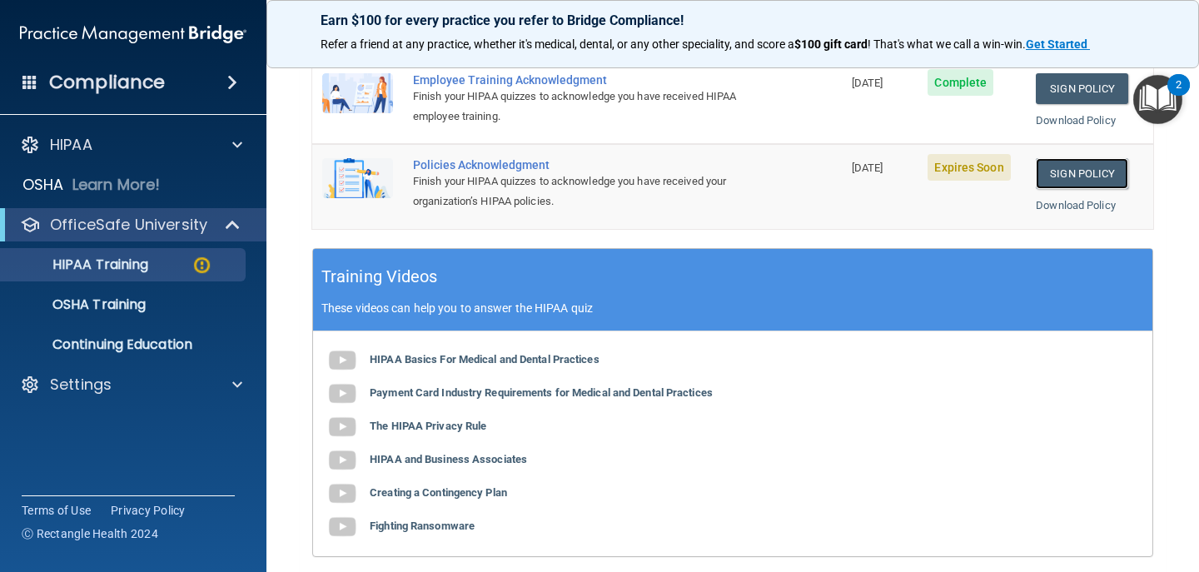
scroll to position [520, 0]
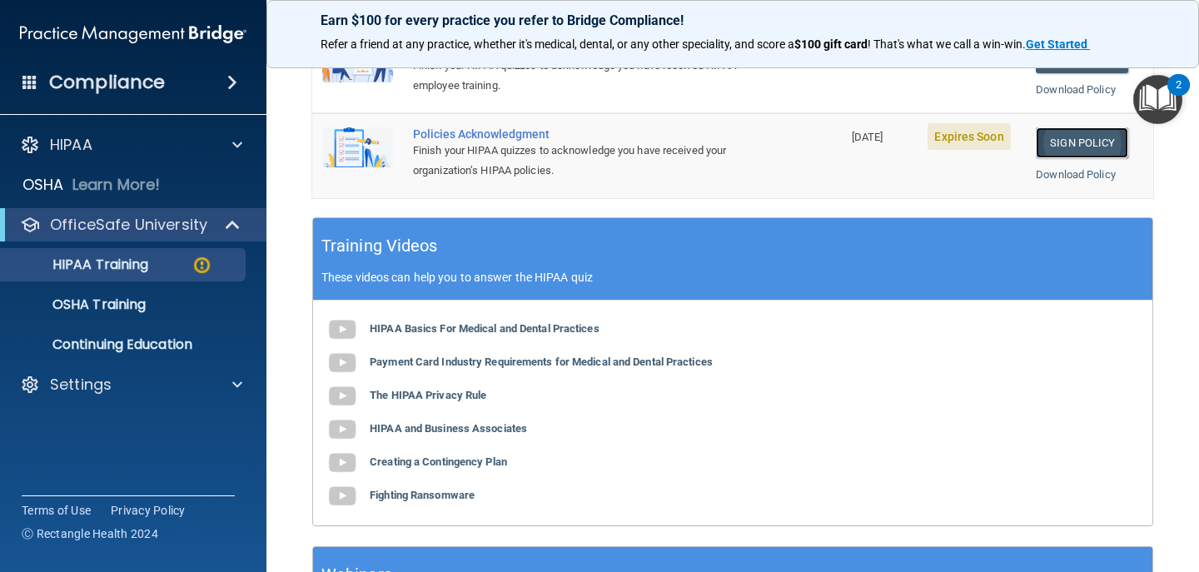
click at [1080, 149] on link "Sign Policy" at bounding box center [1082, 142] width 92 height 31
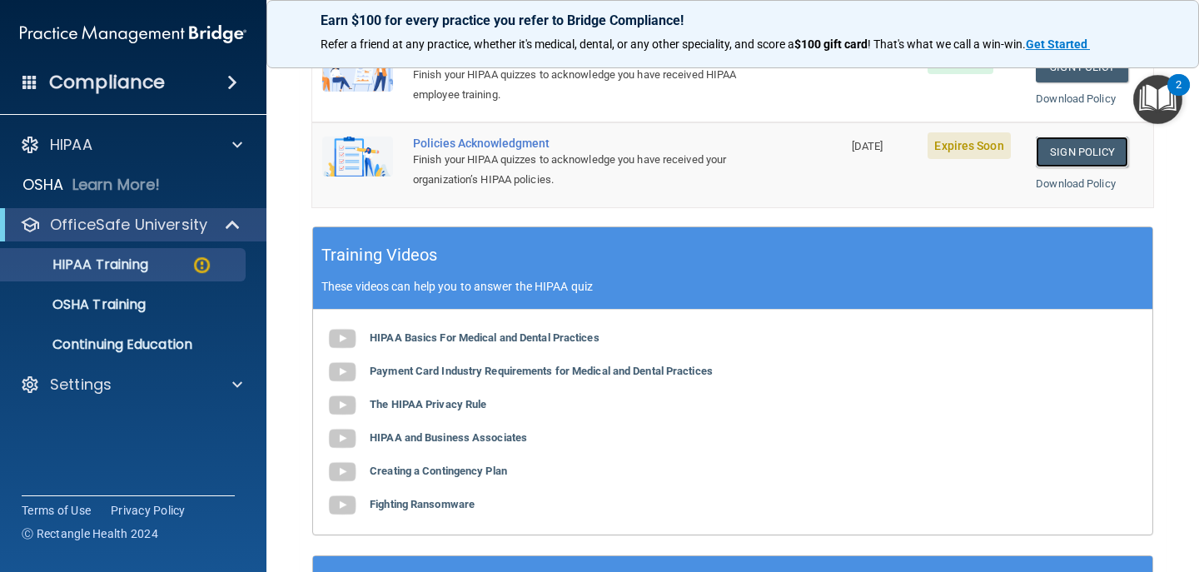
scroll to position [307, 0]
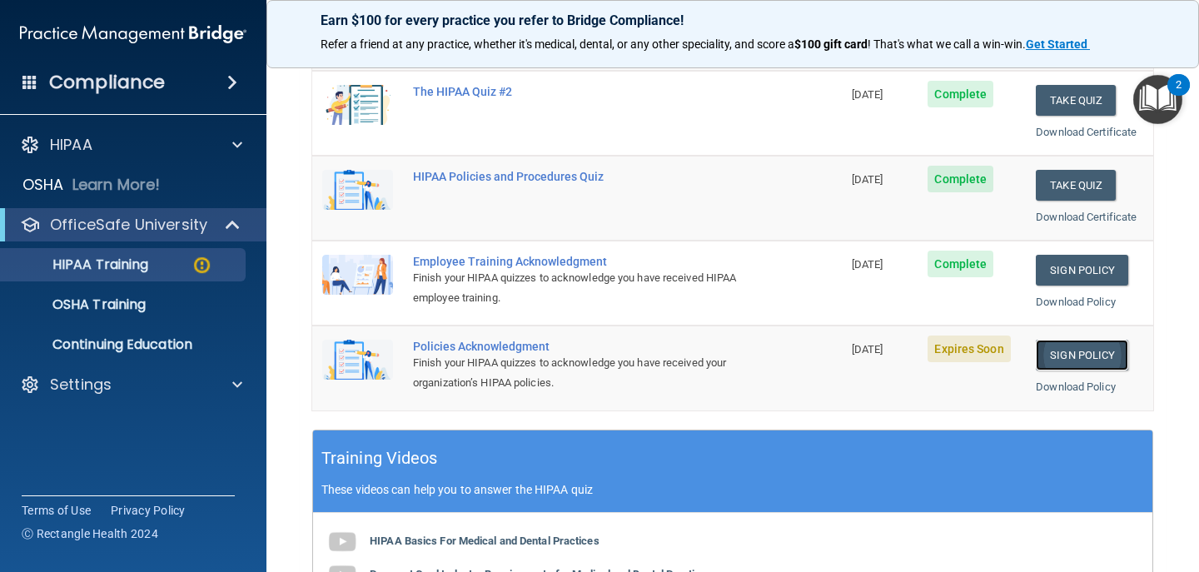
click at [1057, 356] on link "Sign Policy" at bounding box center [1082, 355] width 92 height 31
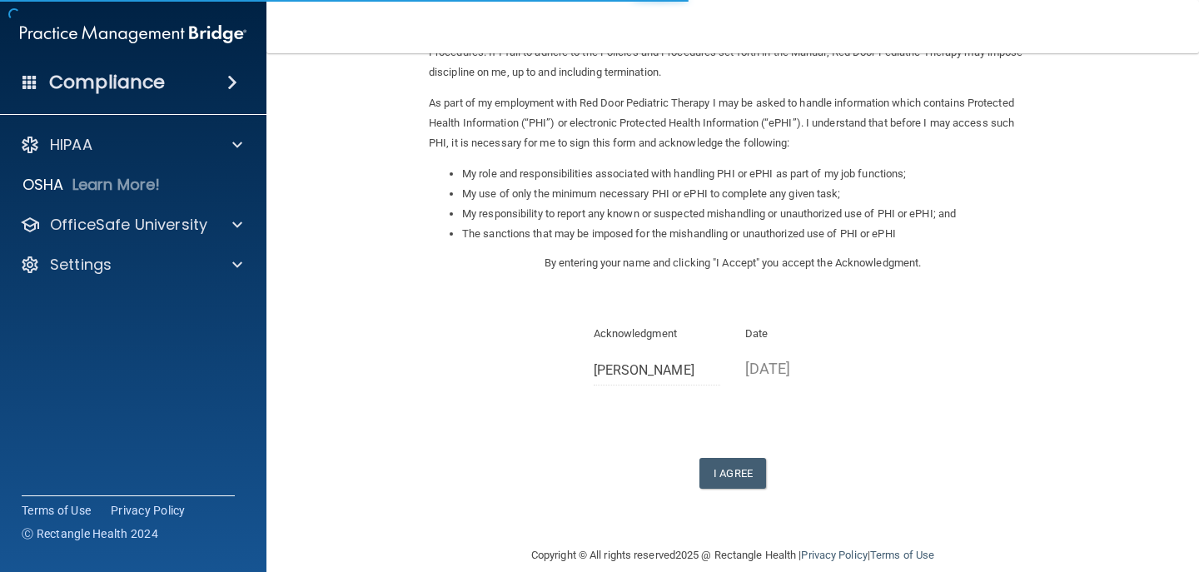
scroll to position [191, 0]
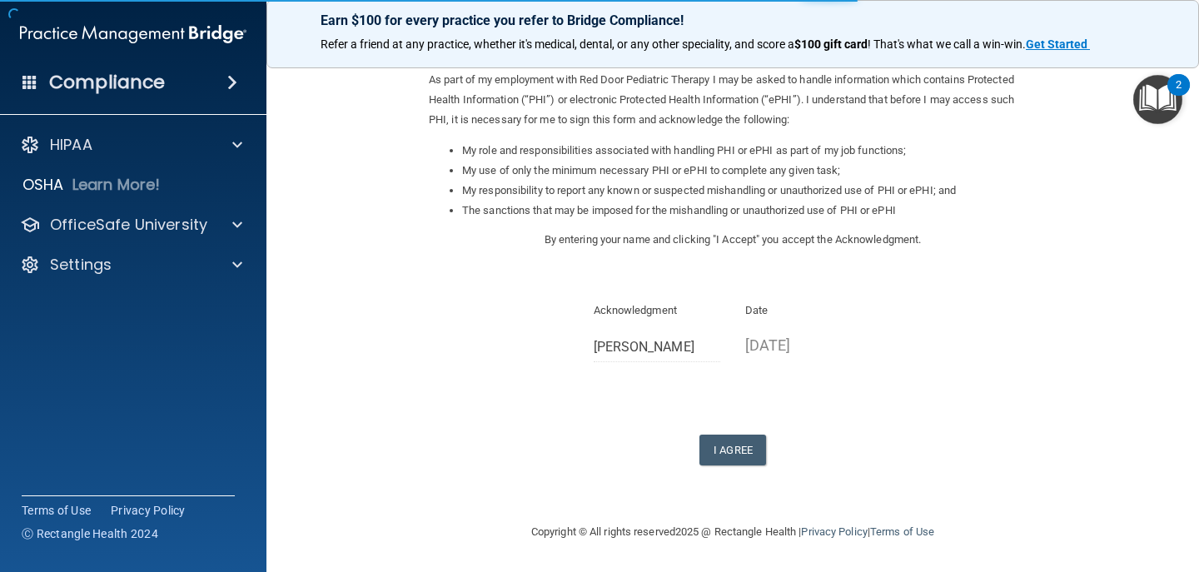
click at [699, 430] on div "Sign Your HIPAA Policies Acknowledgment I, [PERSON_NAME] , have been given the …" at bounding box center [733, 172] width 608 height 586
click at [704, 450] on button "I Agree" at bounding box center [732, 450] width 67 height 31
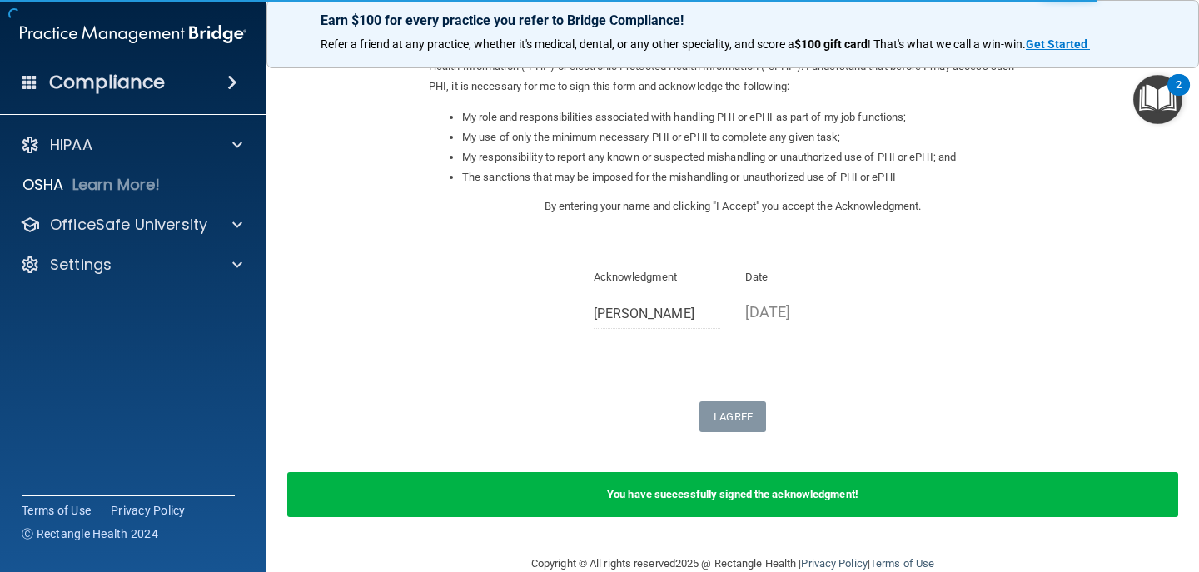
scroll to position [256, 0]
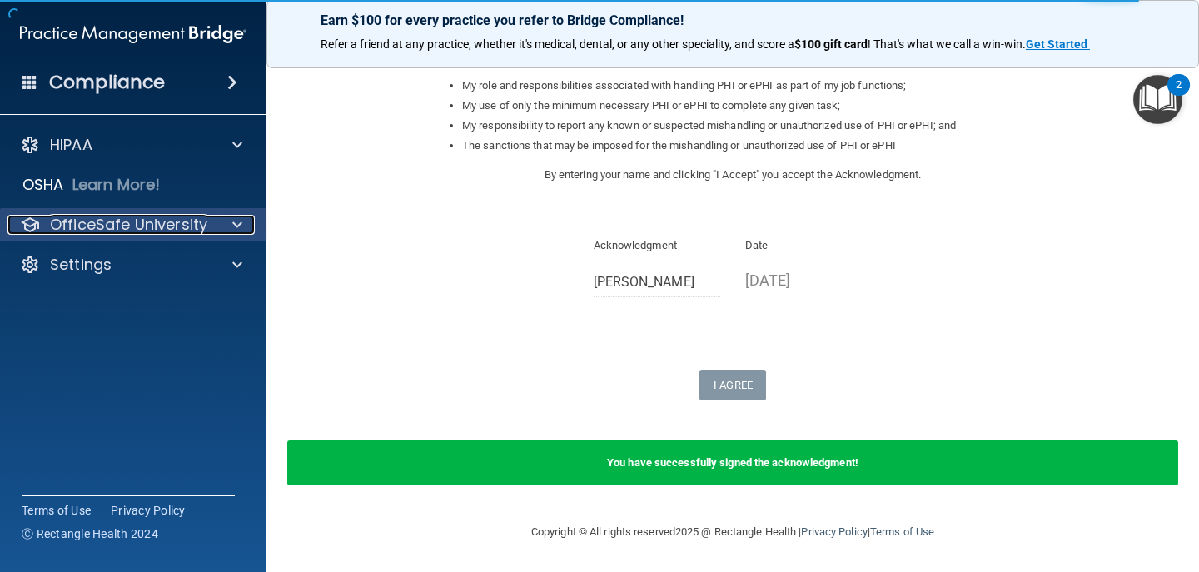
click at [43, 215] on div "OfficeSafe University" at bounding box center [110, 225] width 206 height 20
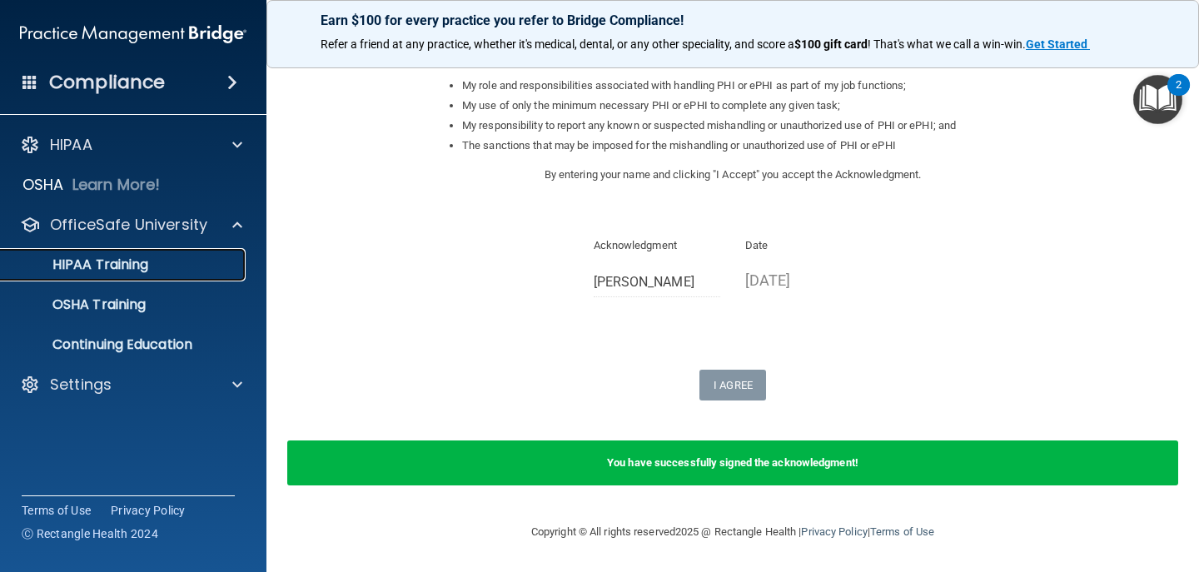
click at [110, 261] on p "HIPAA Training" at bounding box center [79, 264] width 137 height 17
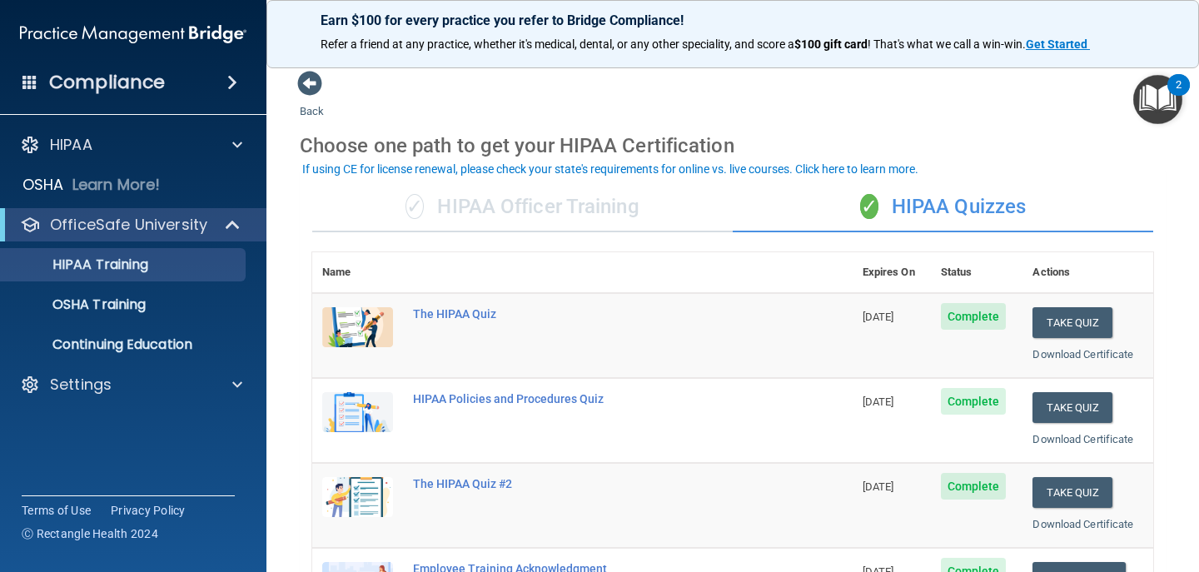
click at [613, 216] on div "✓ HIPAA Officer Training" at bounding box center [522, 207] width 420 height 50
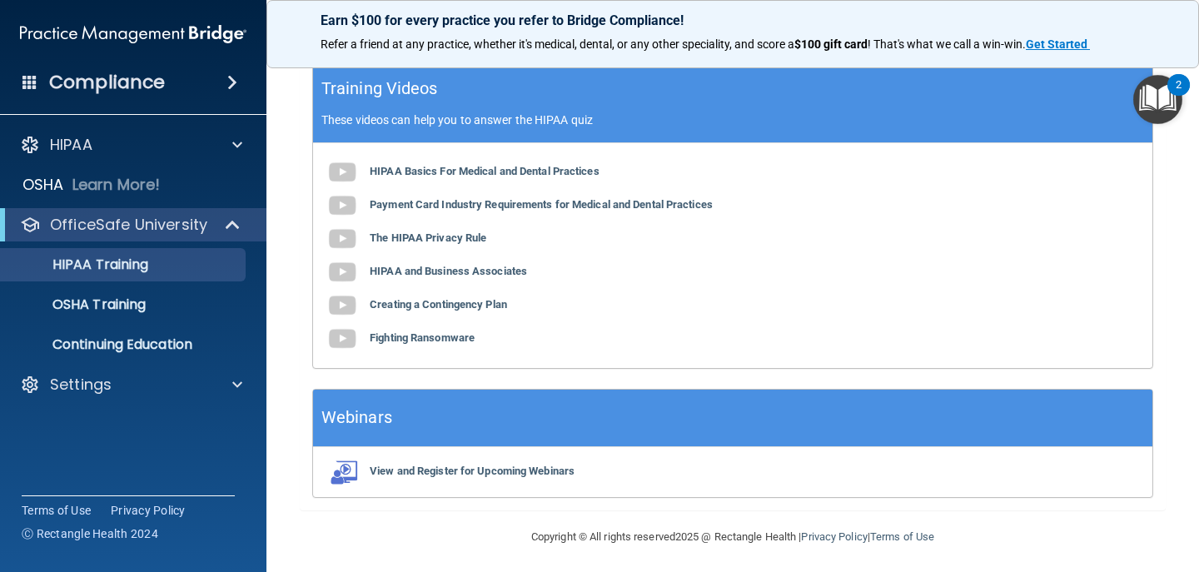
scroll to position [567, 0]
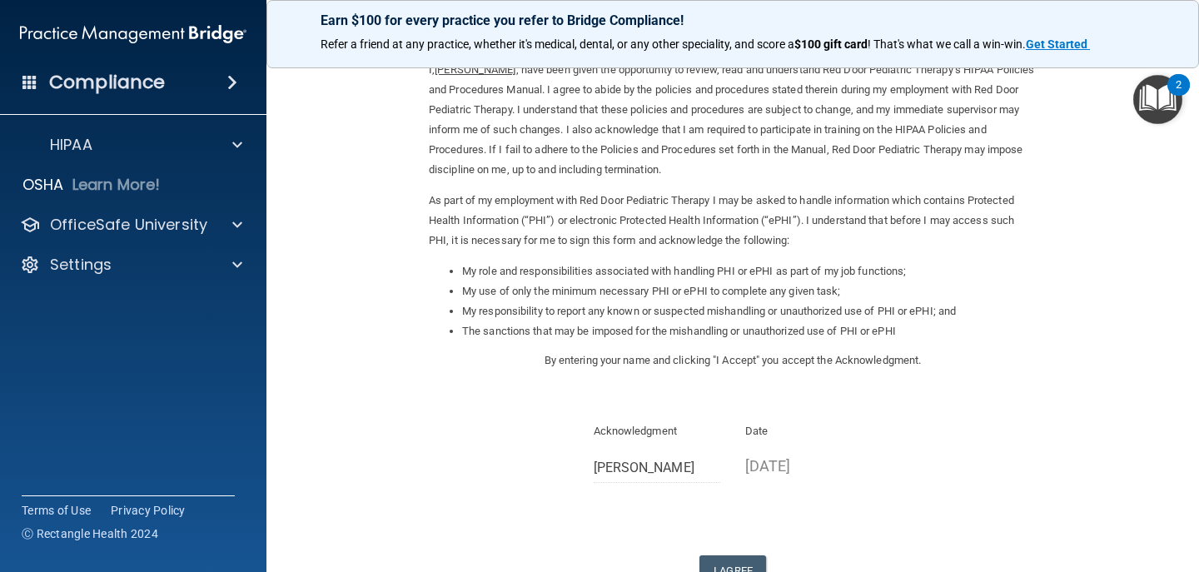
scroll to position [191, 0]
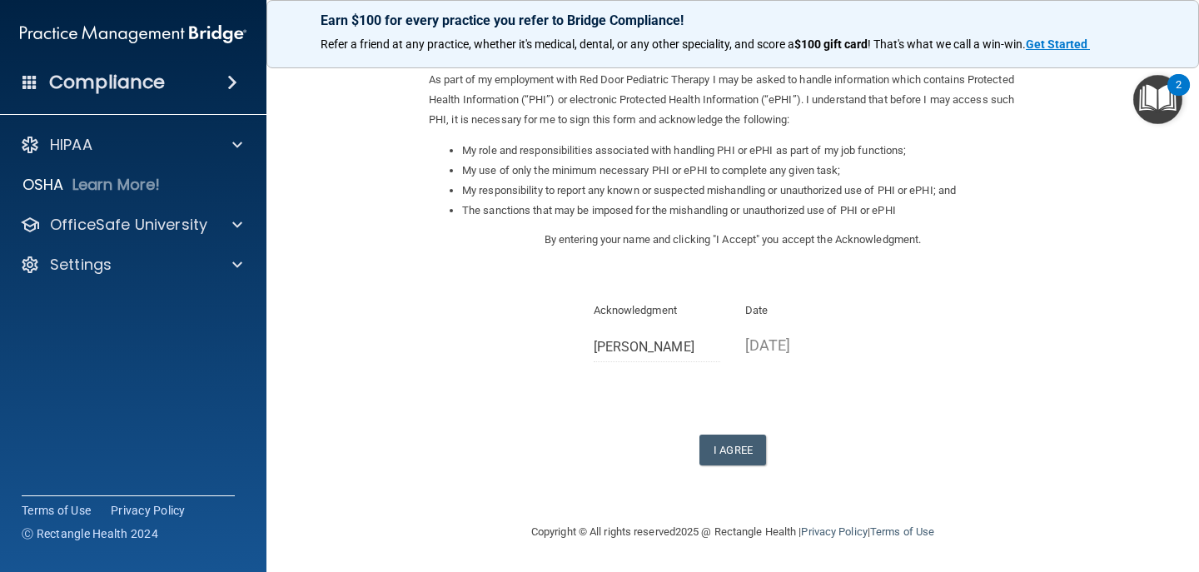
click at [726, 470] on form "Sign Your HIPAA Policies Acknowledgment I, [PERSON_NAME] , have been given the …" at bounding box center [733, 192] width 866 height 626
click at [730, 459] on button "I Agree" at bounding box center [732, 450] width 67 height 31
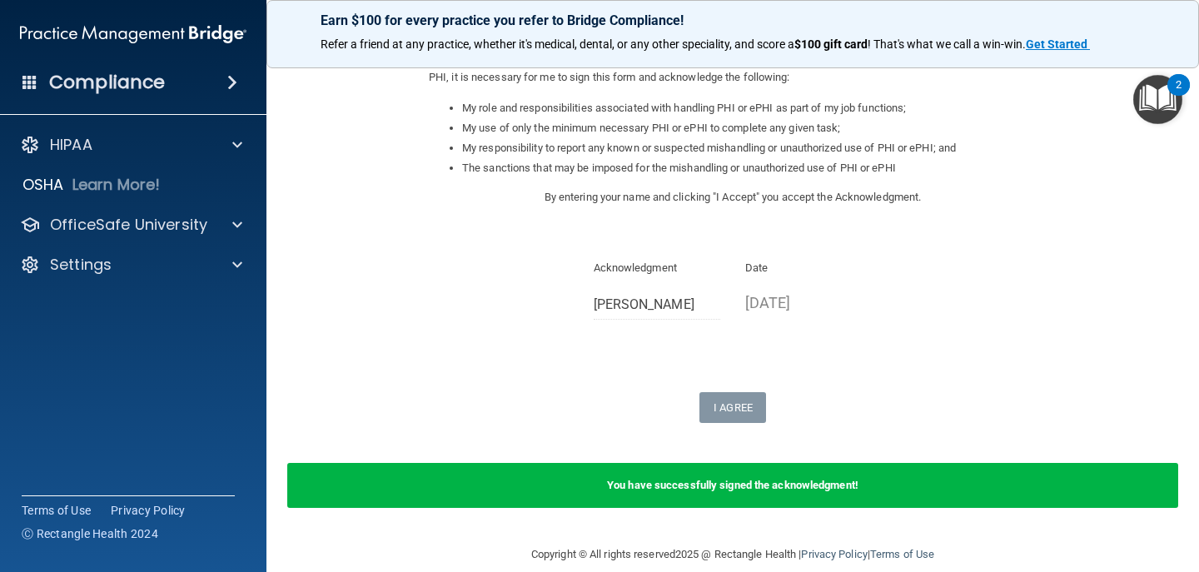
scroll to position [256, 0]
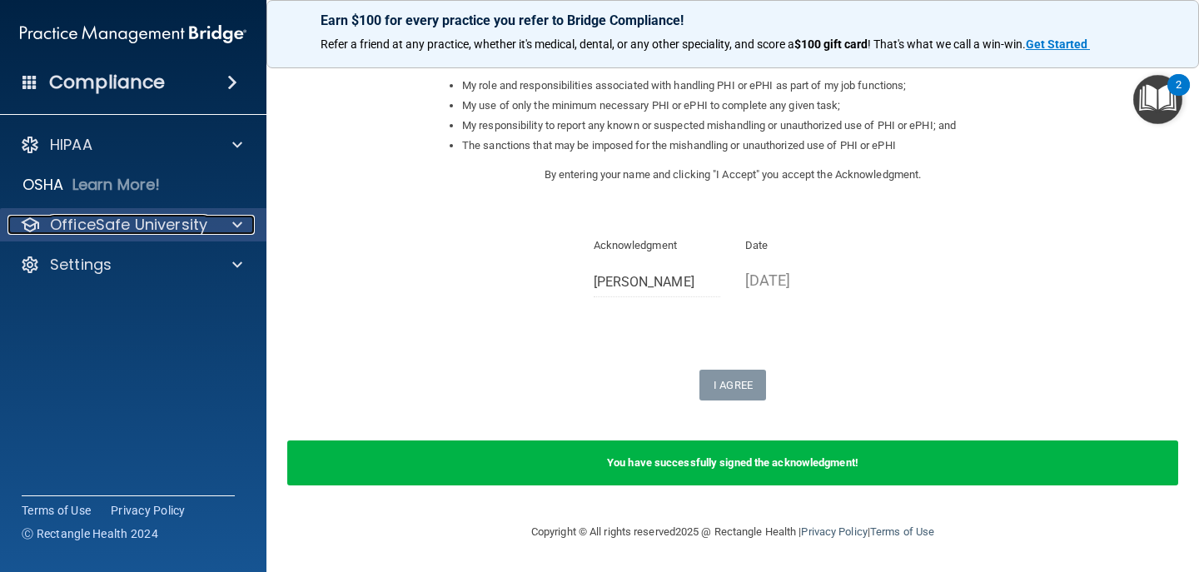
click at [107, 231] on p "OfficeSafe University" at bounding box center [128, 225] width 157 height 20
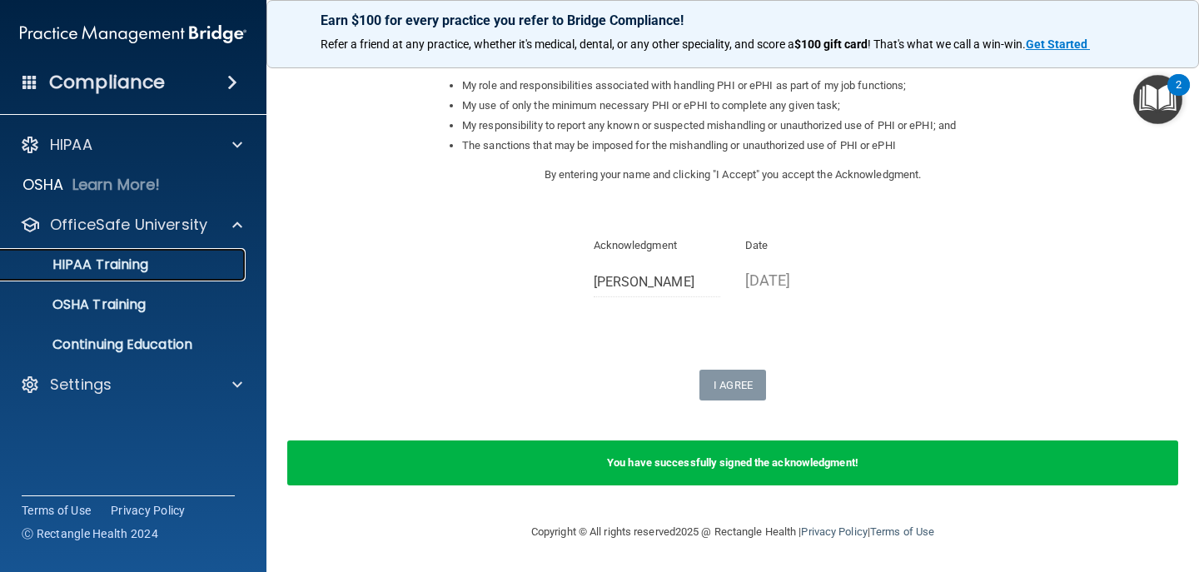
click at [115, 259] on p "HIPAA Training" at bounding box center [79, 264] width 137 height 17
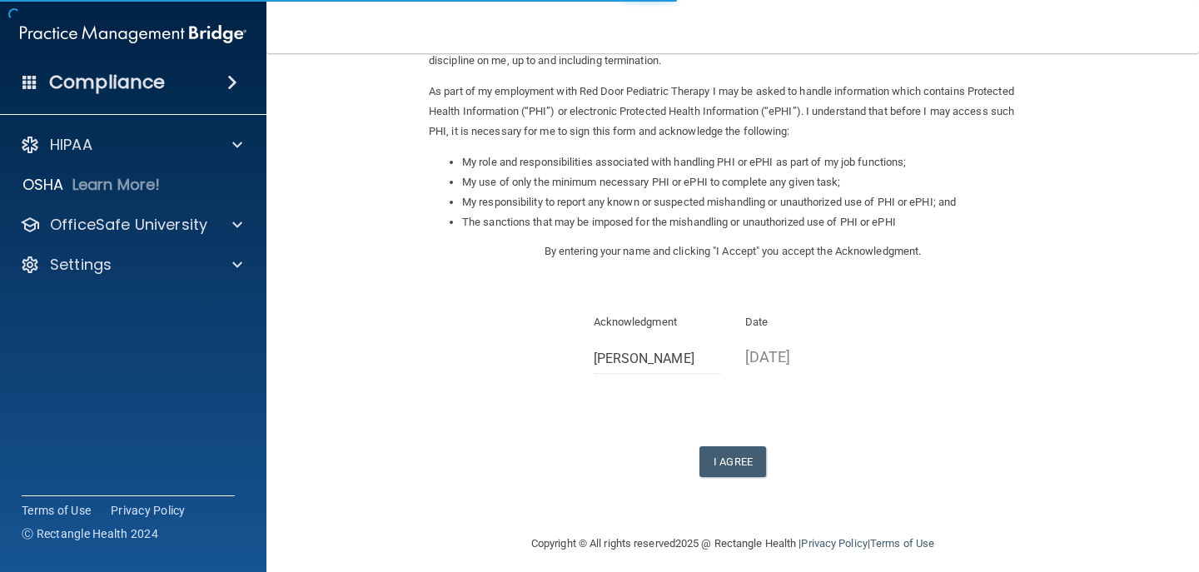
scroll to position [191, 0]
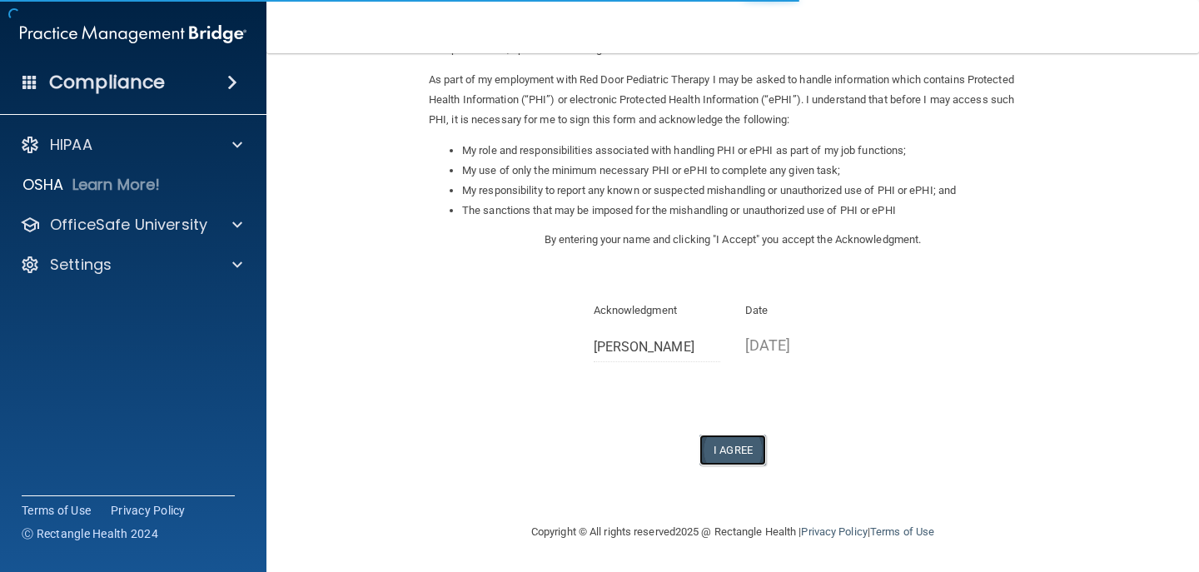
click at [739, 444] on button "I Agree" at bounding box center [732, 450] width 67 height 31
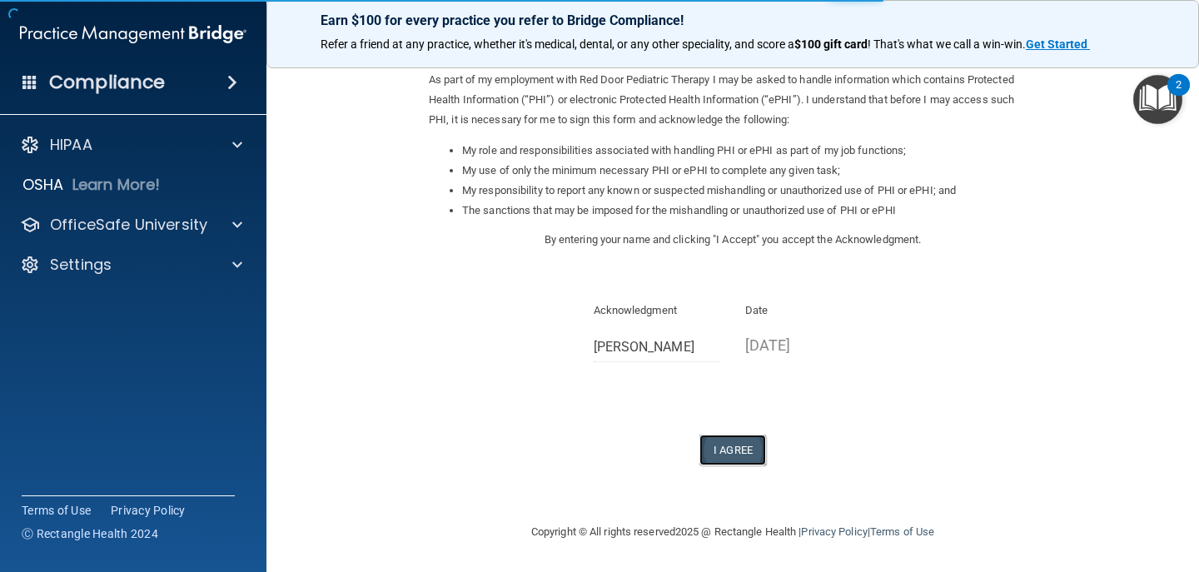
click at [736, 445] on button "I Agree" at bounding box center [732, 450] width 67 height 31
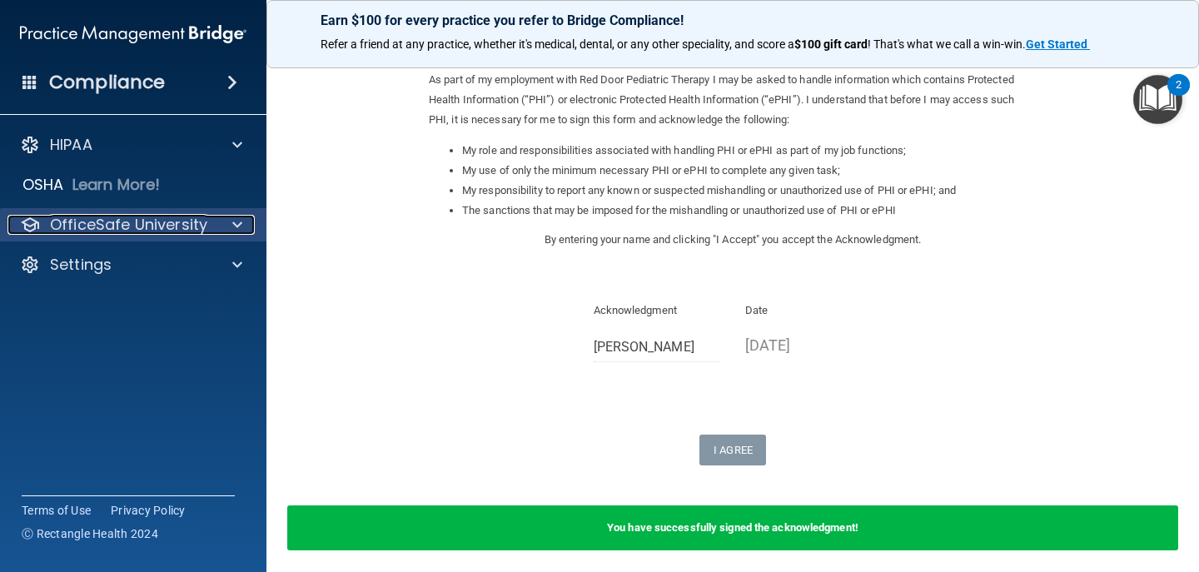
click at [172, 225] on p "OfficeSafe University" at bounding box center [128, 225] width 157 height 20
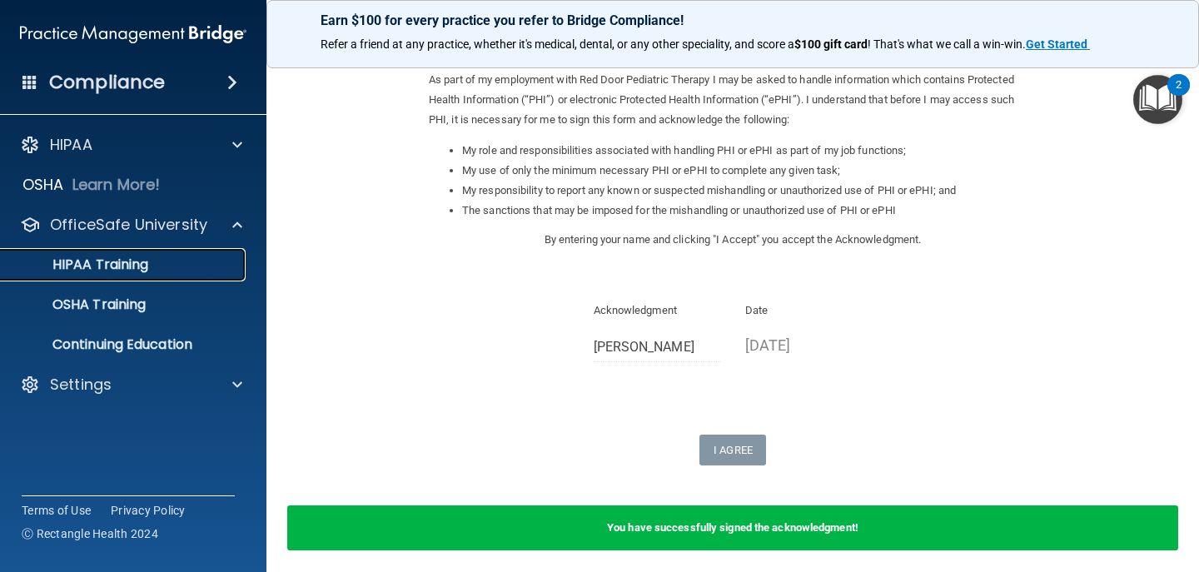
click at [161, 269] on div "HIPAA Training" at bounding box center [124, 264] width 227 height 17
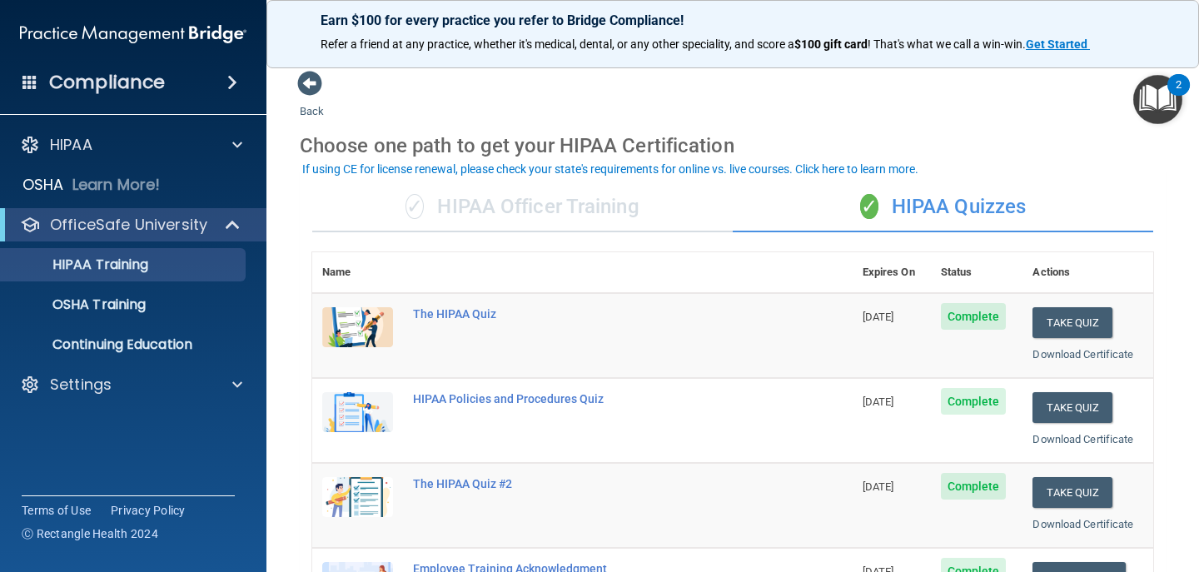
click at [550, 202] on div "✓ HIPAA Officer Training" at bounding box center [522, 207] width 420 height 50
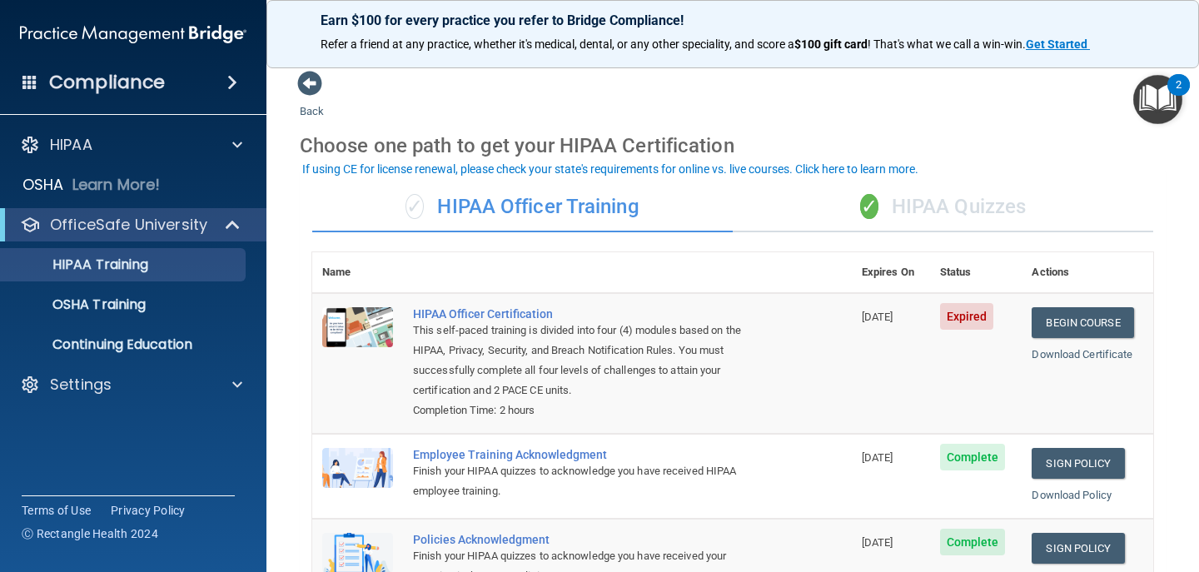
click at [965, 210] on div "✓ HIPAA Quizzes" at bounding box center [943, 207] width 420 height 50
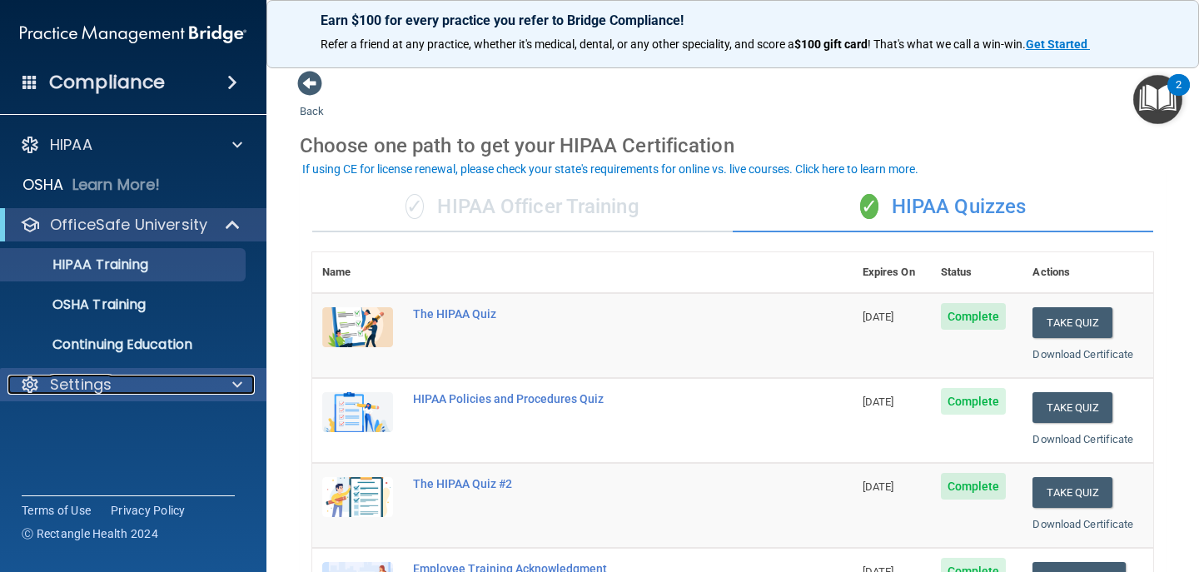
click at [72, 389] on p "Settings" at bounding box center [81, 385] width 62 height 20
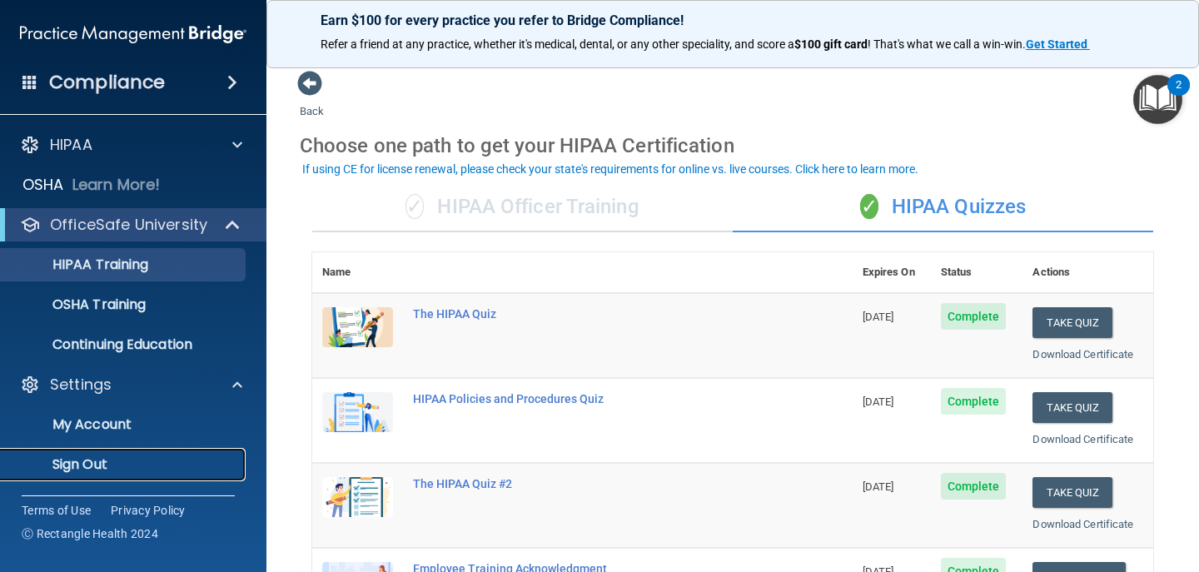
click at [87, 465] on p "Sign Out" at bounding box center [124, 464] width 227 height 17
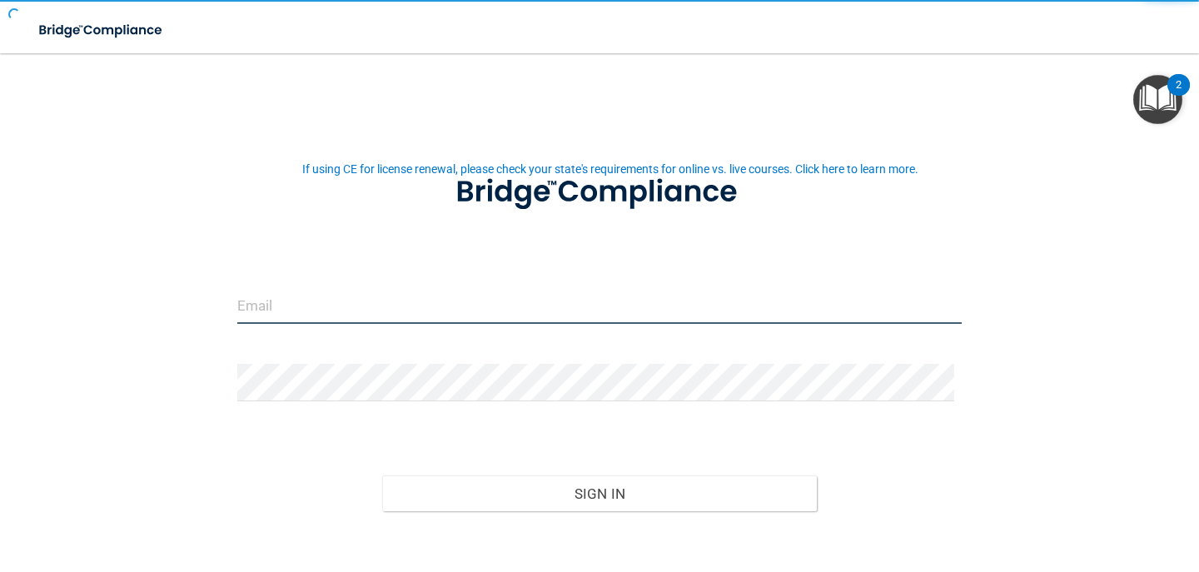
type input "[EMAIL_ADDRESS][DOMAIN_NAME]"
